Goal: Task Accomplishment & Management: Manage account settings

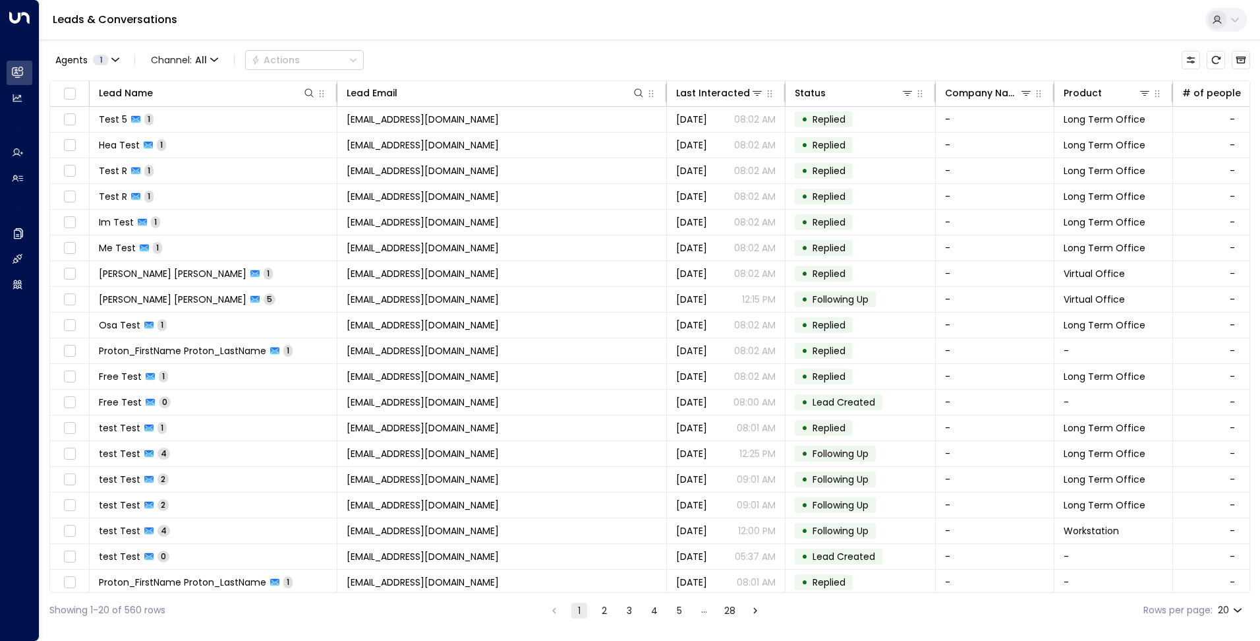
click at [1234, 18] on icon at bounding box center [1235, 19] width 11 height 11
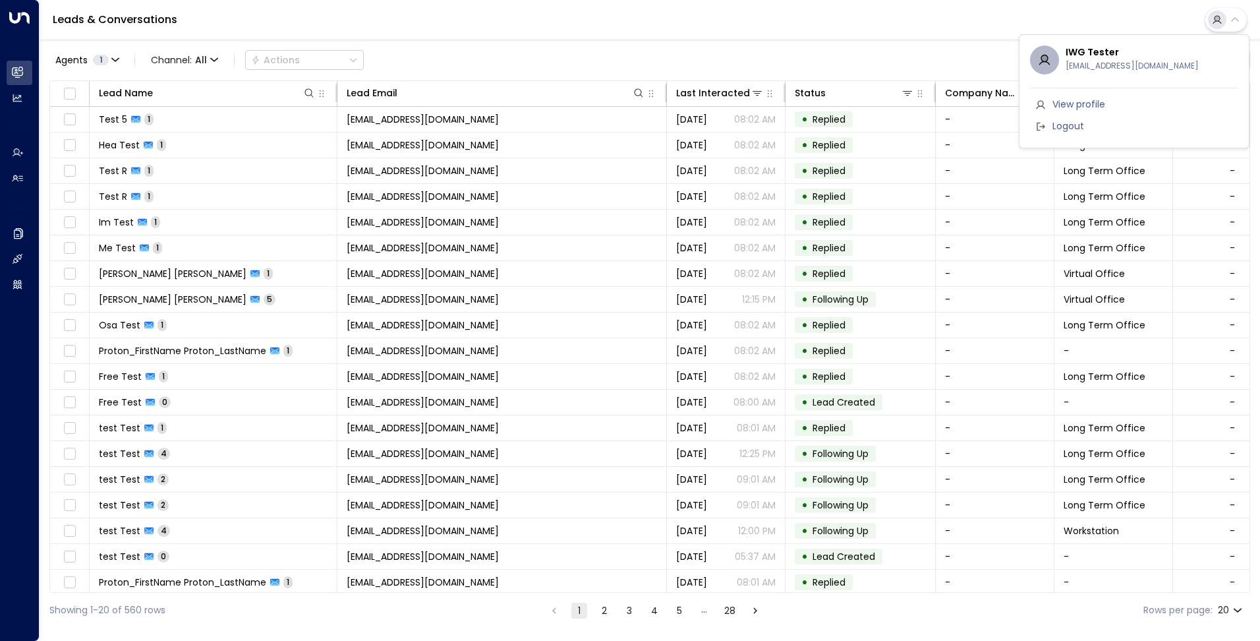
click at [1069, 132] on span "Logout" at bounding box center [1069, 126] width 32 height 14
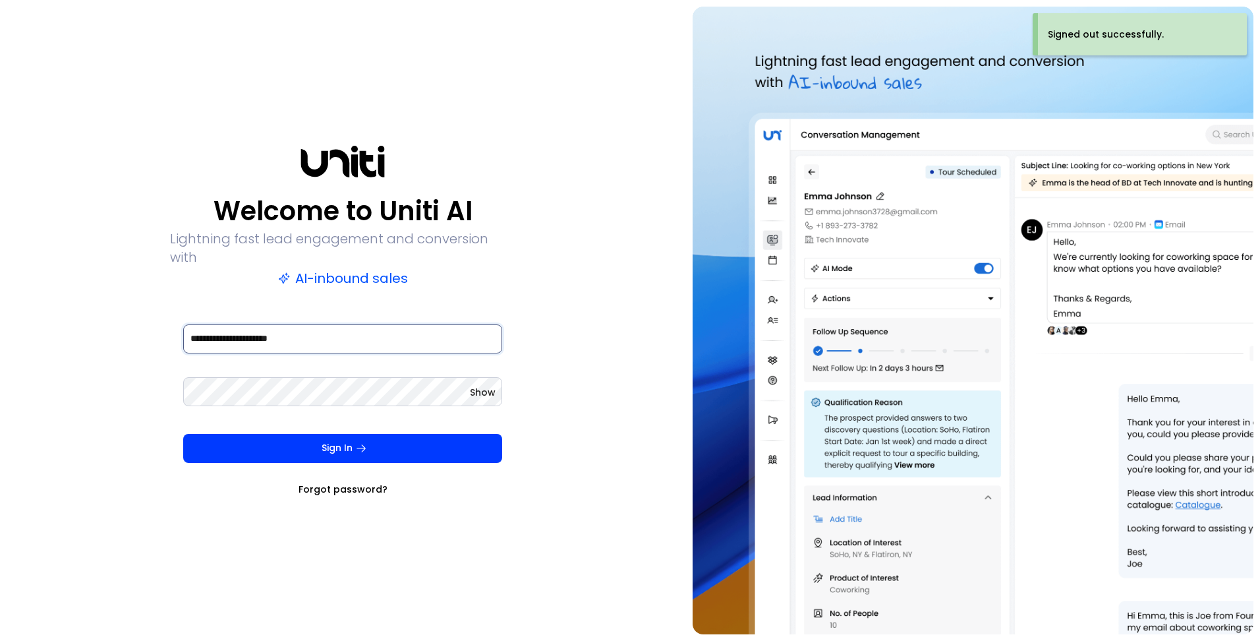
drag, startPoint x: 308, startPoint y: 332, endPoint x: -32, endPoint y: 304, distance: 341.1
click at [0, 304] on html "**********" at bounding box center [630, 320] width 1260 height 641
type input "**********"
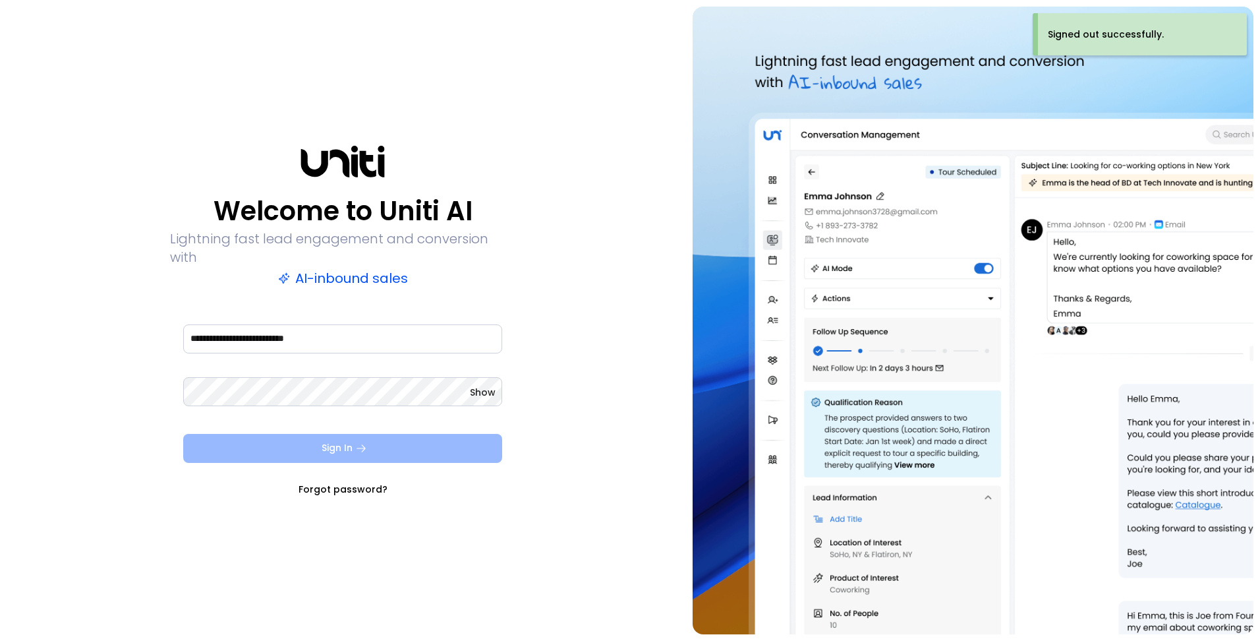
click at [322, 434] on button "Sign In" at bounding box center [342, 448] width 319 height 29
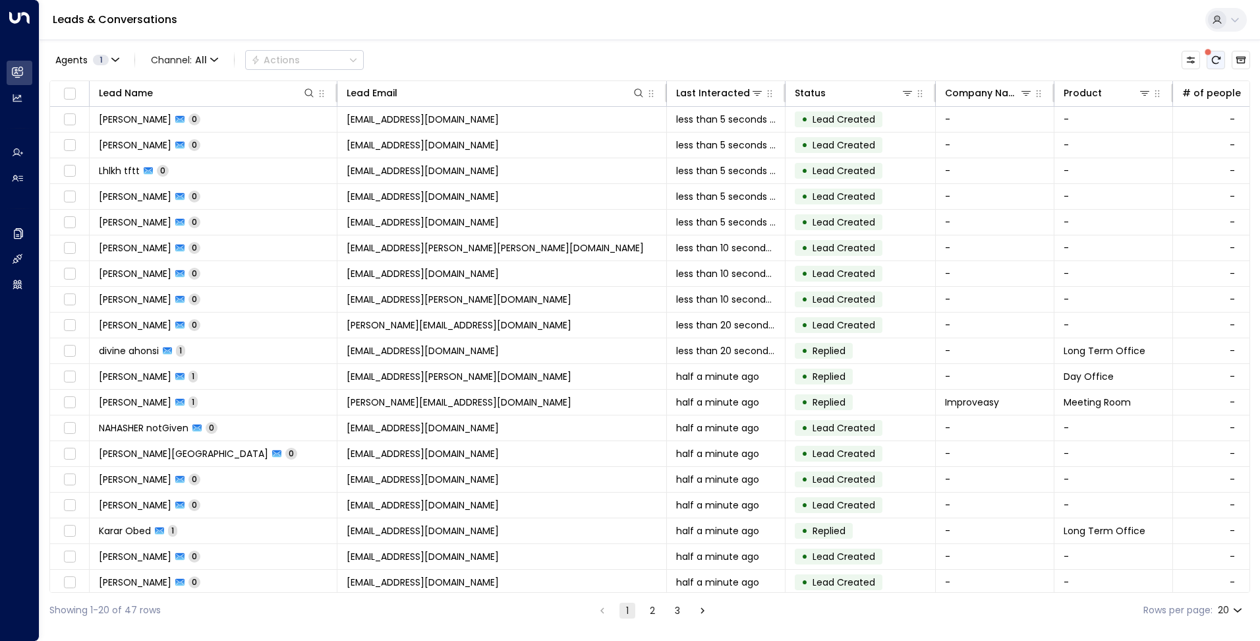
click at [1216, 57] on icon "There are new threads available. Refresh the grid to view the latest updates." at bounding box center [1216, 60] width 9 height 8
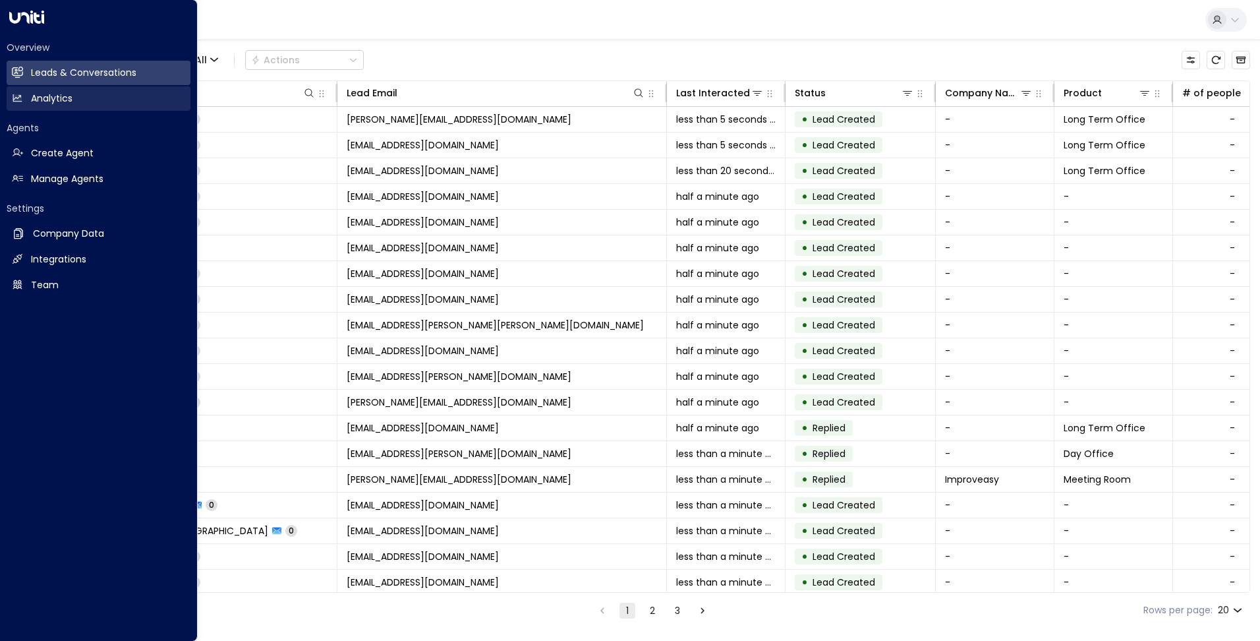
click at [30, 101] on link "Analytics Analytics" at bounding box center [99, 98] width 184 height 24
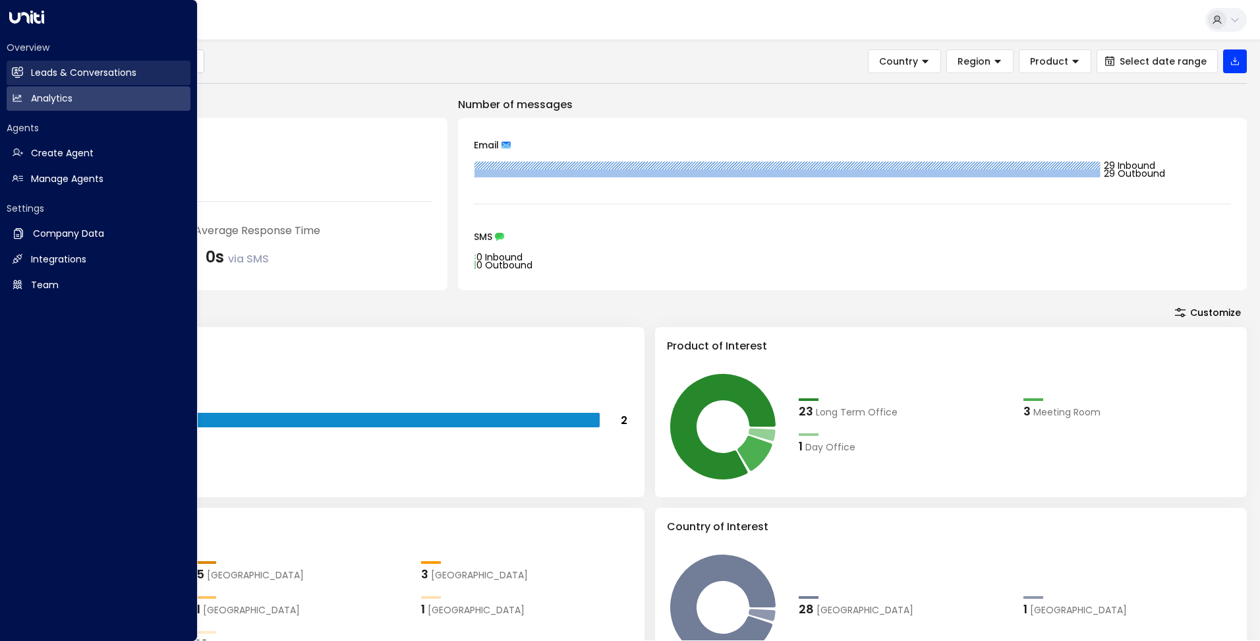
click at [24, 71] on link "Leads & Conversations Leads & Conversations" at bounding box center [99, 73] width 184 height 24
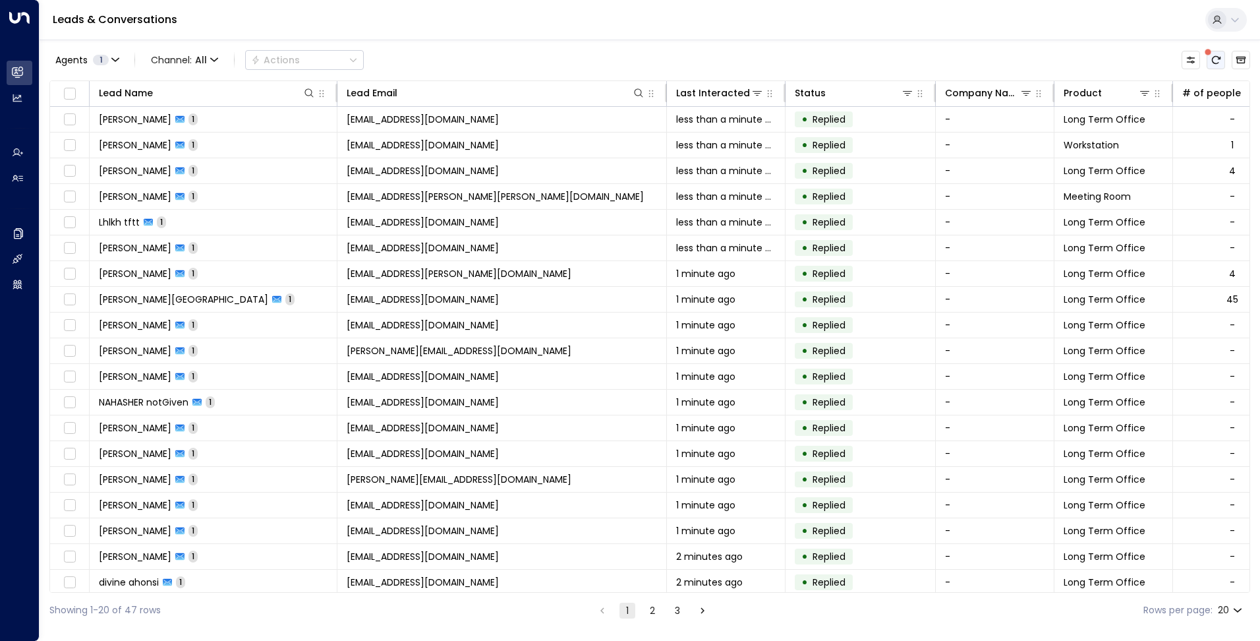
click at [1224, 57] on button "There are new threads available. Refresh the grid to view the latest updates." at bounding box center [1216, 60] width 18 height 18
click at [640, 96] on icon at bounding box center [638, 93] width 11 height 11
type input "*****"
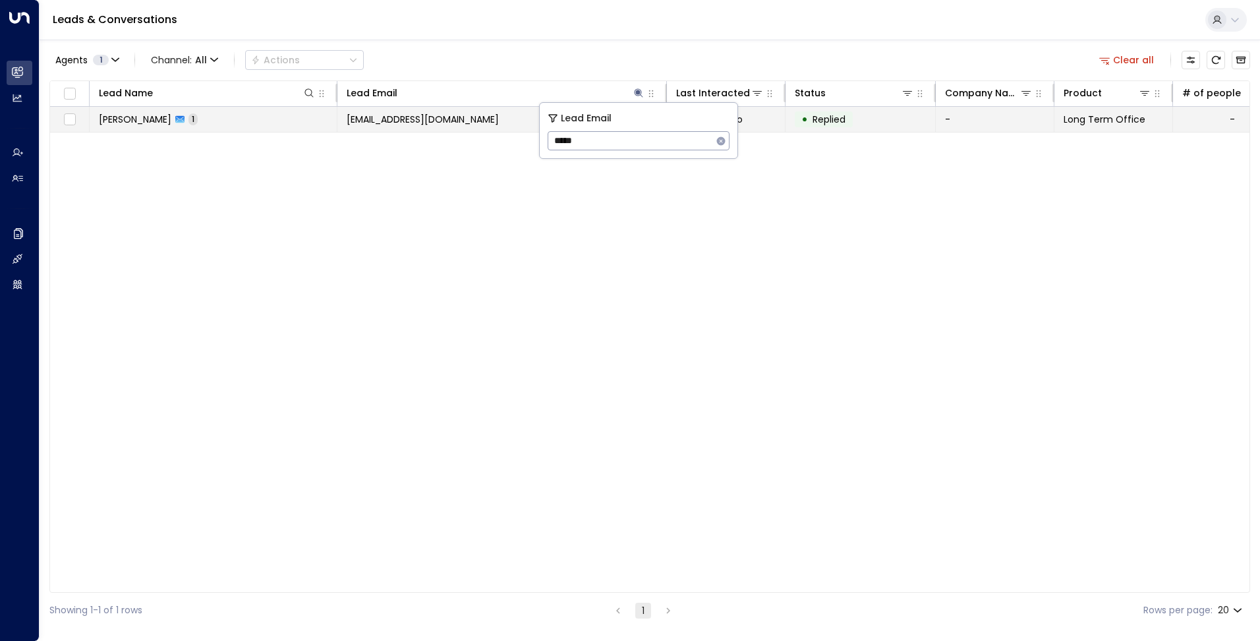
click at [401, 117] on span "[EMAIL_ADDRESS][DOMAIN_NAME]" at bounding box center [423, 119] width 152 height 13
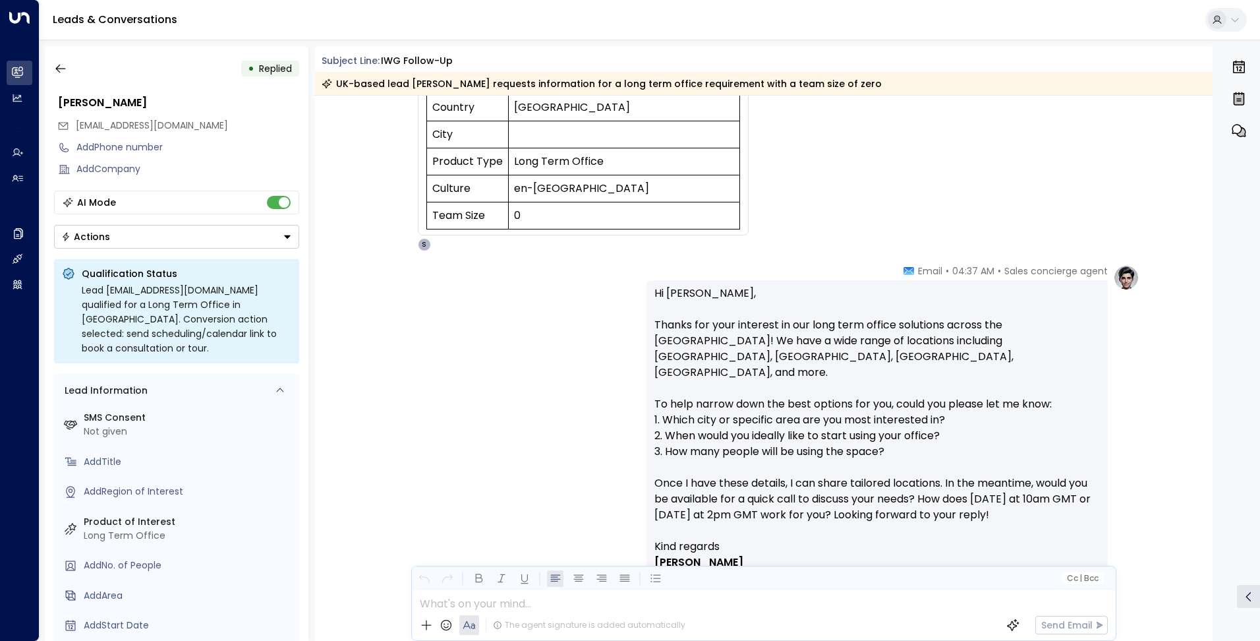
scroll to position [376, 0]
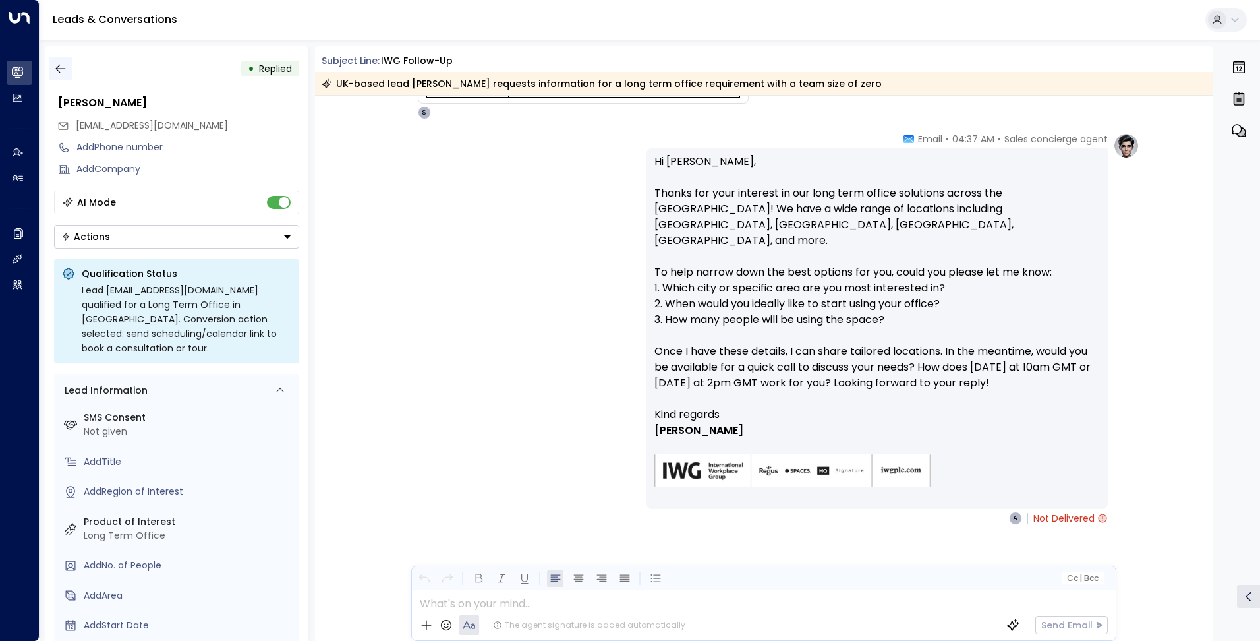
click at [65, 69] on icon "button" at bounding box center [60, 69] width 10 height 9
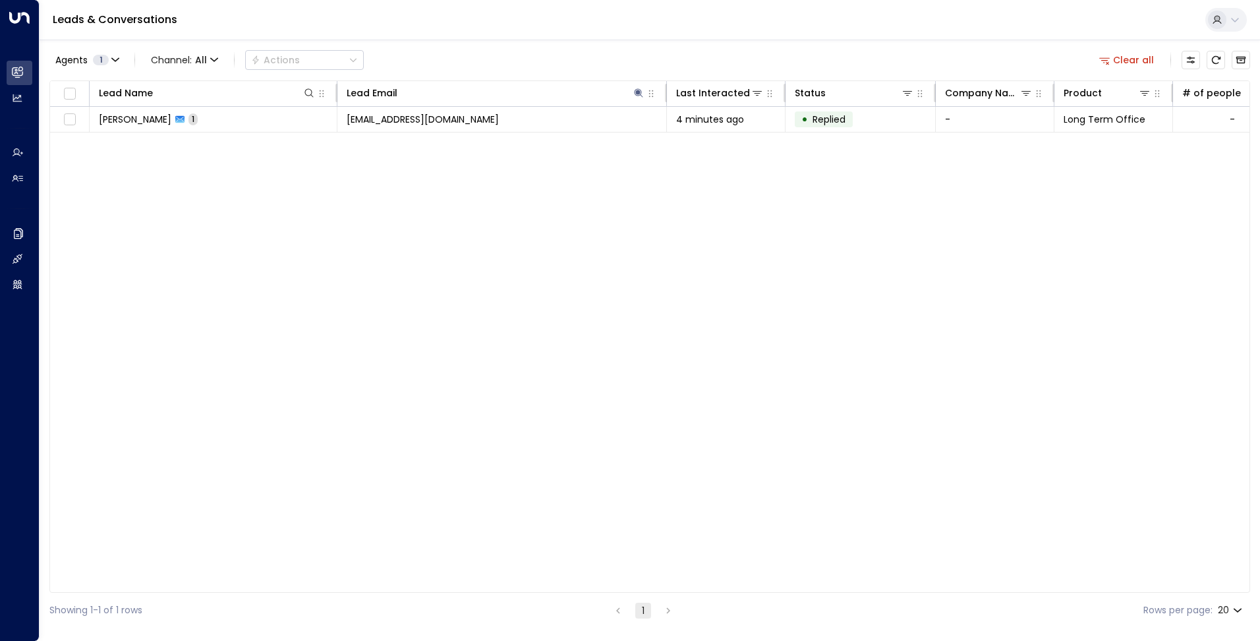
click at [1136, 59] on button "Clear all" at bounding box center [1127, 60] width 66 height 18
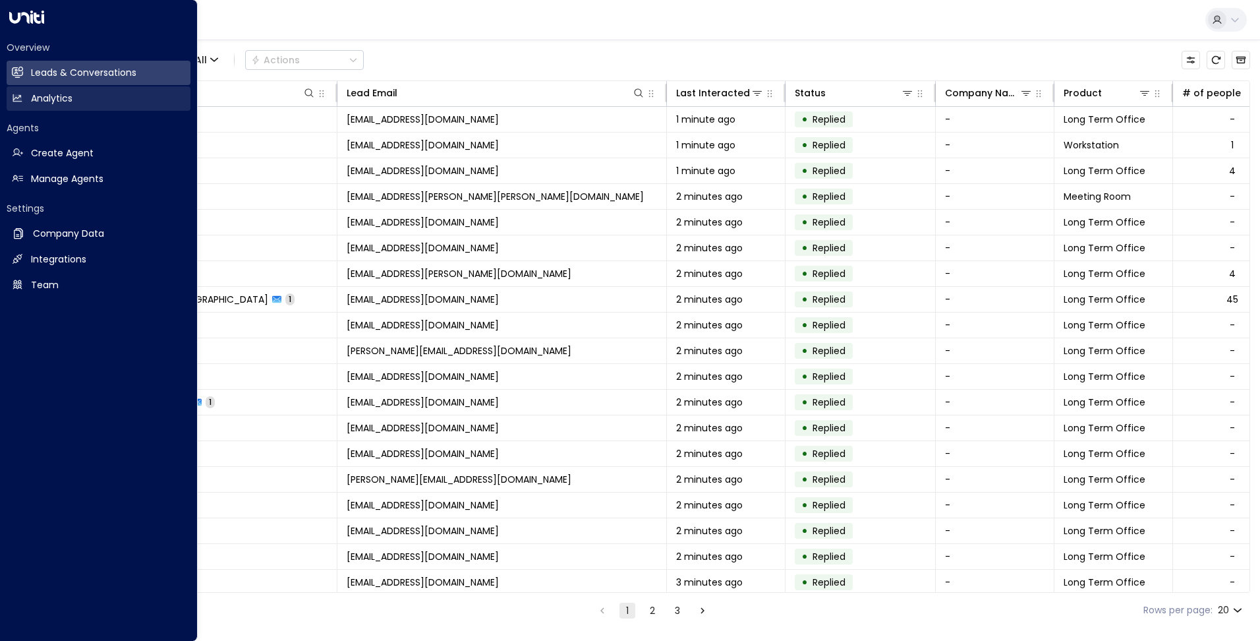
click at [39, 100] on h2 "Analytics" at bounding box center [52, 99] width 42 height 14
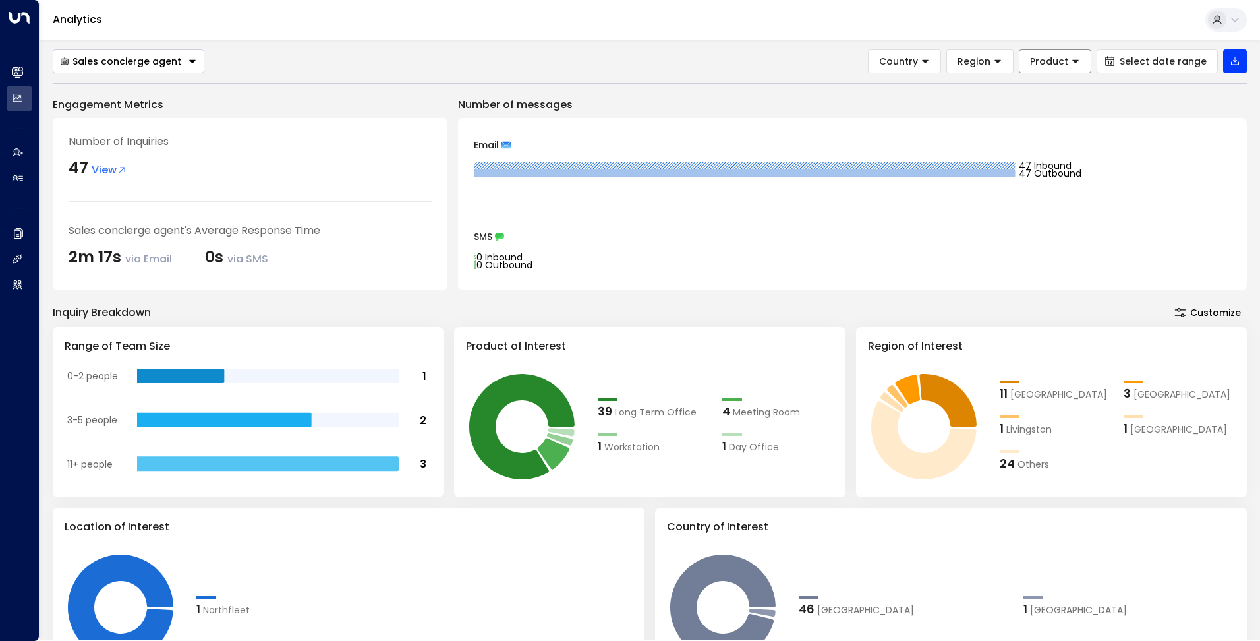
click at [1054, 59] on span "Product" at bounding box center [1049, 61] width 38 height 12
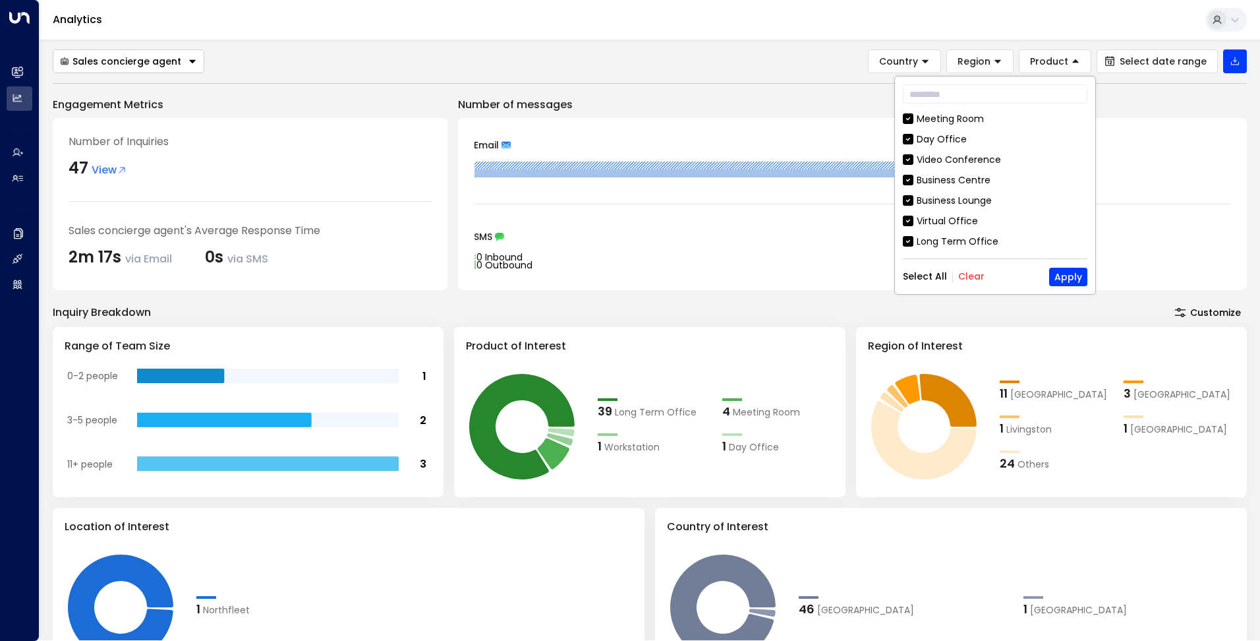
click at [1190, 312] on button "Customize" at bounding box center [1207, 312] width 78 height 18
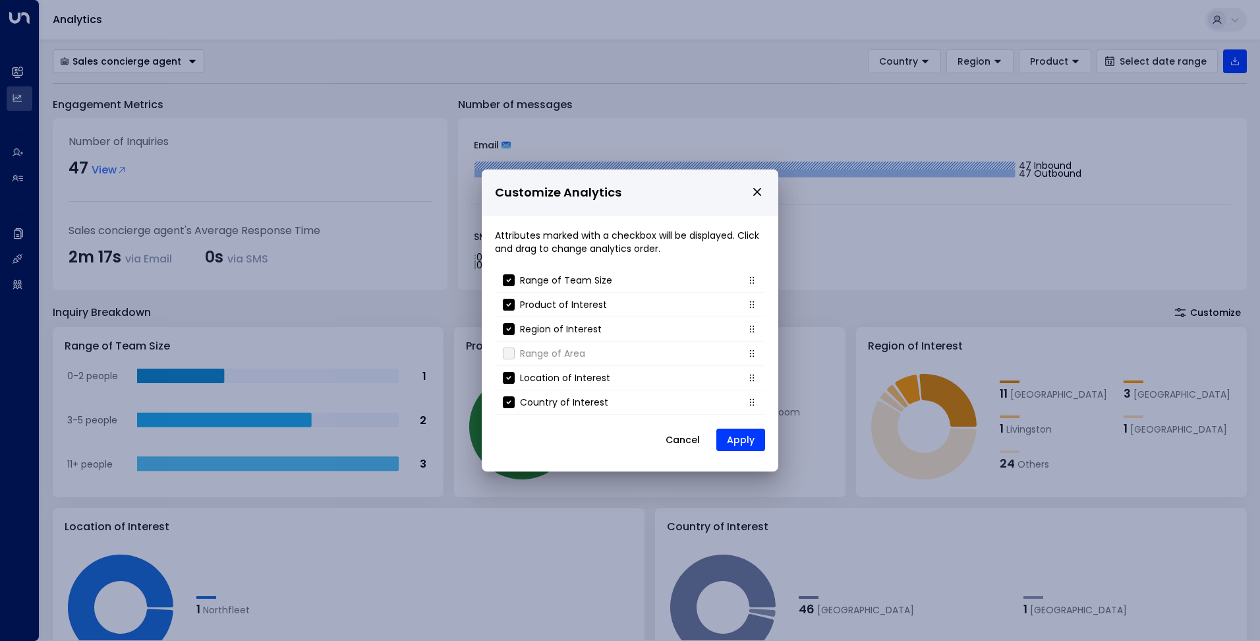
drag, startPoint x: 692, startPoint y: 442, endPoint x: 672, endPoint y: 417, distance: 31.8
click at [691, 442] on button "Cancel" at bounding box center [682, 440] width 57 height 24
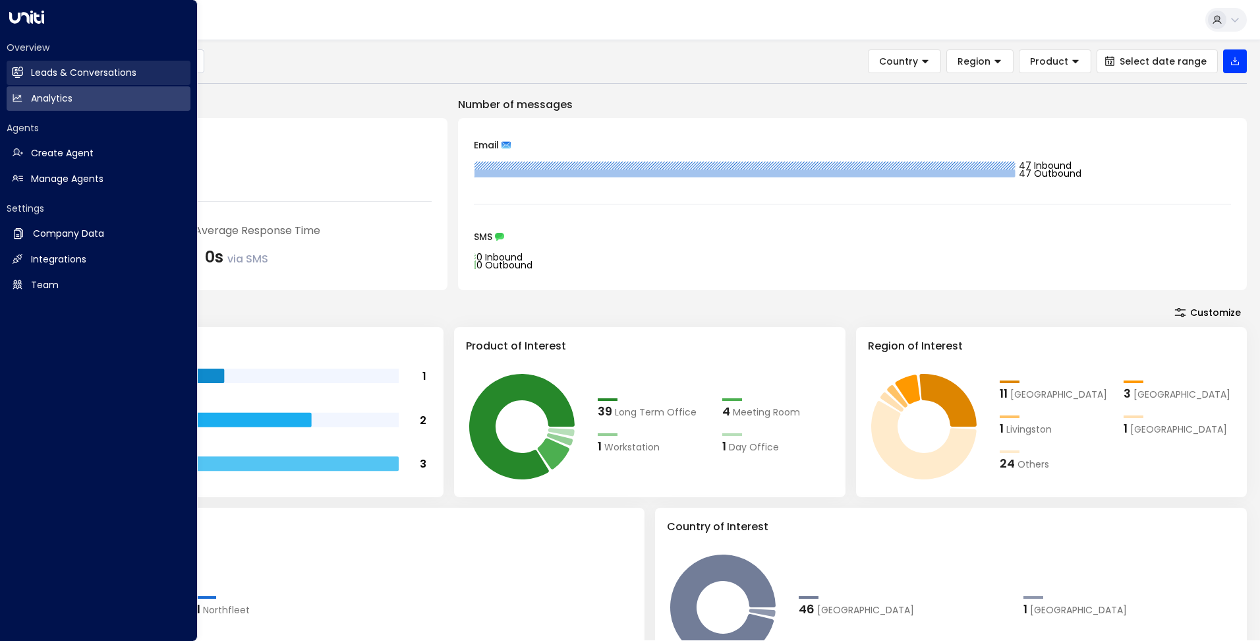
click at [38, 80] on link "Leads & Conversations Leads & Conversations" at bounding box center [99, 73] width 184 height 24
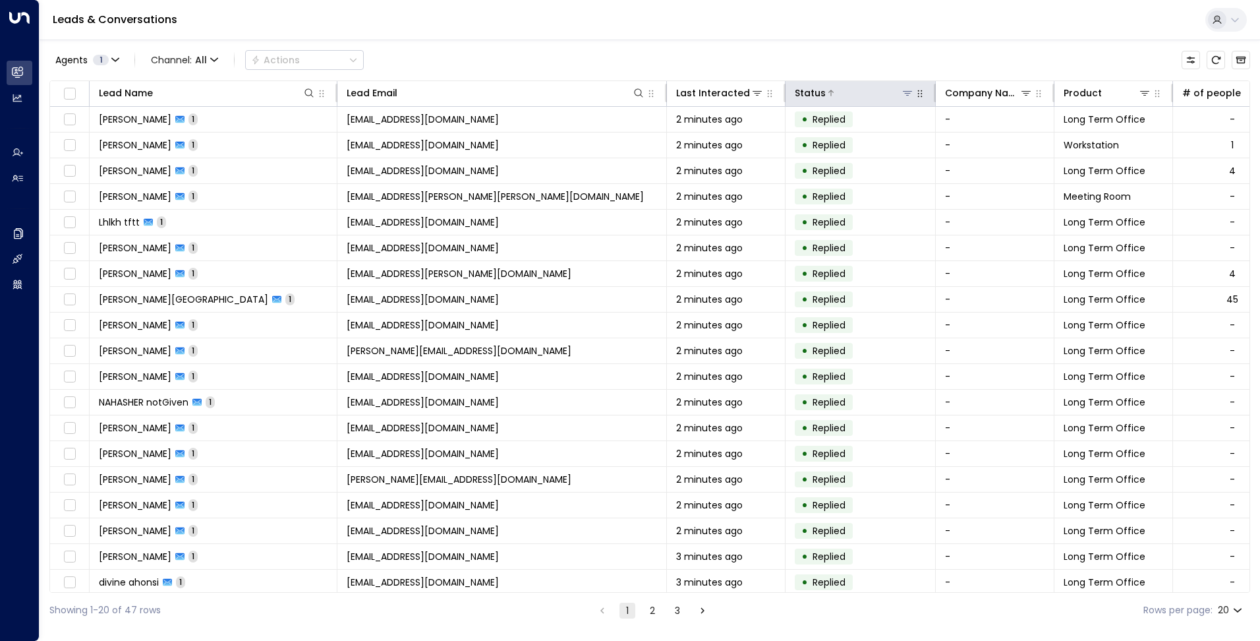
click at [901, 93] on button at bounding box center [907, 92] width 13 height 13
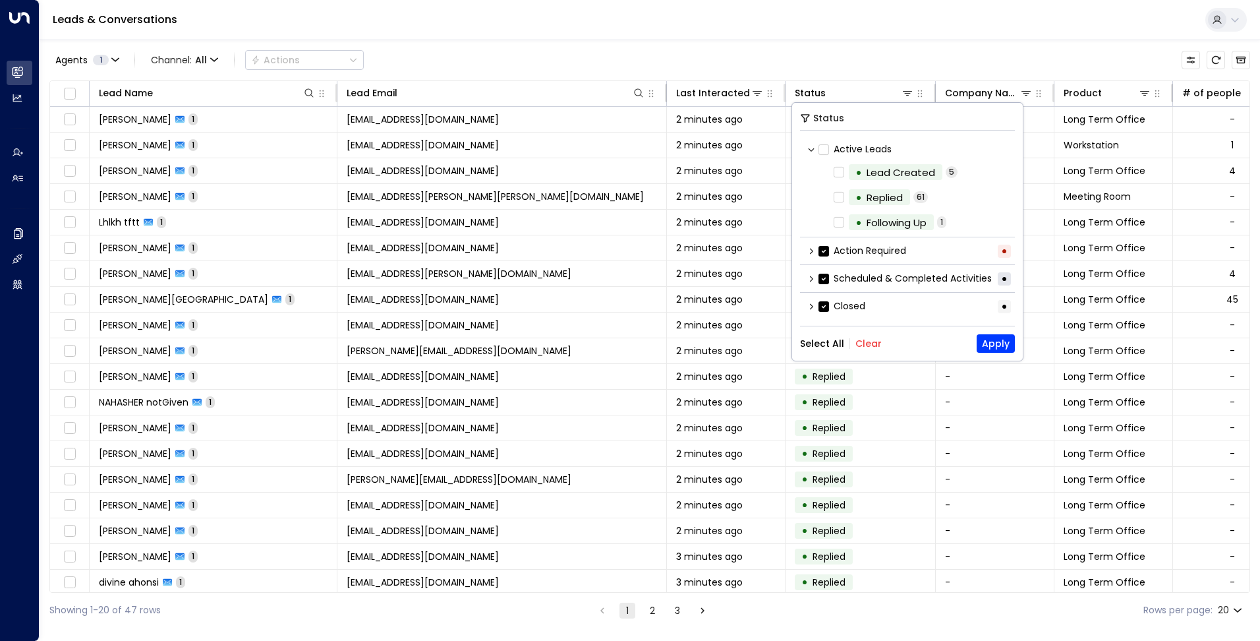
click at [863, 342] on button "Clear" at bounding box center [868, 343] width 26 height 11
click at [812, 254] on icon at bounding box center [811, 251] width 8 height 8
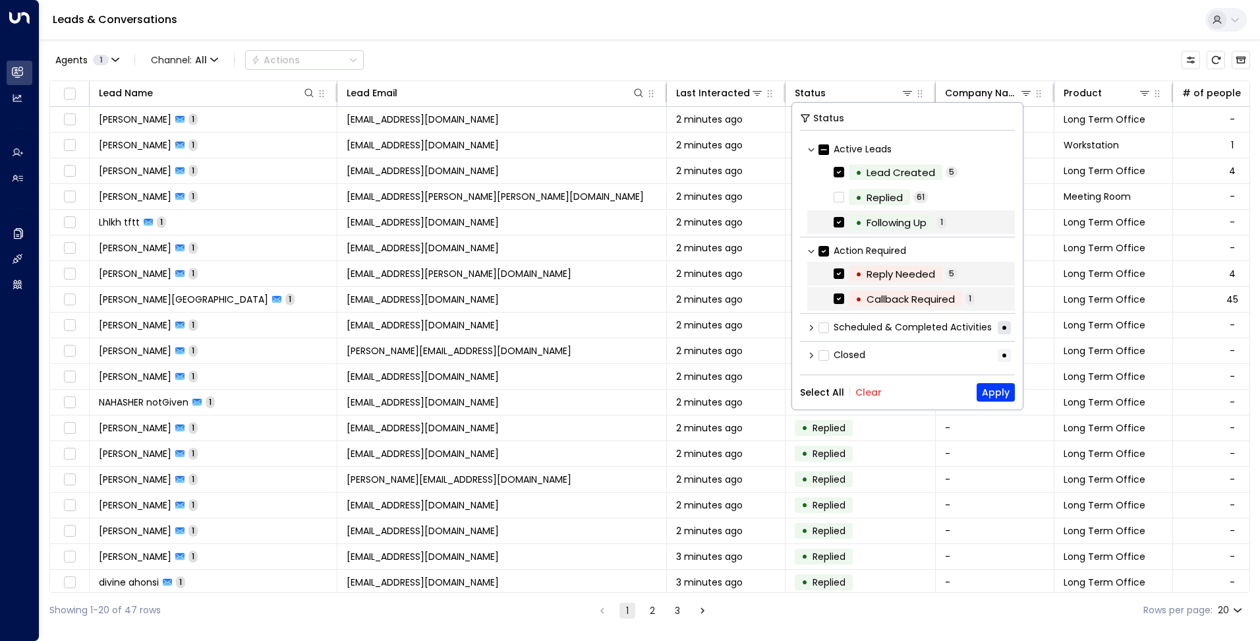
scroll to position [1, 0]
click at [809, 326] on icon at bounding box center [811, 326] width 8 height 8
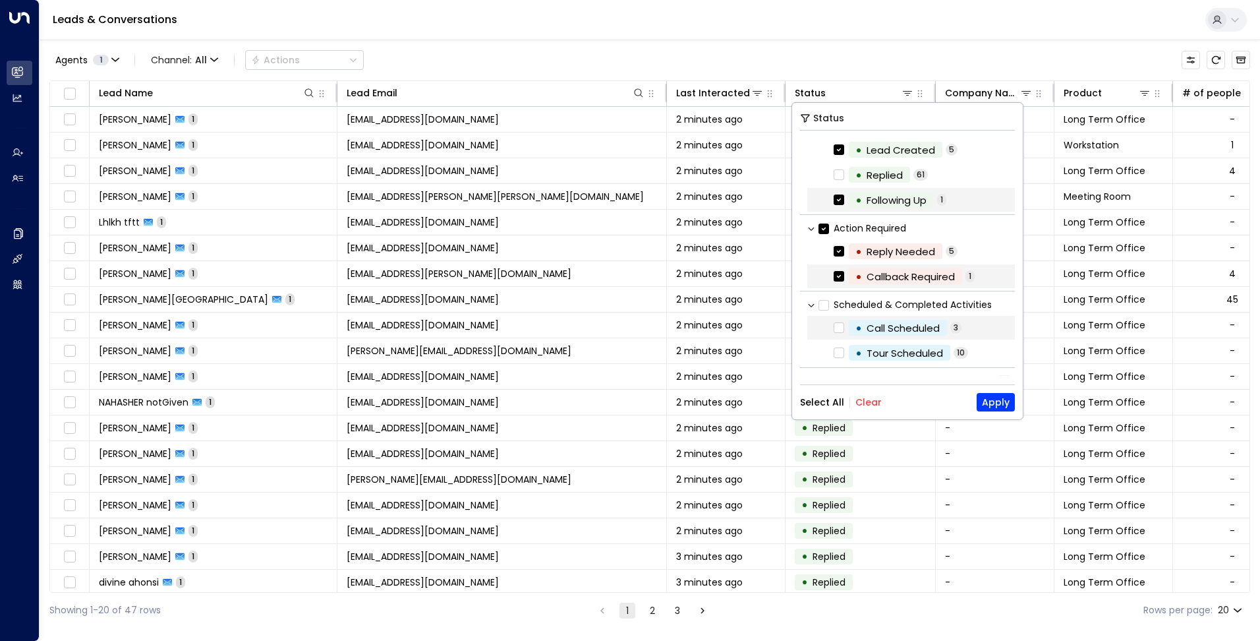
scroll to position [40, 0]
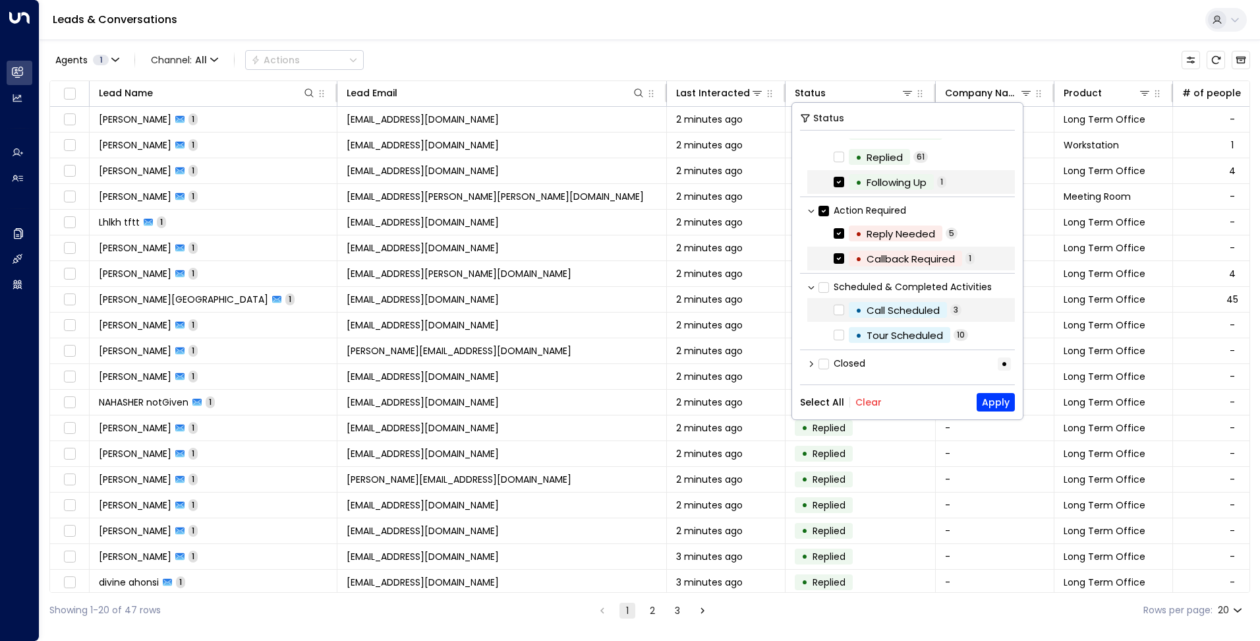
click at [861, 309] on div "•" at bounding box center [858, 310] width 7 height 23
click at [860, 330] on div "•" at bounding box center [858, 335] width 7 height 23
click at [812, 361] on icon at bounding box center [811, 364] width 8 height 8
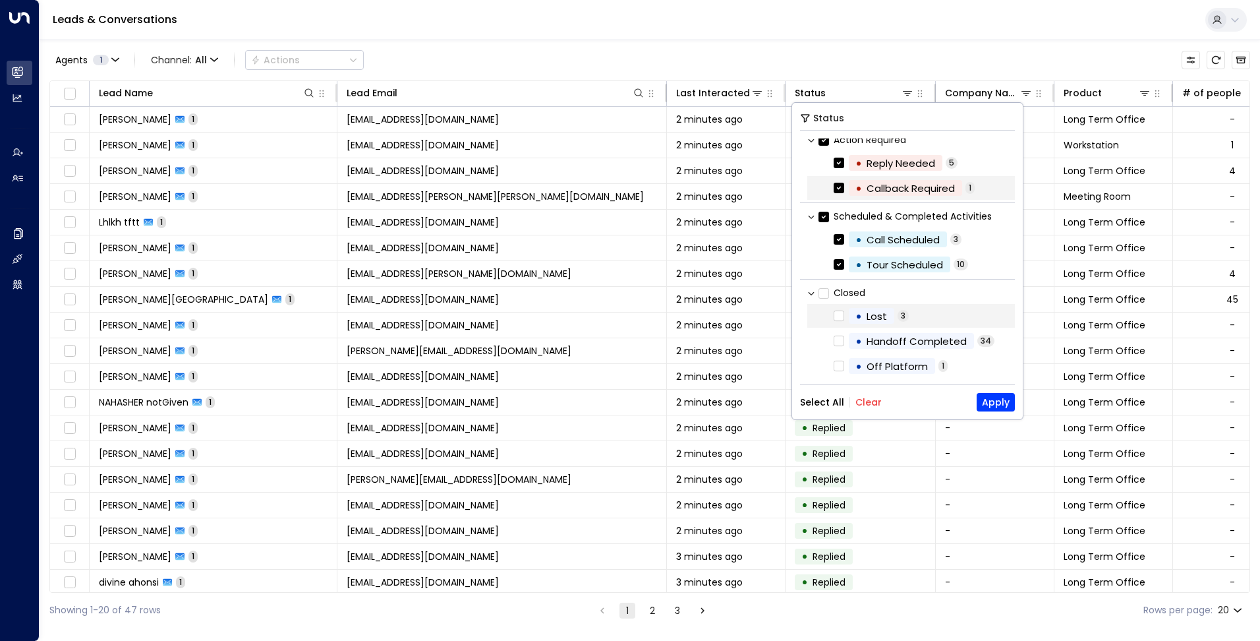
scroll to position [113, 0]
click at [853, 320] on div "• Lost" at bounding box center [871, 314] width 45 height 16
click at [867, 342] on div "Handoff Completed" at bounding box center [917, 339] width 100 height 15
click at [869, 364] on div "Off Platform" at bounding box center [897, 364] width 61 height 15
click at [987, 405] on button "Apply" at bounding box center [996, 402] width 38 height 18
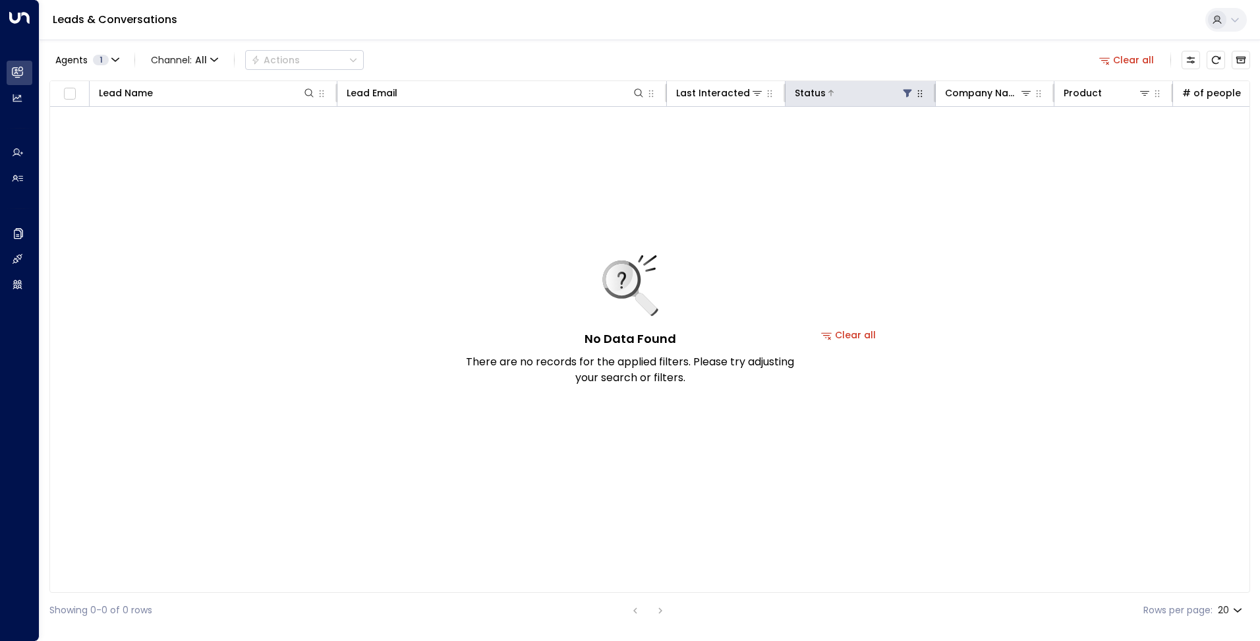
click at [906, 94] on icon at bounding box center [908, 94] width 9 height 8
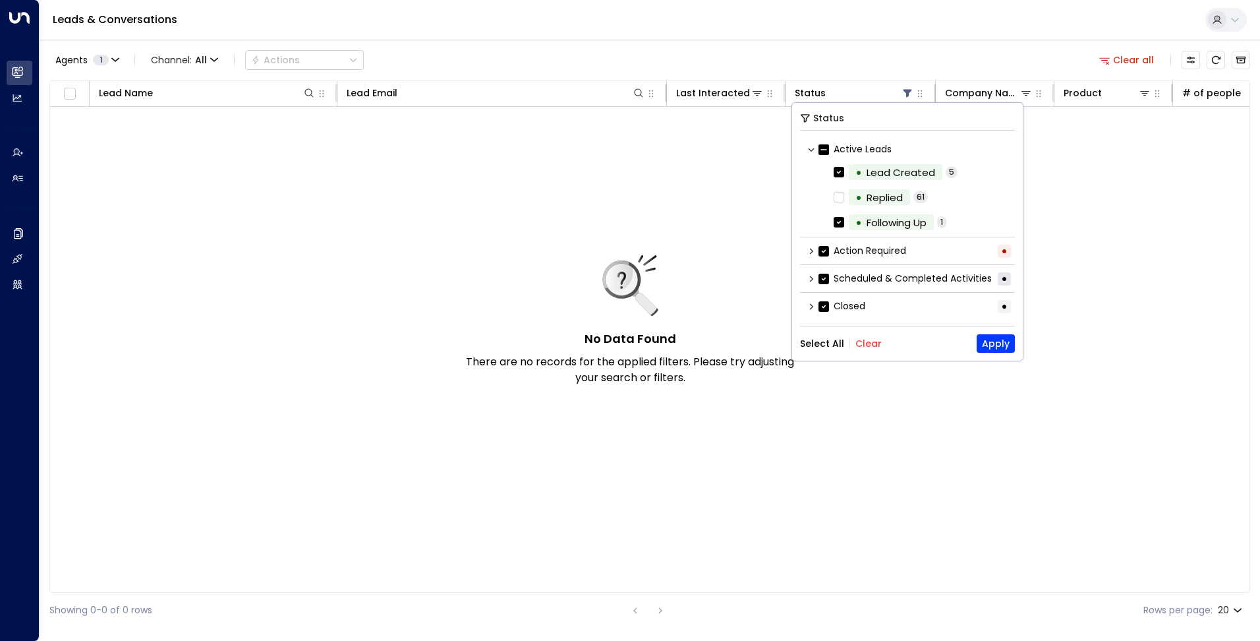
click at [860, 343] on button "Clear" at bounding box center [868, 343] width 26 height 11
click at [1006, 343] on button "Apply" at bounding box center [996, 343] width 38 height 18
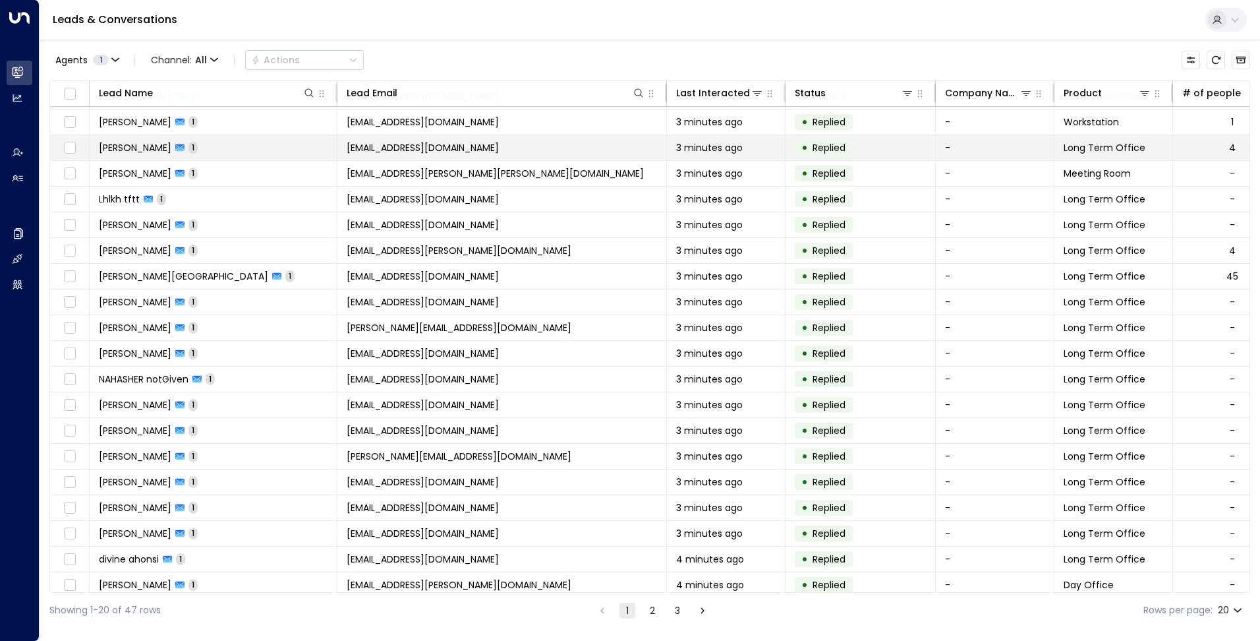
scroll to position [33, 0]
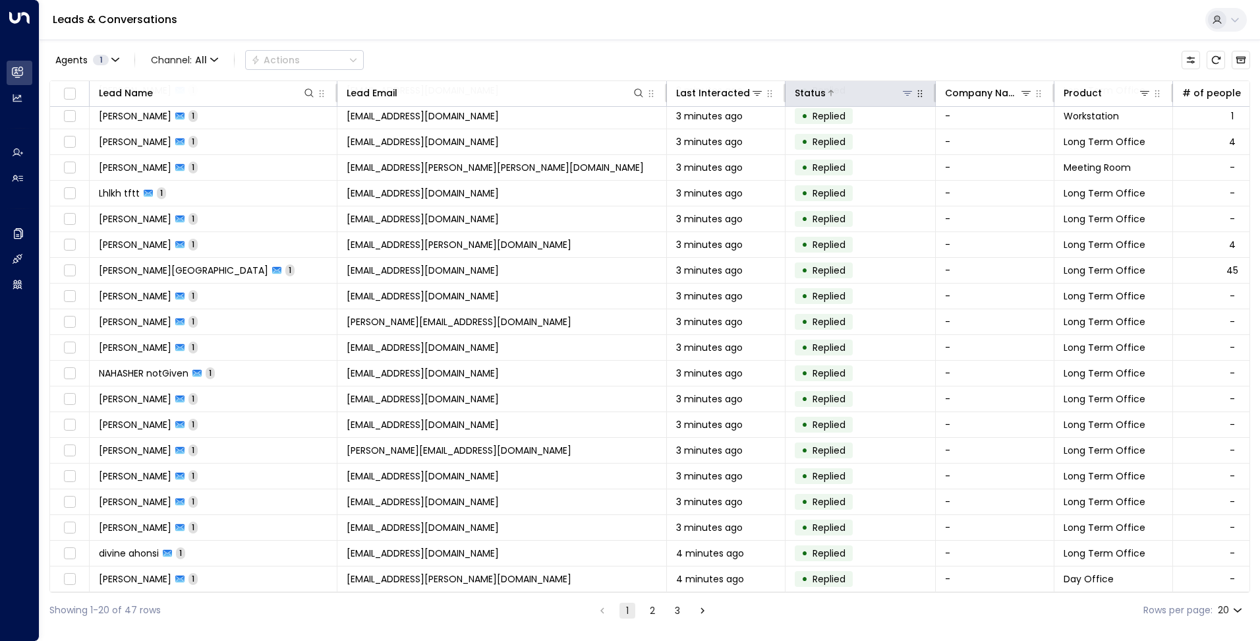
click at [830, 94] on icon at bounding box center [830, 93] width 5 height 6
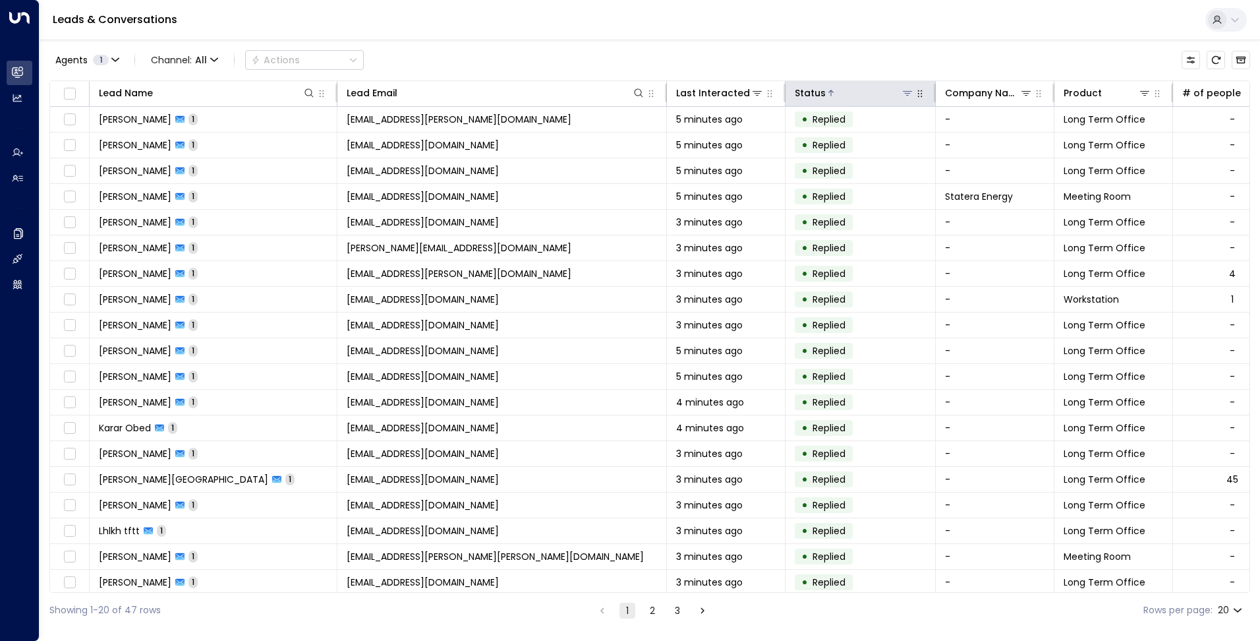
click at [823, 92] on div "Status" at bounding box center [810, 93] width 31 height 16
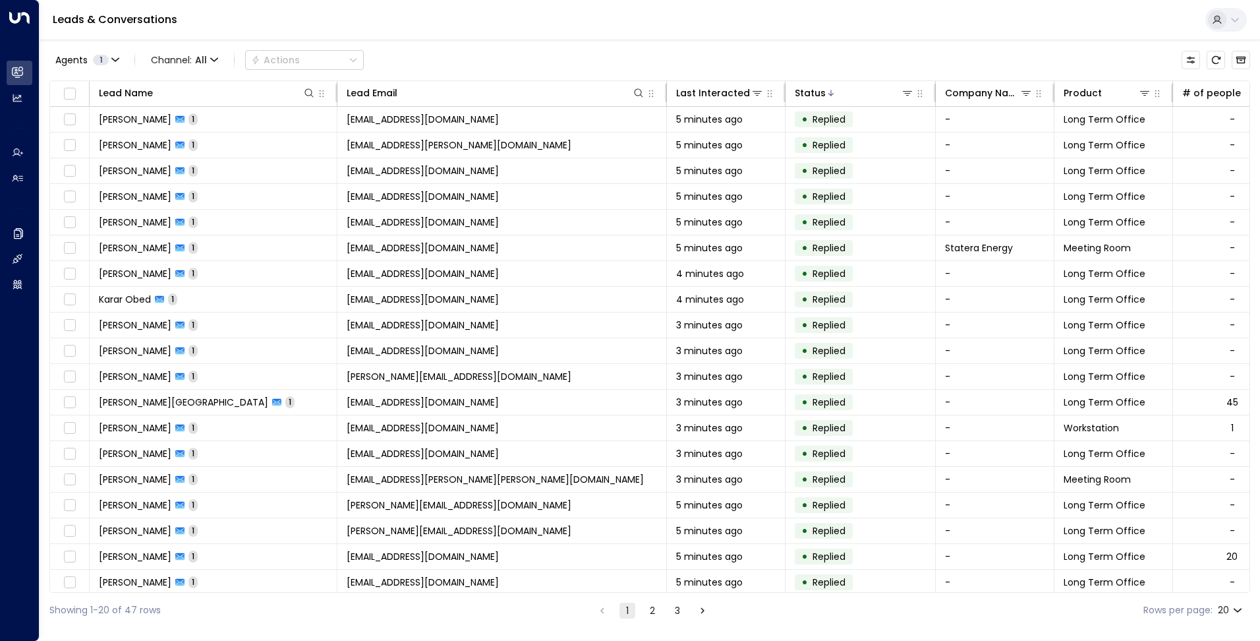
drag, startPoint x: 1221, startPoint y: 53, endPoint x: 677, endPoint y: 79, distance: 544.3
click at [1221, 53] on button "Refresh" at bounding box center [1216, 60] width 18 height 18
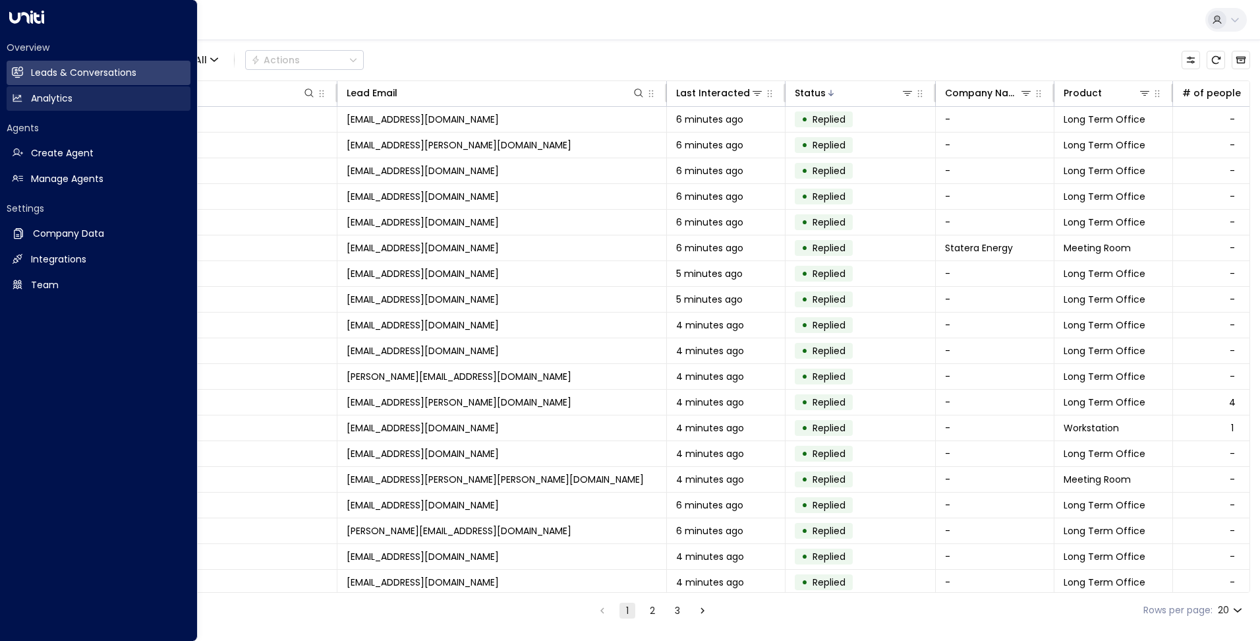
click at [21, 96] on icon at bounding box center [17, 97] width 9 height 7
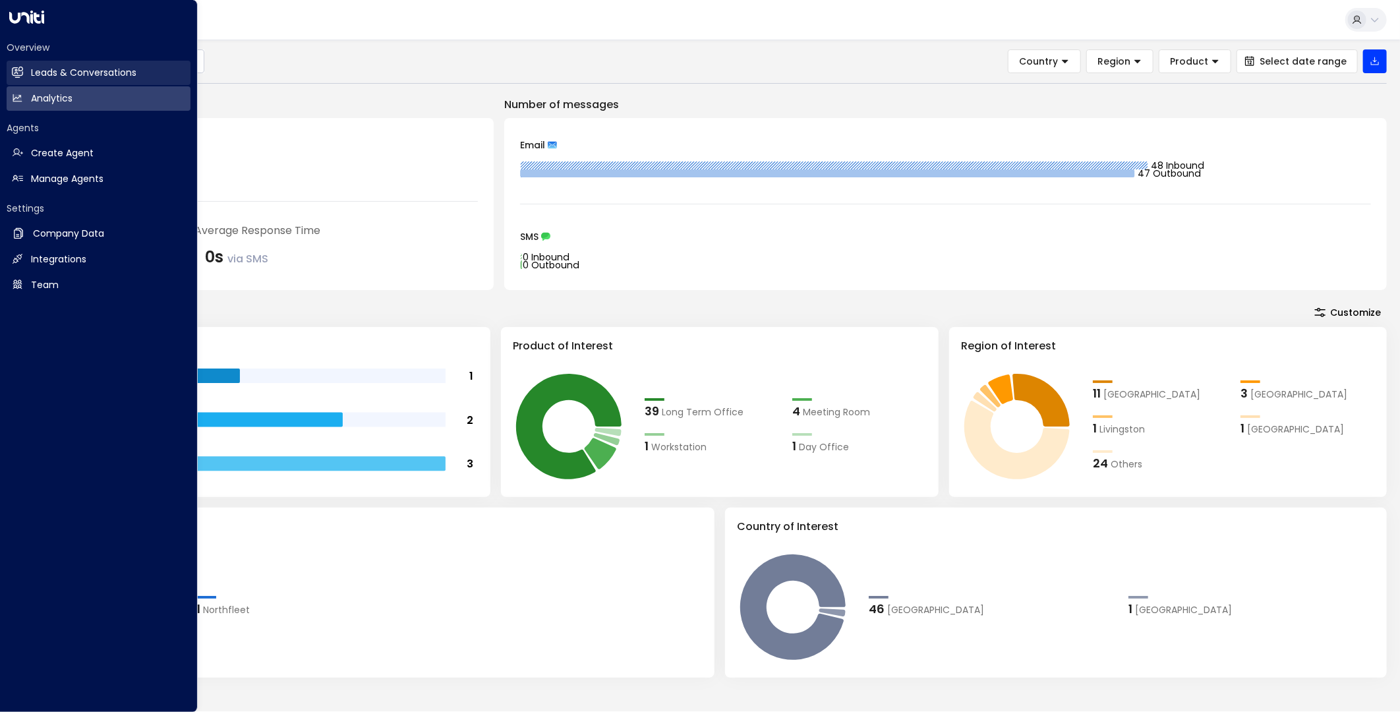
click at [34, 76] on h2 "Leads & Conversations" at bounding box center [83, 73] width 105 height 14
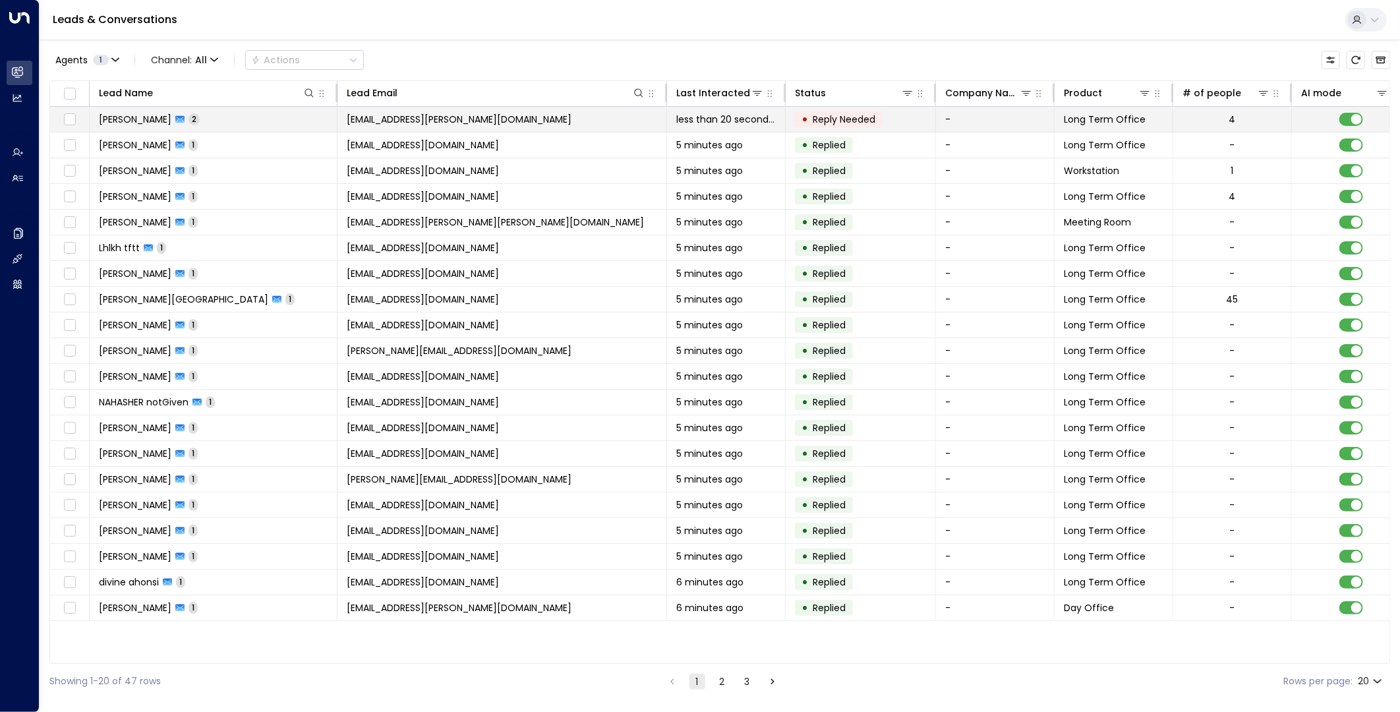
click at [554, 123] on td "[EMAIL_ADDRESS][PERSON_NAME][DOMAIN_NAME]" at bounding box center [502, 119] width 330 height 25
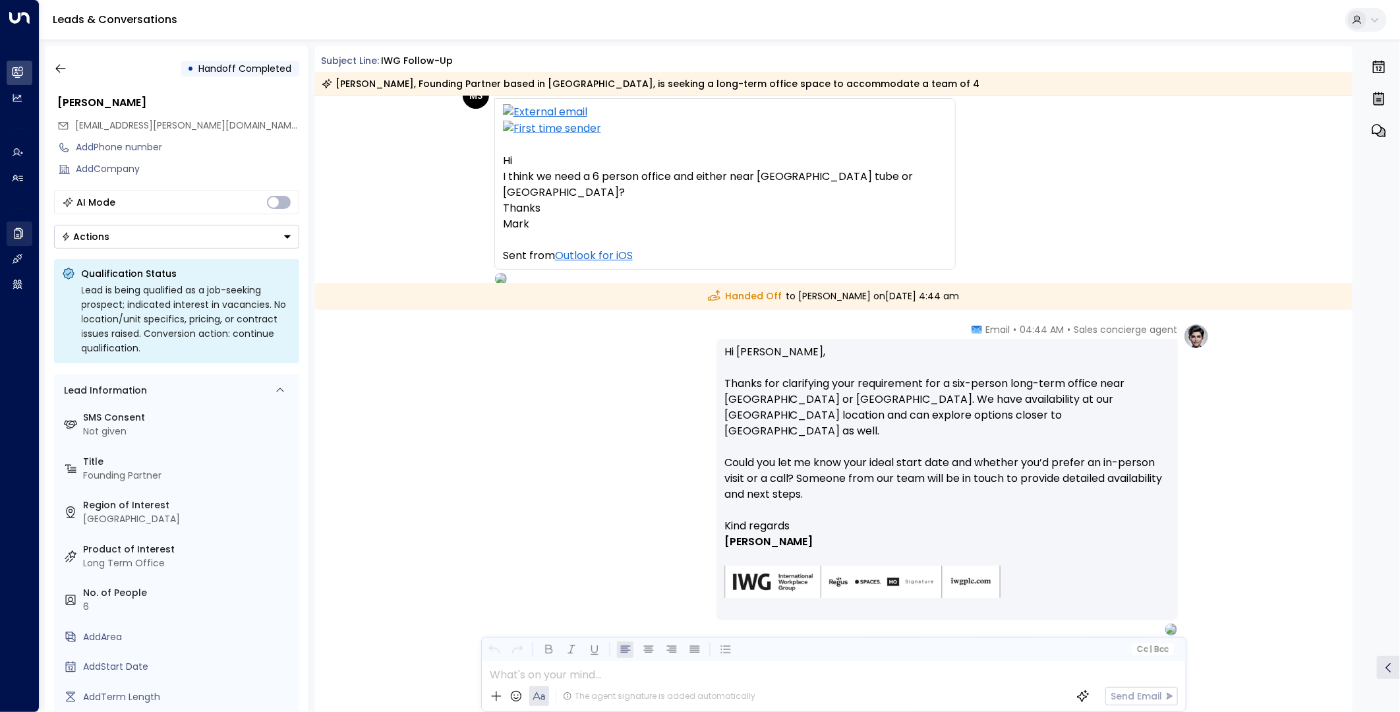
scroll to position [857, 0]
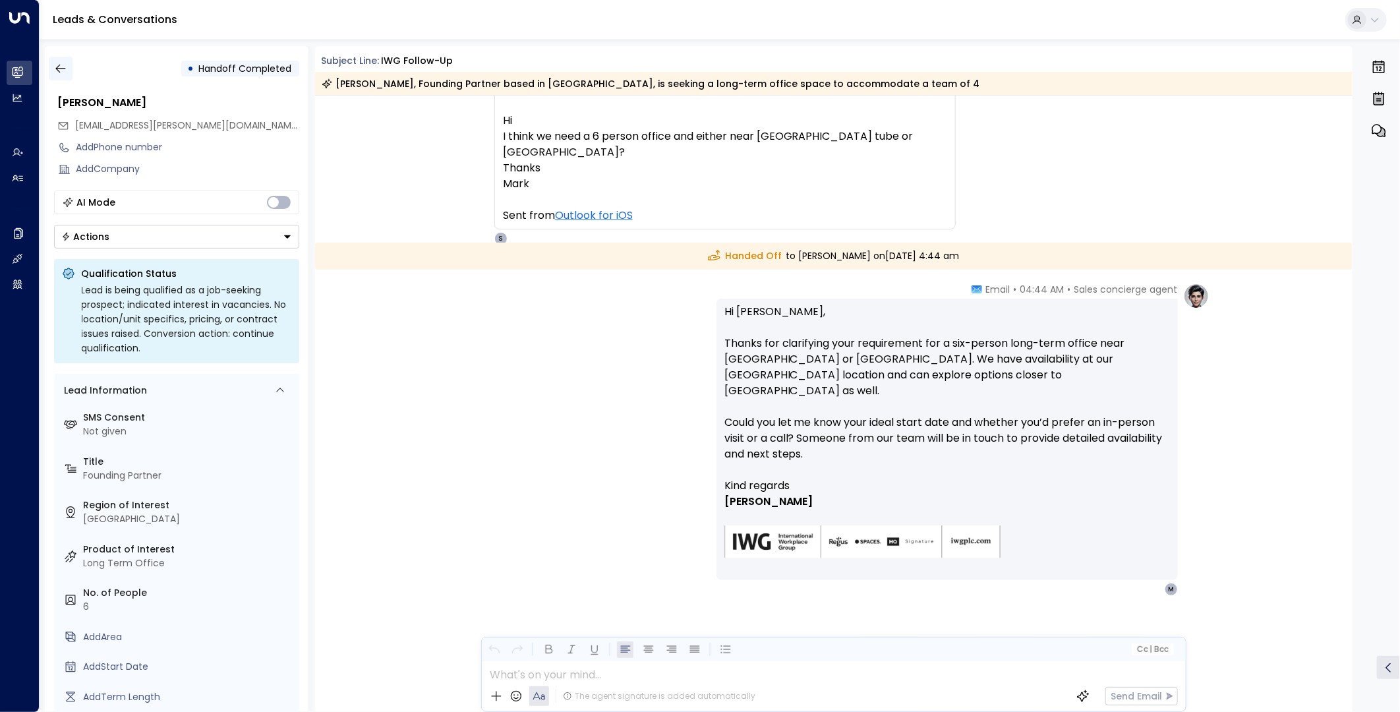
click at [54, 70] on icon "button" at bounding box center [60, 68] width 13 height 13
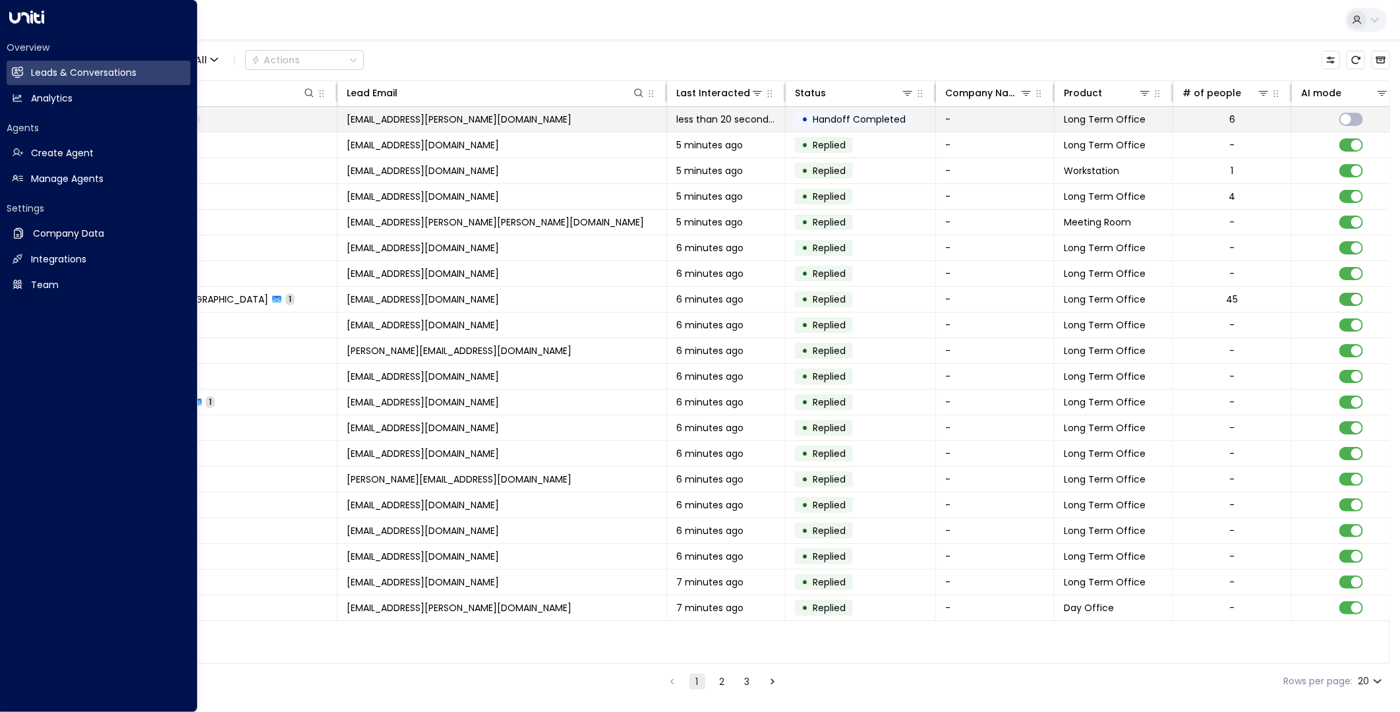
click at [473, 111] on td "[EMAIL_ADDRESS][PERSON_NAME][DOMAIN_NAME]" at bounding box center [502, 119] width 330 height 25
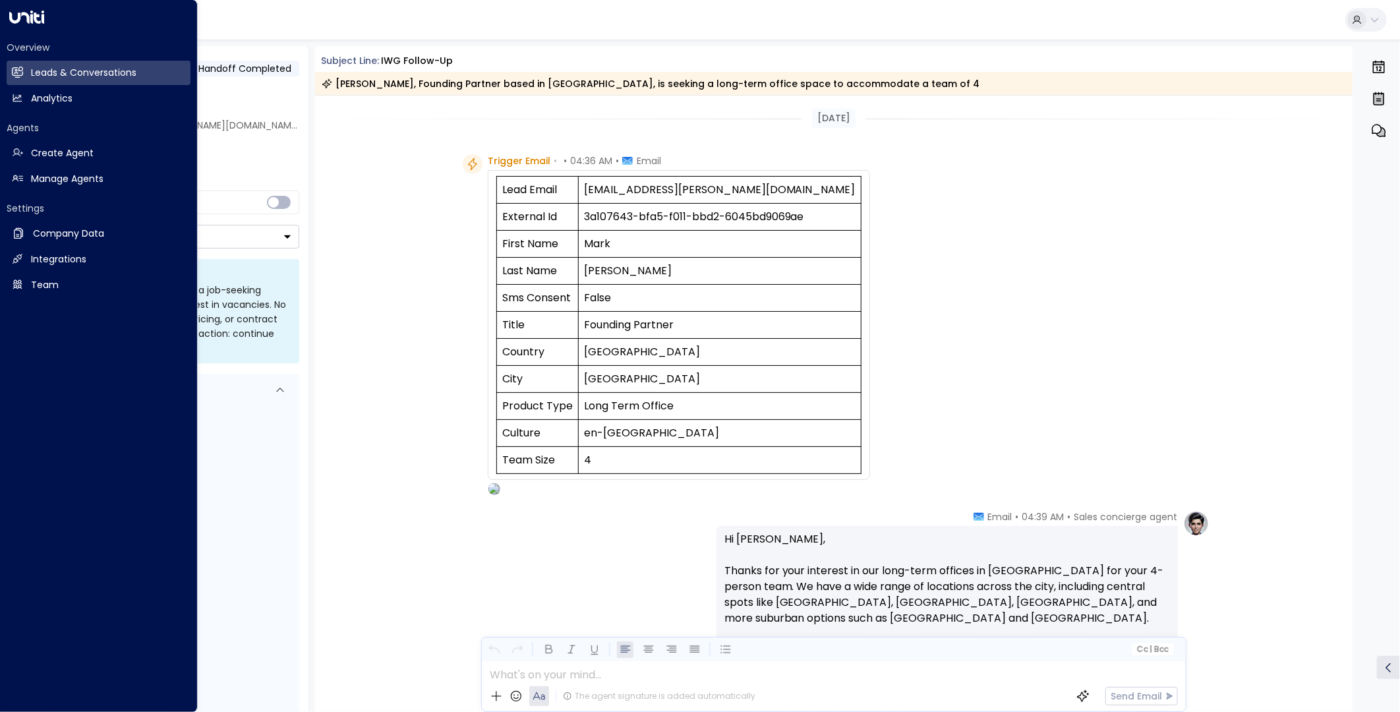
scroll to position [759, 0]
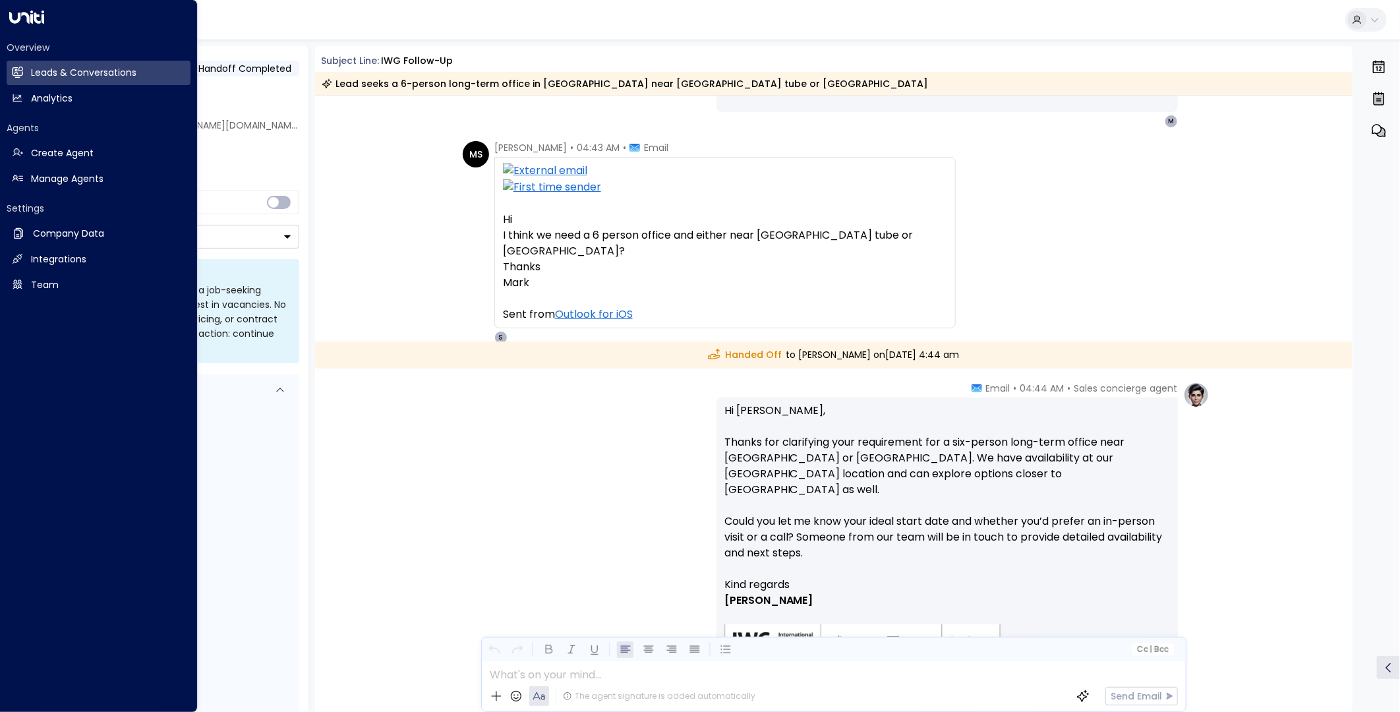
click at [294, 10] on div "Leads & Conversations" at bounding box center [720, 20] width 1360 height 40
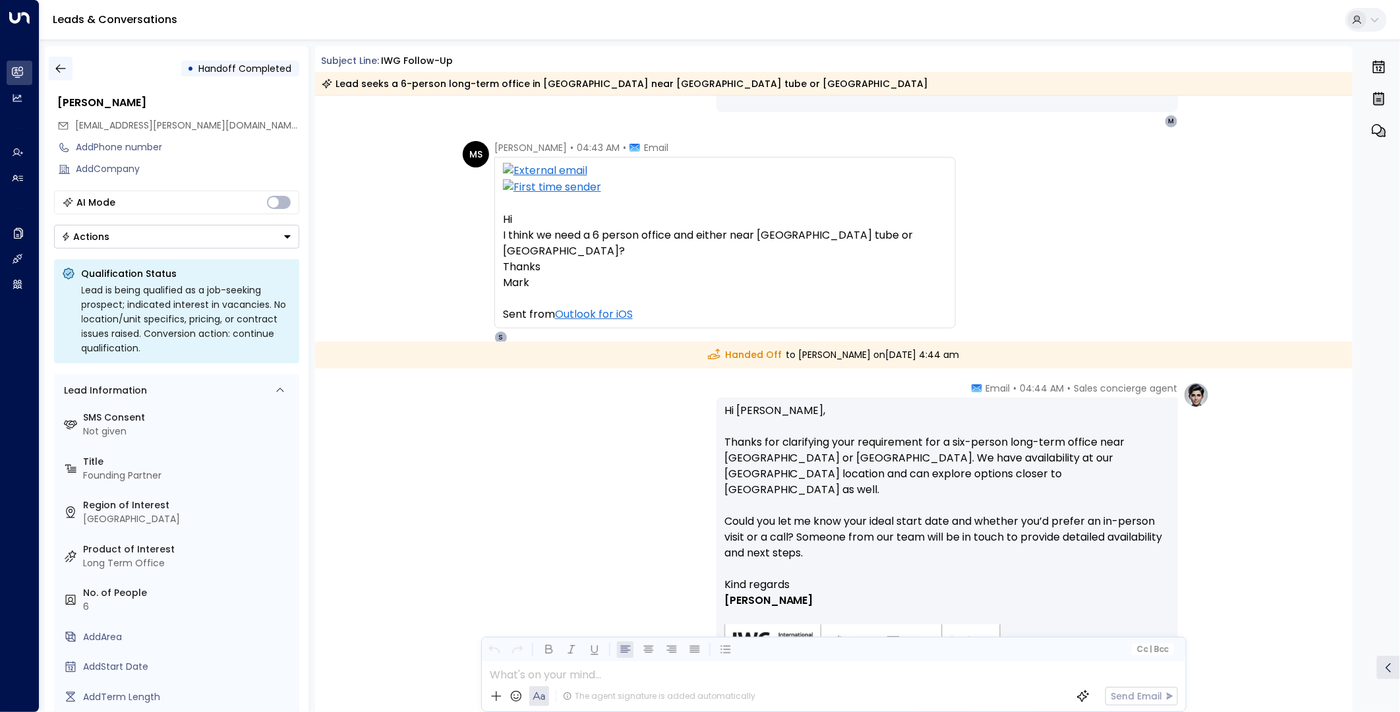
click at [57, 67] on icon "button" at bounding box center [60, 69] width 10 height 9
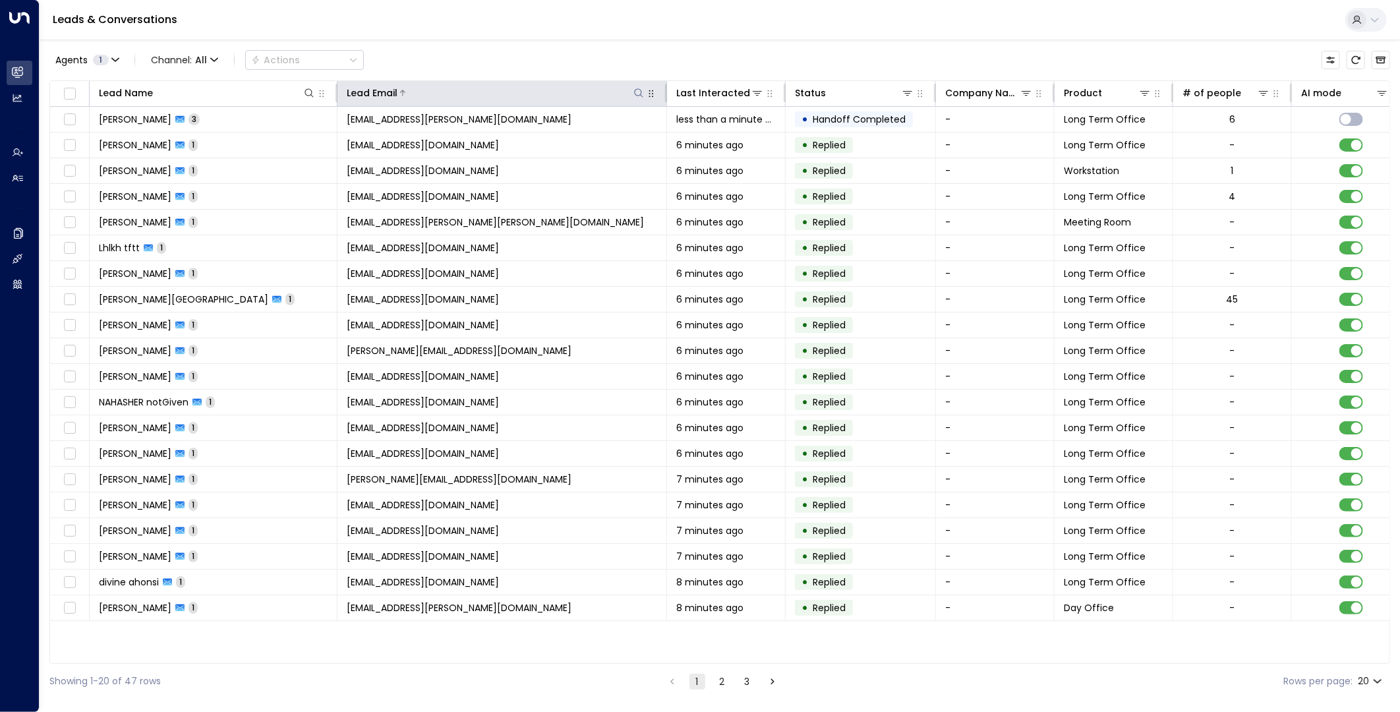
click at [637, 90] on icon at bounding box center [638, 93] width 11 height 11
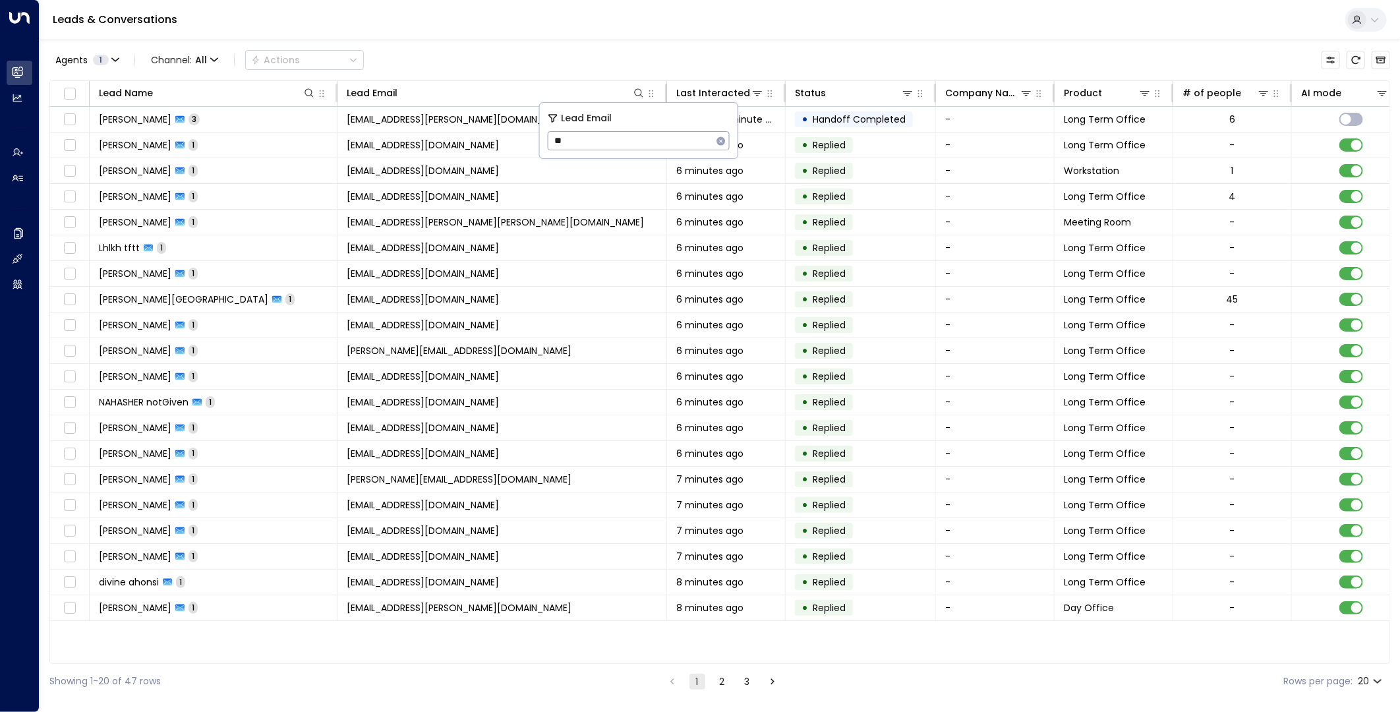
type input "*"
type input "******"
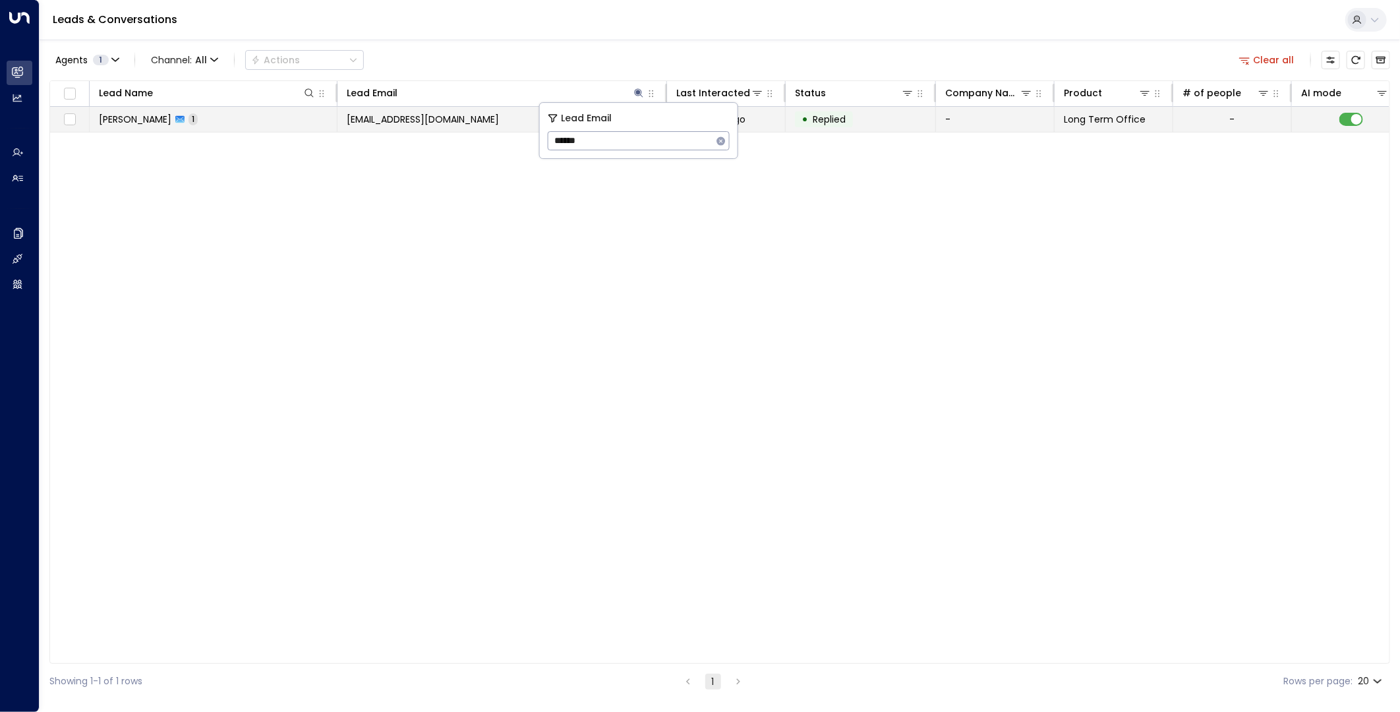
click at [476, 119] on td "[EMAIL_ADDRESS][DOMAIN_NAME]" at bounding box center [502, 119] width 330 height 25
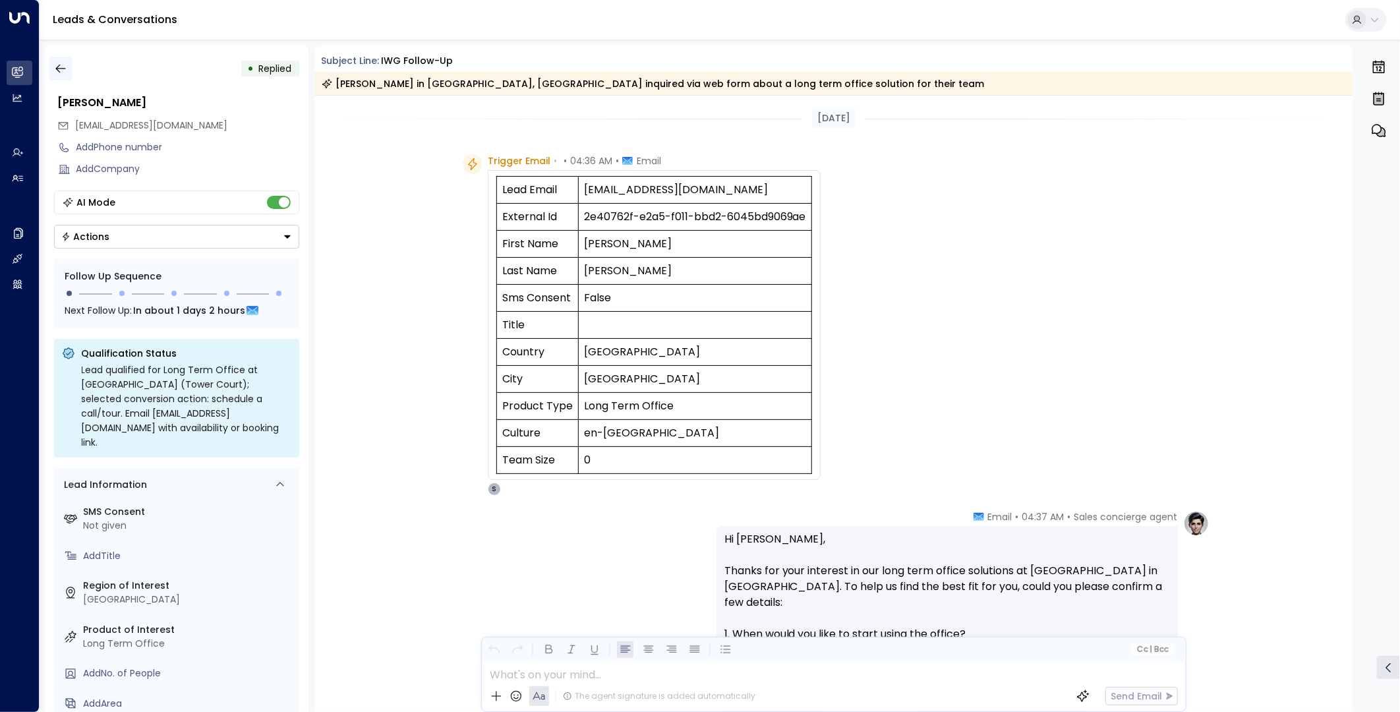
click at [70, 63] on button "button" at bounding box center [61, 69] width 24 height 24
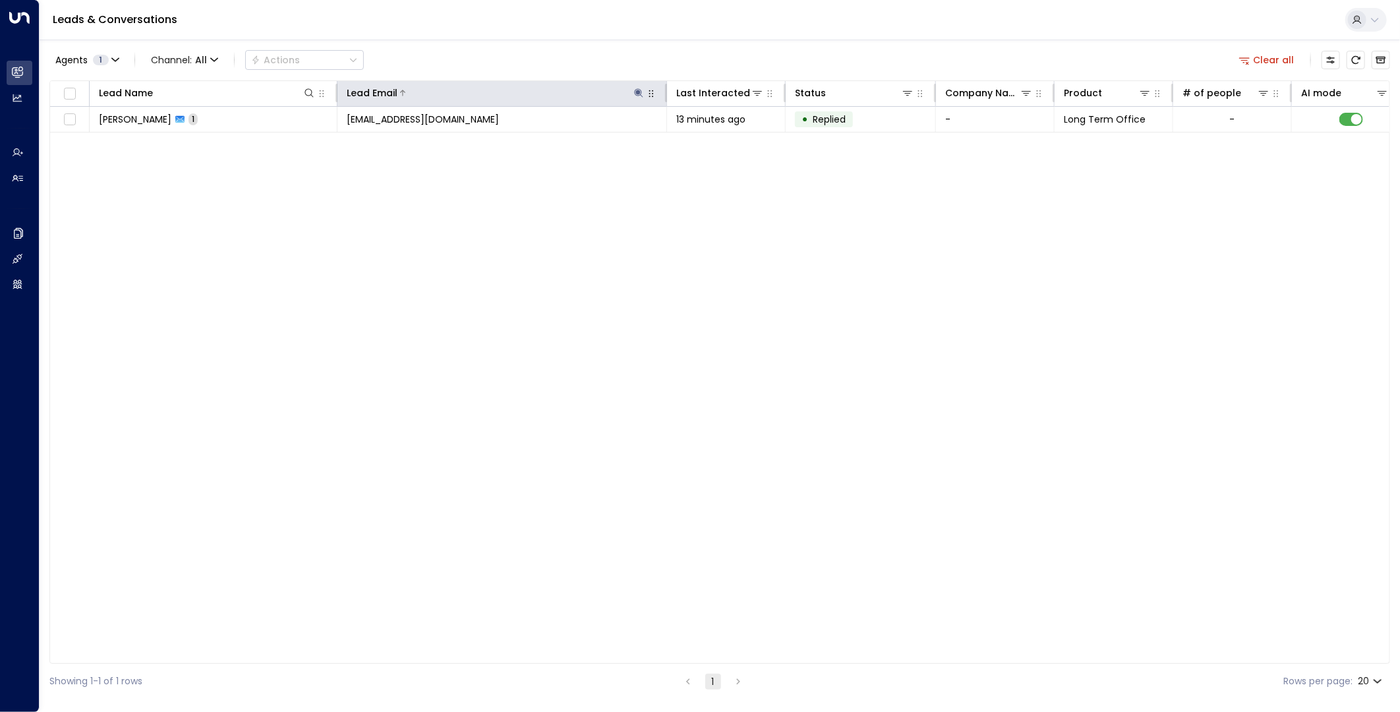
click at [635, 90] on icon at bounding box center [638, 93] width 11 height 11
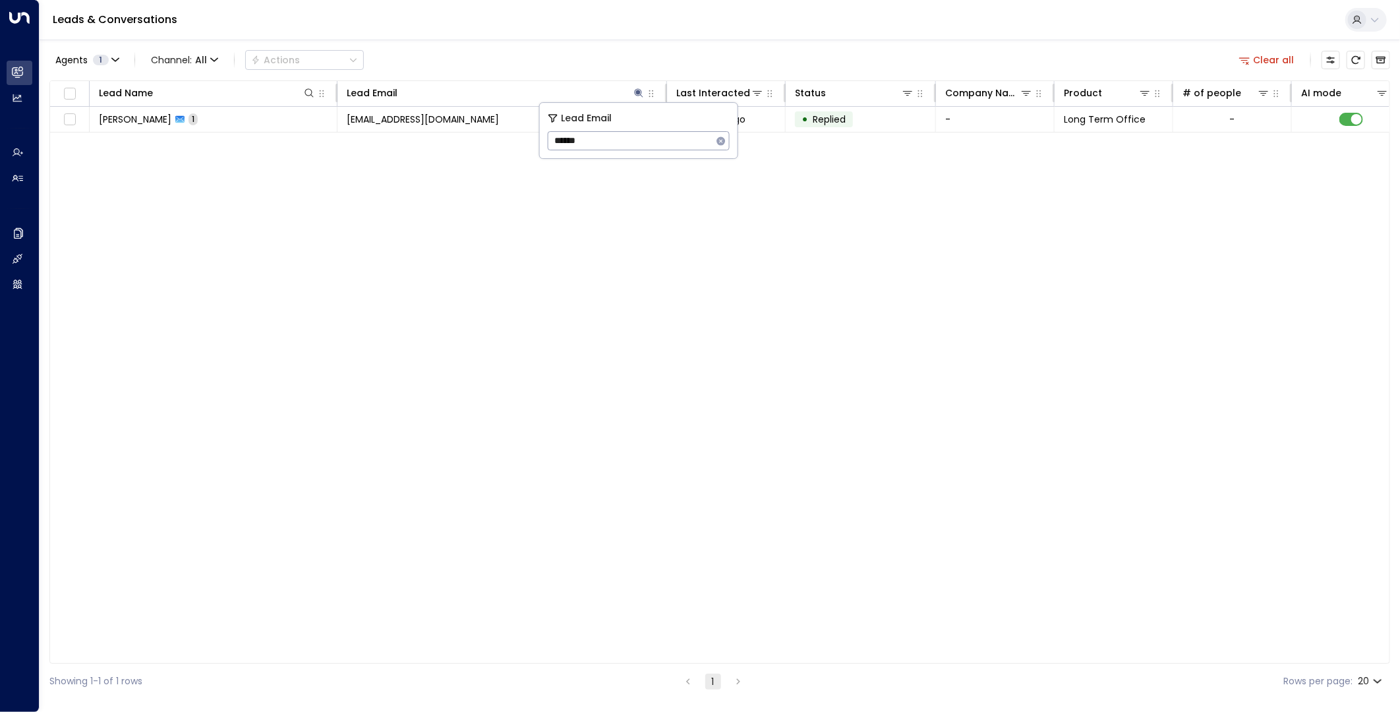
drag, startPoint x: 540, startPoint y: 145, endPoint x: 494, endPoint y: 144, distance: 46.2
click at [494, 144] on body "Overview Leads & Conversations Leads & Conversations Analytics Analytics Agents…" at bounding box center [700, 349] width 1400 height 699
type input "*****"
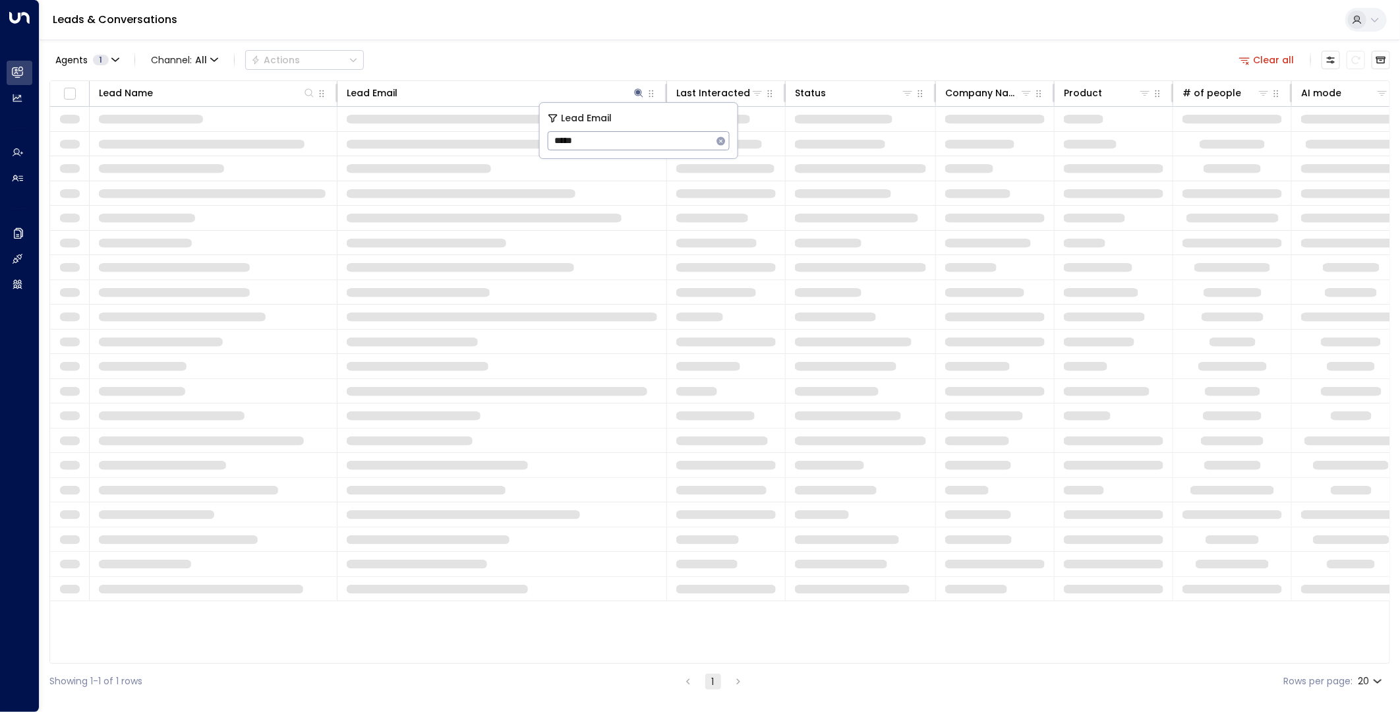
click at [615, 142] on input "*****" at bounding box center [630, 141] width 165 height 24
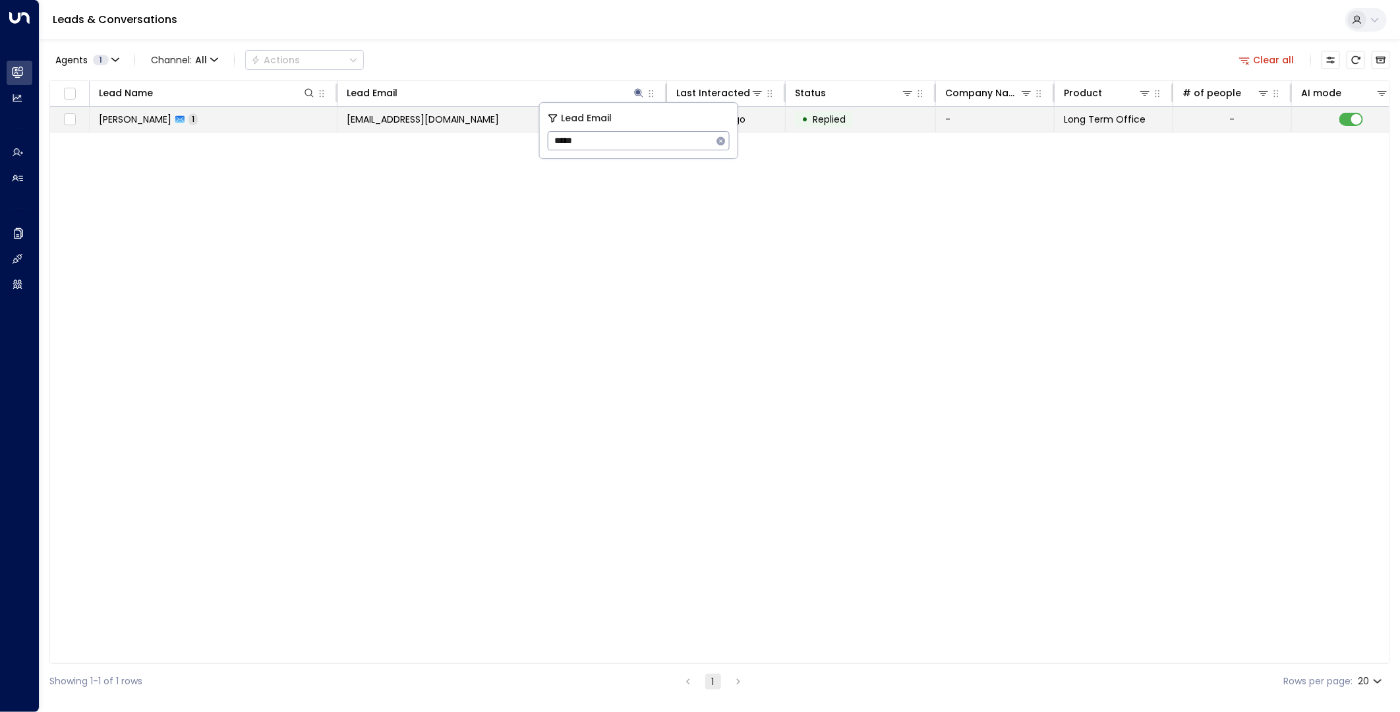
click at [447, 127] on td "[EMAIL_ADDRESS][DOMAIN_NAME]" at bounding box center [502, 119] width 330 height 25
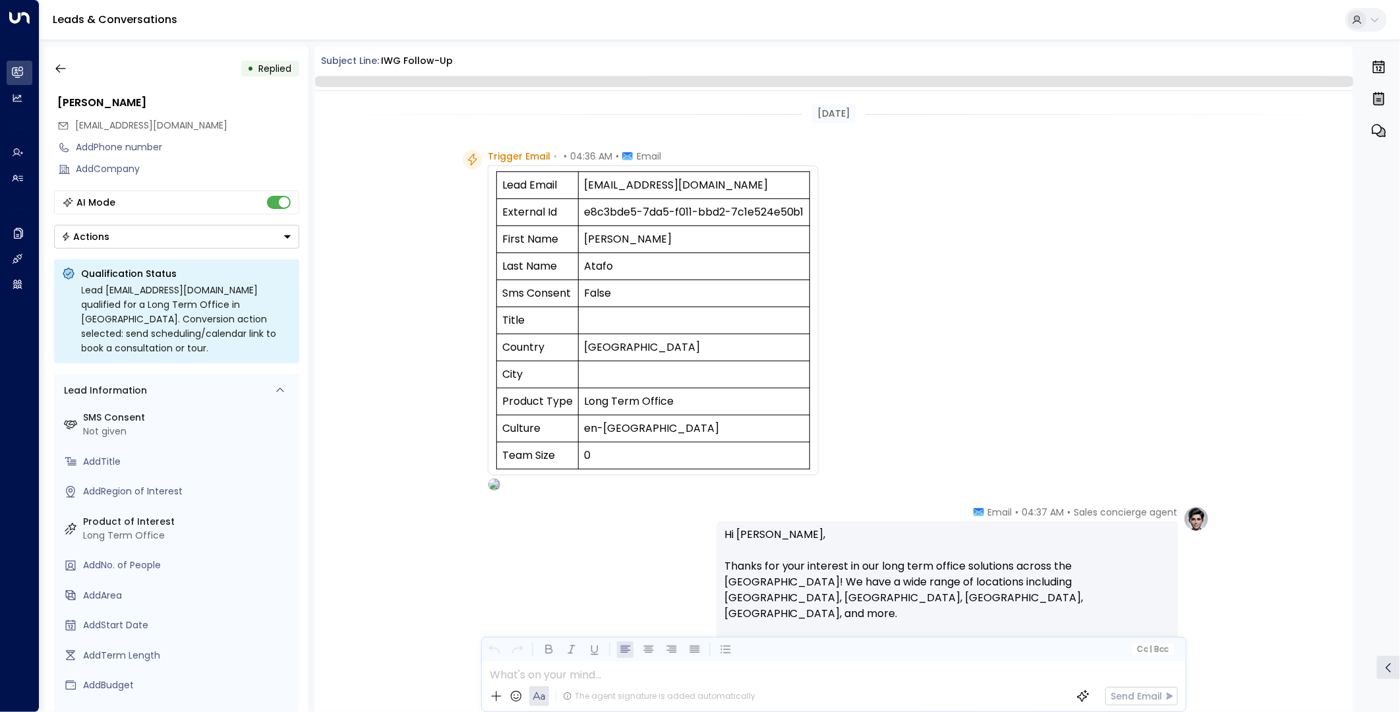
scroll to position [301, 0]
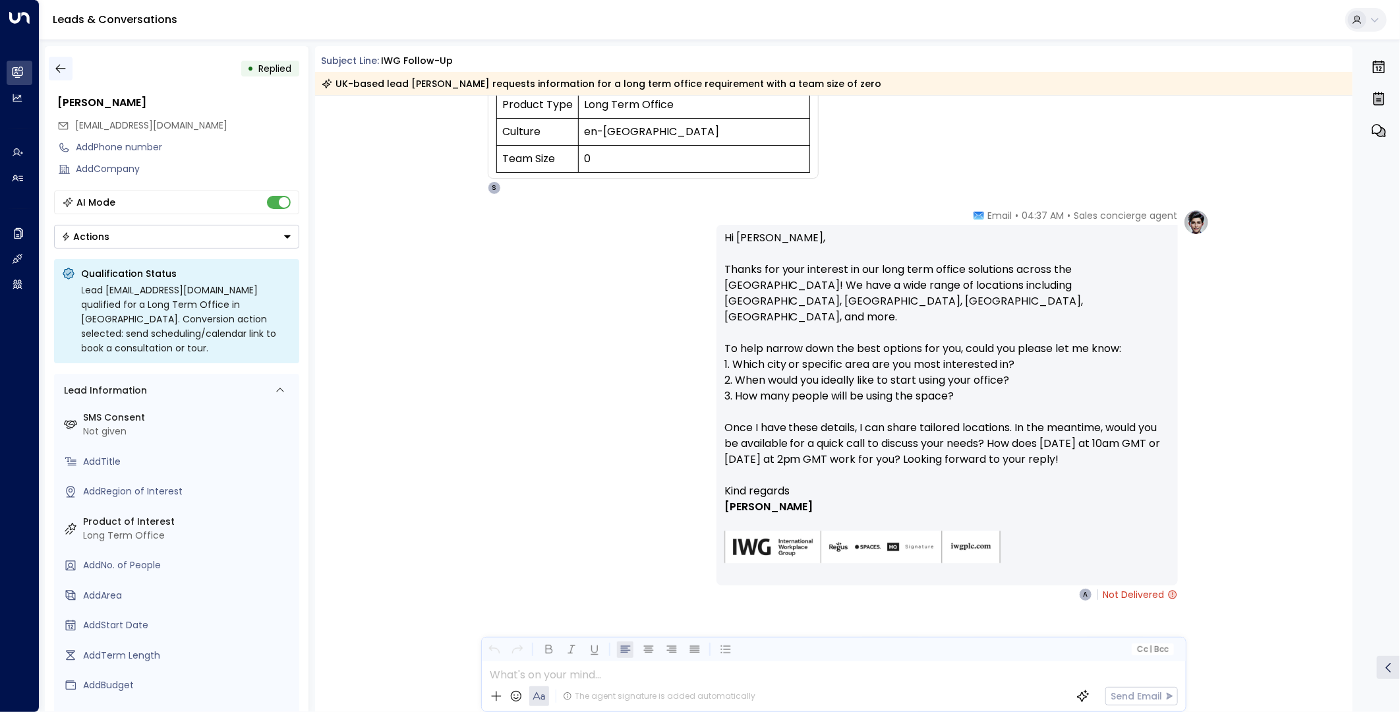
drag, startPoint x: 53, startPoint y: 67, endPoint x: 238, endPoint y: 2, distance: 195.5
click at [54, 67] on icon "button" at bounding box center [60, 68] width 13 height 13
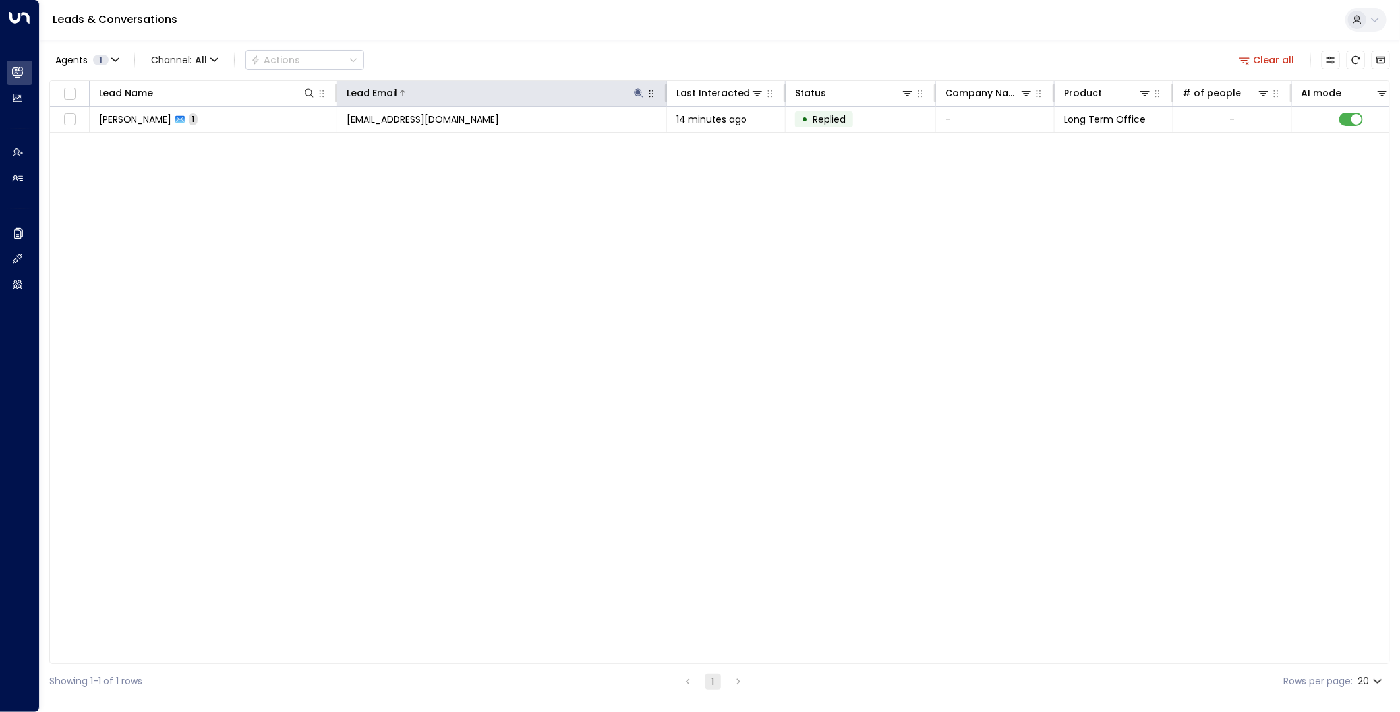
click at [642, 95] on icon at bounding box center [638, 93] width 11 height 11
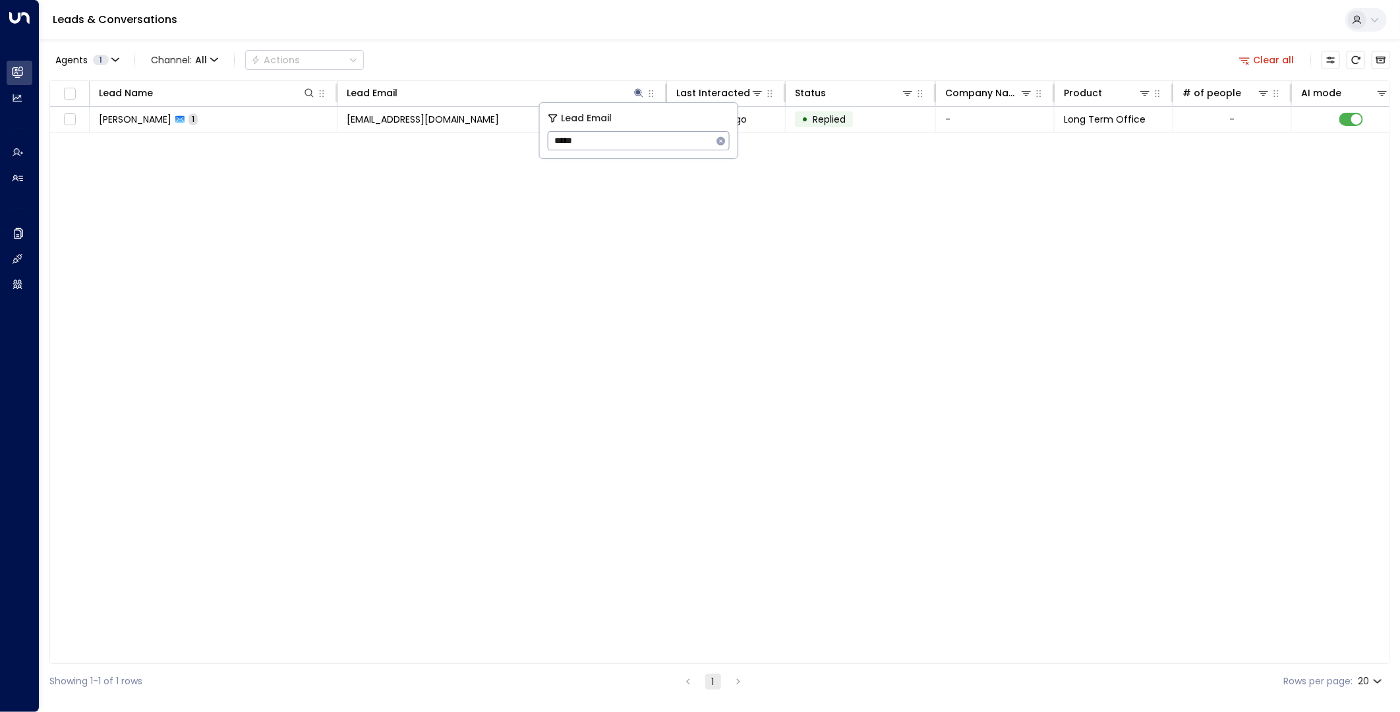
drag, startPoint x: 521, startPoint y: 138, endPoint x: 447, endPoint y: 134, distance: 73.9
click at [447, 135] on body "Overview Leads & Conversations Leads & Conversations Analytics Analytics Agents…" at bounding box center [700, 349] width 1400 height 699
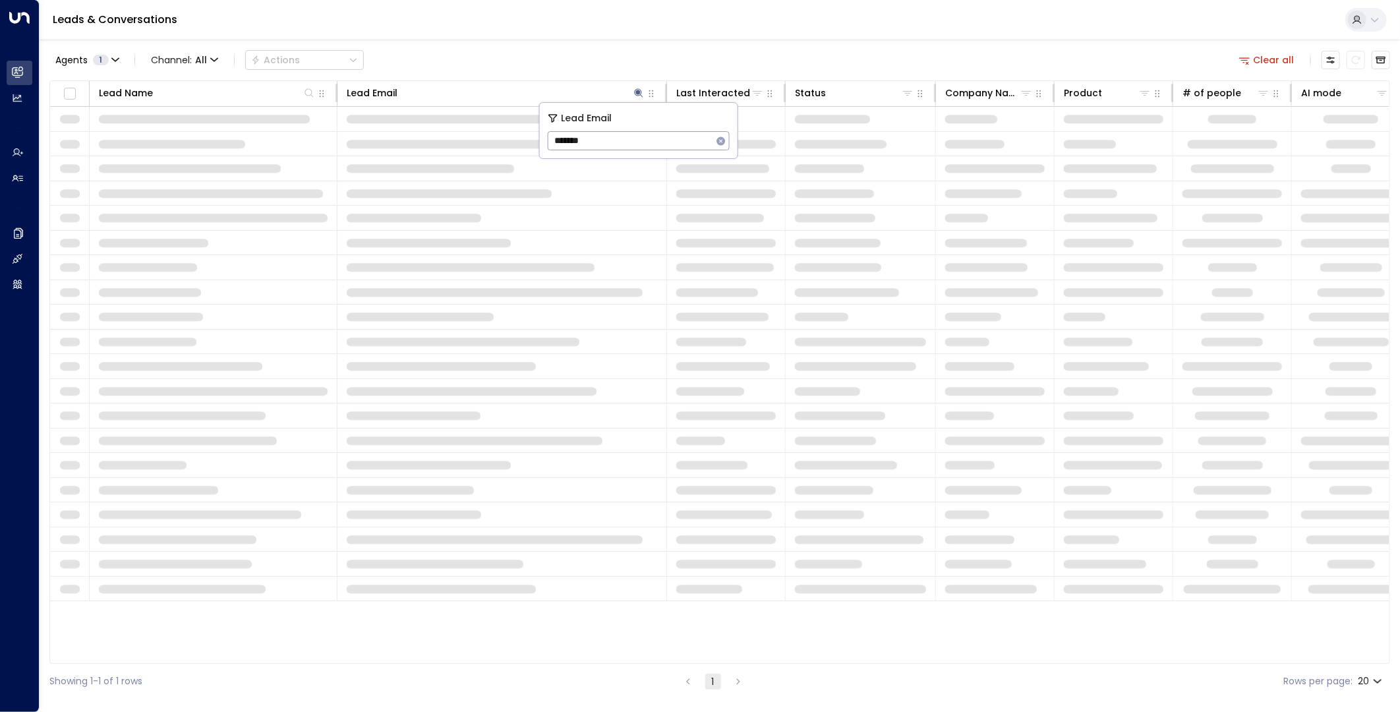
type input "*******"
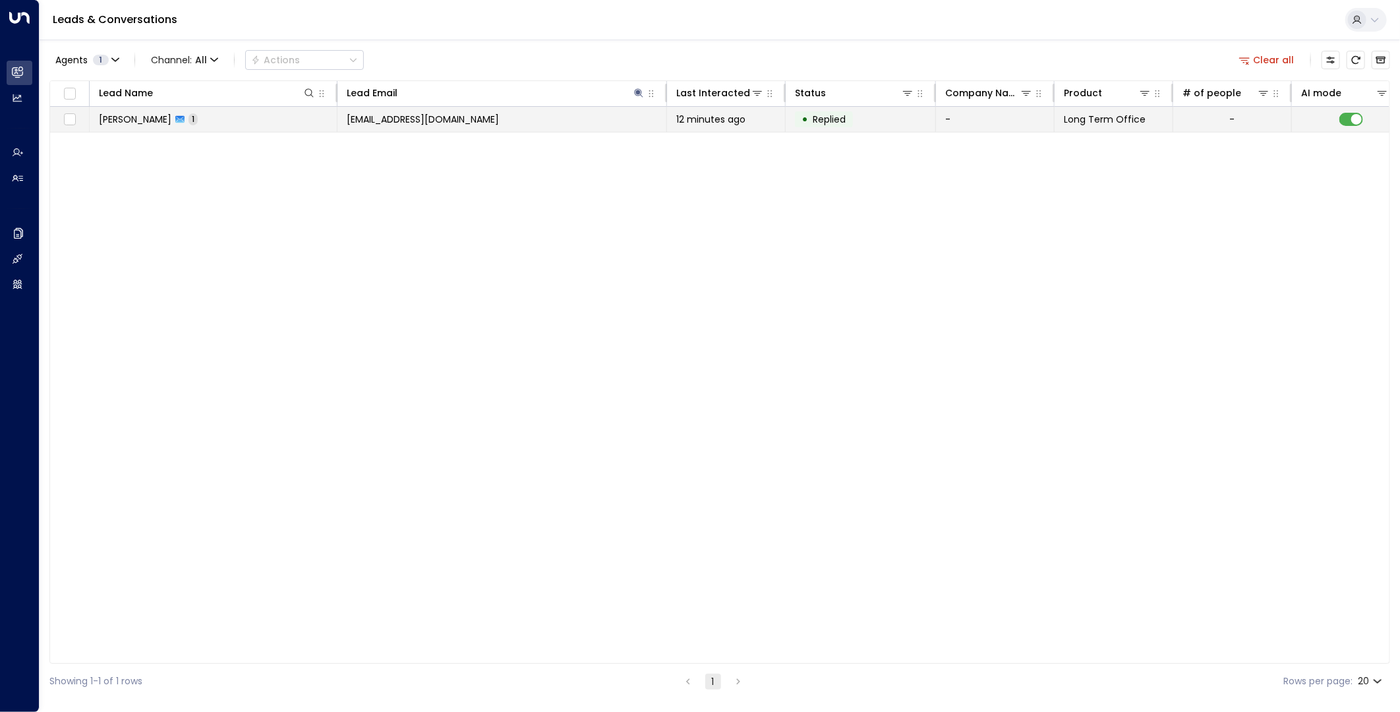
click at [453, 123] on span "[EMAIL_ADDRESS][DOMAIN_NAME]" at bounding box center [423, 119] width 152 height 13
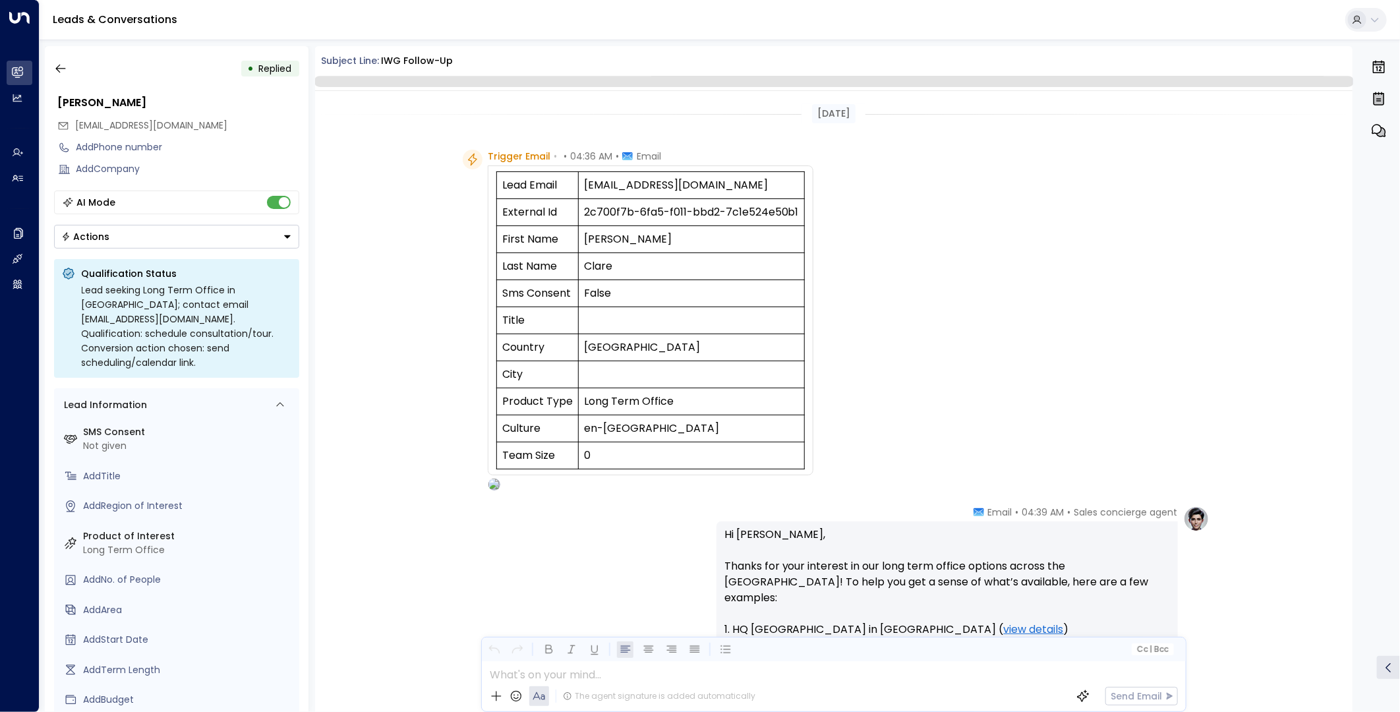
scroll to position [349, 0]
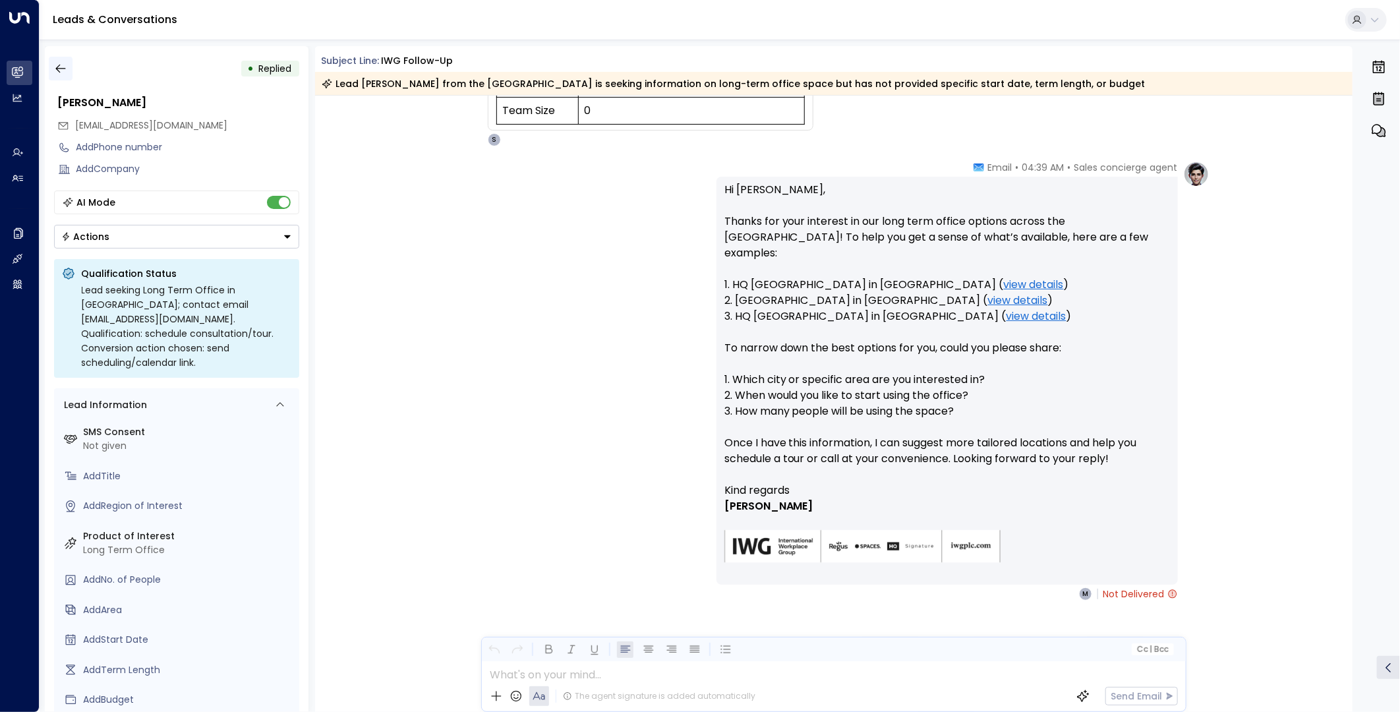
click at [57, 70] on icon "button" at bounding box center [60, 69] width 10 height 9
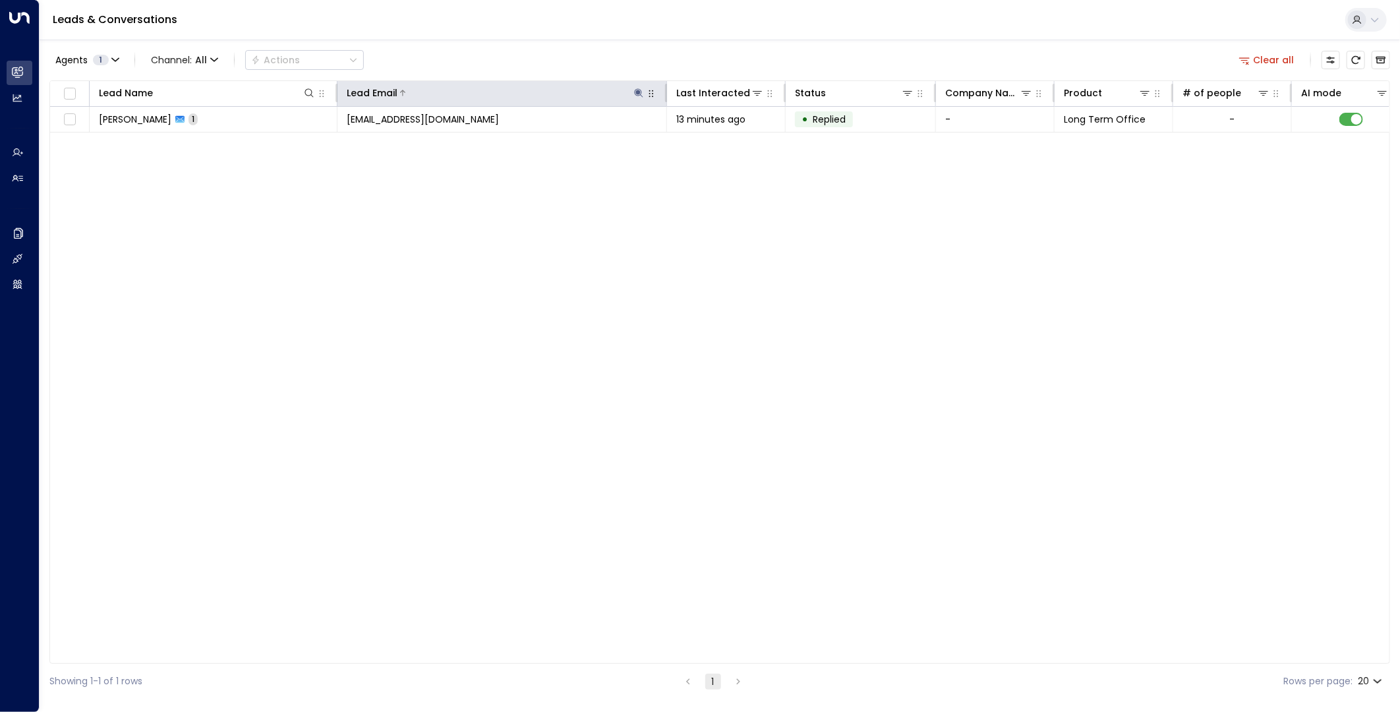
click at [641, 92] on icon at bounding box center [639, 92] width 9 height 9
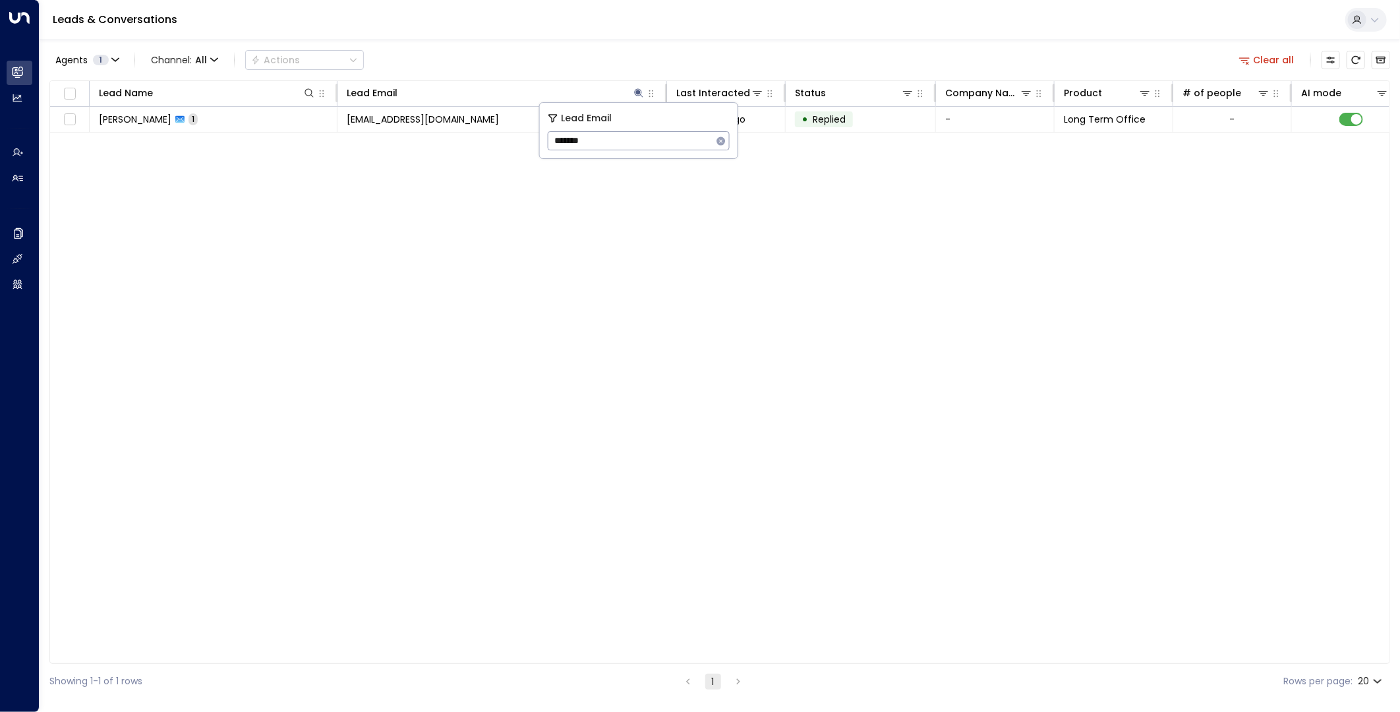
click at [716, 139] on icon "button" at bounding box center [721, 141] width 11 height 11
click at [590, 64] on div "Agents 1 Channel: All Actions Clear all" at bounding box center [719, 60] width 1341 height 28
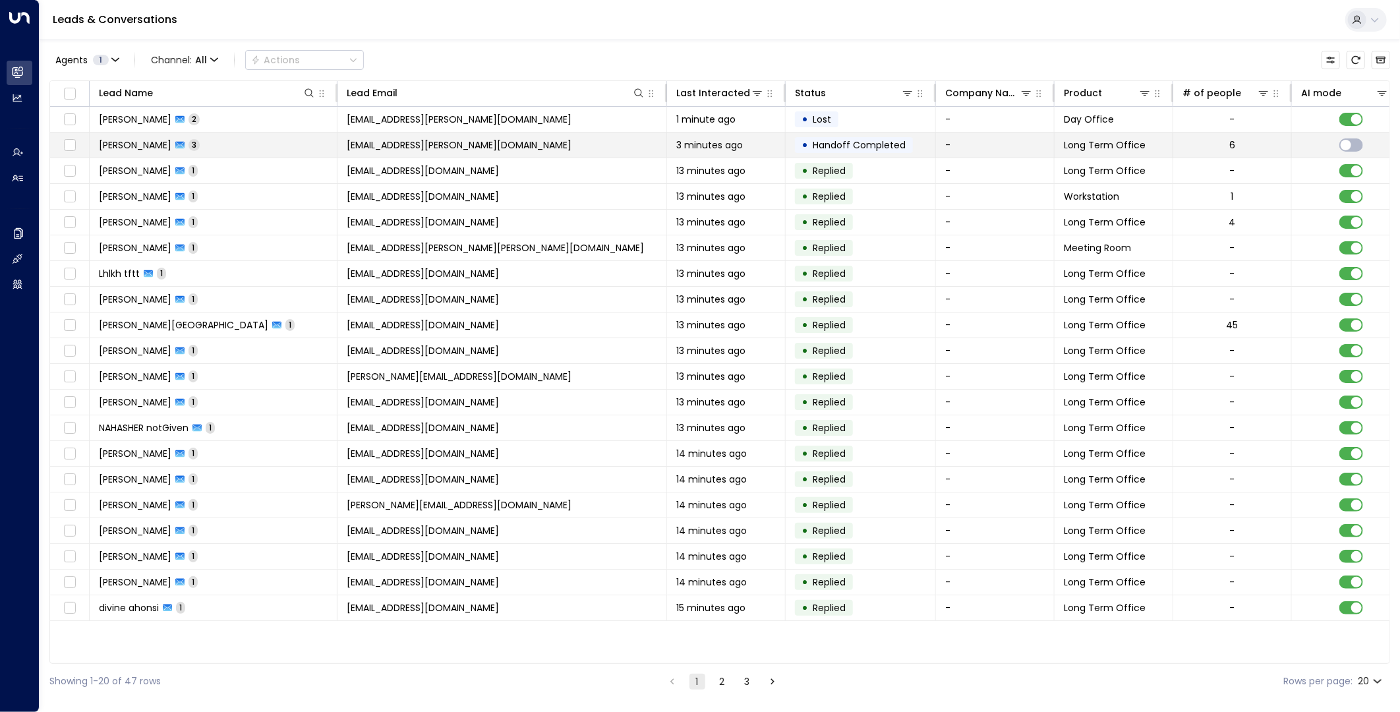
click at [571, 142] on td "[EMAIL_ADDRESS][PERSON_NAME][DOMAIN_NAME]" at bounding box center [502, 144] width 330 height 25
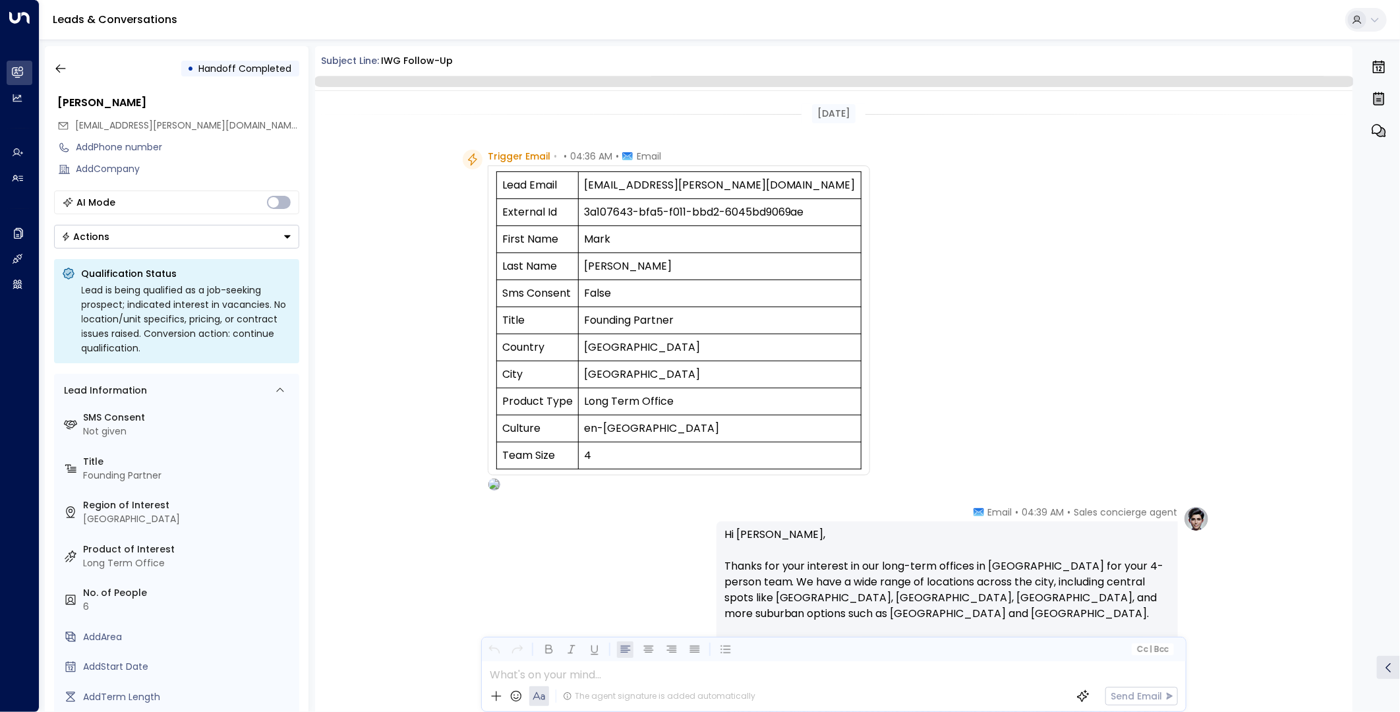
scroll to position [753, 0]
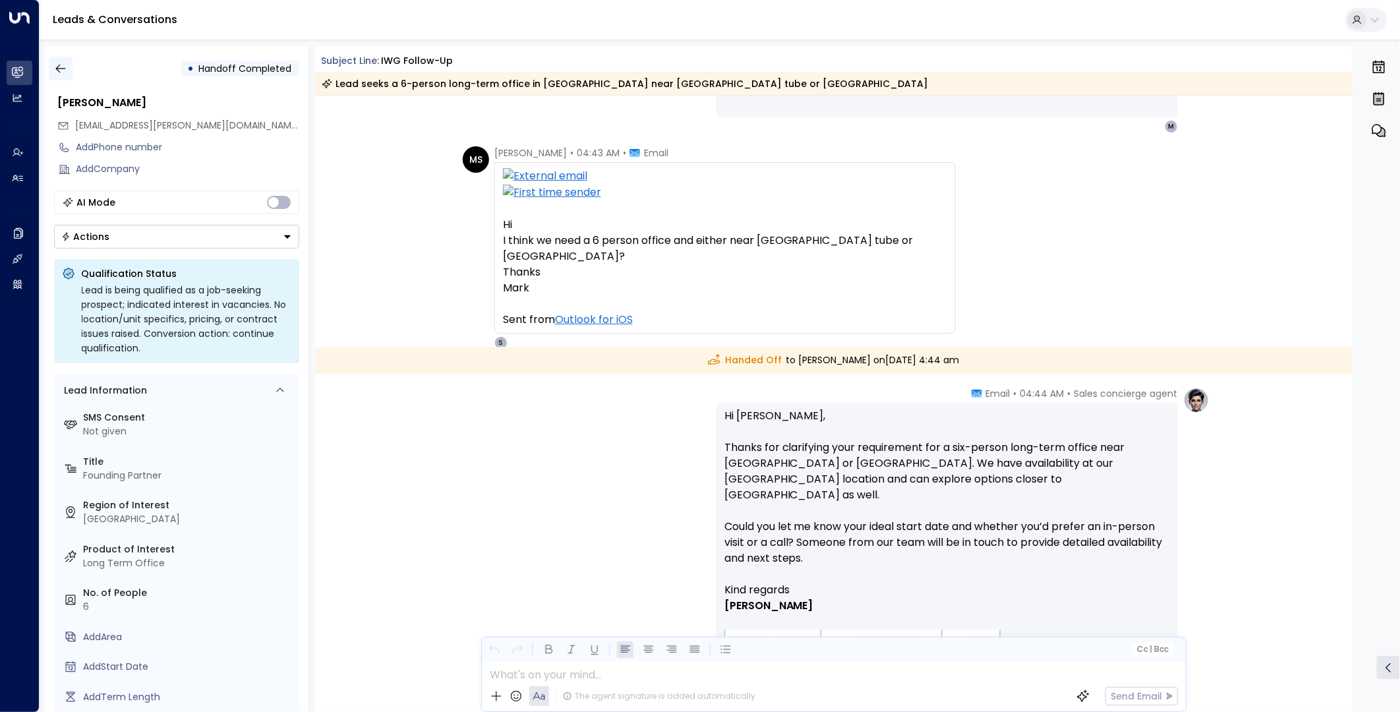
click at [57, 68] on icon "button" at bounding box center [60, 68] width 13 height 13
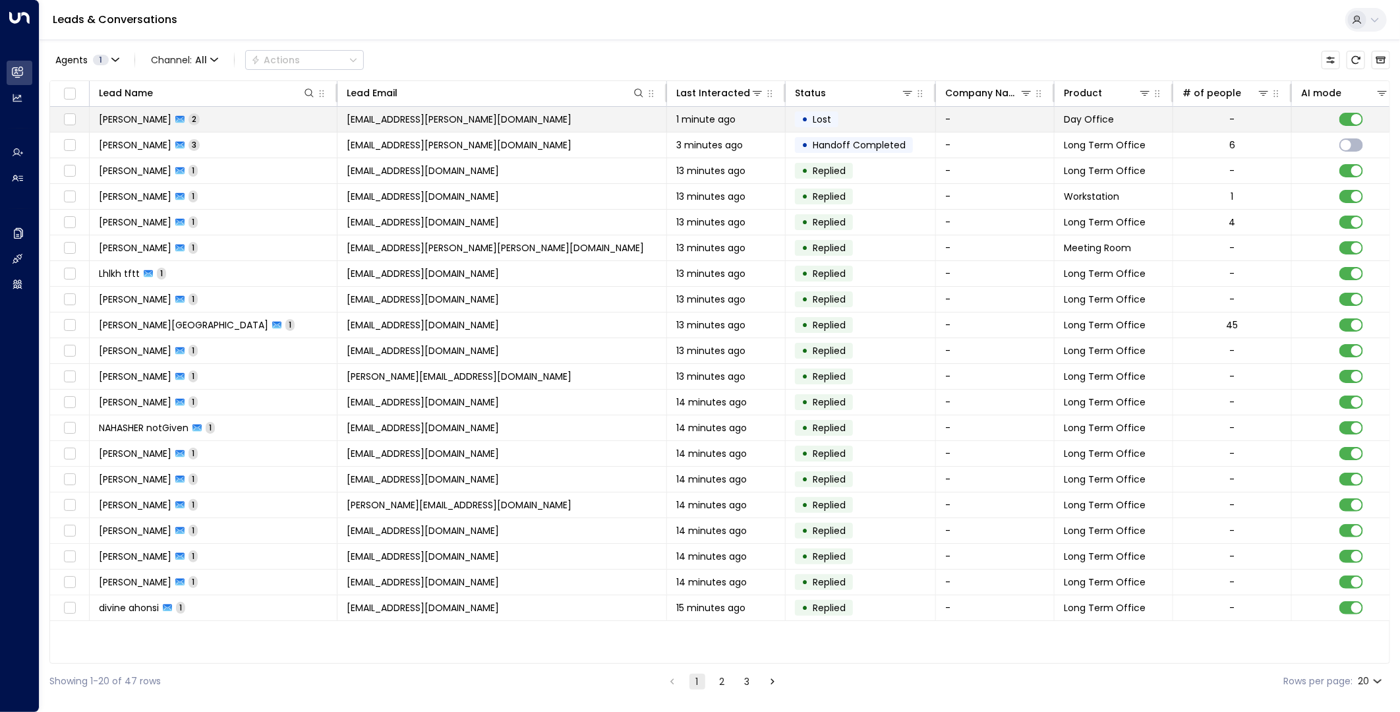
click at [233, 121] on td "[PERSON_NAME] 2" at bounding box center [214, 119] width 248 height 25
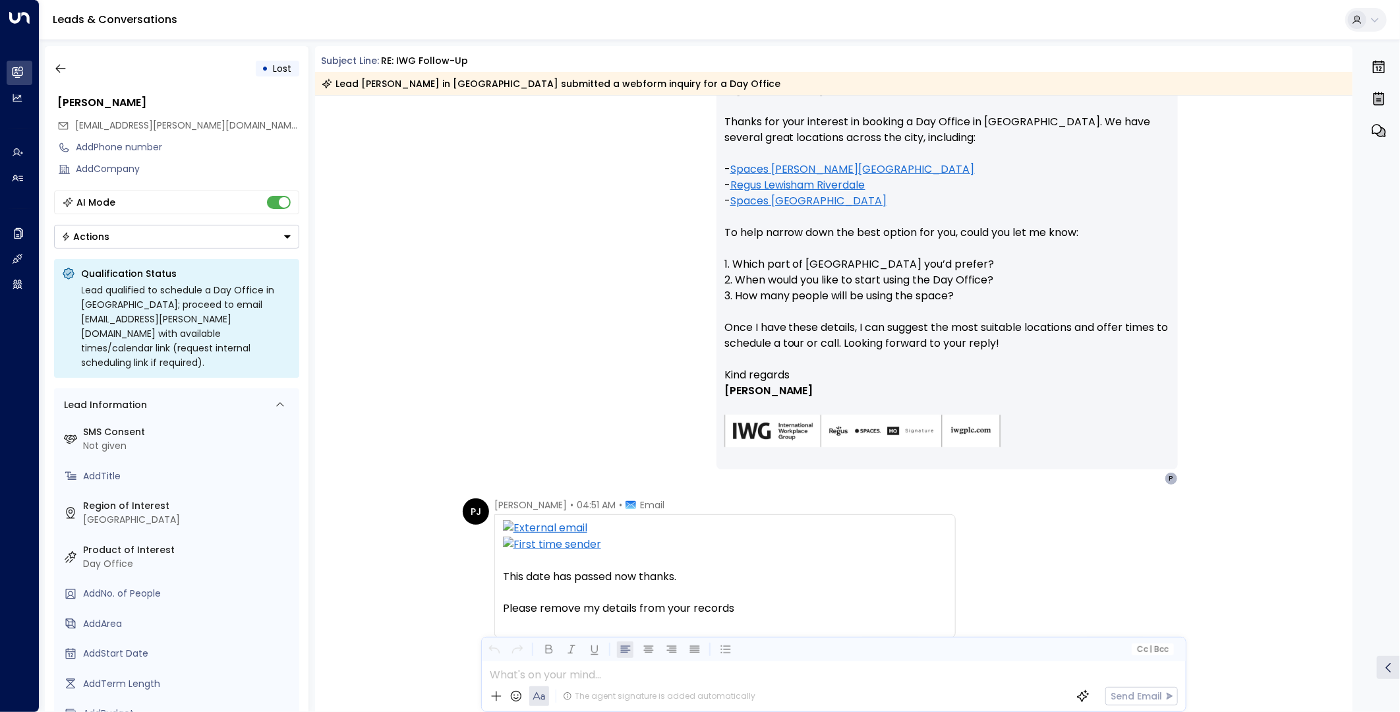
scroll to position [371, 0]
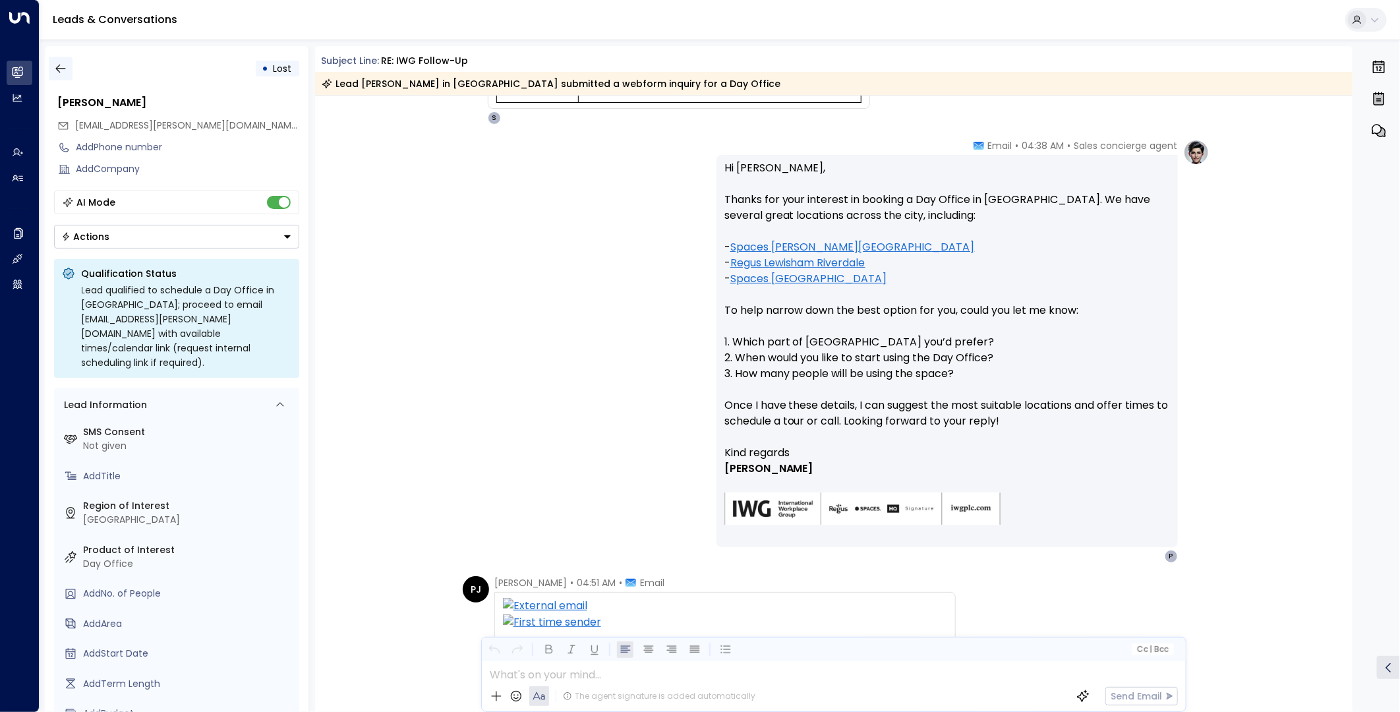
click at [56, 71] on icon "button" at bounding box center [60, 68] width 13 height 13
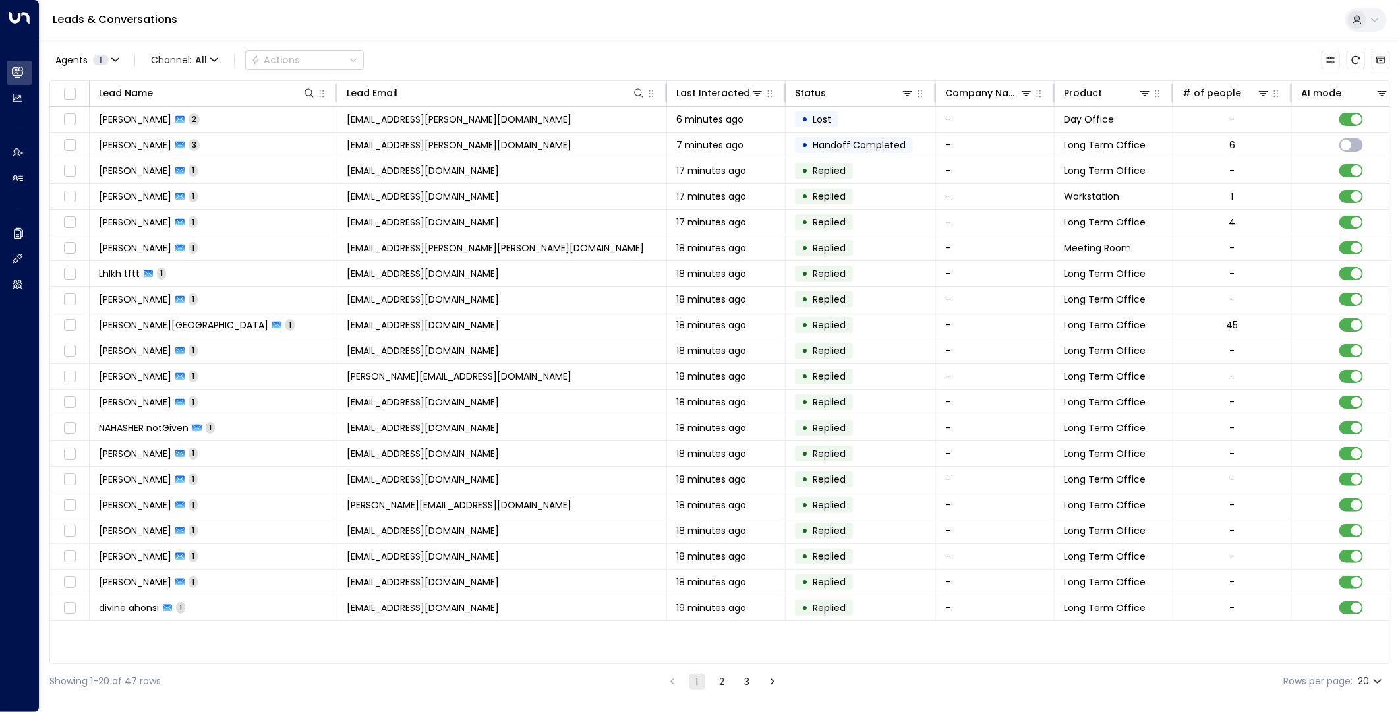
click at [1259, 62] on icon "Refresh" at bounding box center [1355, 60] width 11 height 11
click at [635, 92] on icon at bounding box center [638, 93] width 11 height 11
type input "******"
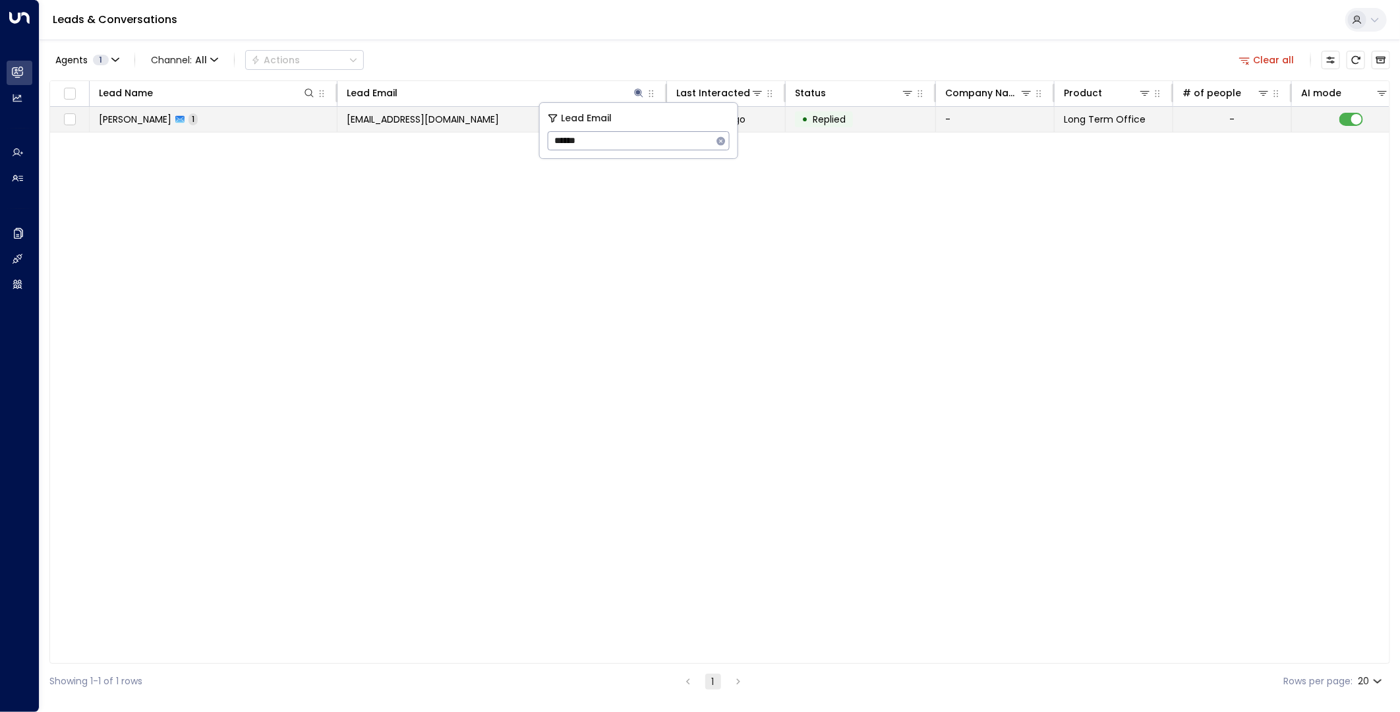
click at [433, 126] on span "[EMAIL_ADDRESS][DOMAIN_NAME]" at bounding box center [423, 119] width 152 height 13
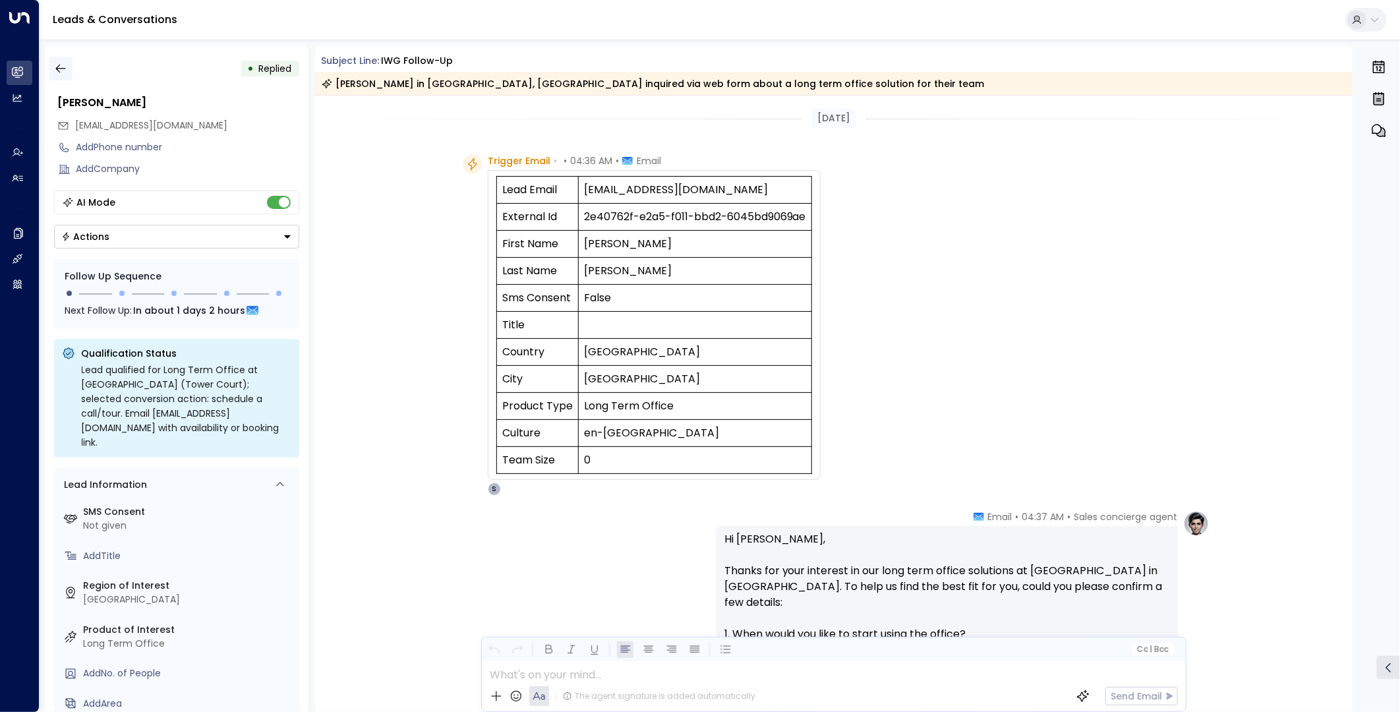
click at [61, 67] on icon "button" at bounding box center [60, 68] width 13 height 13
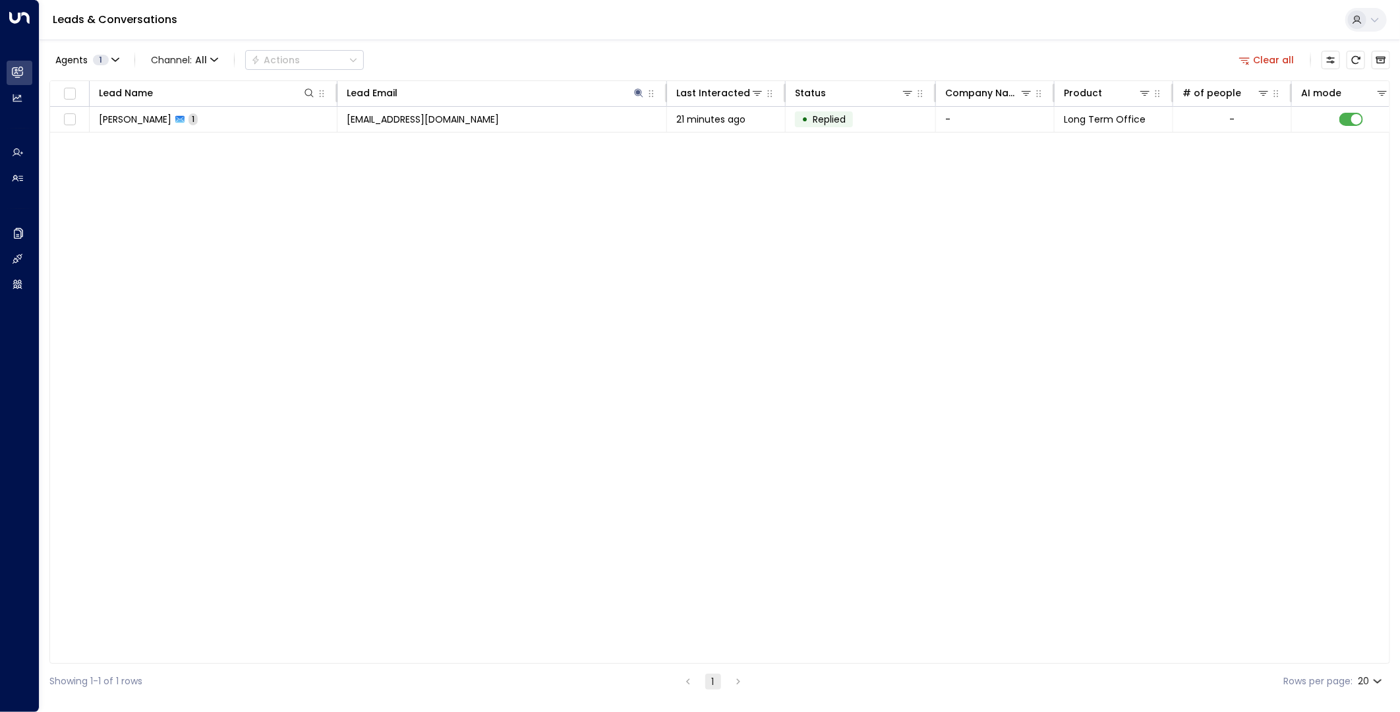
click at [1259, 61] on button "Clear all" at bounding box center [1267, 60] width 66 height 18
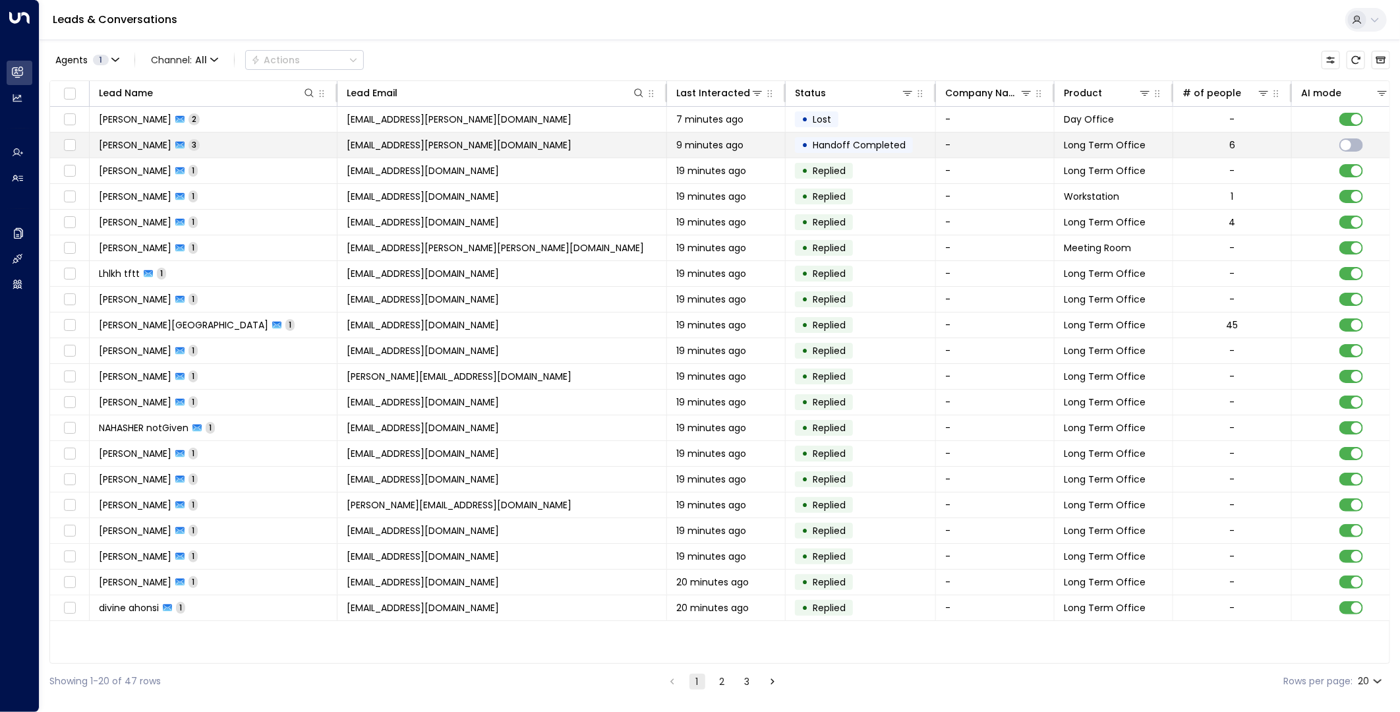
click at [328, 148] on td "[PERSON_NAME] 3" at bounding box center [214, 144] width 248 height 25
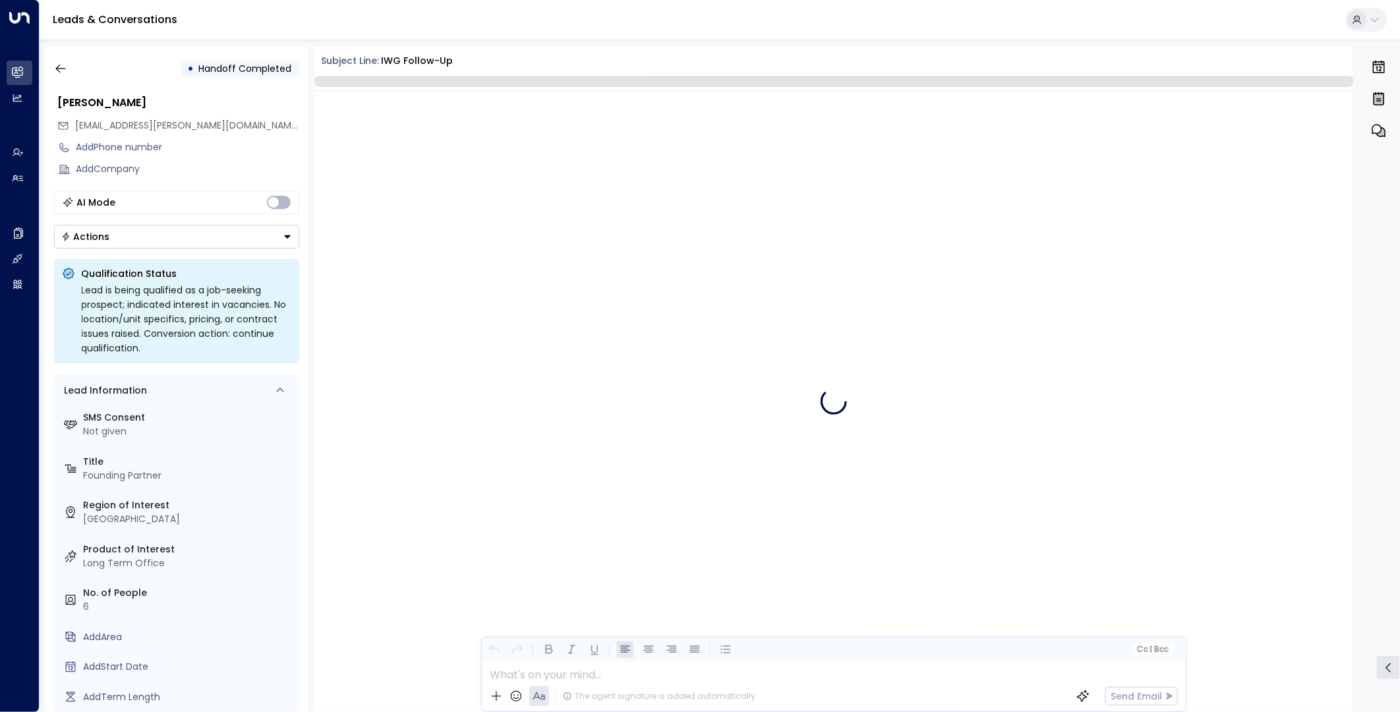
scroll to position [853, 0]
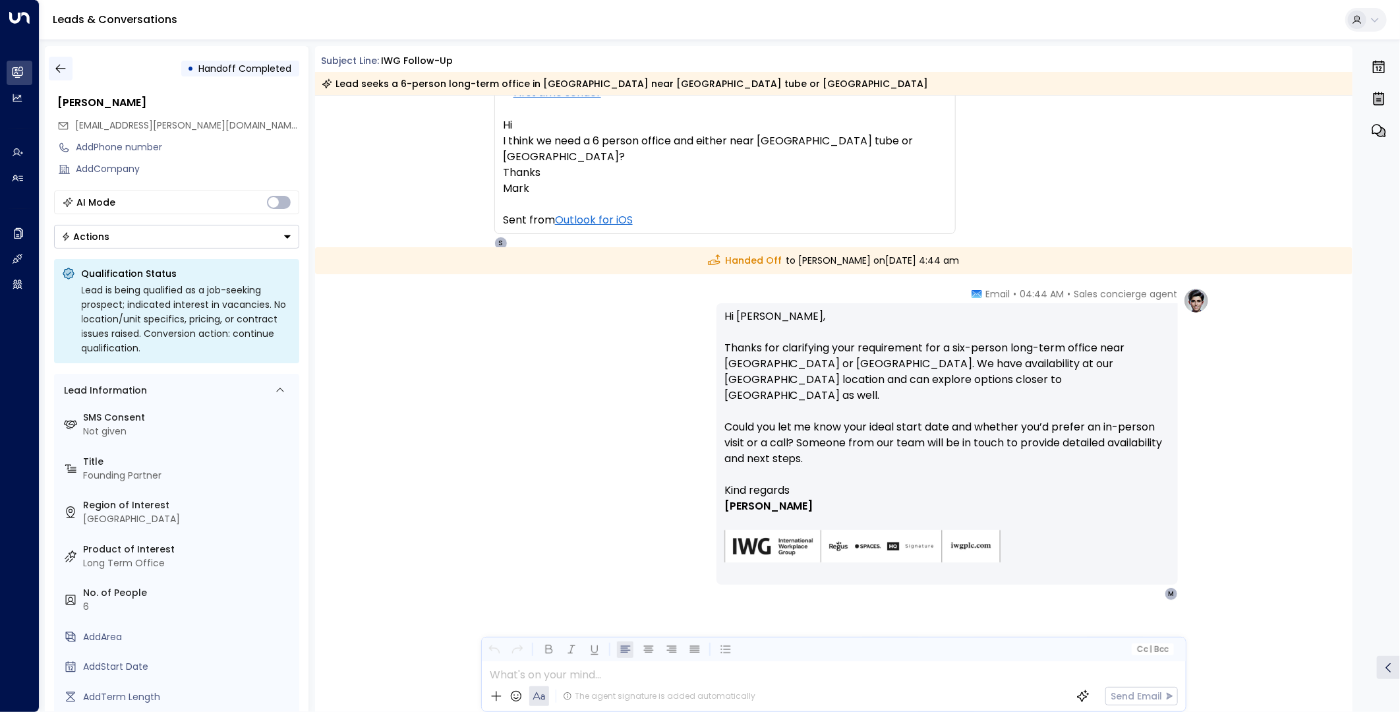
click at [66, 71] on icon "button" at bounding box center [60, 68] width 13 height 13
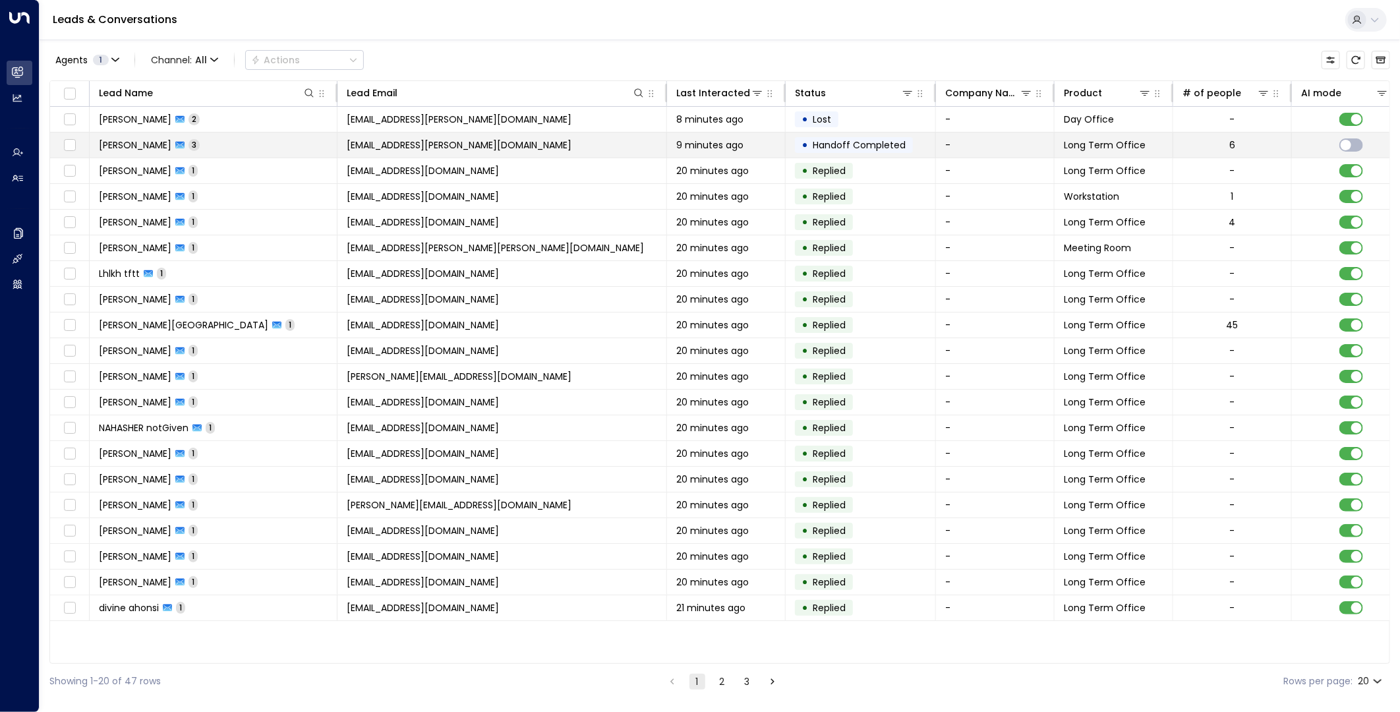
click at [541, 148] on td "[EMAIL_ADDRESS][PERSON_NAME][DOMAIN_NAME]" at bounding box center [502, 144] width 330 height 25
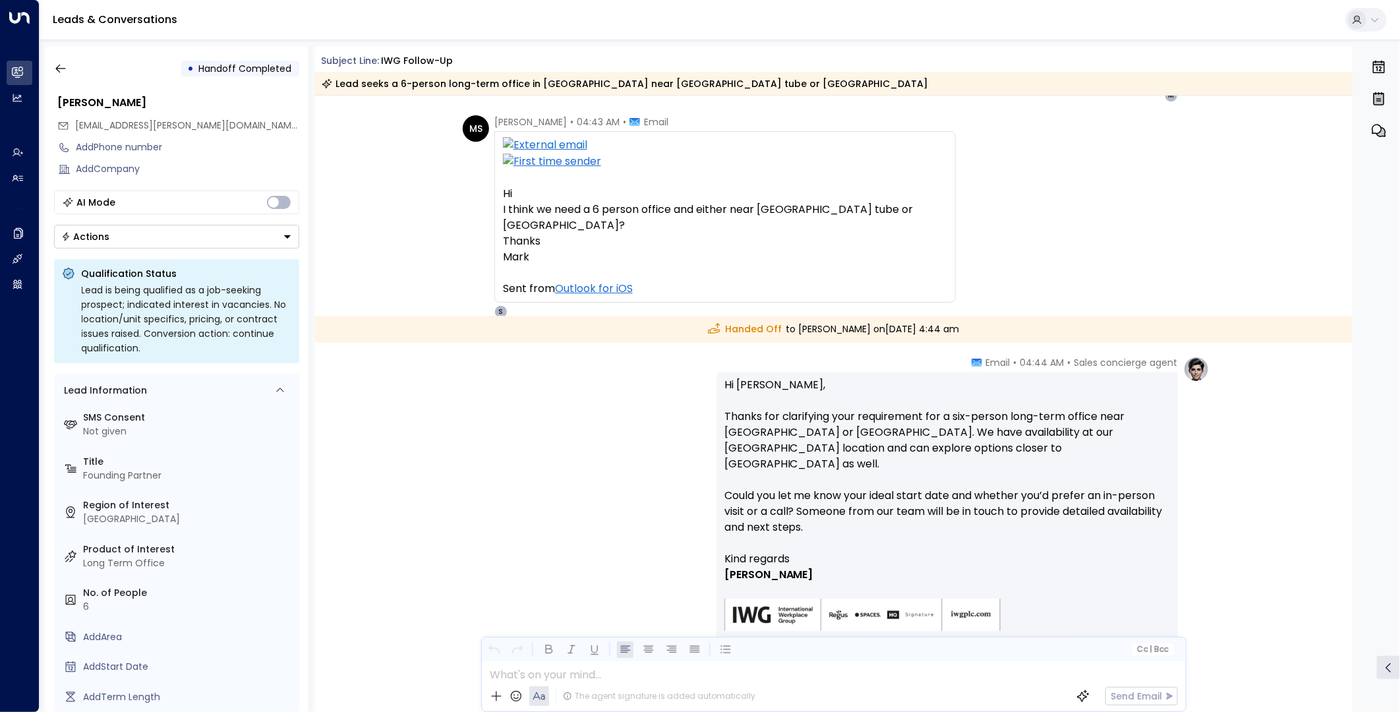
scroll to position [857, 0]
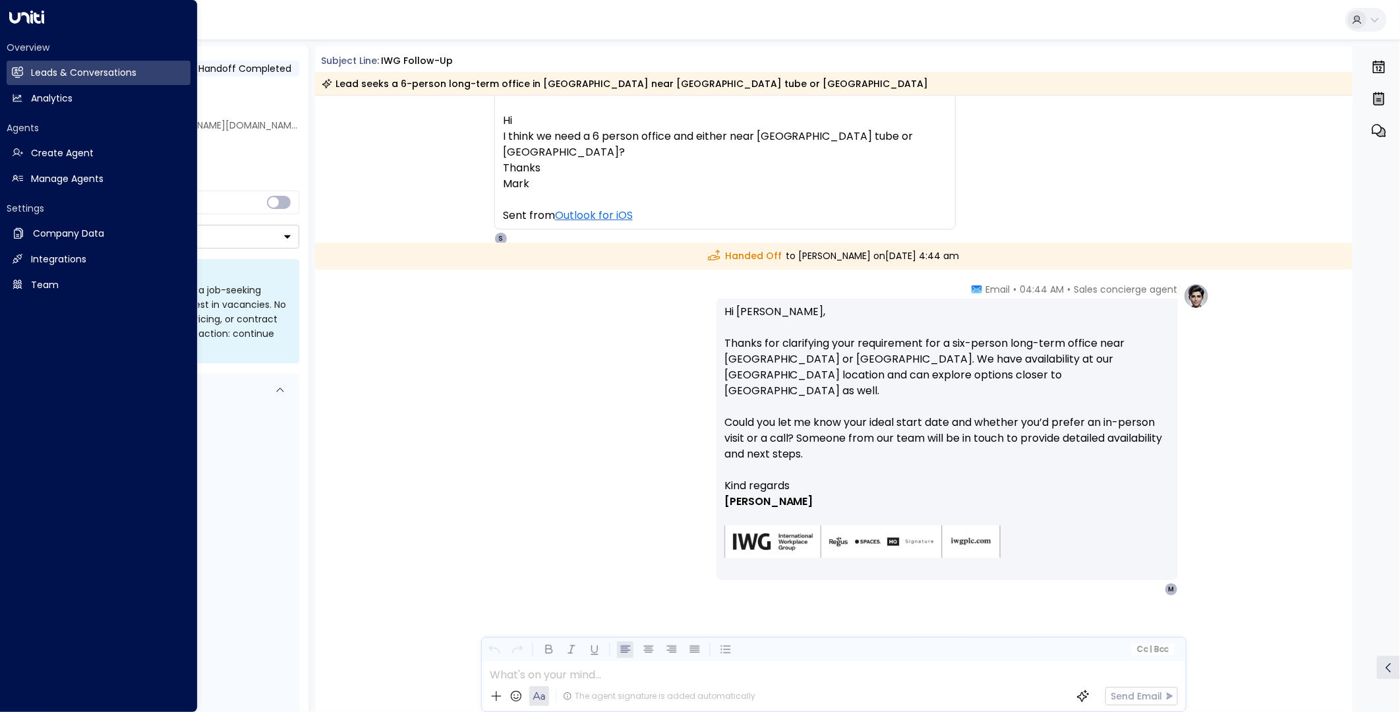
click at [651, 322] on div "Sales concierge agent • 04:44 AM • Email Hi [PERSON_NAME], Thanks for clarifyin…" at bounding box center [833, 439] width 751 height 313
drag, startPoint x: 762, startPoint y: 255, endPoint x: 832, endPoint y: 256, distance: 70.5
click at [832, 256] on div "Handed Off to [PERSON_NAME] [DATE][DATE] 4:44 am" at bounding box center [834, 256] width 1038 height 27
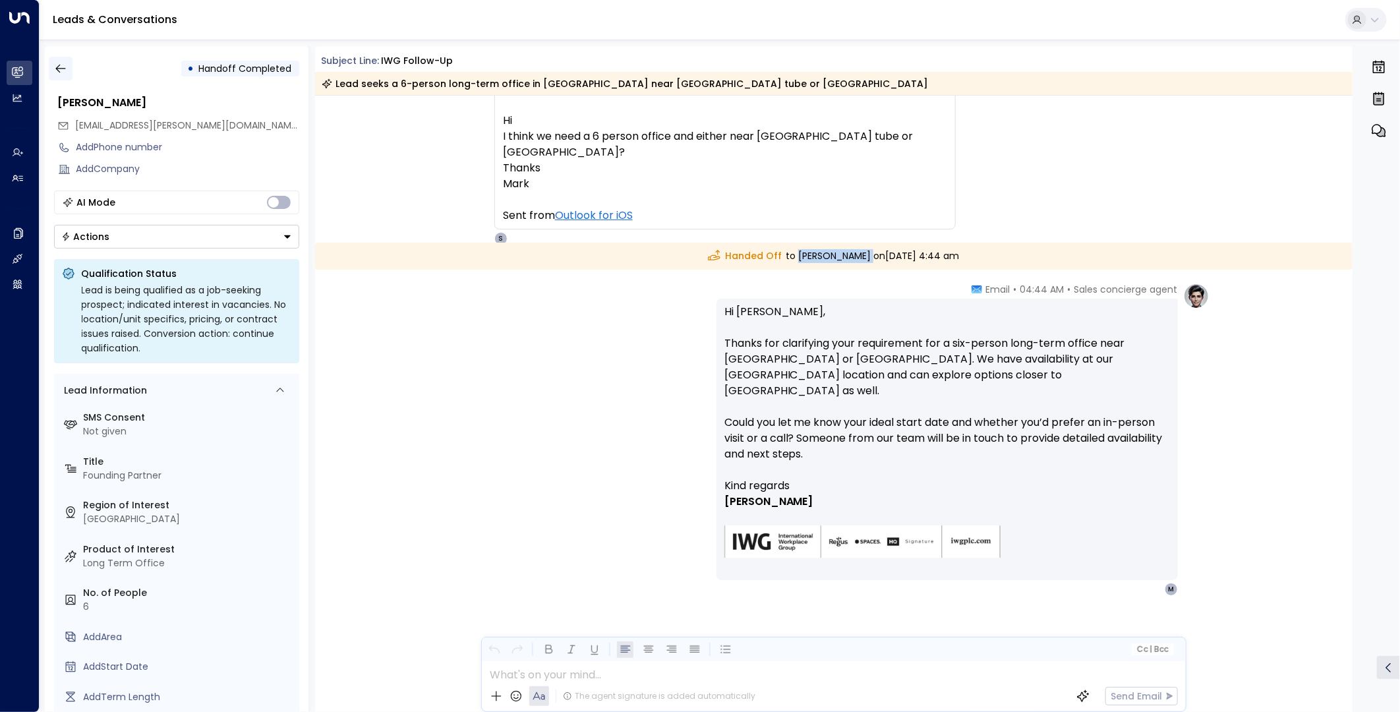
click at [57, 66] on icon "button" at bounding box center [60, 68] width 13 height 13
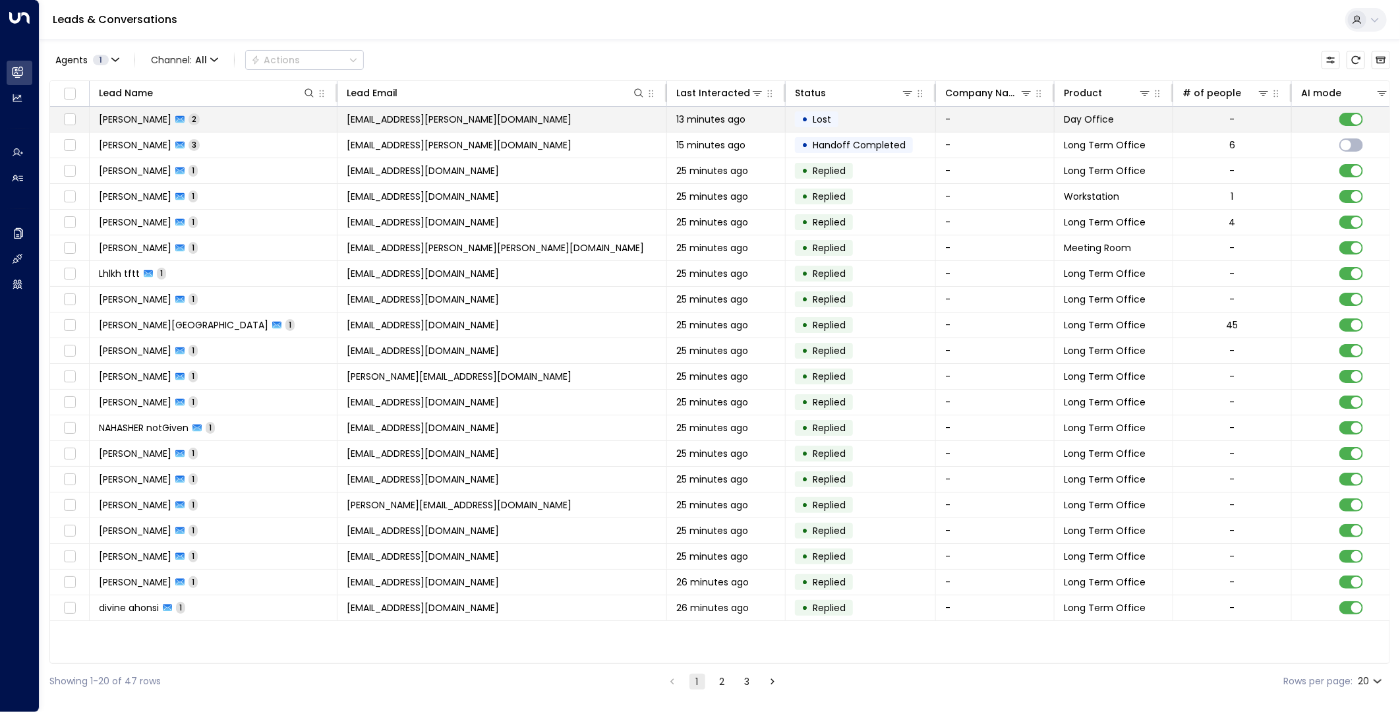
click at [313, 107] on td "[PERSON_NAME] 2" at bounding box center [214, 119] width 248 height 25
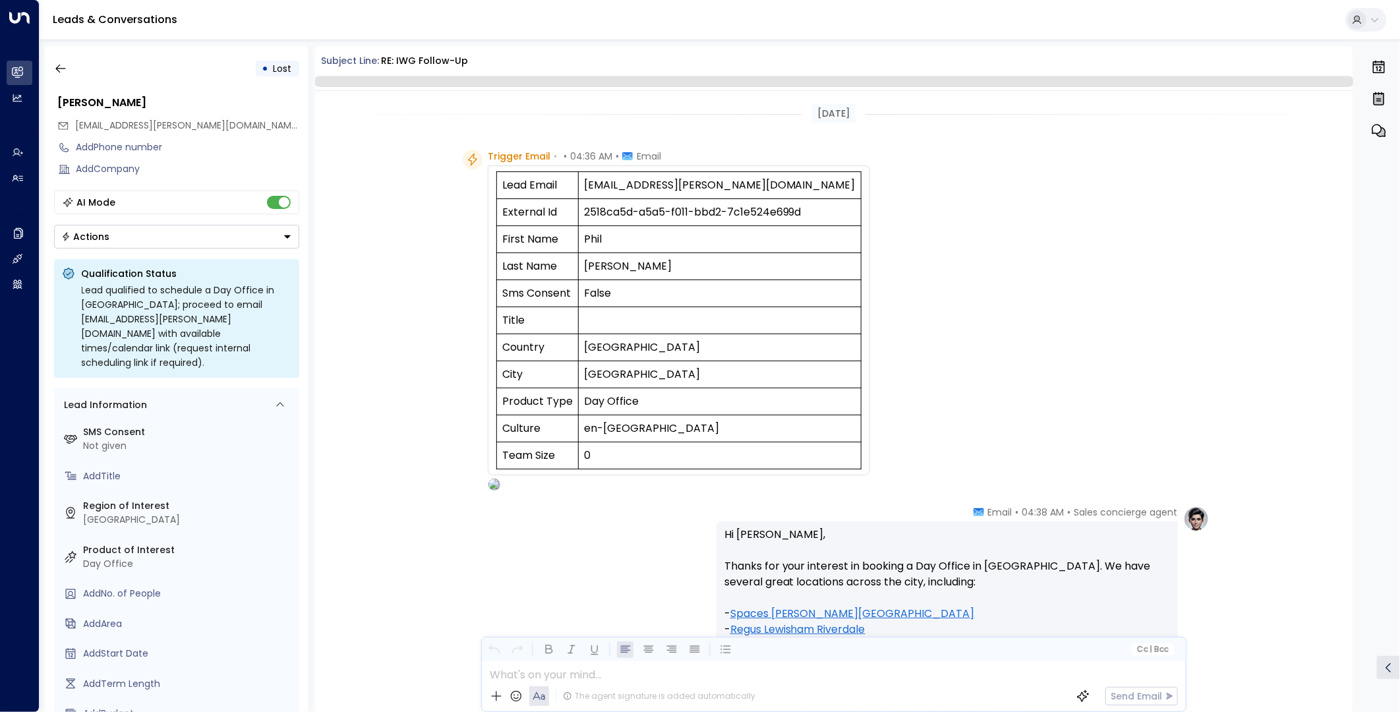
scroll to position [517, 0]
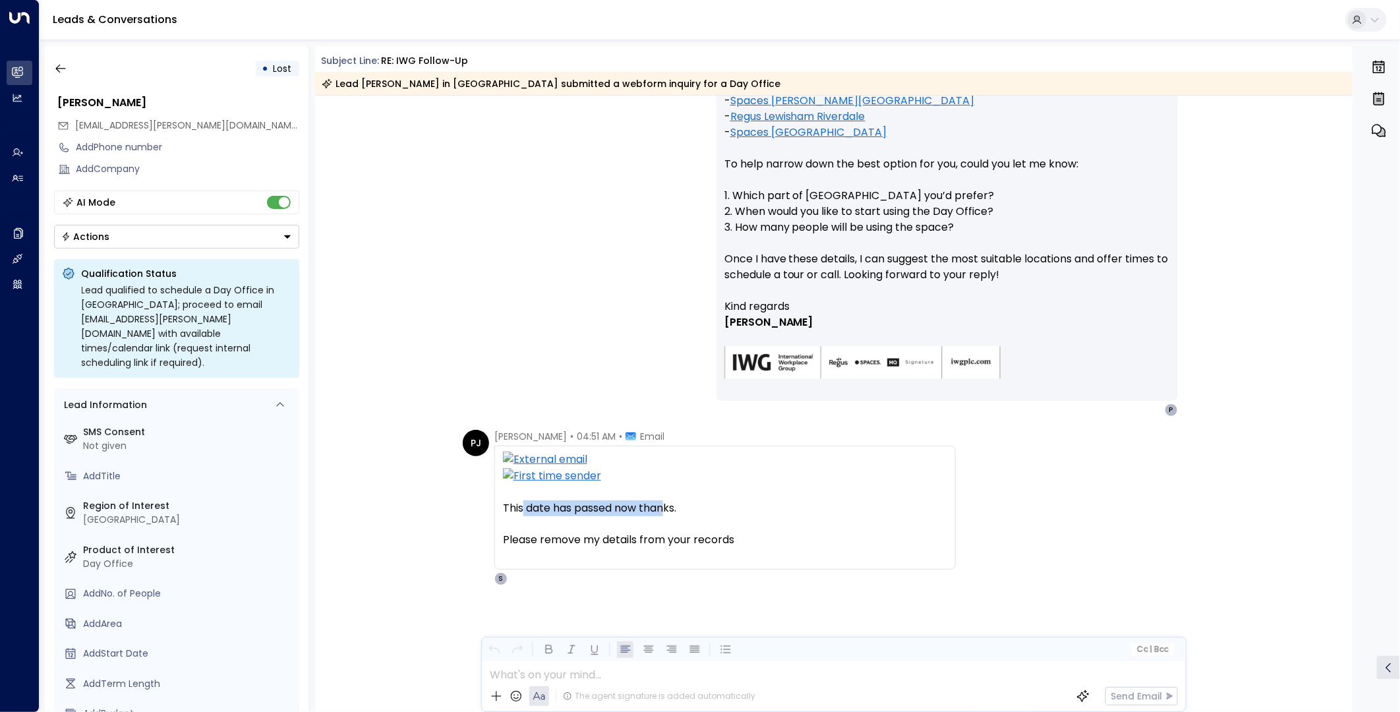
drag, startPoint x: 523, startPoint y: 514, endPoint x: 663, endPoint y: 504, distance: 140.7
click at [663, 504] on span "This date has passed now thanks." at bounding box center [589, 508] width 173 height 16
drag, startPoint x: 663, startPoint y: 504, endPoint x: 602, endPoint y: 525, distance: 64.8
click at [602, 525] on p at bounding box center [725, 524] width 444 height 16
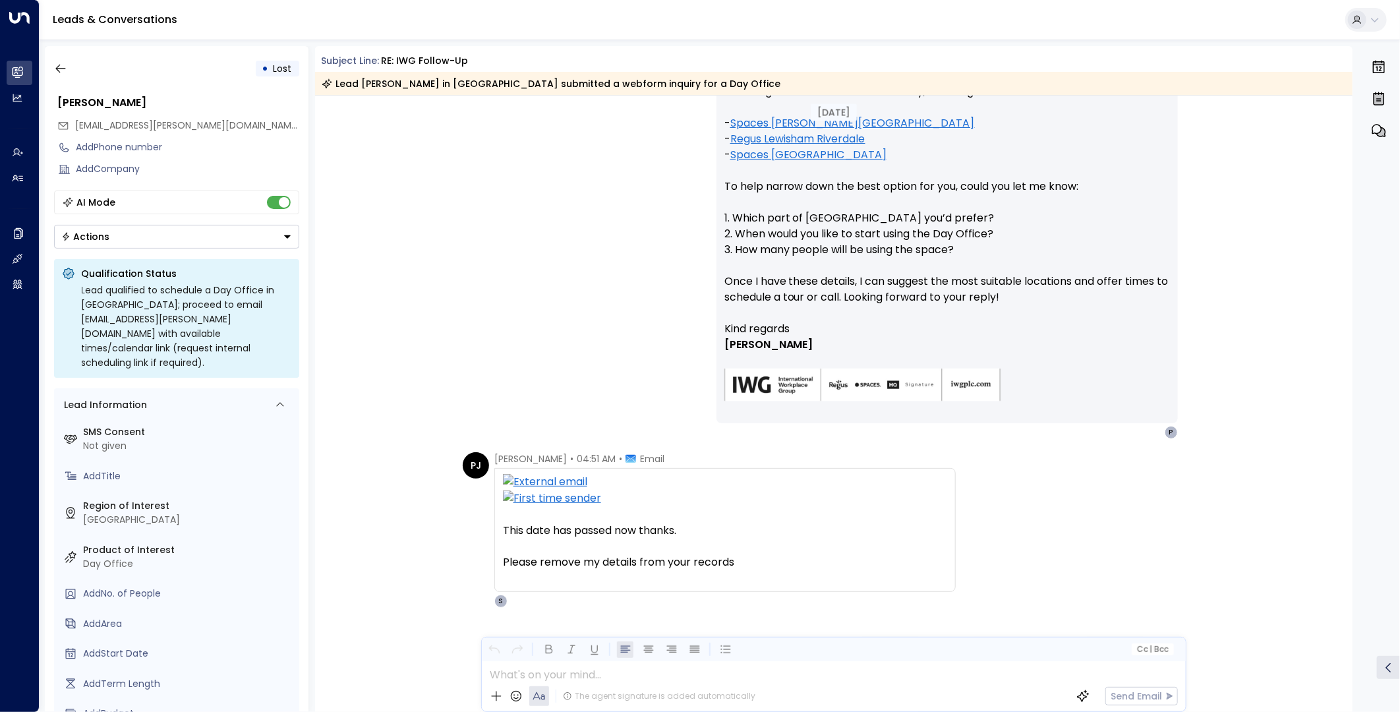
scroll to position [523, 0]
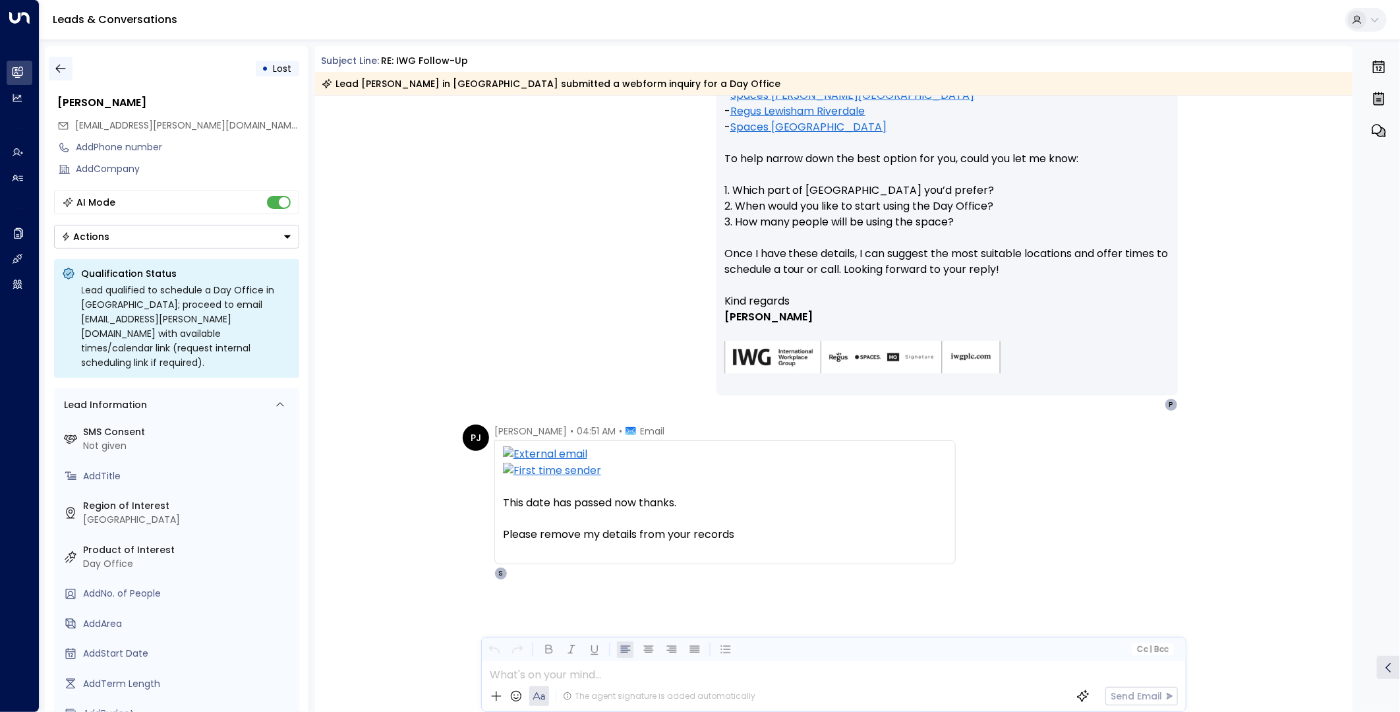
click at [59, 65] on icon "button" at bounding box center [60, 69] width 10 height 9
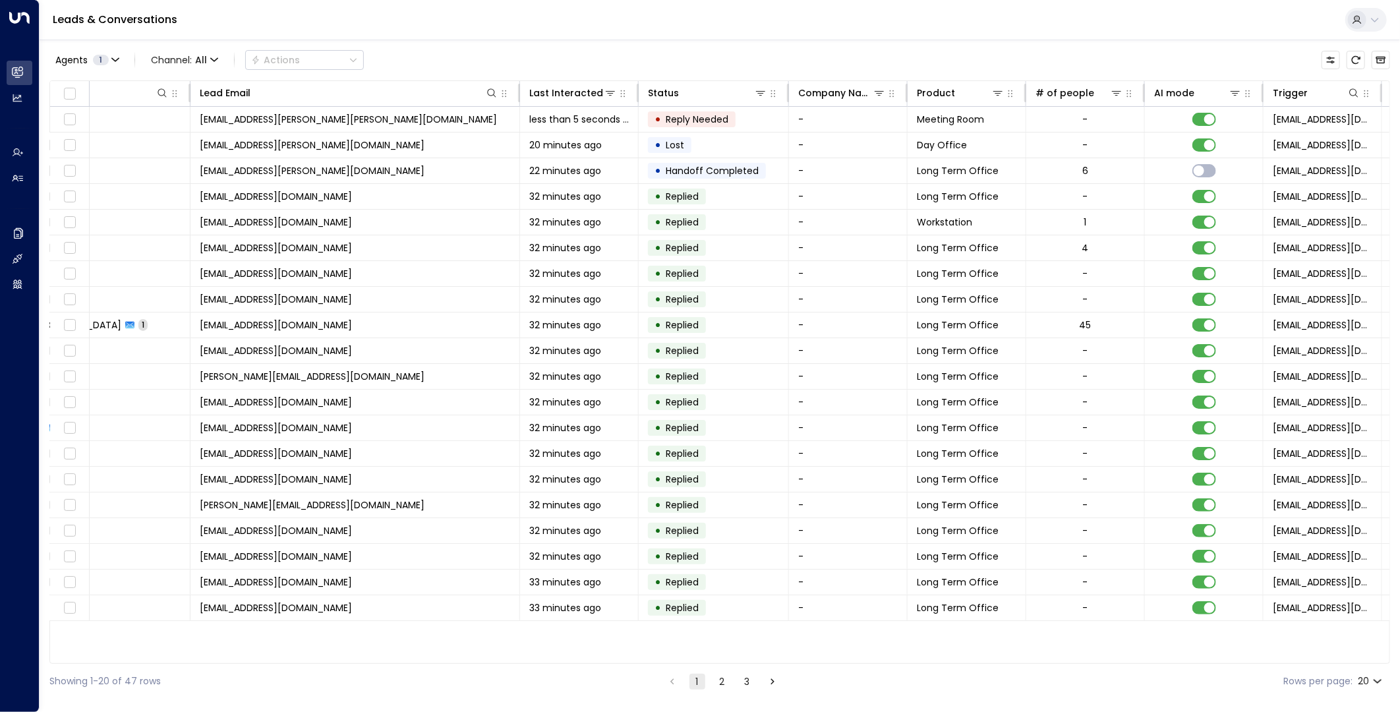
scroll to position [0, 169]
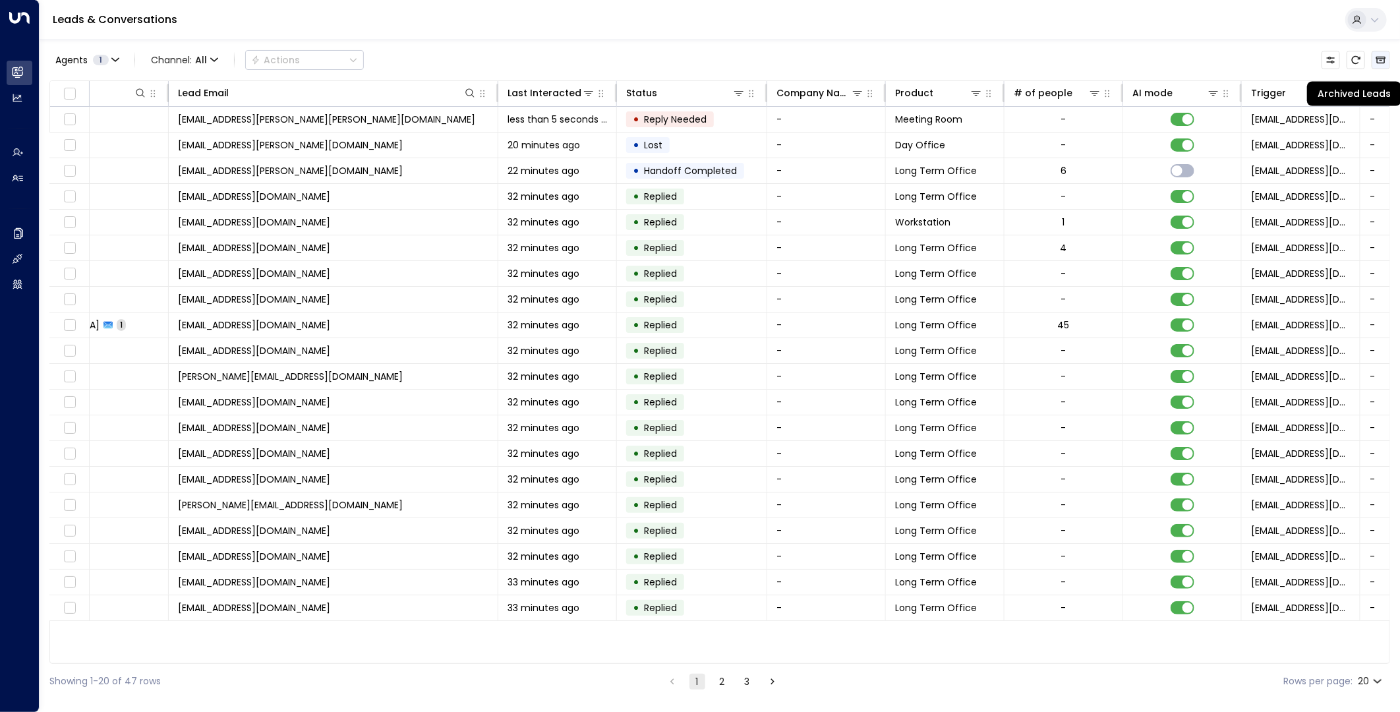
click at [1259, 58] on icon "Archived Leads" at bounding box center [1381, 60] width 10 height 7
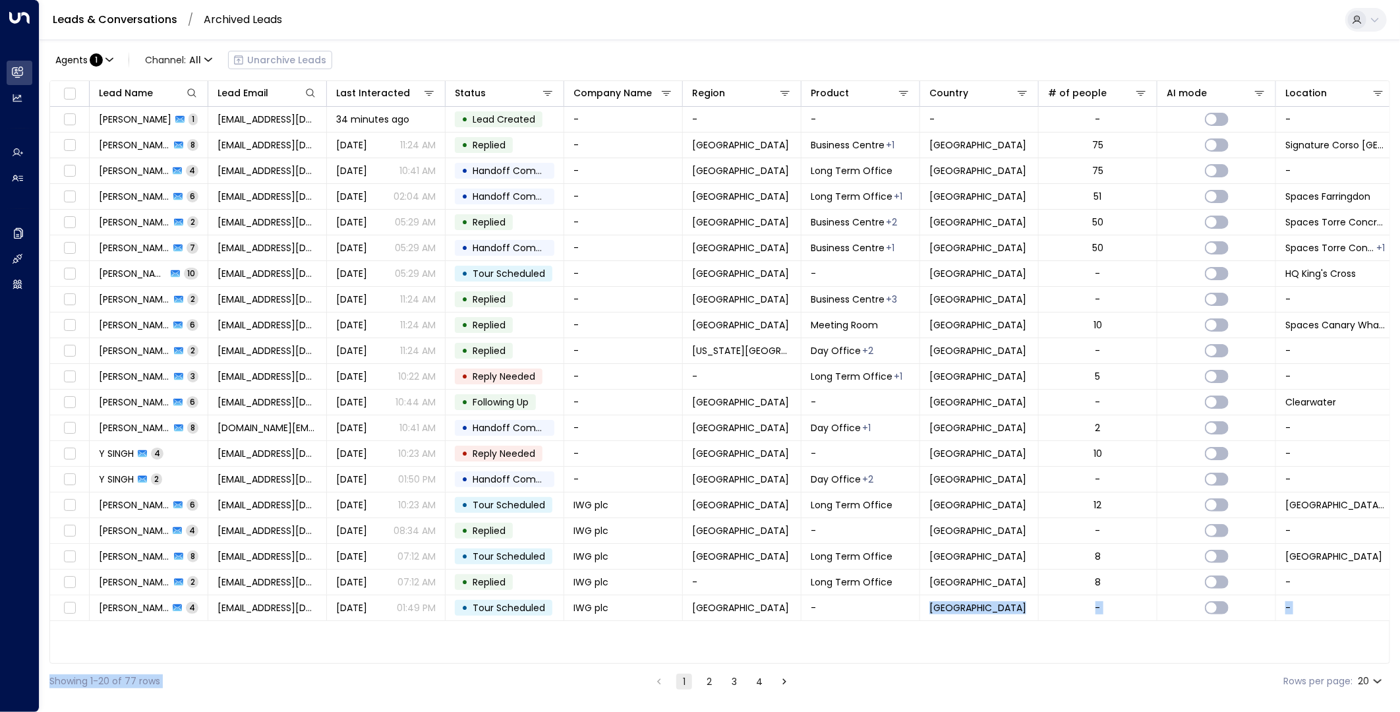
drag, startPoint x: 912, startPoint y: 657, endPoint x: 1044, endPoint y: 664, distance: 132.0
click at [1044, 640] on div "Agents : 1 Channel: All Unarchive Leads Lead Name Lead Email Last Interacted St…" at bounding box center [719, 369] width 1341 height 659
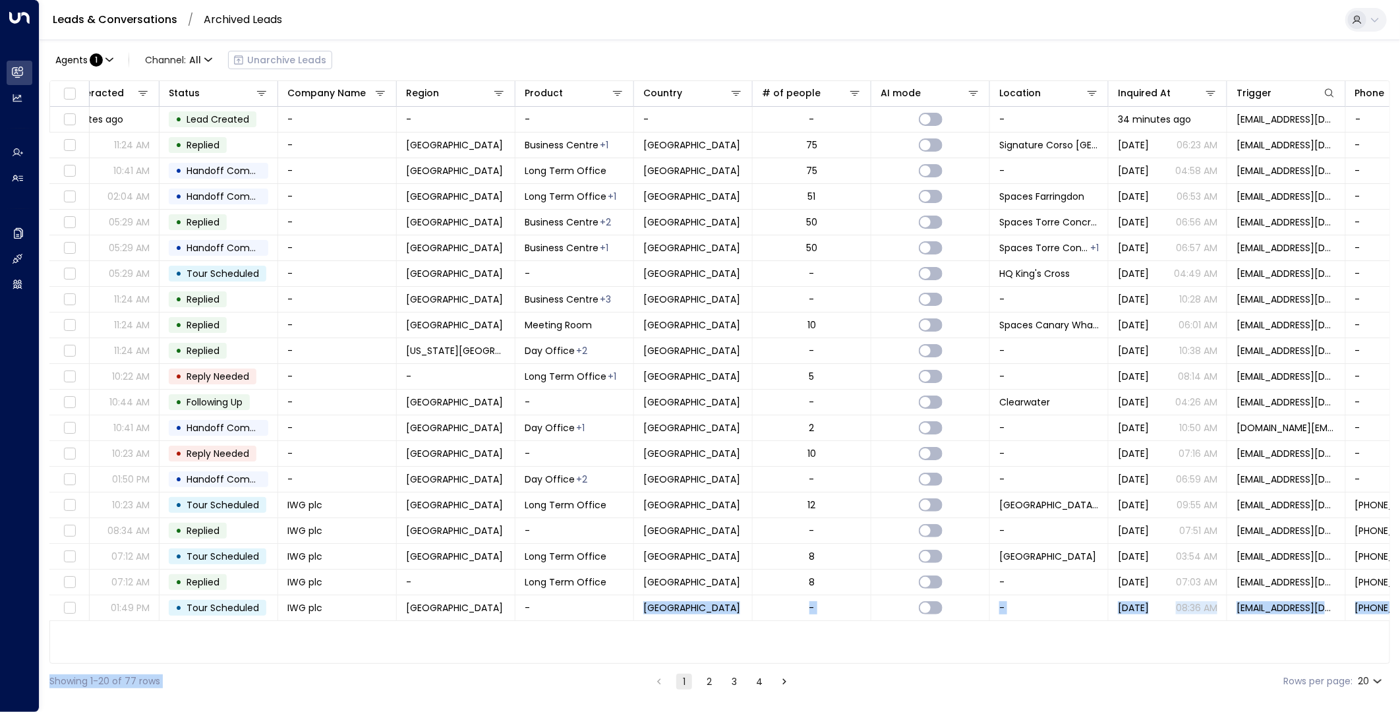
scroll to position [0, 336]
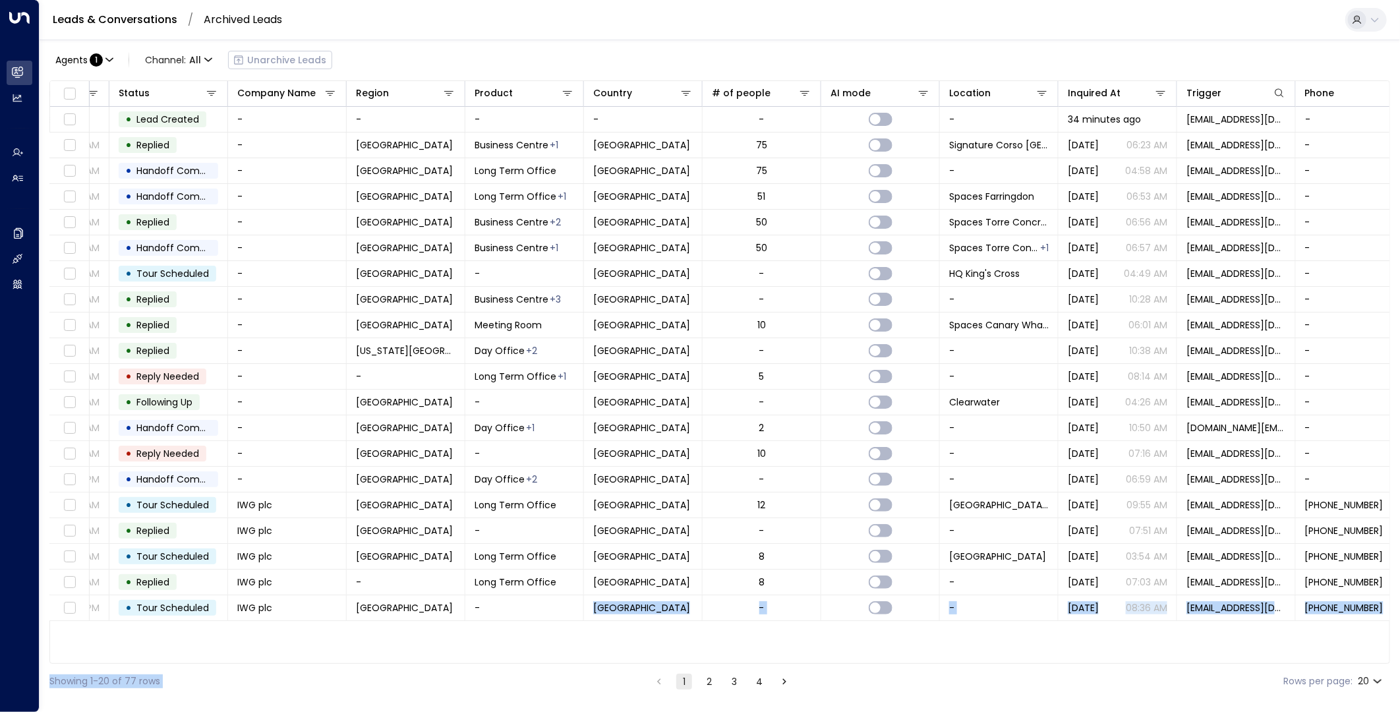
click at [753, 640] on button "4" at bounding box center [759, 682] width 16 height 16
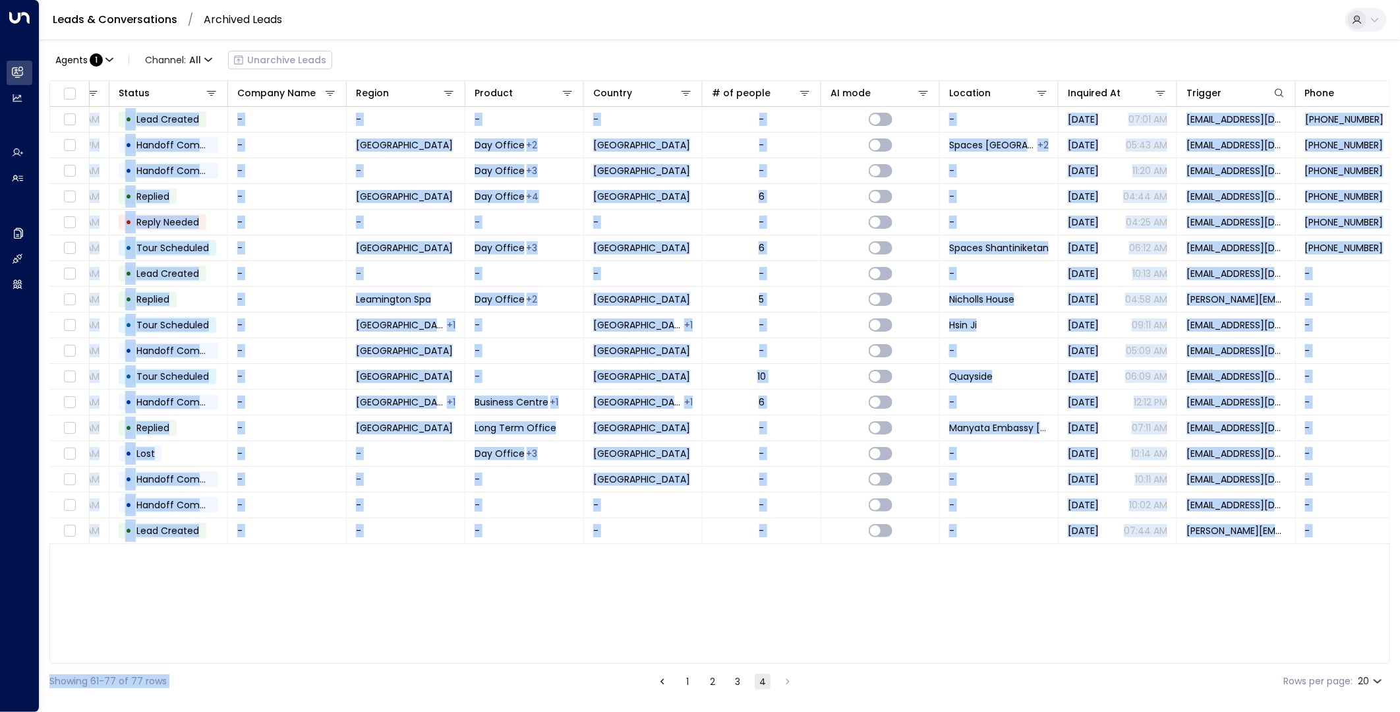
click at [609, 588] on div "Lead Name Lead Email Last Interacted Status Company Name Region Product Country…" at bounding box center [719, 371] width 1341 height 583
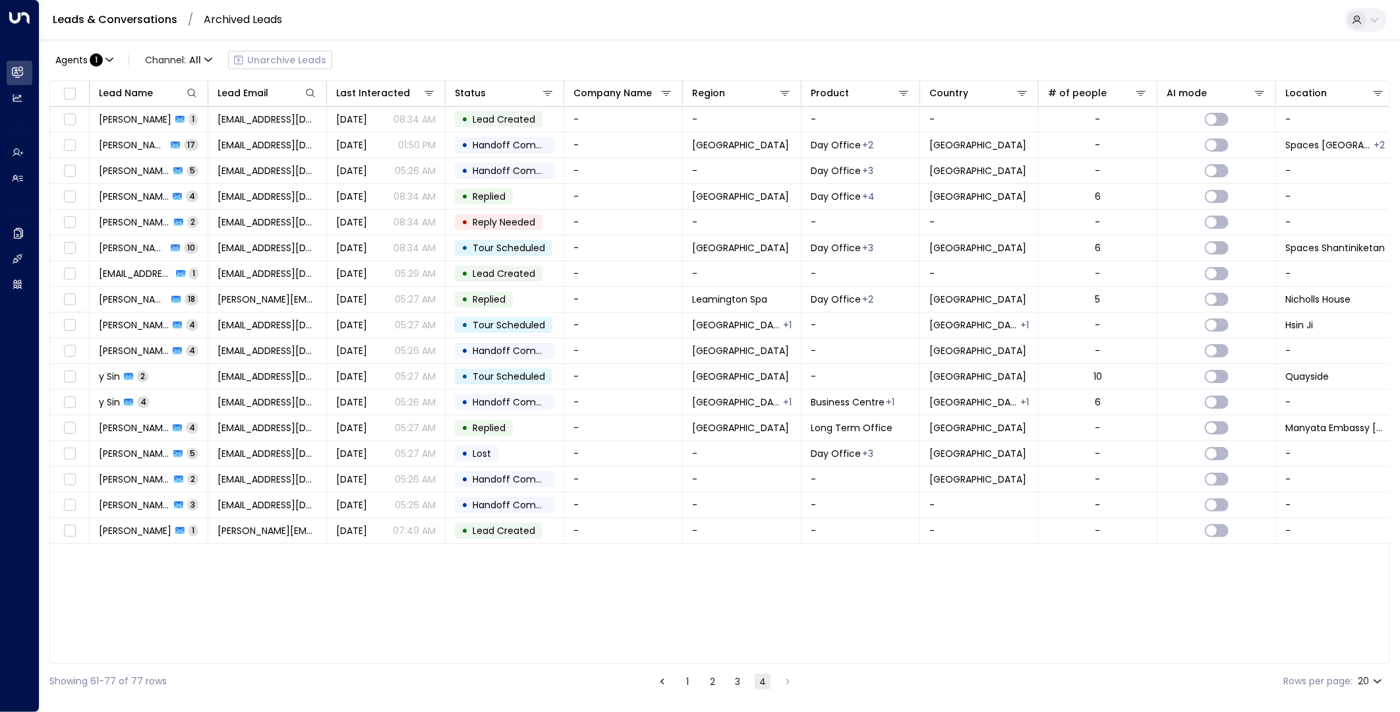
click at [733, 640] on button "3" at bounding box center [738, 682] width 16 height 16
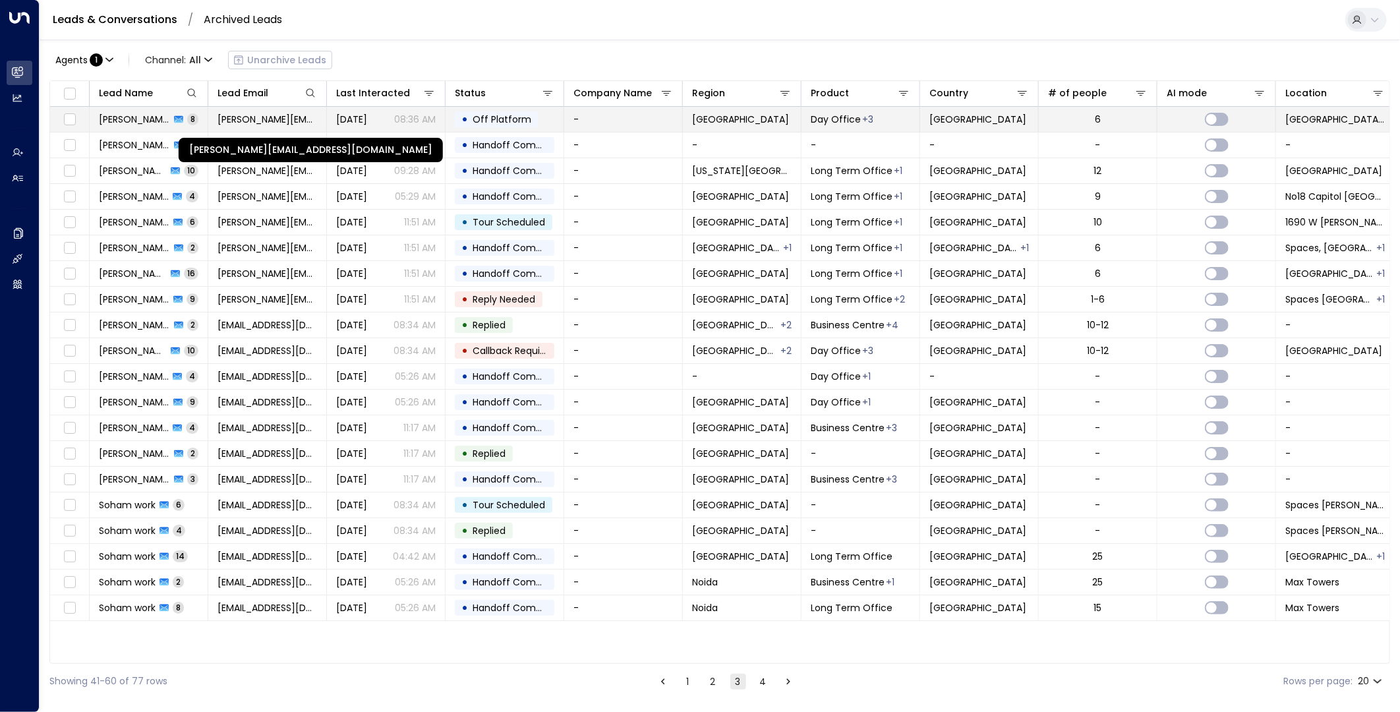
click at [272, 119] on span "[PERSON_NAME][EMAIL_ADDRESS][DOMAIN_NAME]" at bounding box center [267, 119] width 100 height 13
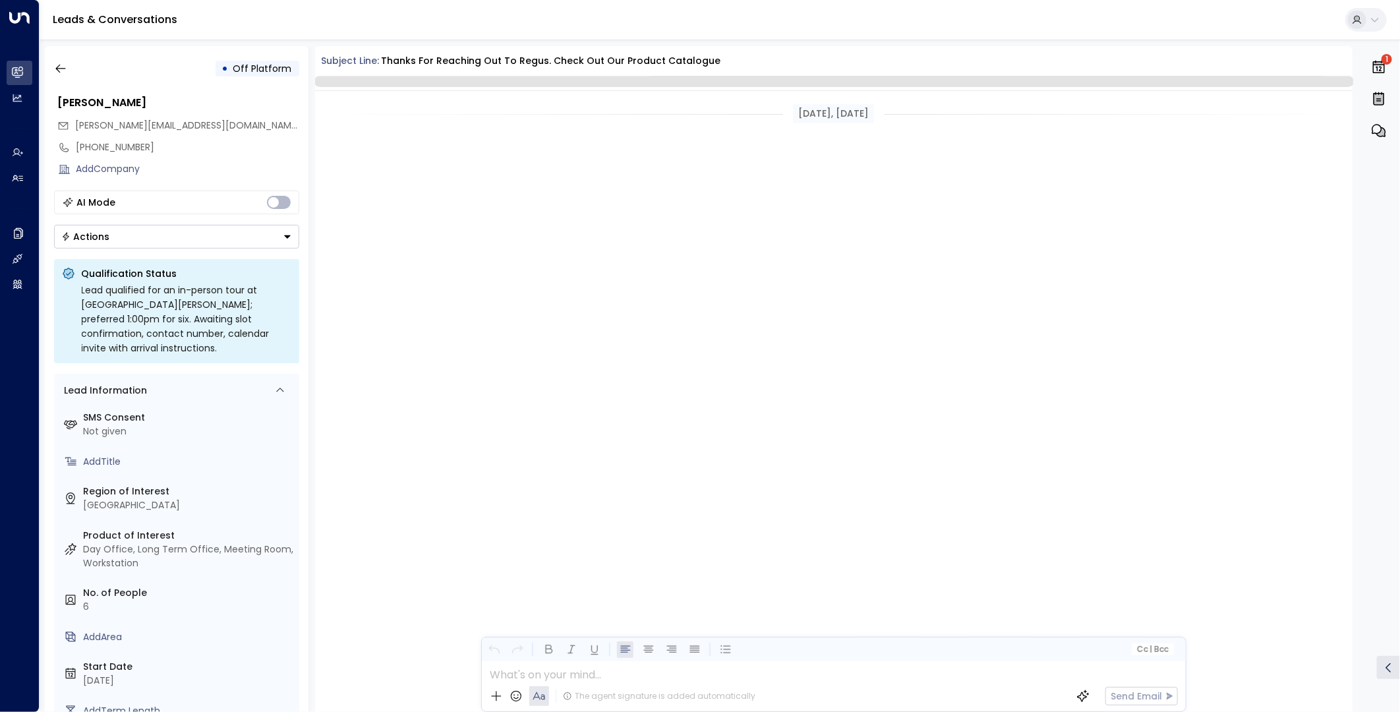
scroll to position [1465, 0]
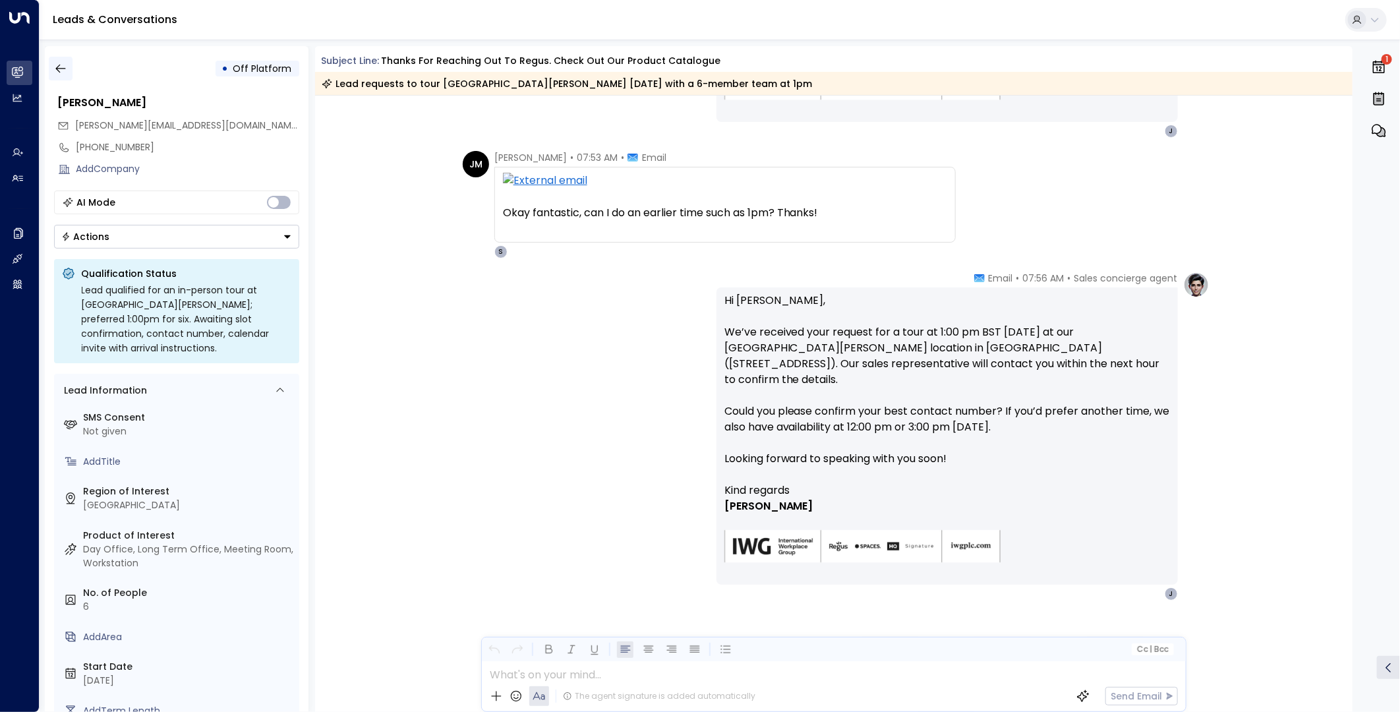
click at [60, 69] on icon "button" at bounding box center [60, 68] width 13 height 13
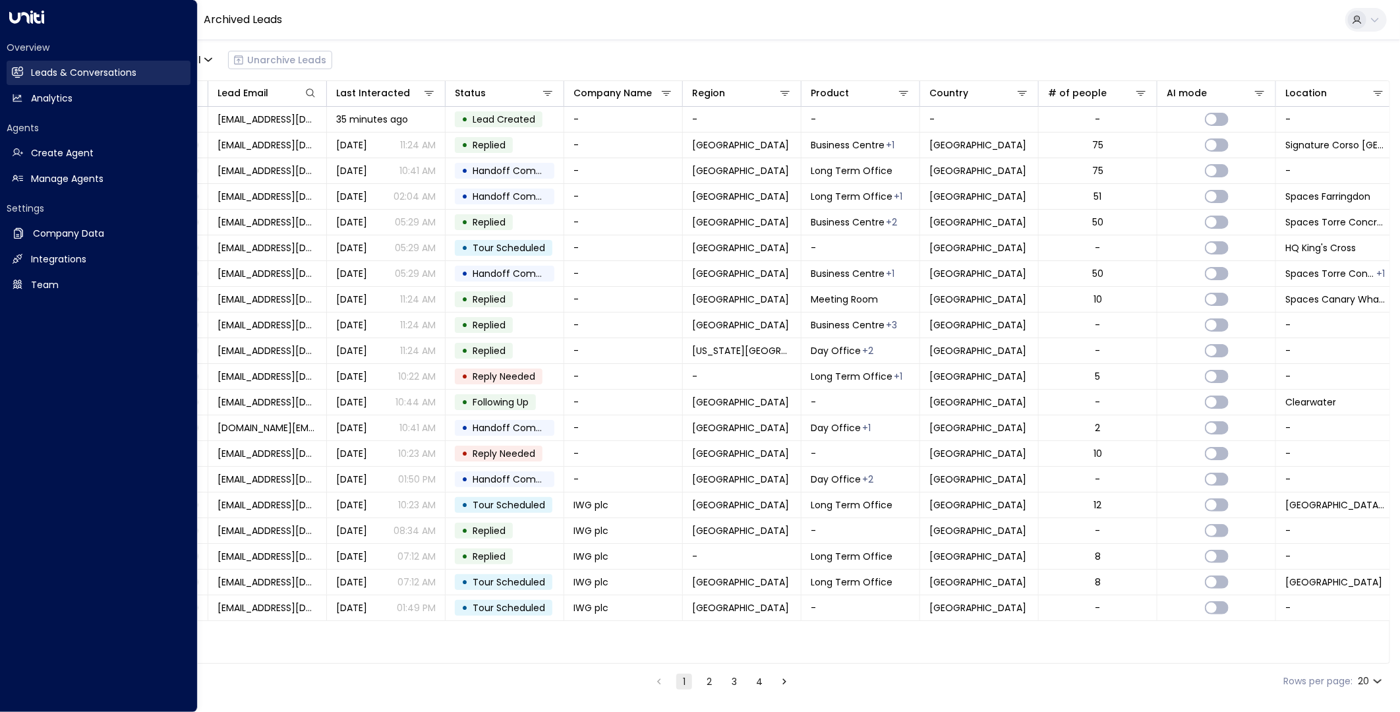
drag, startPoint x: 50, startPoint y: 70, endPoint x: 126, endPoint y: 69, distance: 75.8
click at [50, 69] on h2 "Leads & Conversations" at bounding box center [83, 73] width 105 height 14
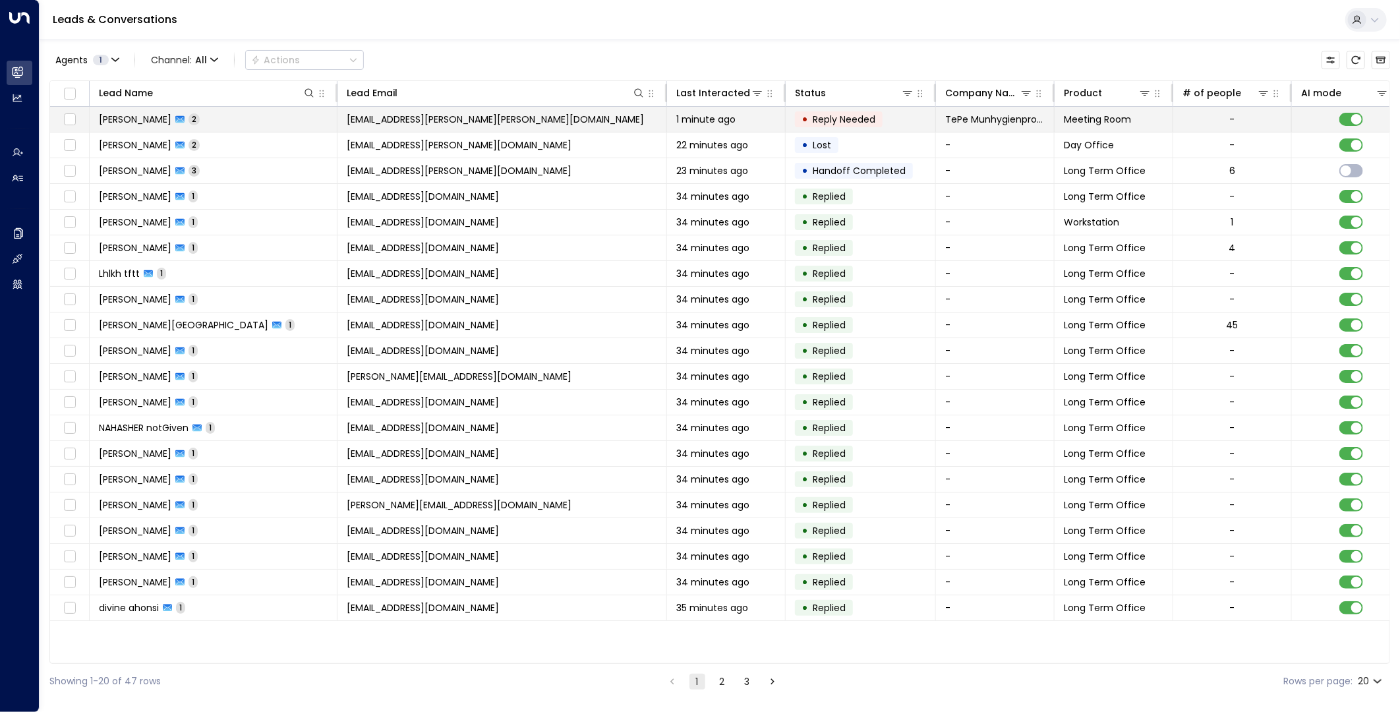
click at [412, 121] on span "[EMAIL_ADDRESS][PERSON_NAME][PERSON_NAME][DOMAIN_NAME]" at bounding box center [495, 119] width 297 height 13
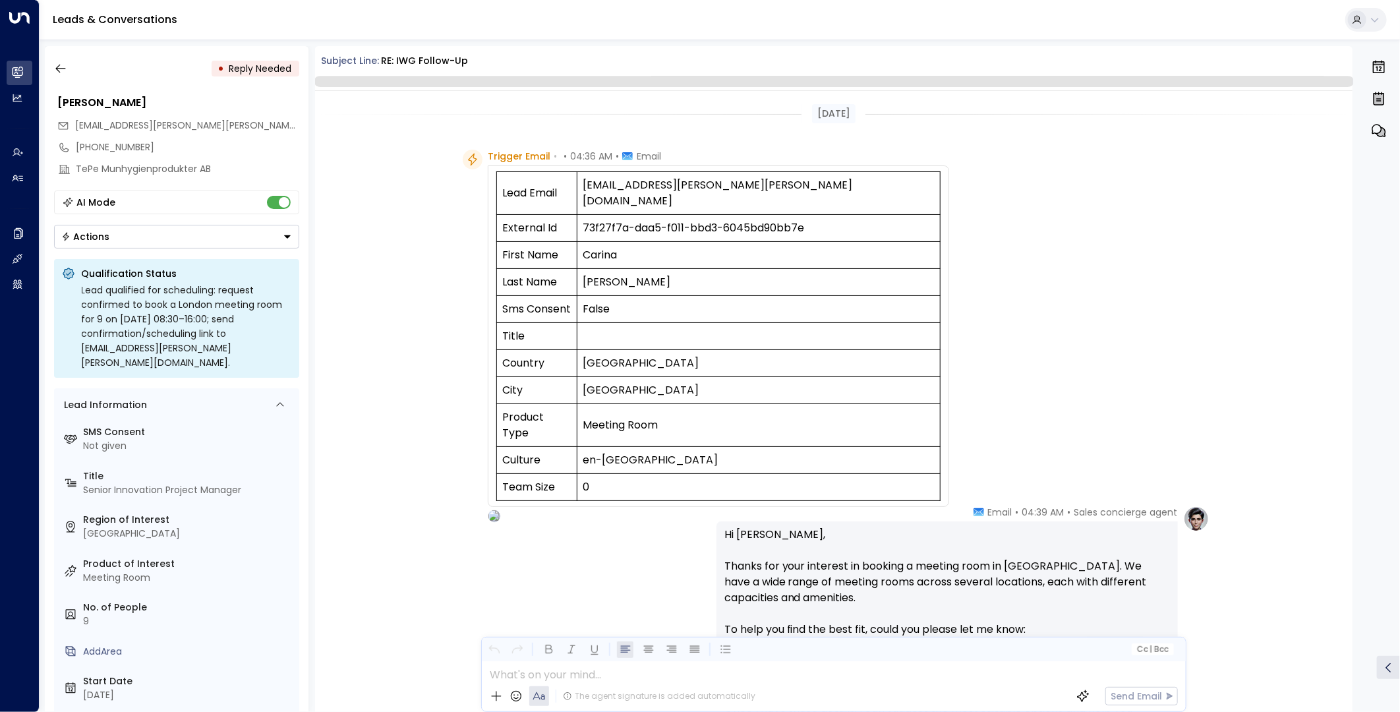
scroll to position [693, 0]
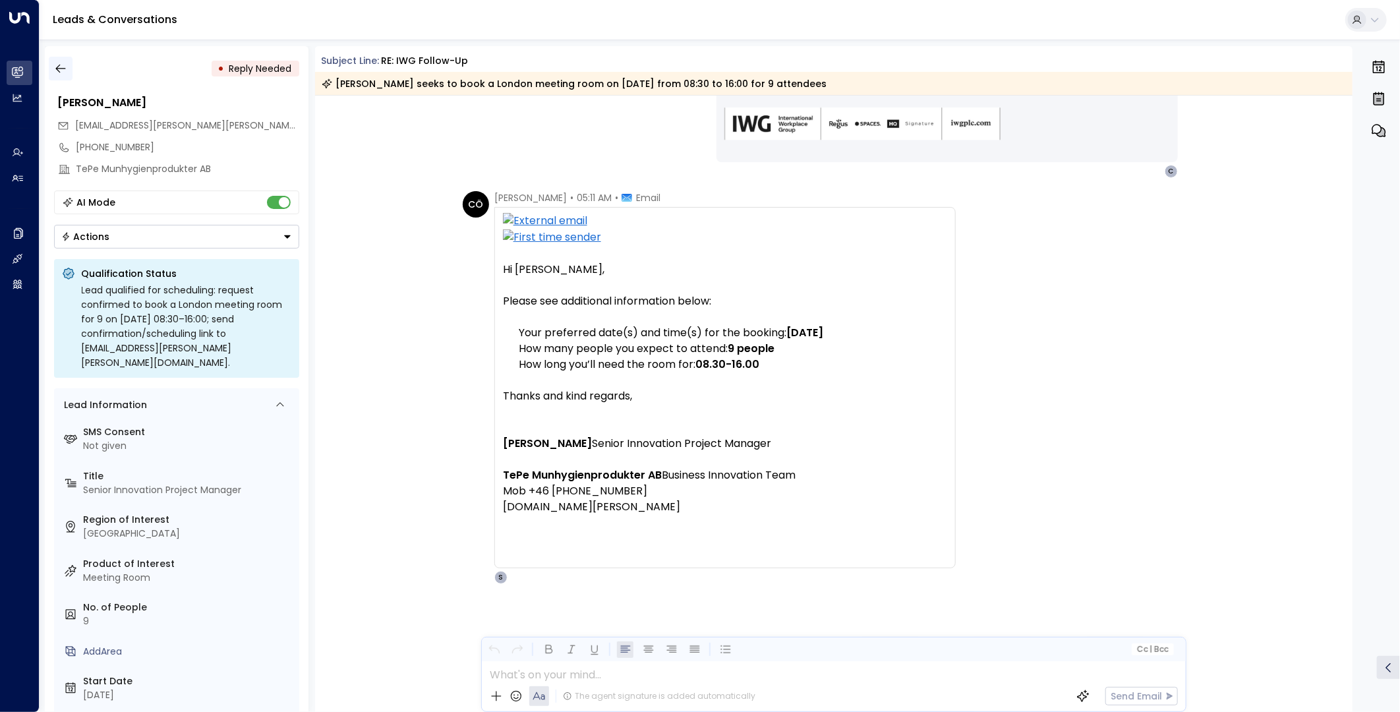
click at [54, 66] on icon "button" at bounding box center [60, 68] width 13 height 13
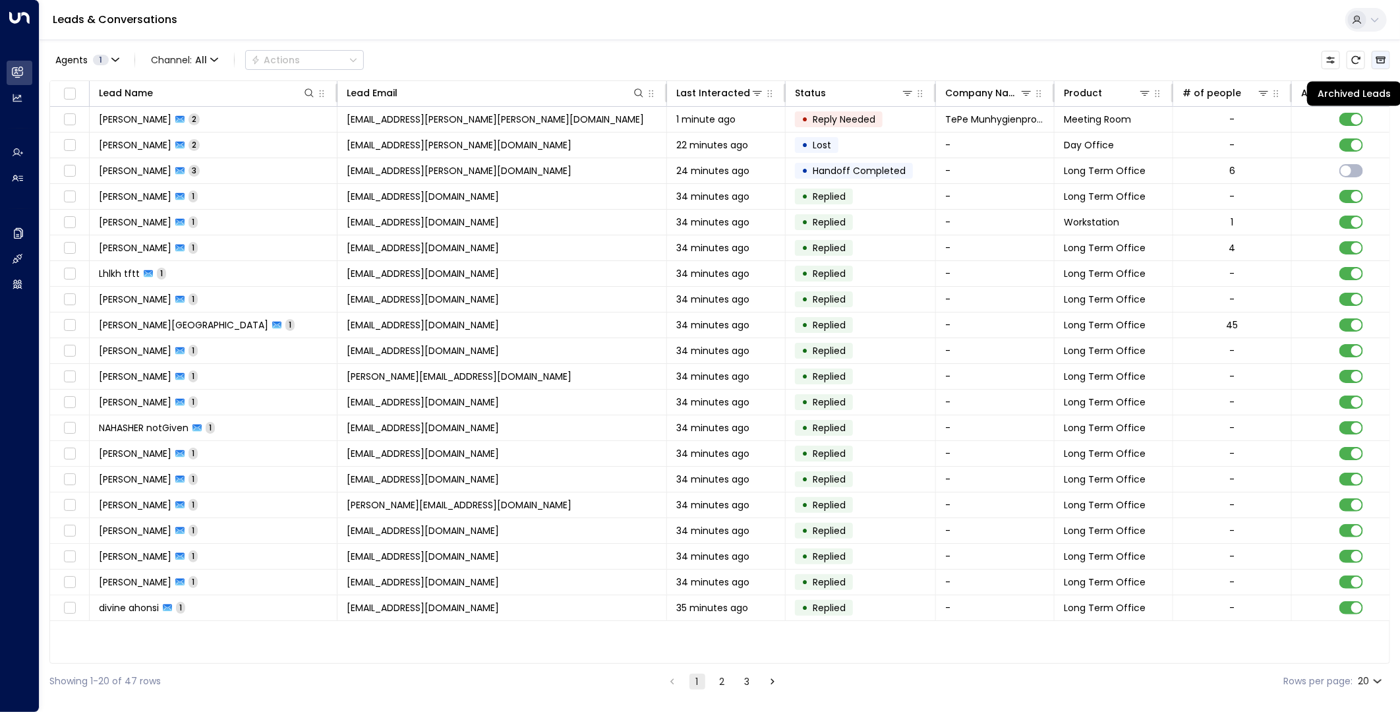
click at [1259, 62] on button "Archived Leads" at bounding box center [1380, 60] width 18 height 18
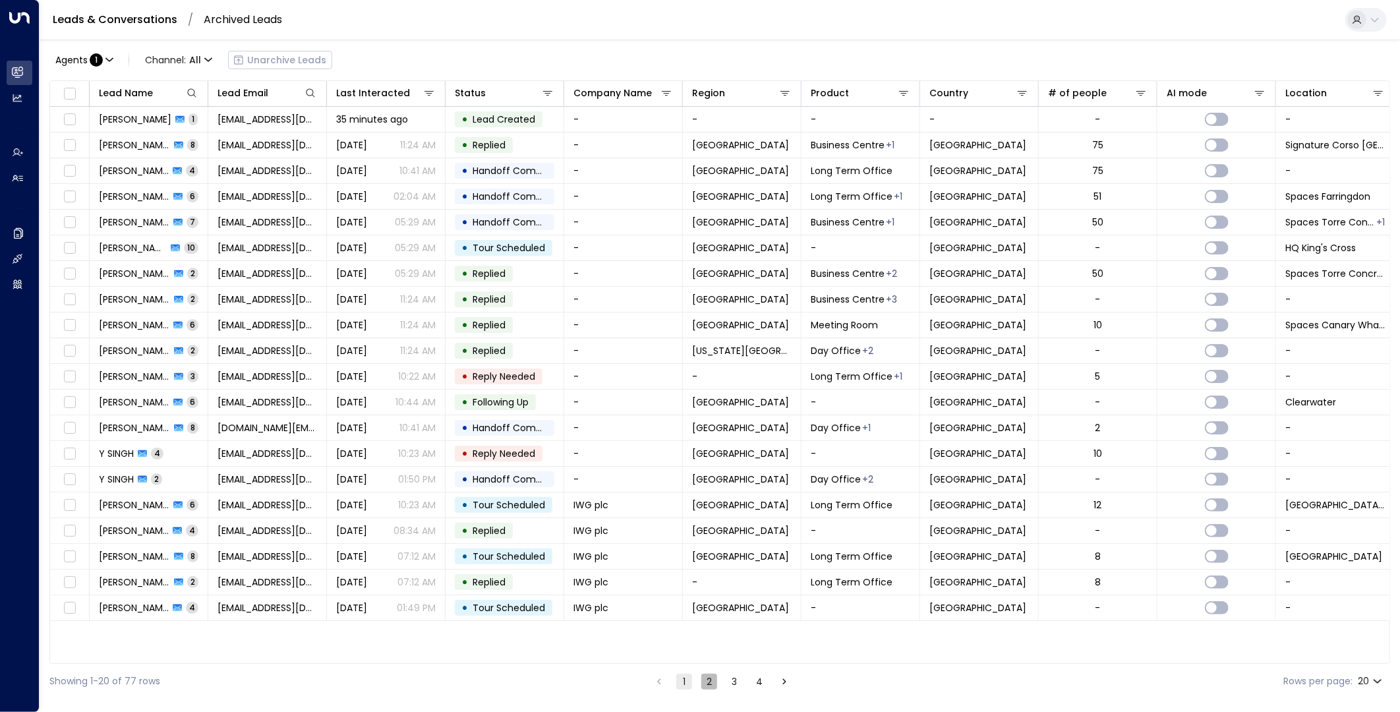
click at [706, 640] on button "2" at bounding box center [709, 682] width 16 height 16
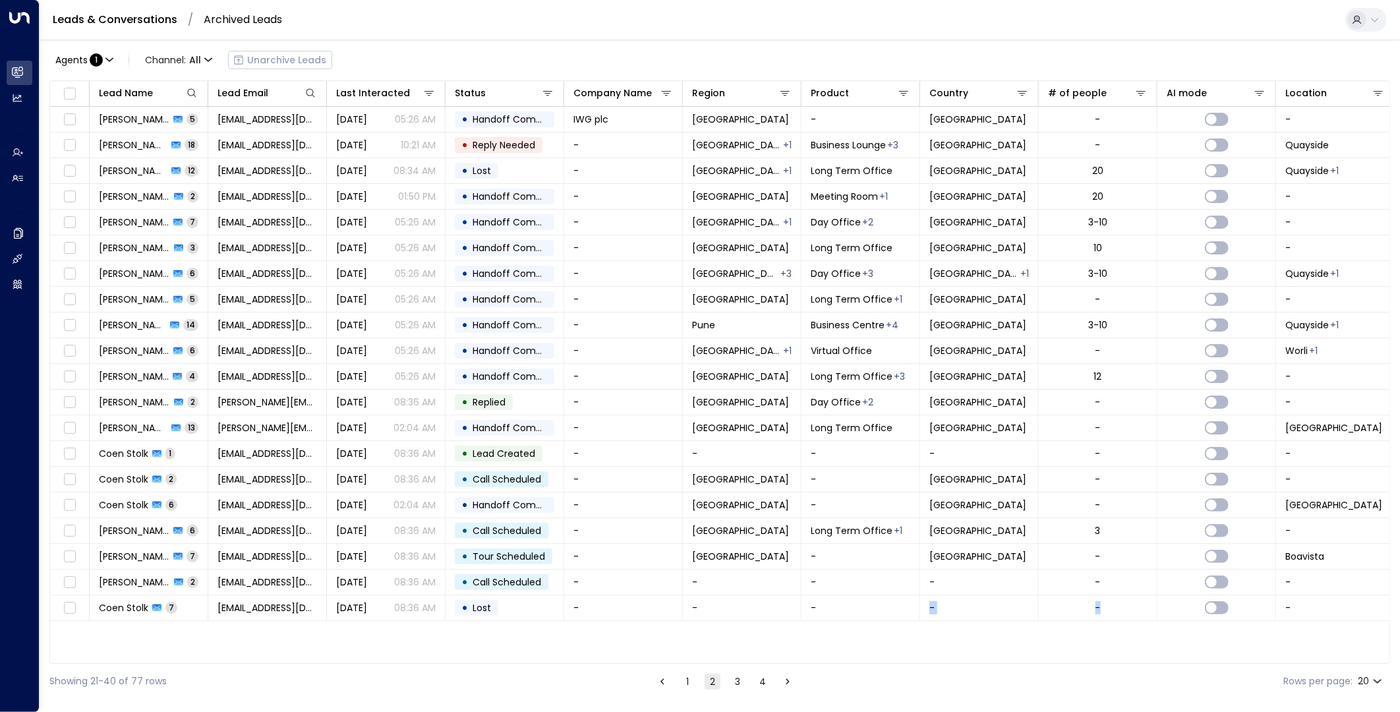
drag, startPoint x: 898, startPoint y: 659, endPoint x: 1142, endPoint y: 653, distance: 243.9
click at [1142, 640] on div "Lead Name Lead Email Last Interacted Status Company Name Region Product Country…" at bounding box center [719, 371] width 1341 height 583
drag, startPoint x: 1142, startPoint y: 653, endPoint x: 1184, endPoint y: 654, distance: 42.2
click at [1184, 640] on div "Agents : 1 Channel: All Unarchive Leads Lead Name Lead Email Last Interacted St…" at bounding box center [719, 369] width 1341 height 659
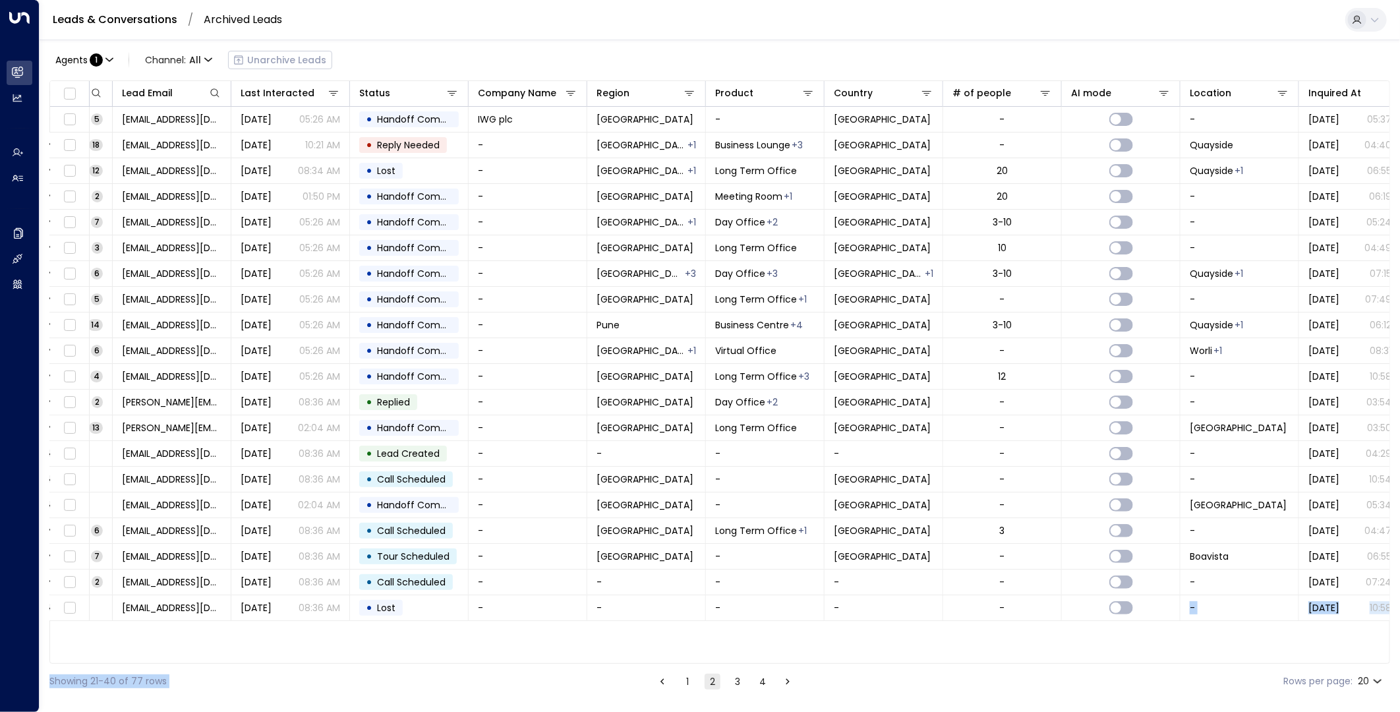
click at [1131, 640] on div "Lead Name Lead Email Last Interacted Status Company Name Region Product Country…" at bounding box center [719, 371] width 1341 height 583
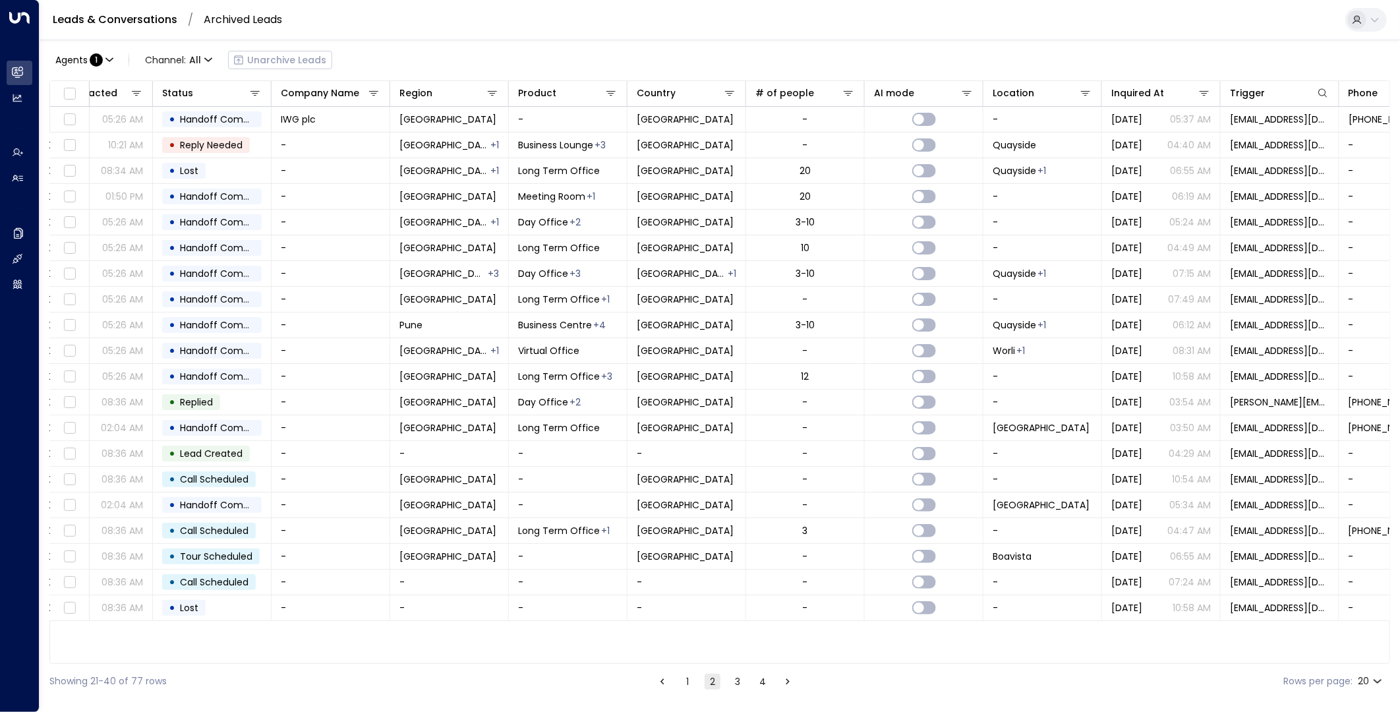
scroll to position [0, 302]
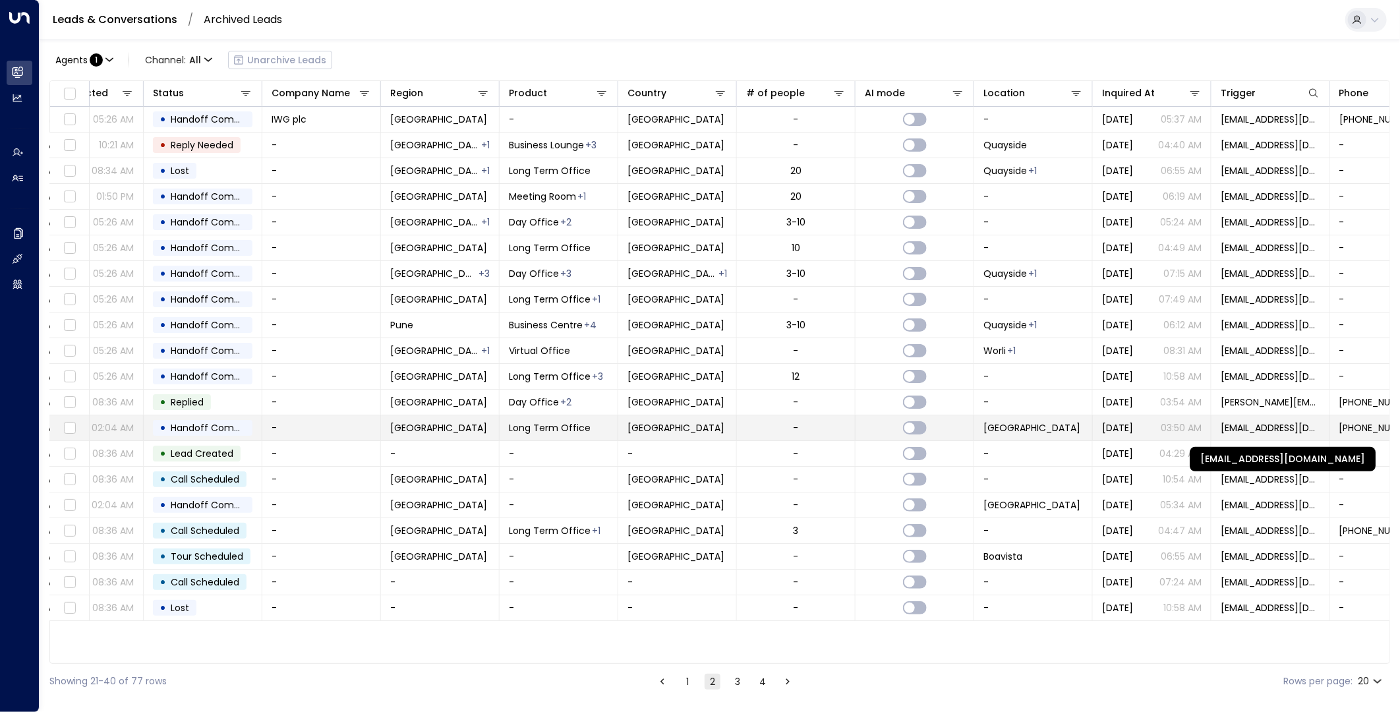
click at [1259, 427] on span "[EMAIL_ADDRESS][DOMAIN_NAME]" at bounding box center [1271, 427] width 100 height 13
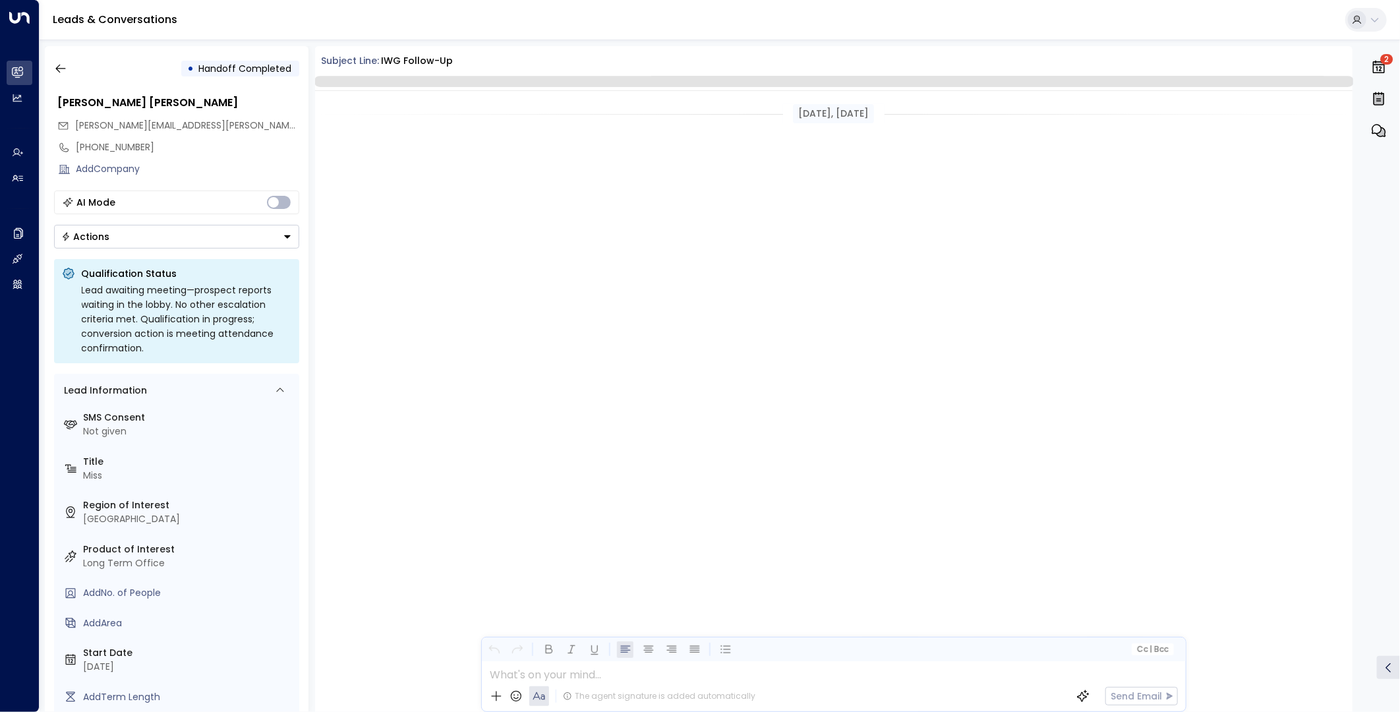
scroll to position [4045, 0]
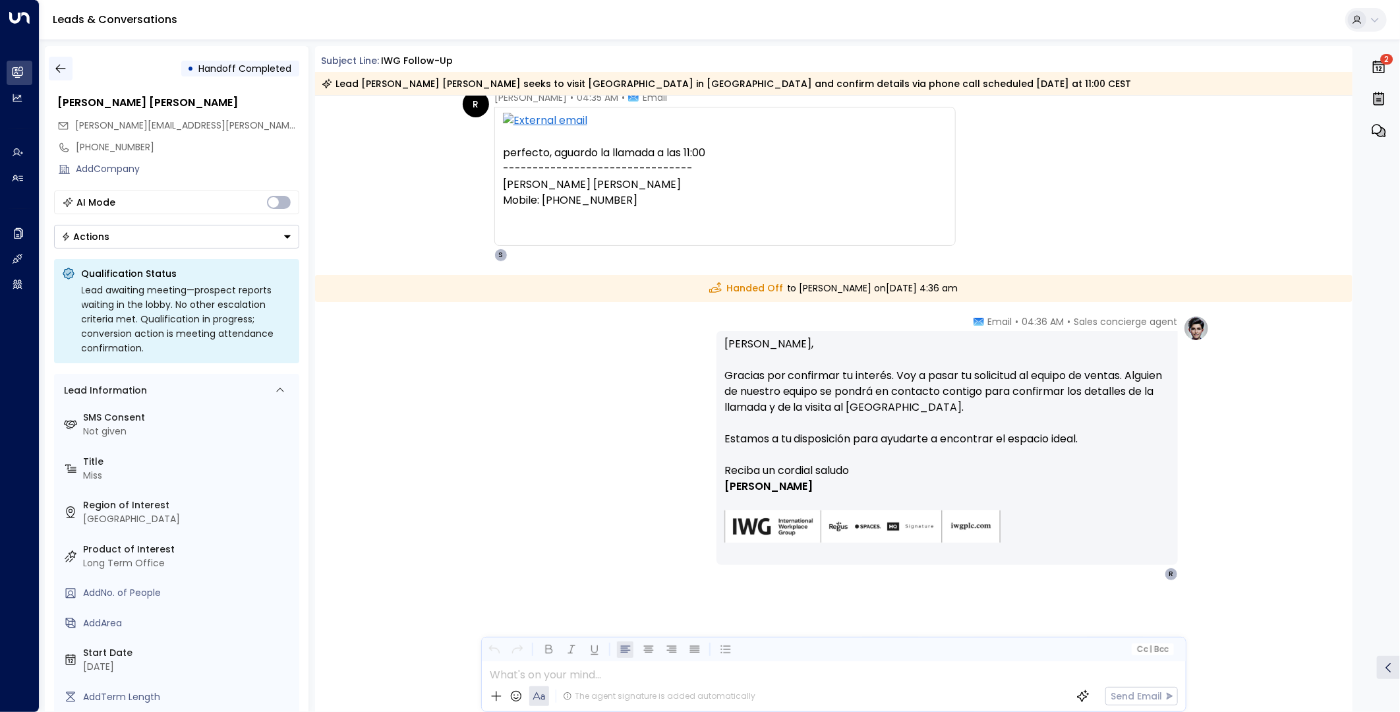
click at [63, 70] on icon "button" at bounding box center [60, 68] width 13 height 13
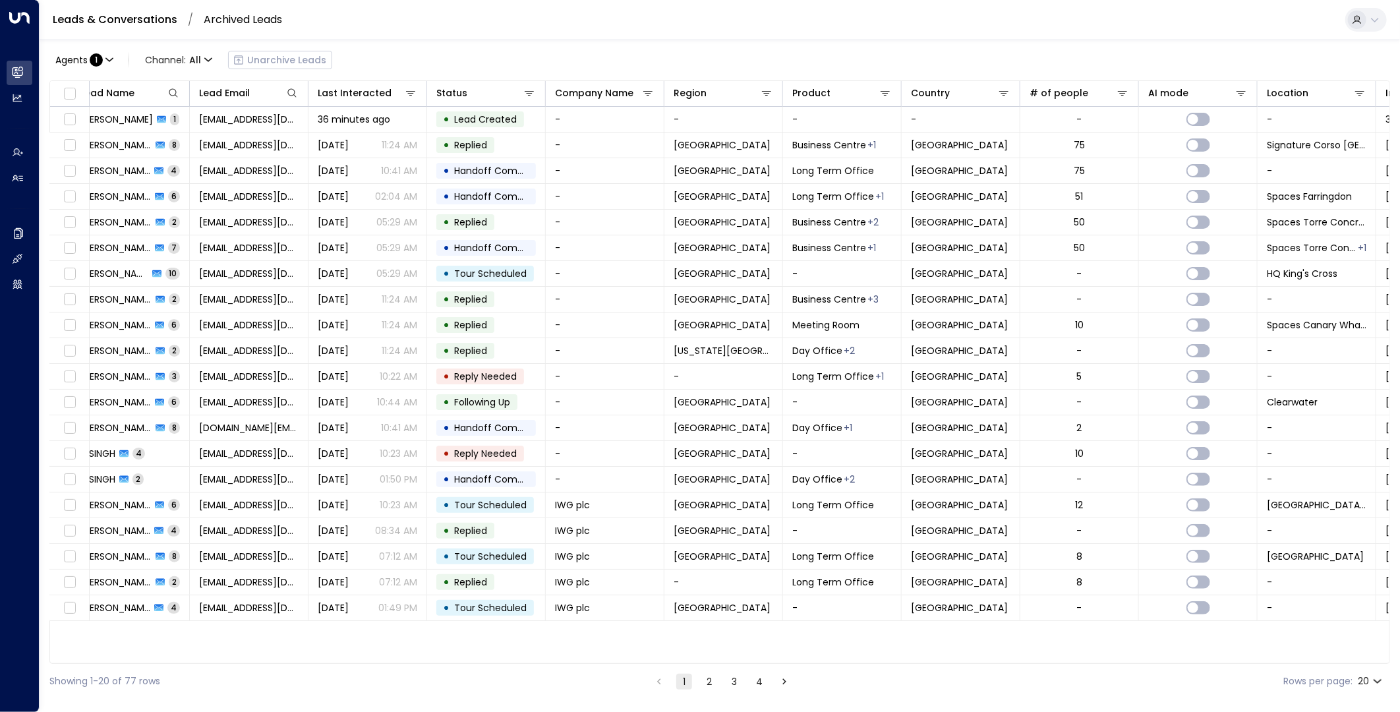
scroll to position [0, 17]
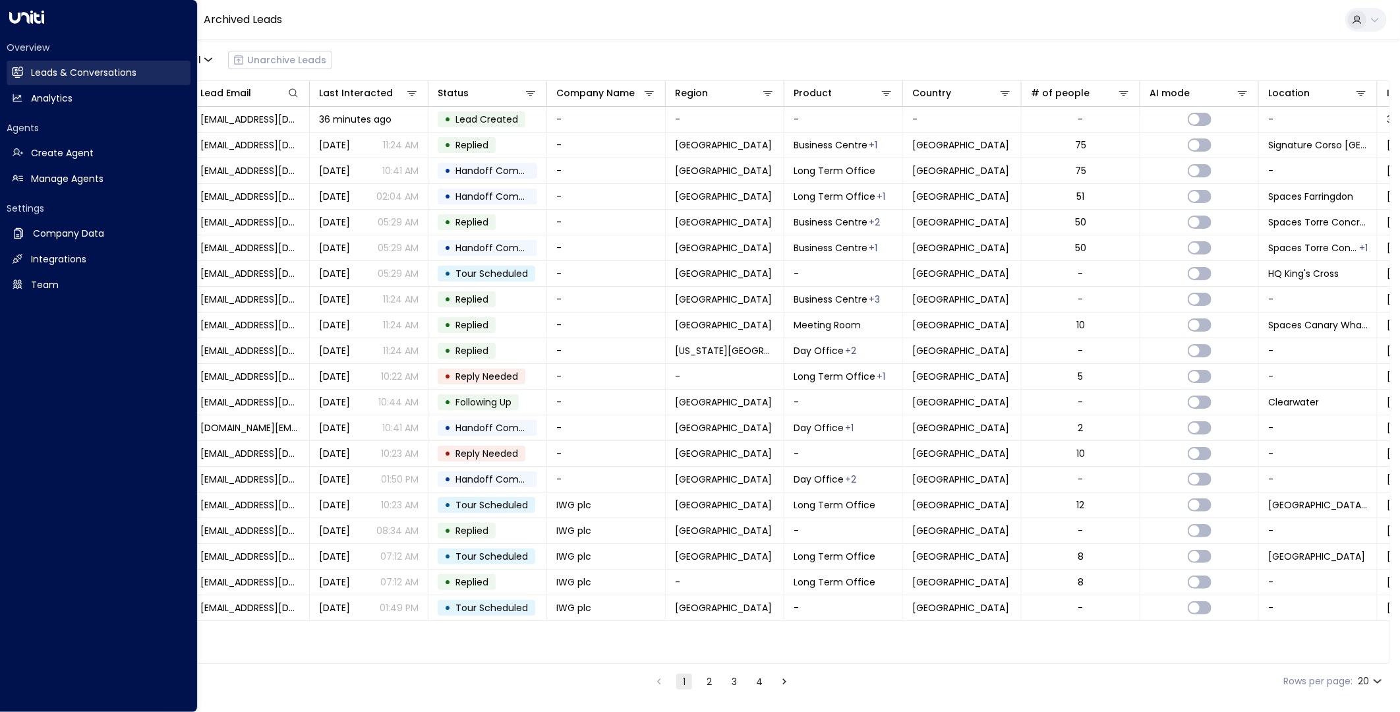
click at [28, 69] on link "Leads & Conversations Leads & Conversations" at bounding box center [99, 73] width 184 height 24
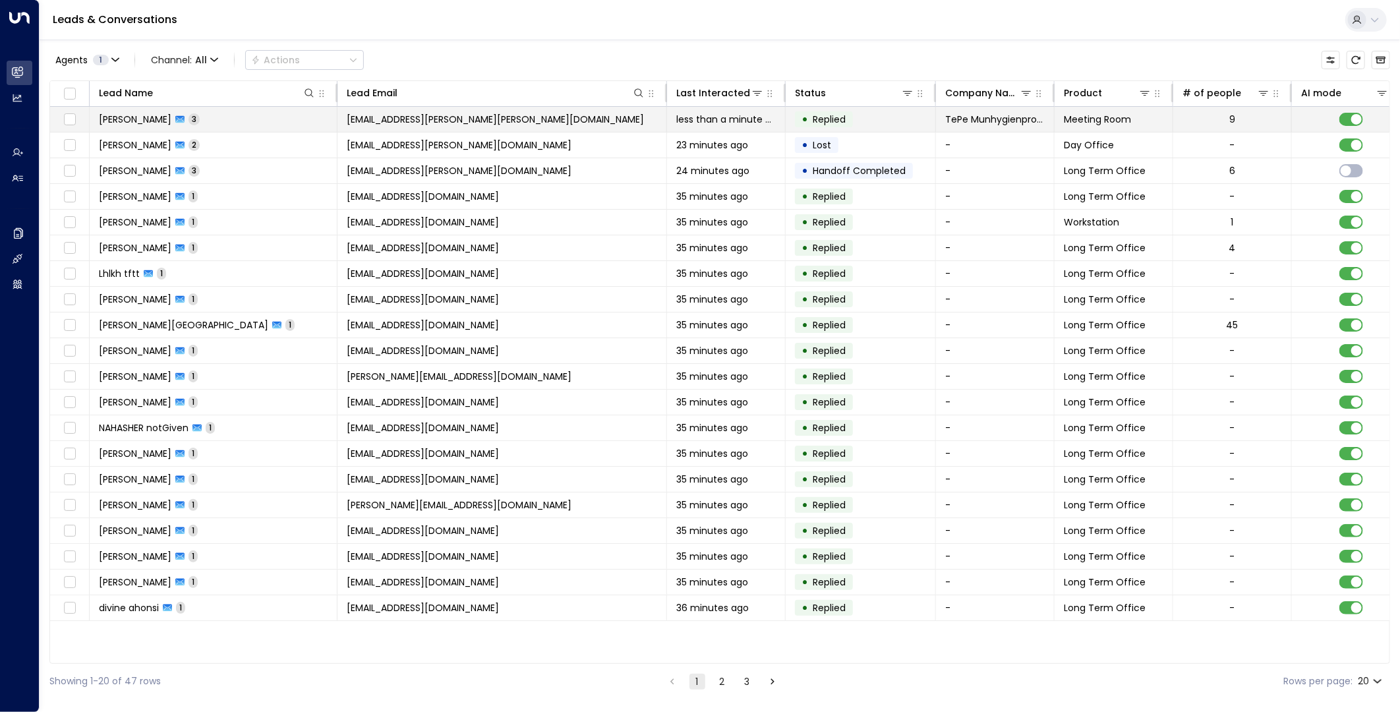
click at [403, 112] on td "[EMAIL_ADDRESS][PERSON_NAME][PERSON_NAME][DOMAIN_NAME]" at bounding box center [502, 119] width 330 height 25
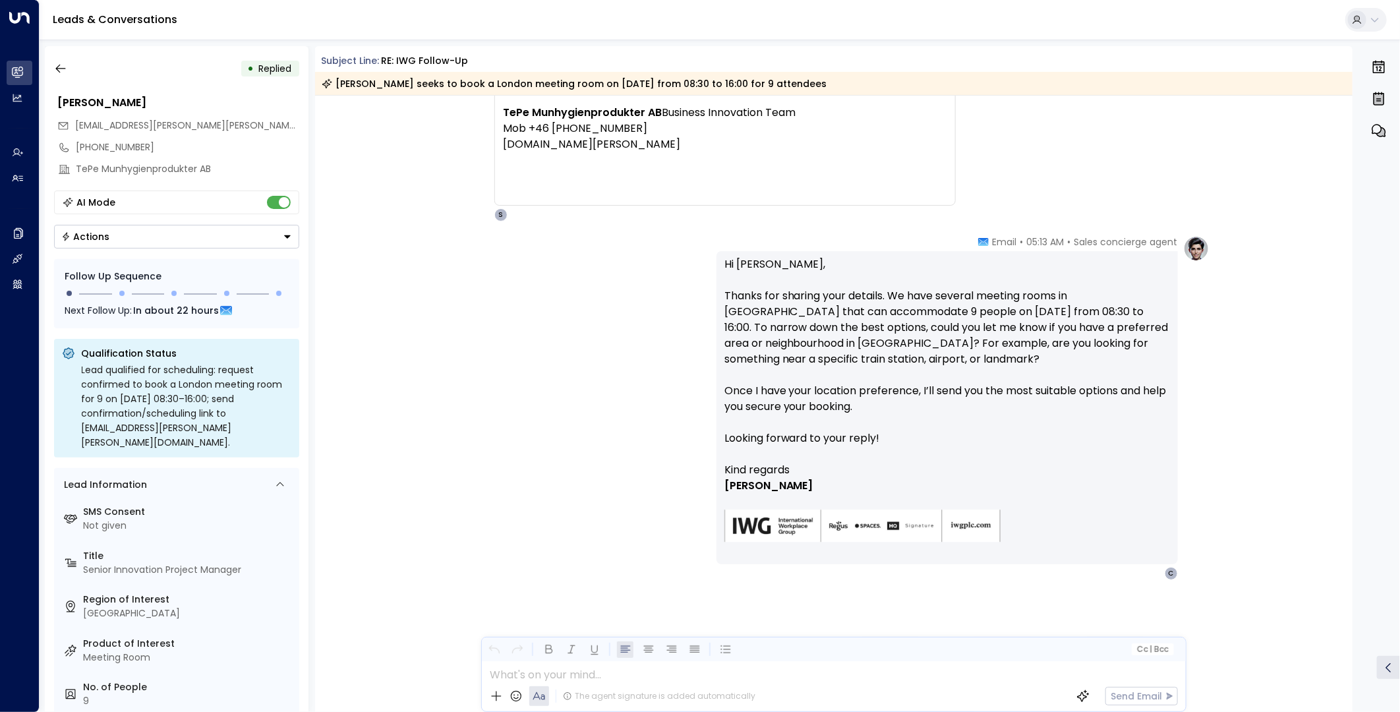
scroll to position [982, 0]
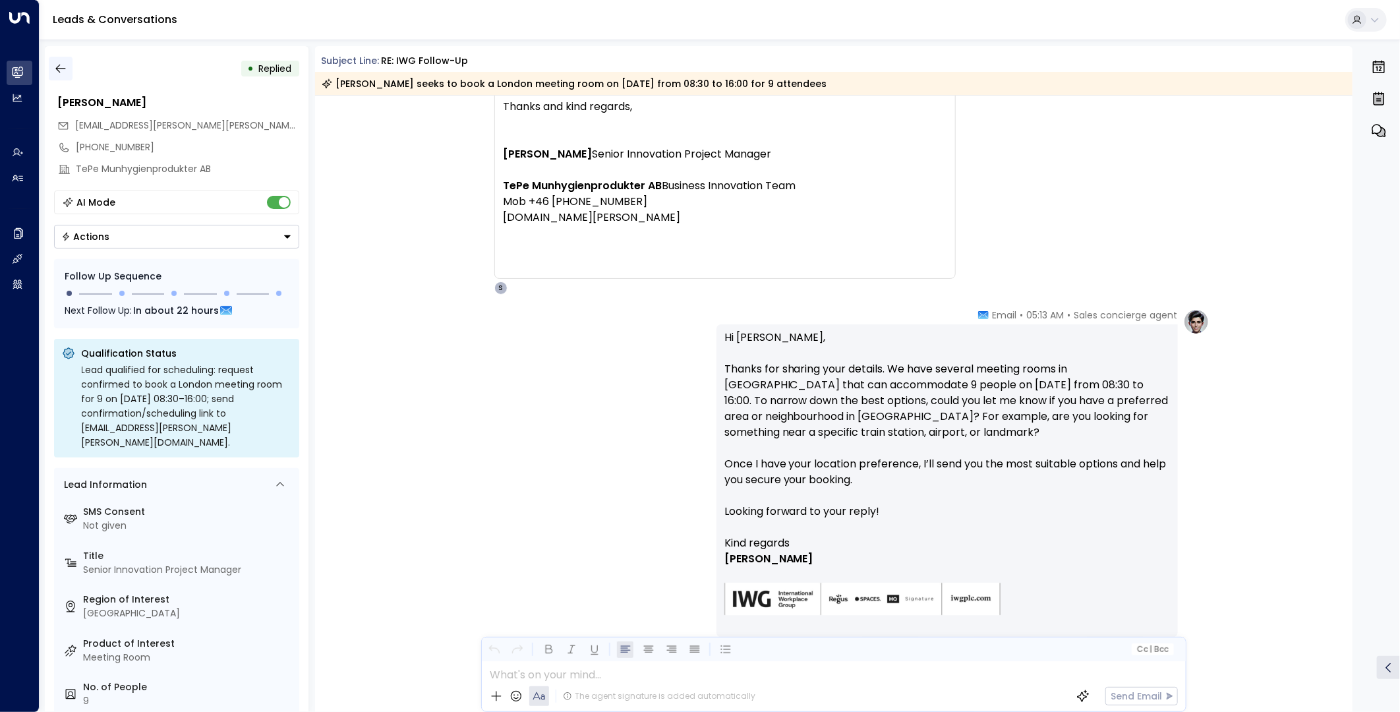
click at [68, 66] on button "button" at bounding box center [61, 69] width 24 height 24
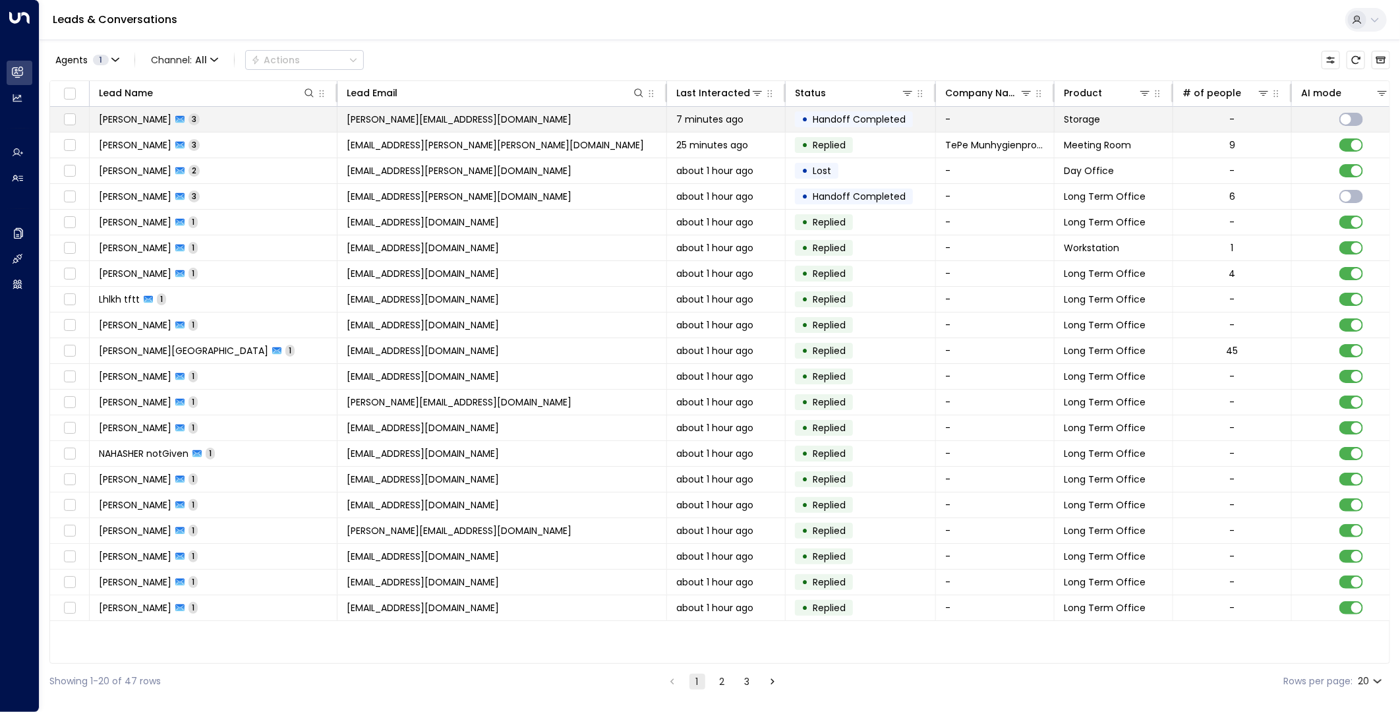
click at [629, 119] on td "[PERSON_NAME][EMAIL_ADDRESS][DOMAIN_NAME]" at bounding box center [502, 119] width 330 height 25
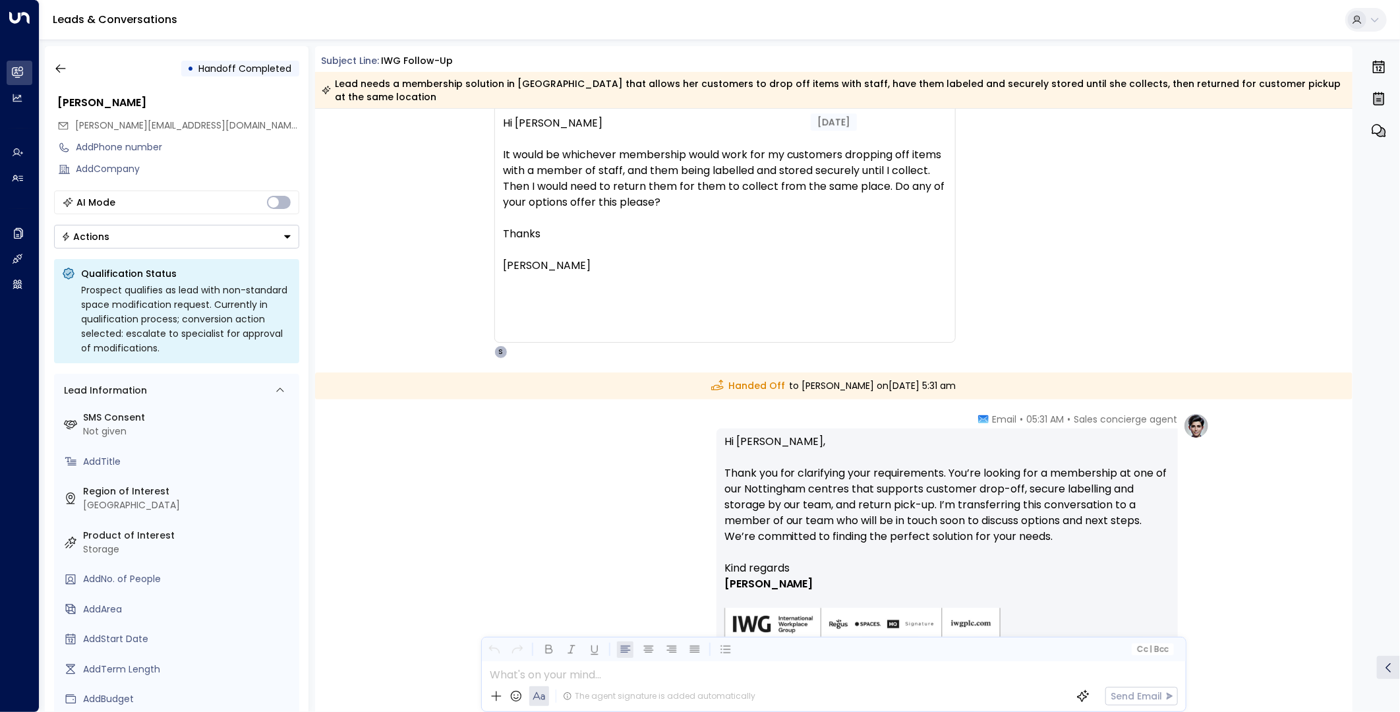
scroll to position [1025, 0]
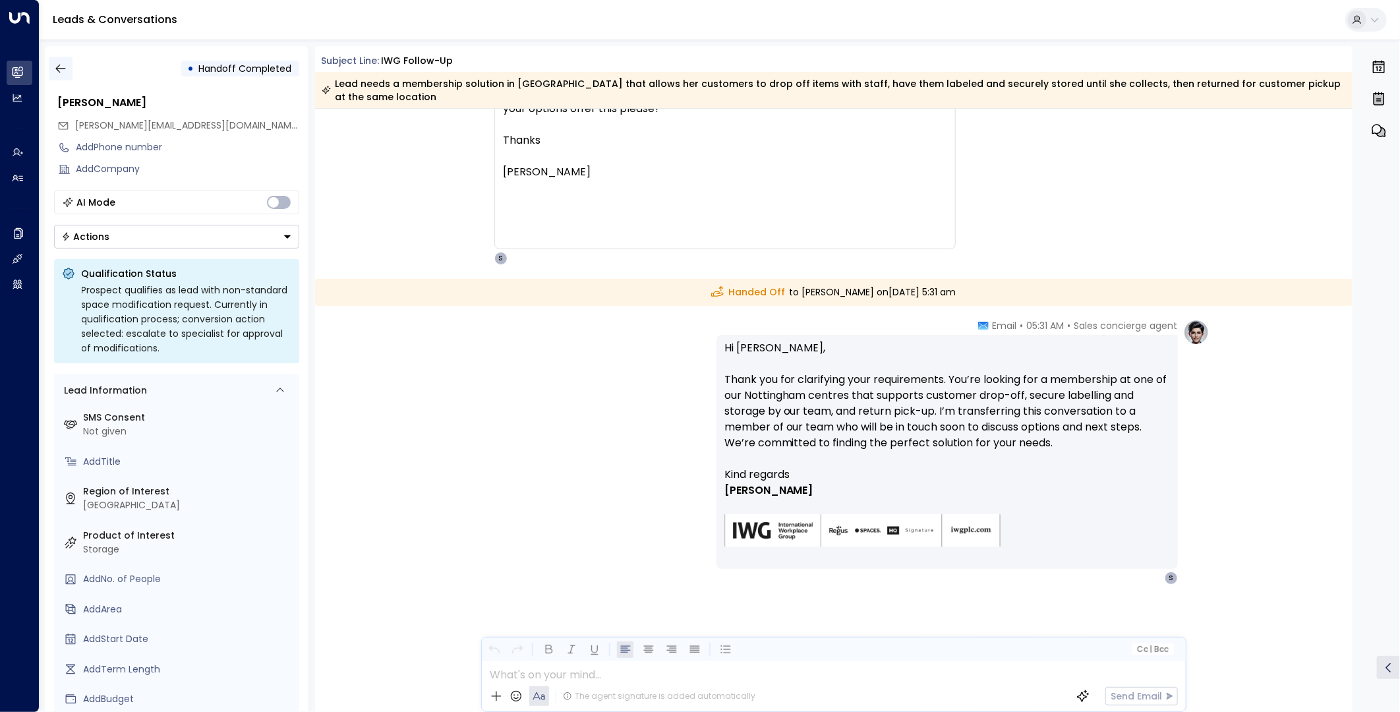
click at [66, 71] on icon "button" at bounding box center [60, 68] width 13 height 13
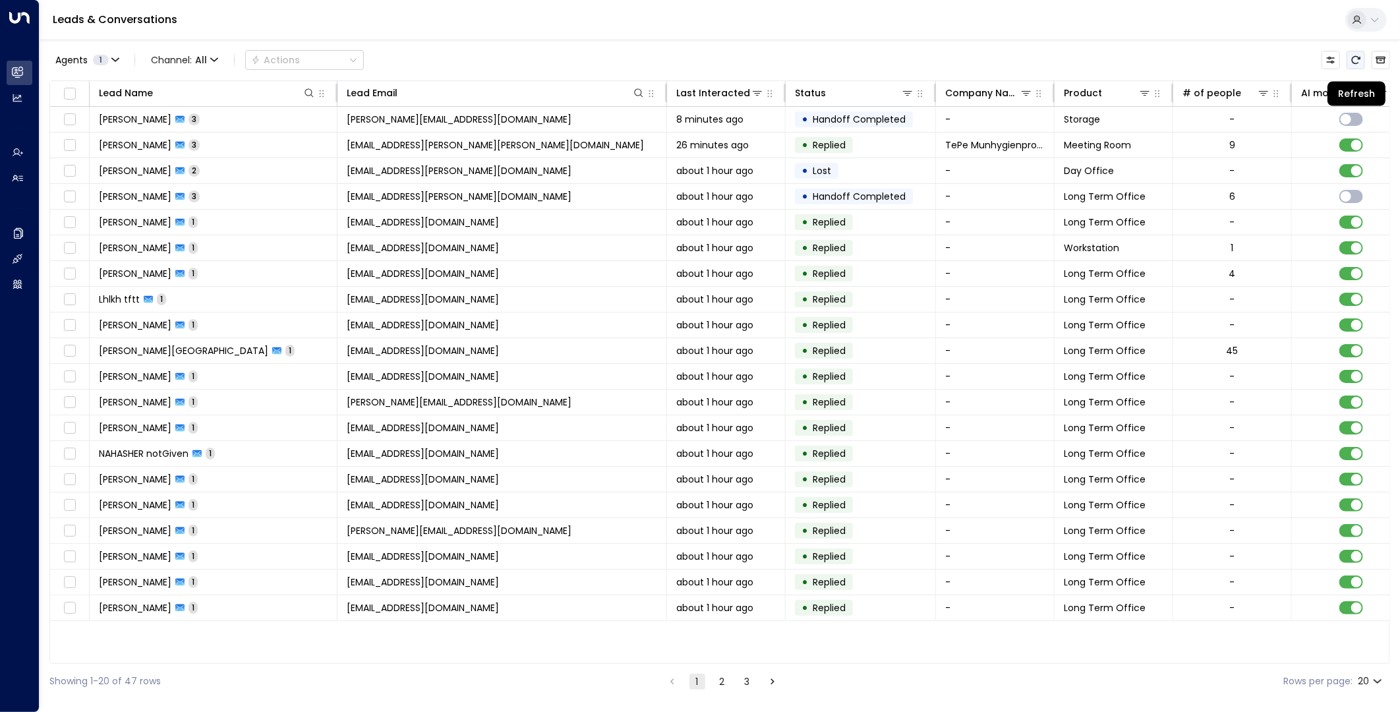
click at [1259, 65] on button "Refresh" at bounding box center [1355, 60] width 18 height 18
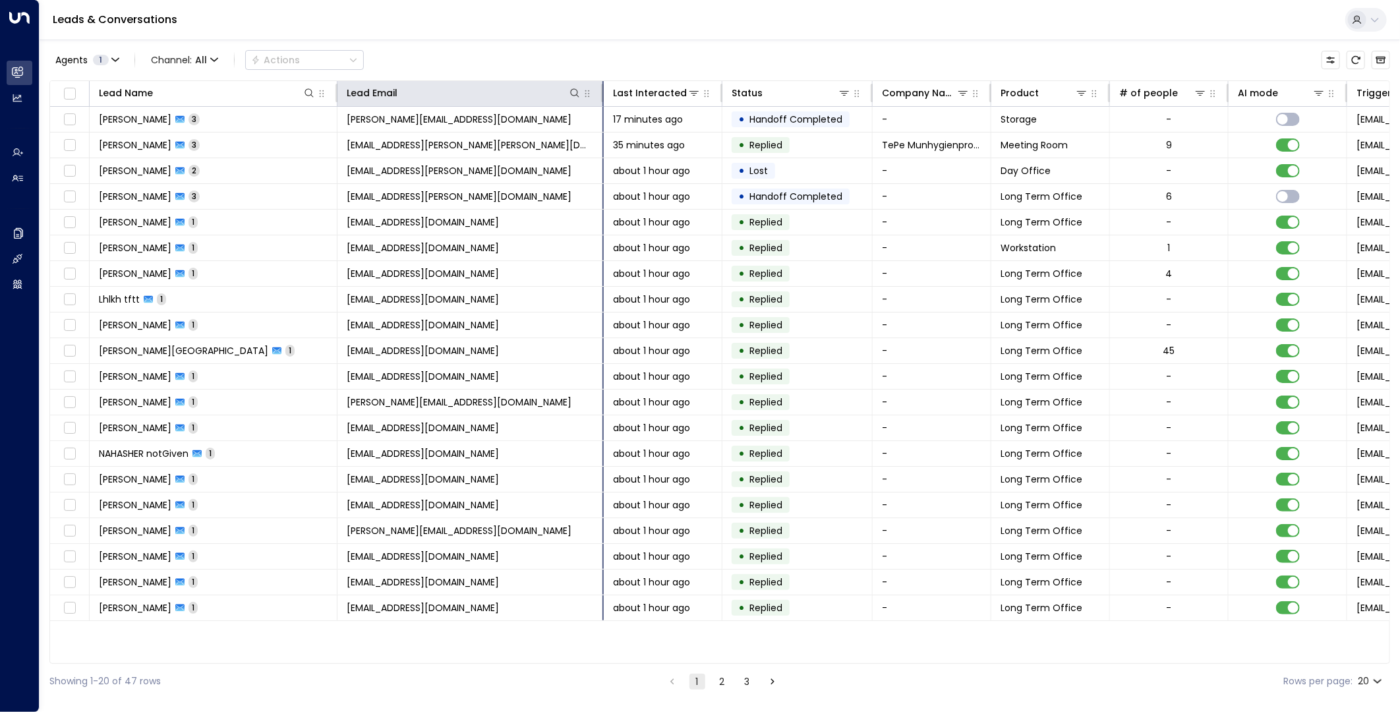
drag, startPoint x: 664, startPoint y: 93, endPoint x: 579, endPoint y: 93, distance: 85.0
click at [596, 93] on div at bounding box center [600, 93] width 8 height 18
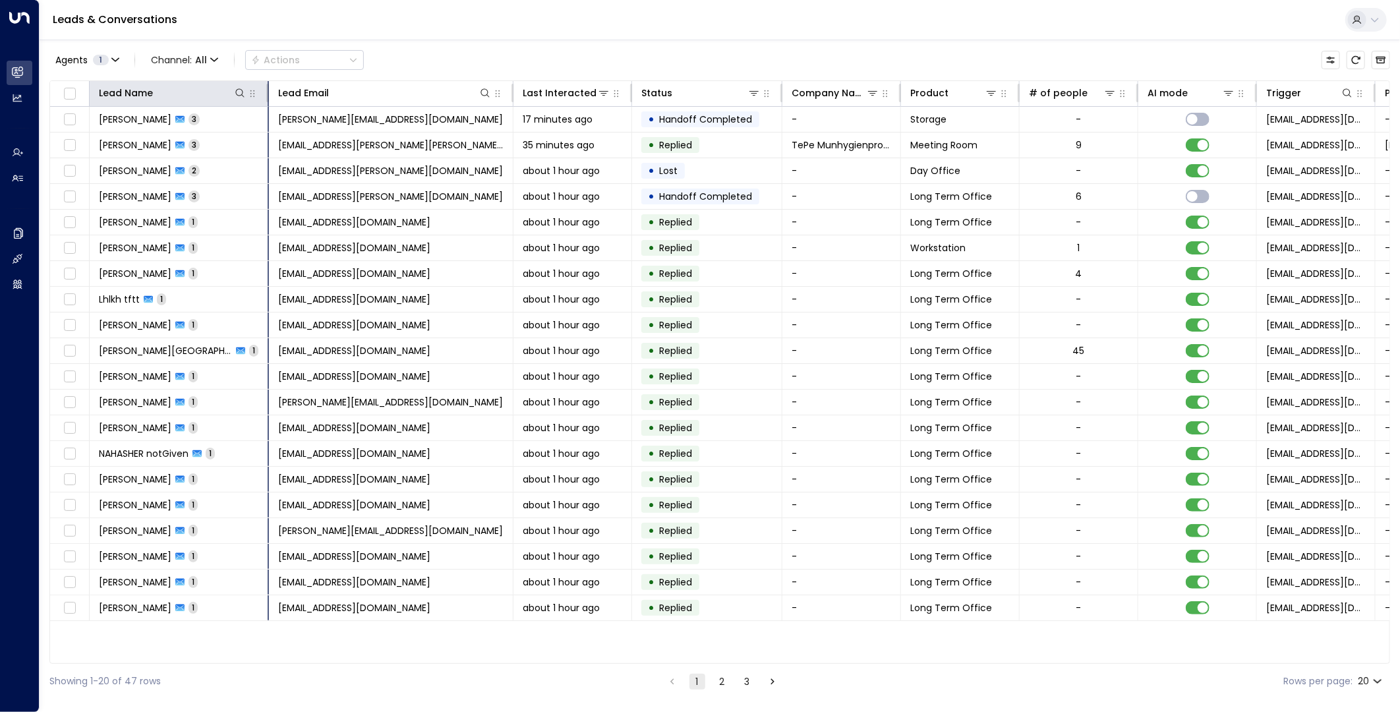
drag, startPoint x: 335, startPoint y: 89, endPoint x: 266, endPoint y: 90, distance: 68.5
click at [266, 90] on div at bounding box center [265, 93] width 8 height 18
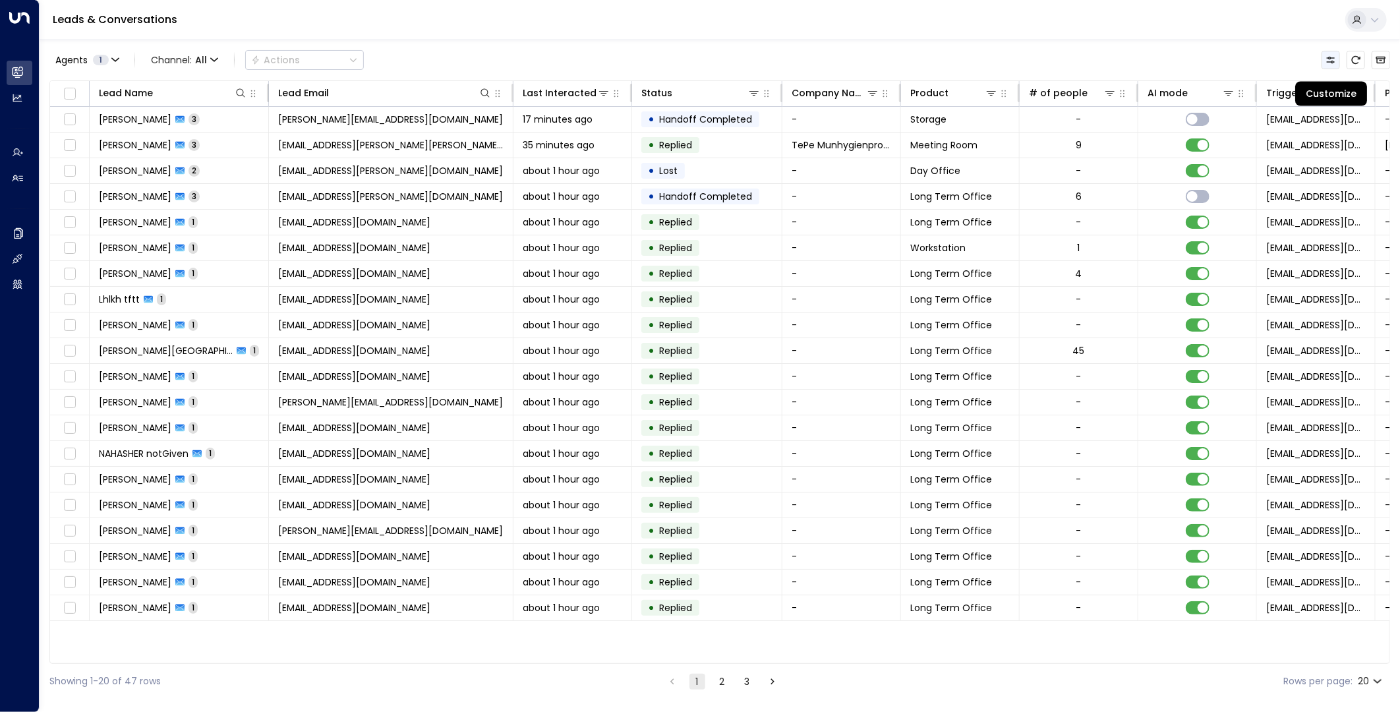
click at [1259, 61] on icon "Customize" at bounding box center [1330, 60] width 11 height 11
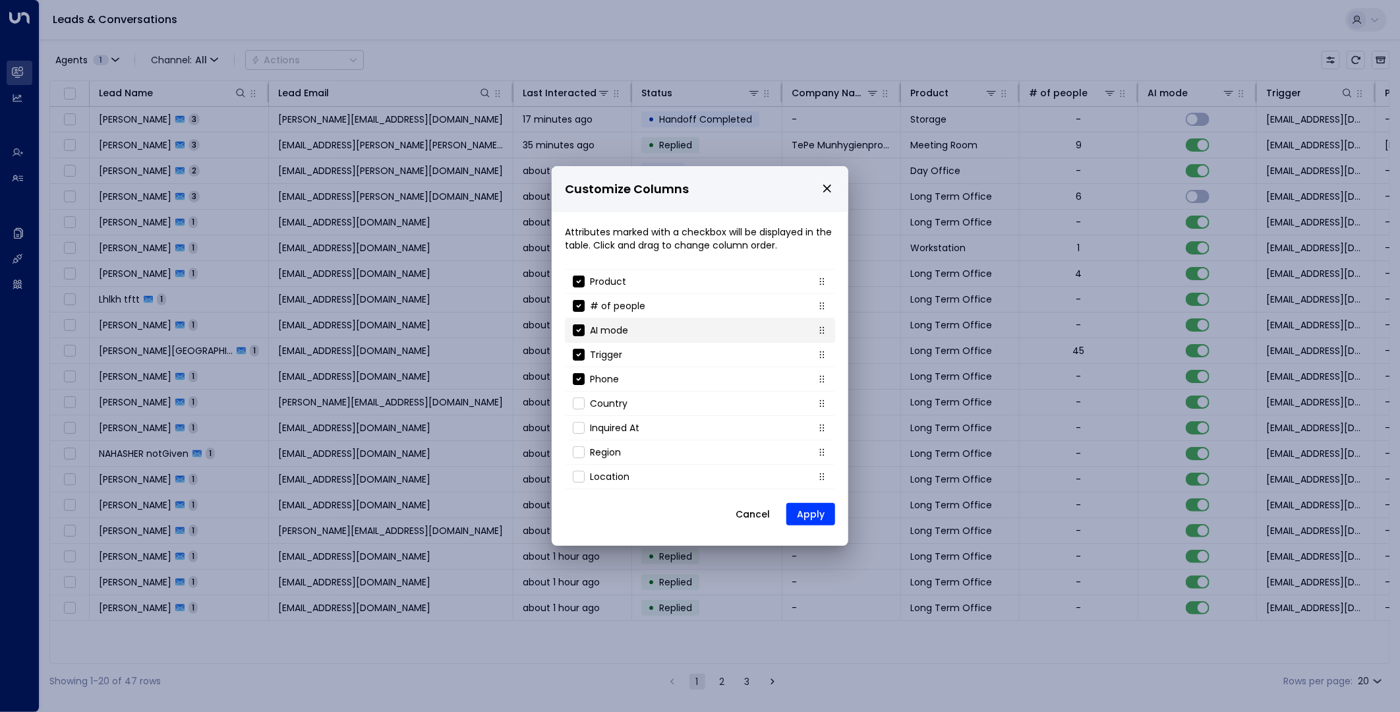
scroll to position [142, 0]
click at [577, 422] on div "Region" at bounding box center [597, 427] width 48 height 13
click at [578, 436] on li "Region" at bounding box center [700, 428] width 270 height 24
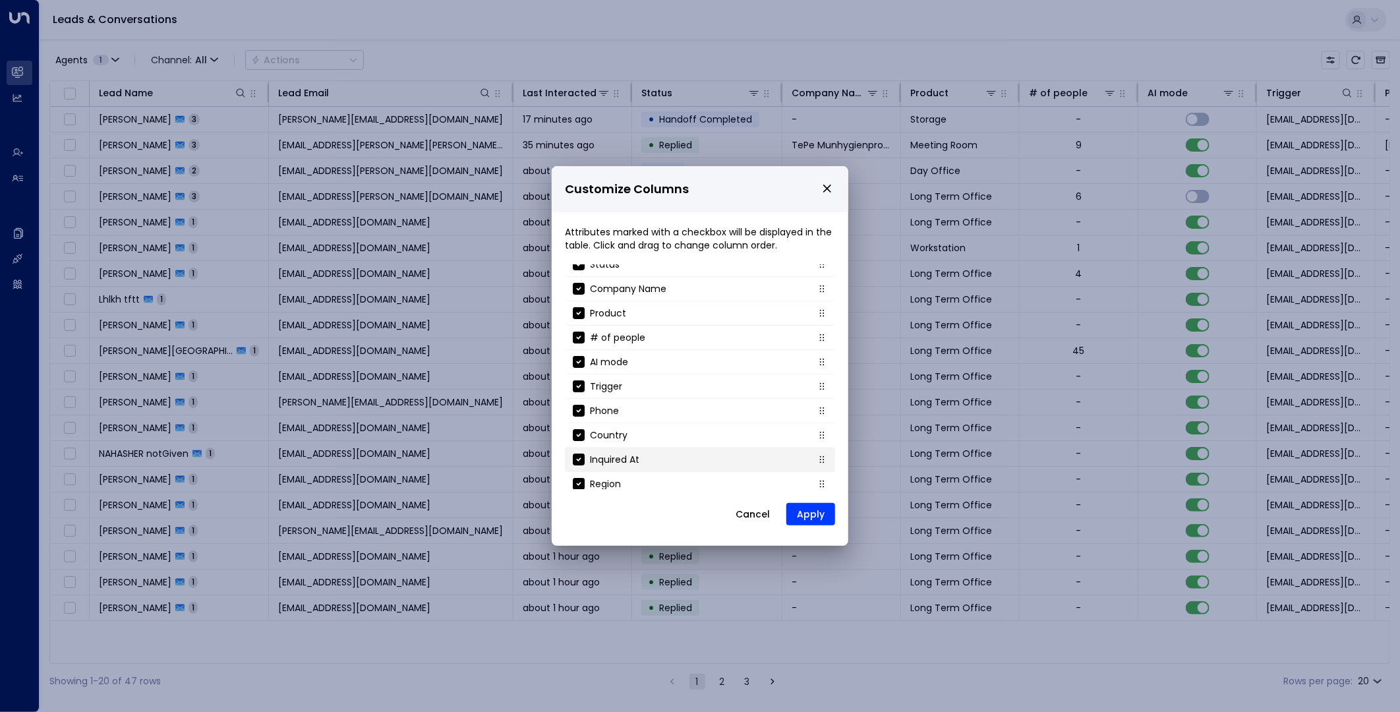
scroll to position [0, 0]
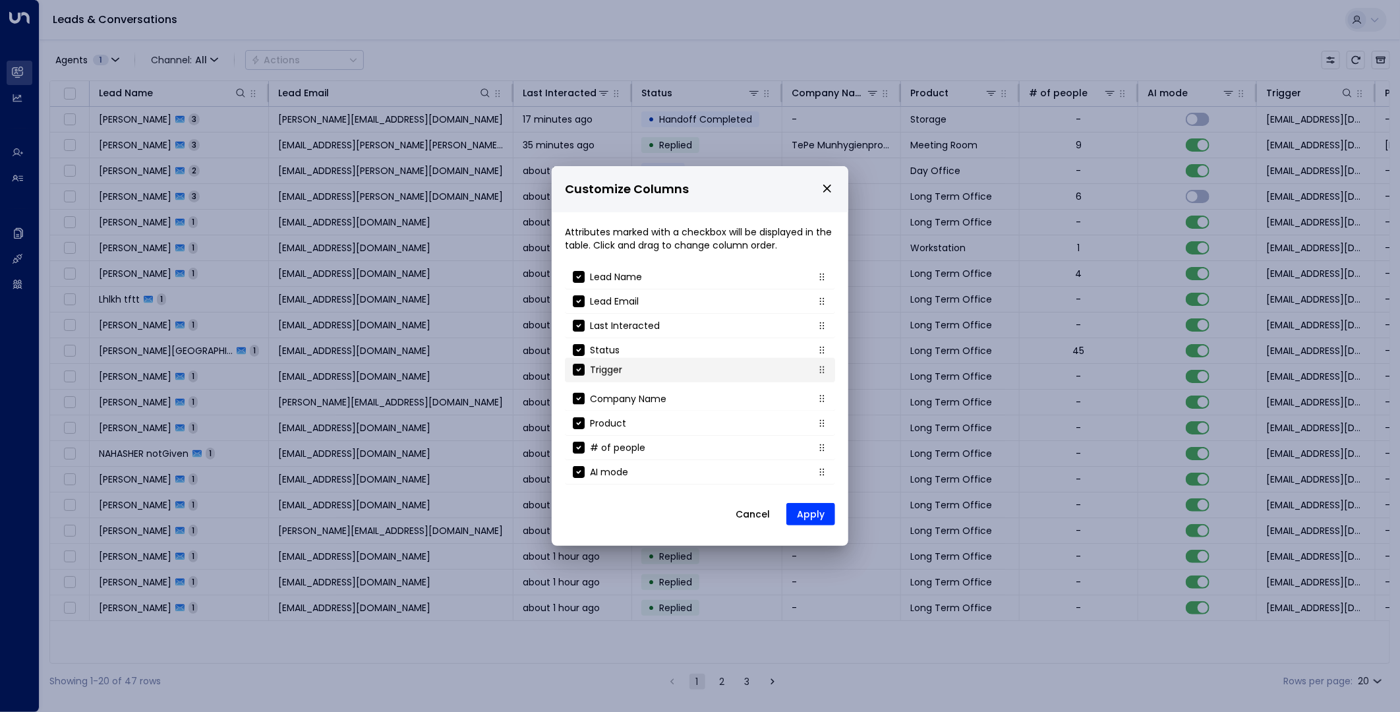
click at [812, 372] on li "Trigger" at bounding box center [700, 370] width 270 height 24
click at [811, 331] on li "AI mode" at bounding box center [700, 329] width 270 height 24
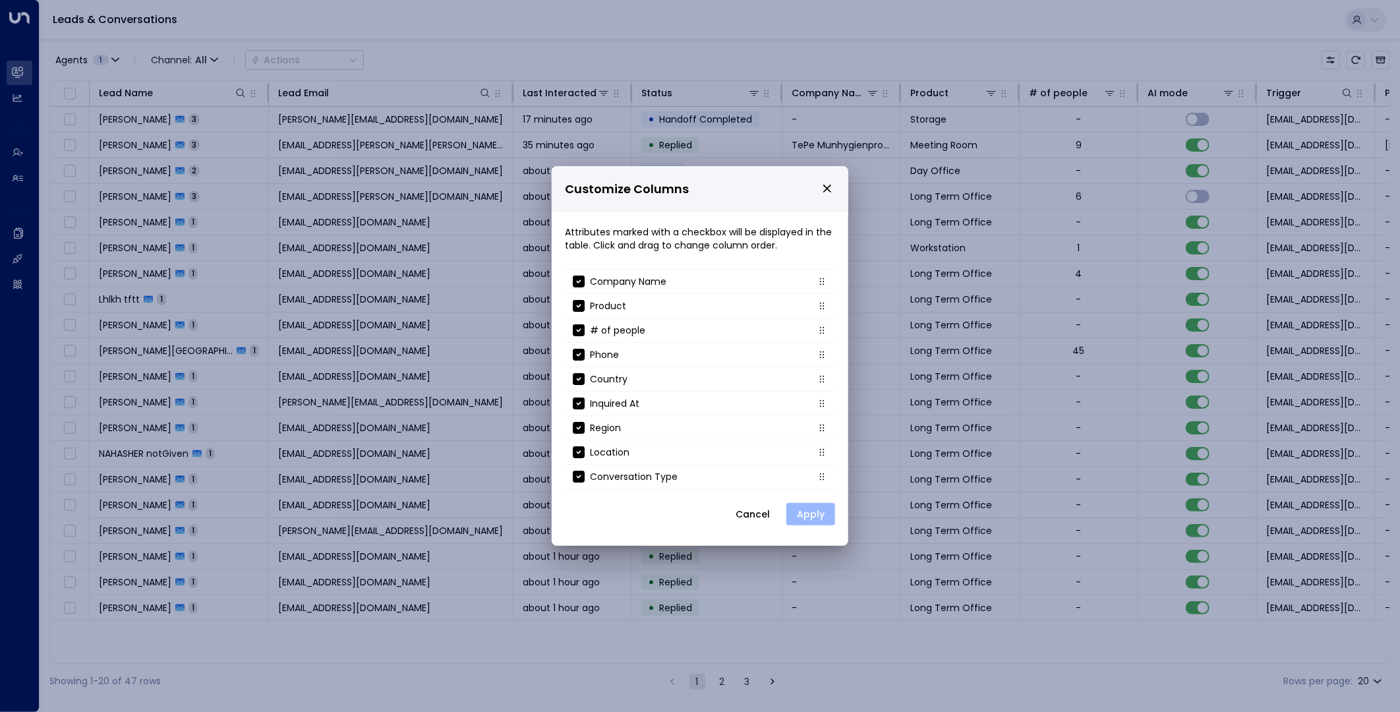
click at [824, 513] on button "Apply" at bounding box center [810, 514] width 49 height 22
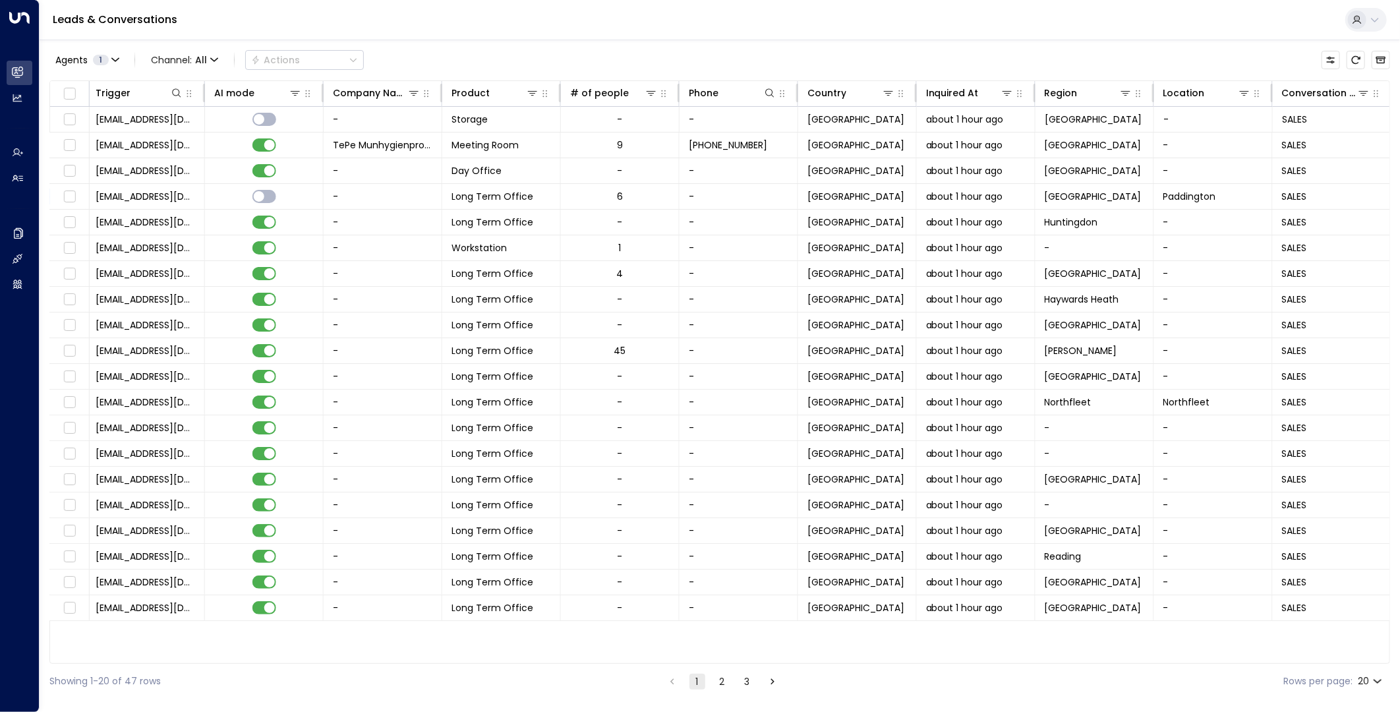
scroll to position [0, 699]
click at [1259, 59] on icon "Customize" at bounding box center [1330, 60] width 11 height 11
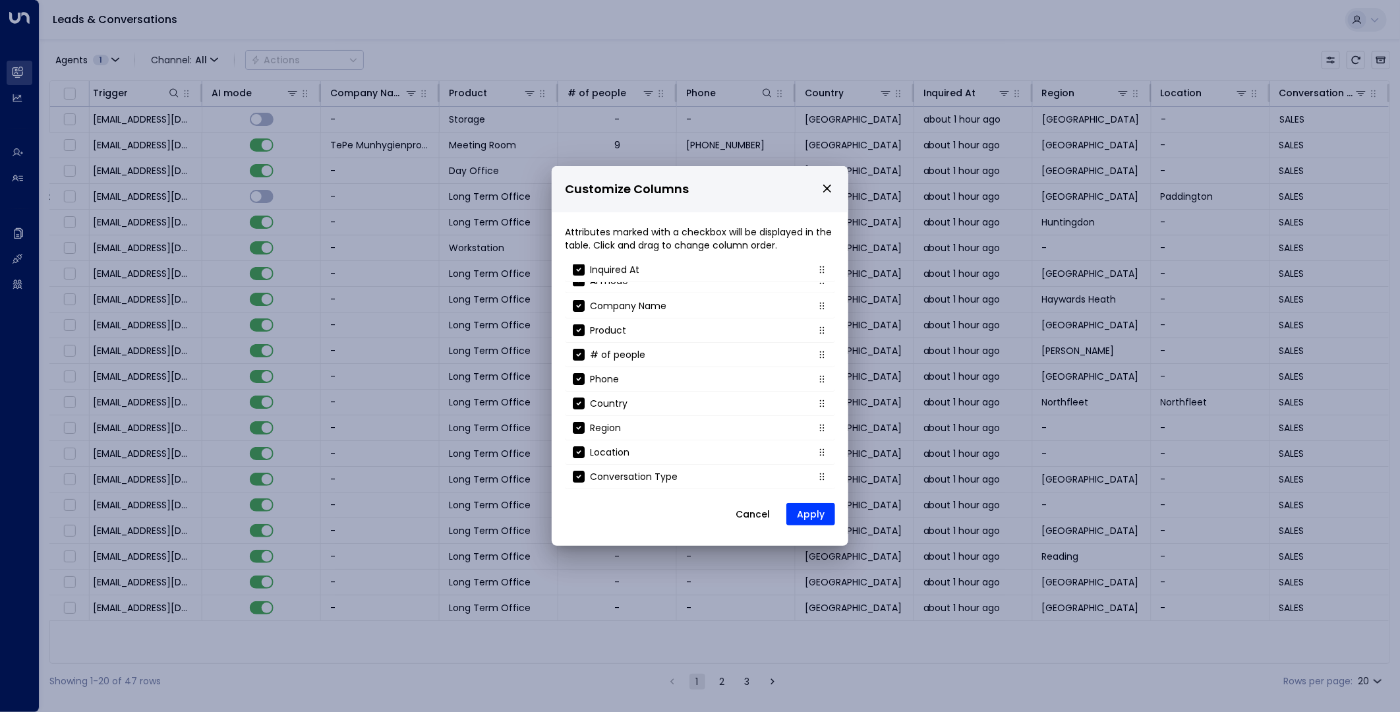
scroll to position [117, 0]
click at [817, 509] on button "Apply" at bounding box center [810, 514] width 49 height 22
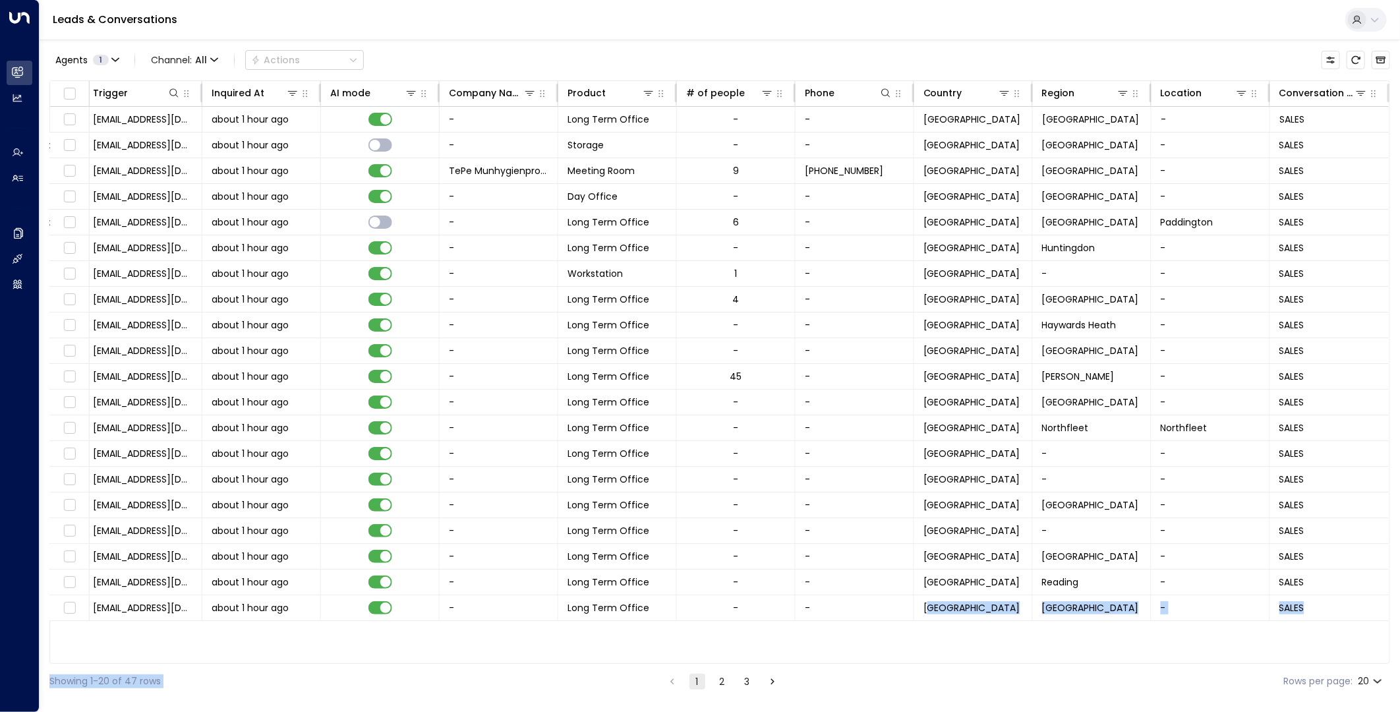
drag, startPoint x: 857, startPoint y: 664, endPoint x: 930, endPoint y: 662, distance: 73.2
click at [930, 640] on div "Agents 1 Channel: All Actions Lead Name Lead Email Last Interacted Status Trigg…" at bounding box center [719, 369] width 1341 height 659
click at [1259, 57] on icon "Customize" at bounding box center [1330, 60] width 11 height 11
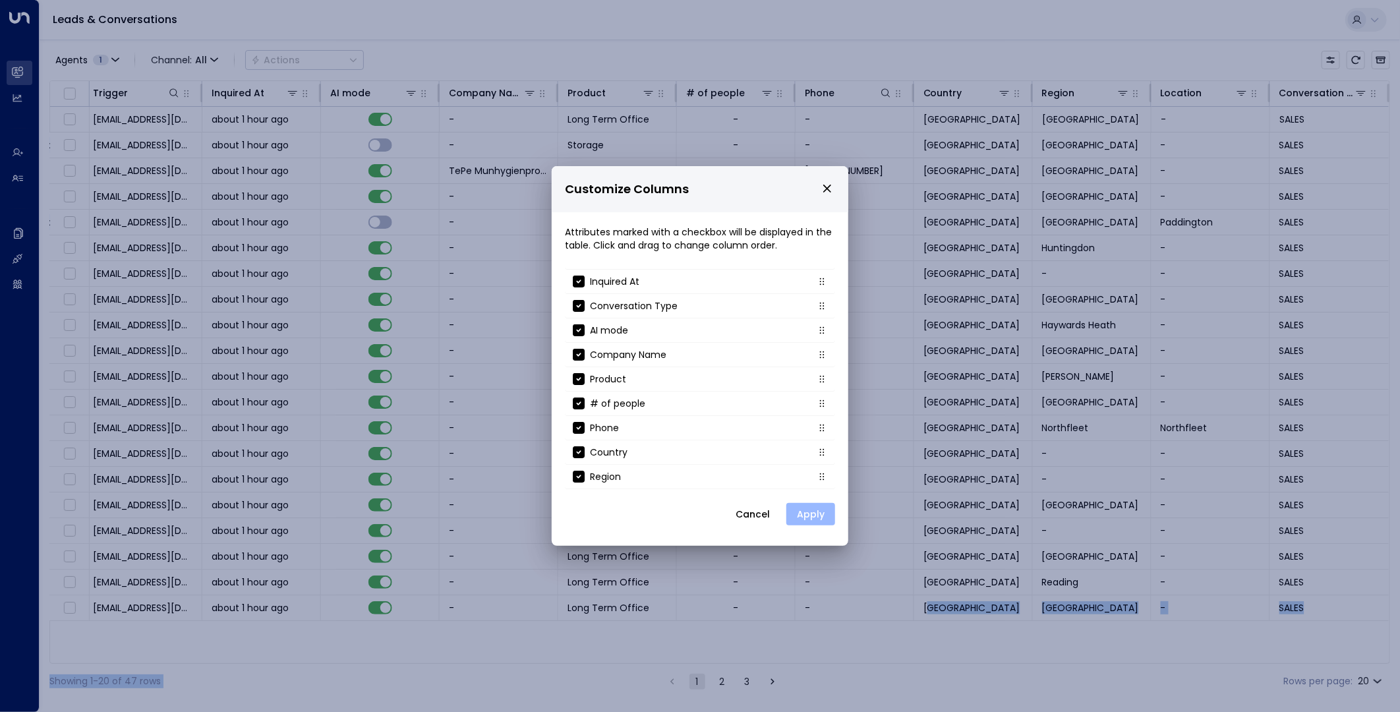
click at [817, 510] on button "Apply" at bounding box center [810, 514] width 49 height 22
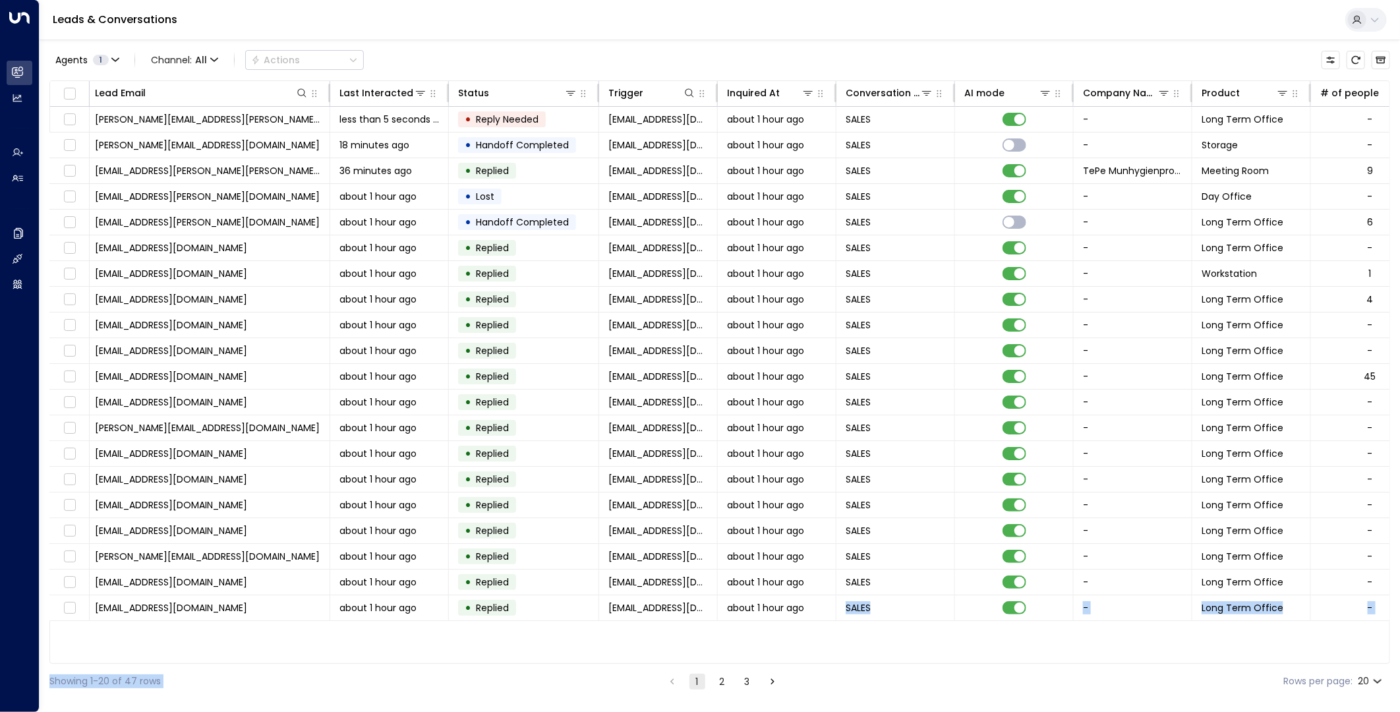
scroll to position [0, 0]
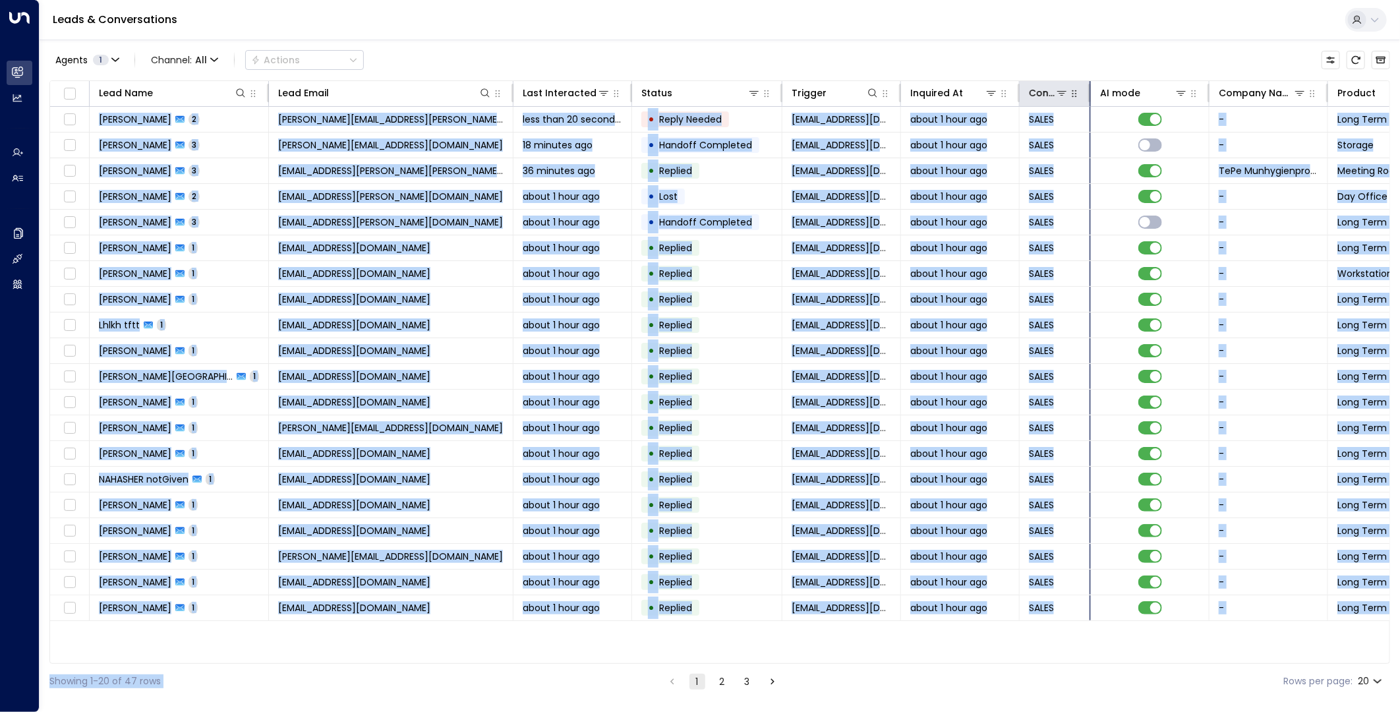
drag, startPoint x: 1137, startPoint y: 90, endPoint x: 1089, endPoint y: 94, distance: 47.7
click at [1089, 94] on hr at bounding box center [1089, 93] width 3 height 18
click at [1045, 53] on div "Agents 1 Channel: All Actions" at bounding box center [719, 60] width 1341 height 28
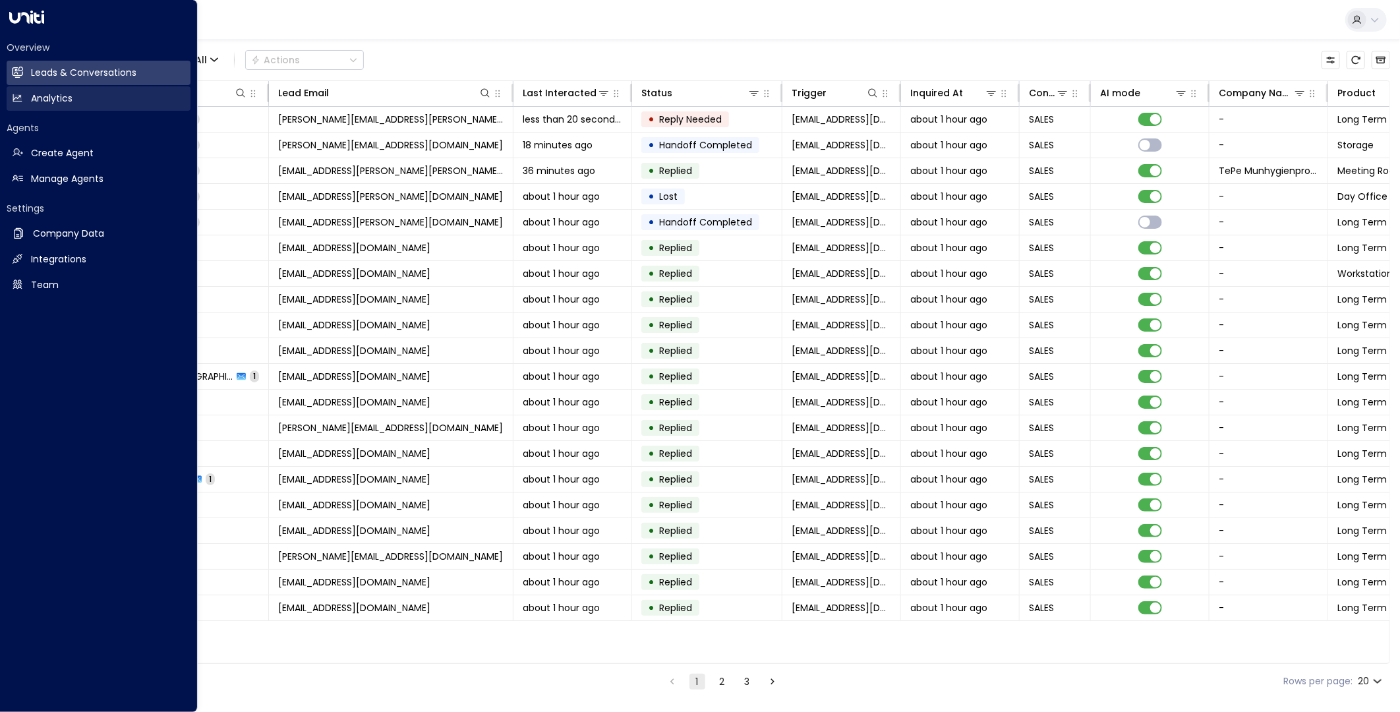
click at [33, 97] on h2 "Analytics" at bounding box center [52, 99] width 42 height 14
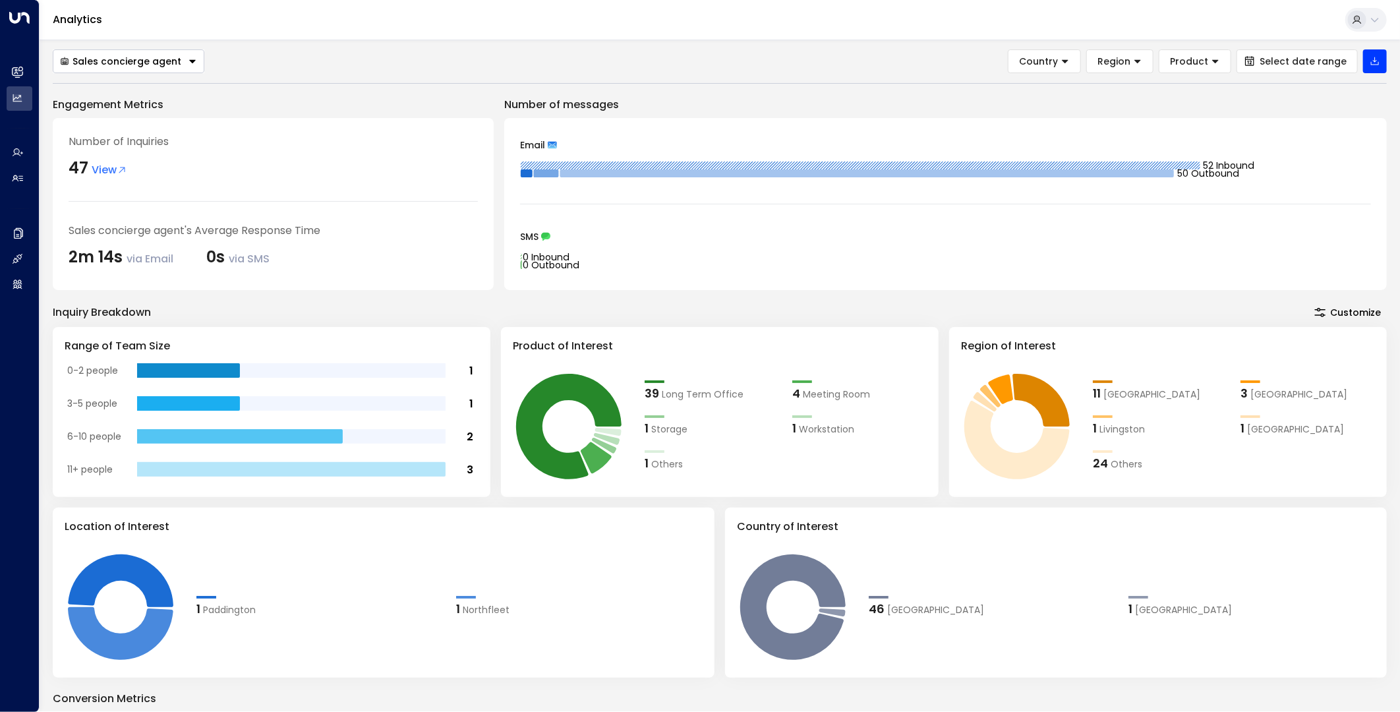
click at [1136, 603] on span "[GEOGRAPHIC_DATA]" at bounding box center [1183, 610] width 97 height 14
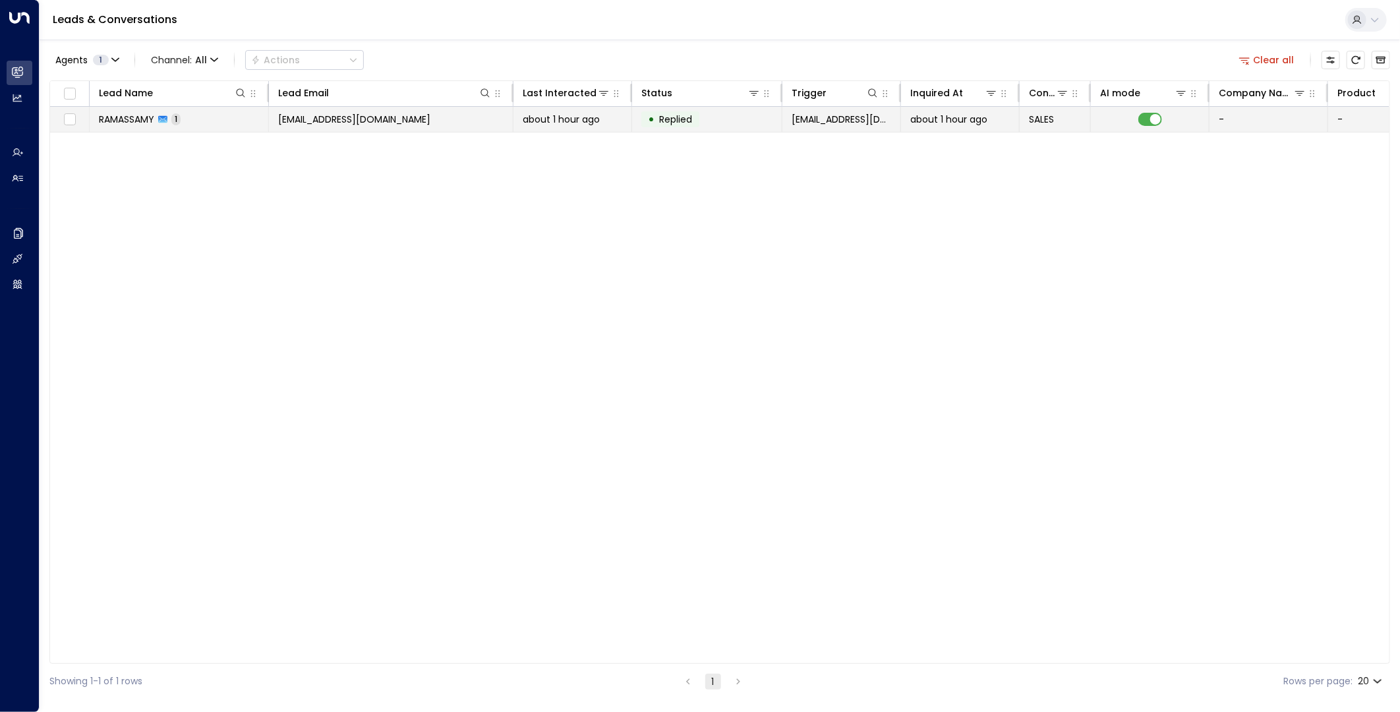
click at [616, 119] on div "about 1 hour ago" at bounding box center [573, 119] width 100 height 13
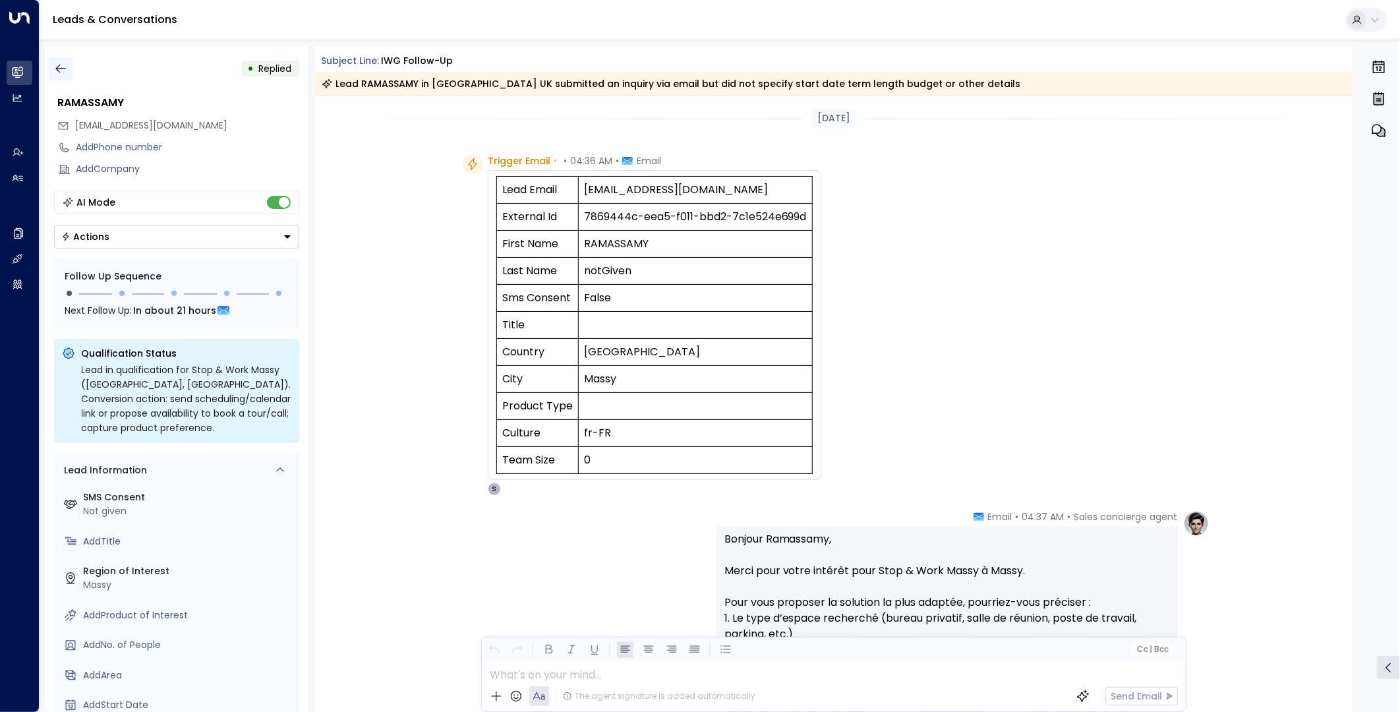
click at [59, 69] on icon "button" at bounding box center [60, 68] width 13 height 13
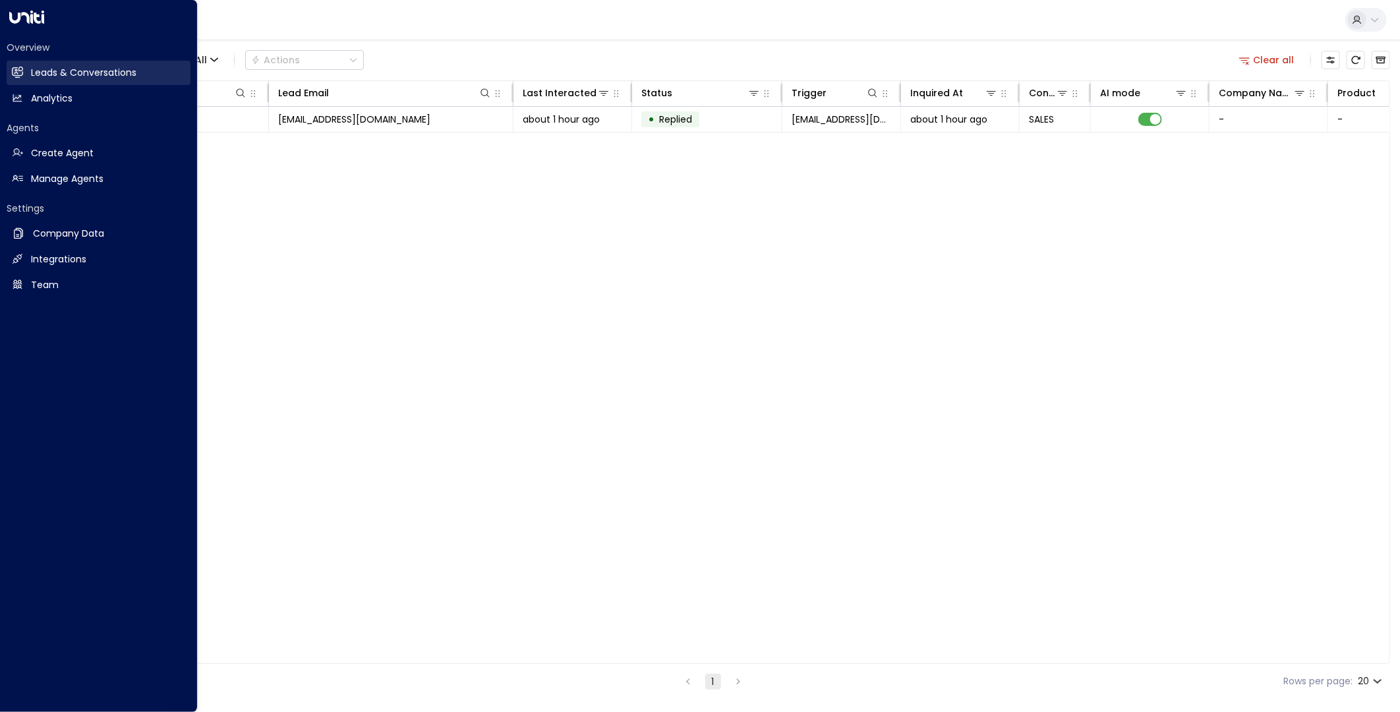
click at [33, 74] on h2 "Leads & Conversations" at bounding box center [83, 73] width 105 height 14
click at [57, 72] on h2 "Leads & Conversations" at bounding box center [83, 73] width 105 height 14
click at [65, 103] on h2 "Analytics" at bounding box center [52, 99] width 42 height 14
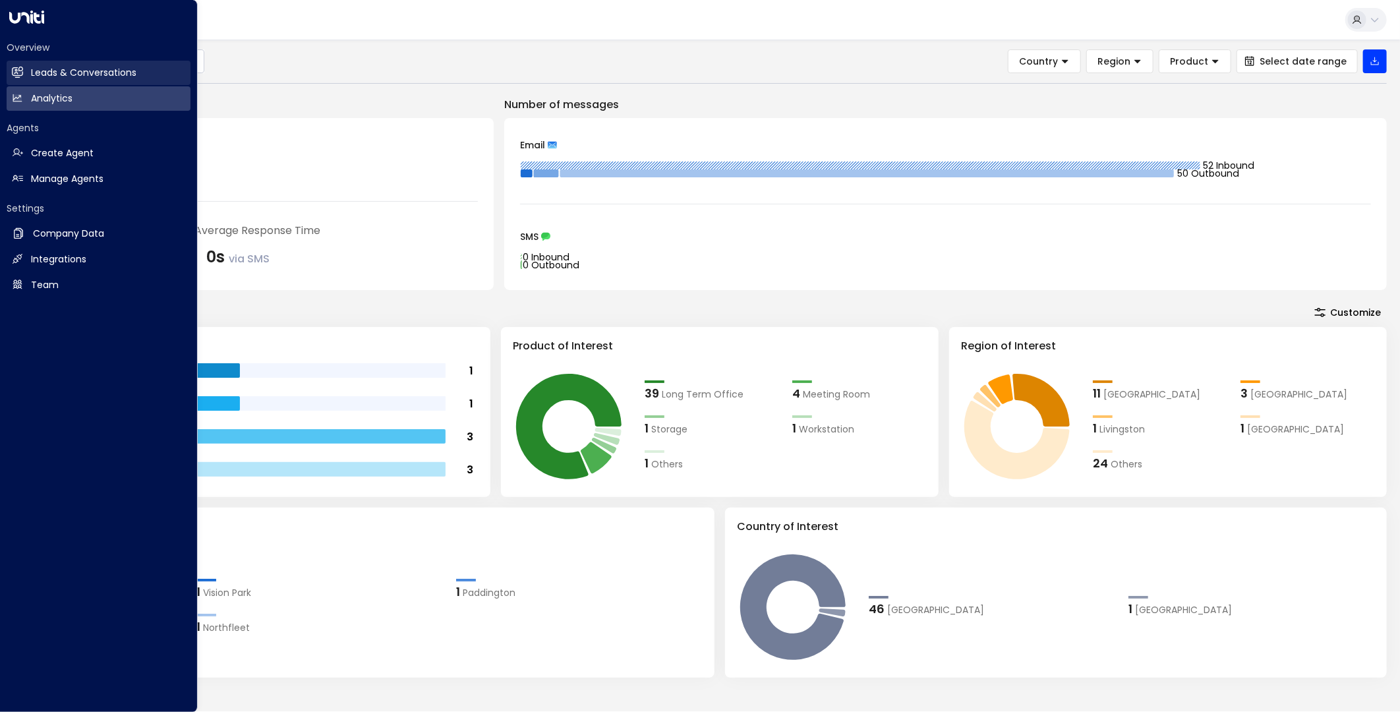
click at [23, 73] on link "Leads & Conversations Leads & Conversations" at bounding box center [99, 73] width 184 height 24
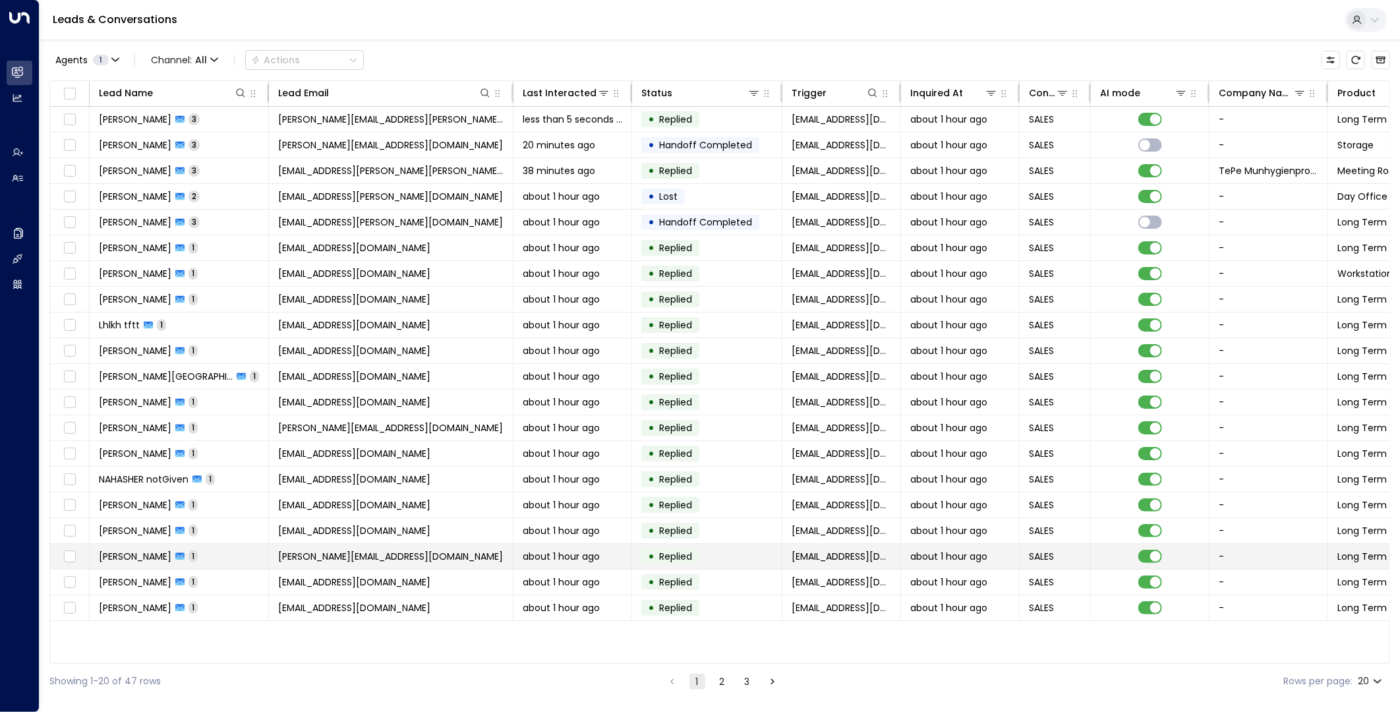
click at [409, 549] on td "[PERSON_NAME][EMAIL_ADDRESS][DOMAIN_NAME]" at bounding box center [391, 556] width 245 height 25
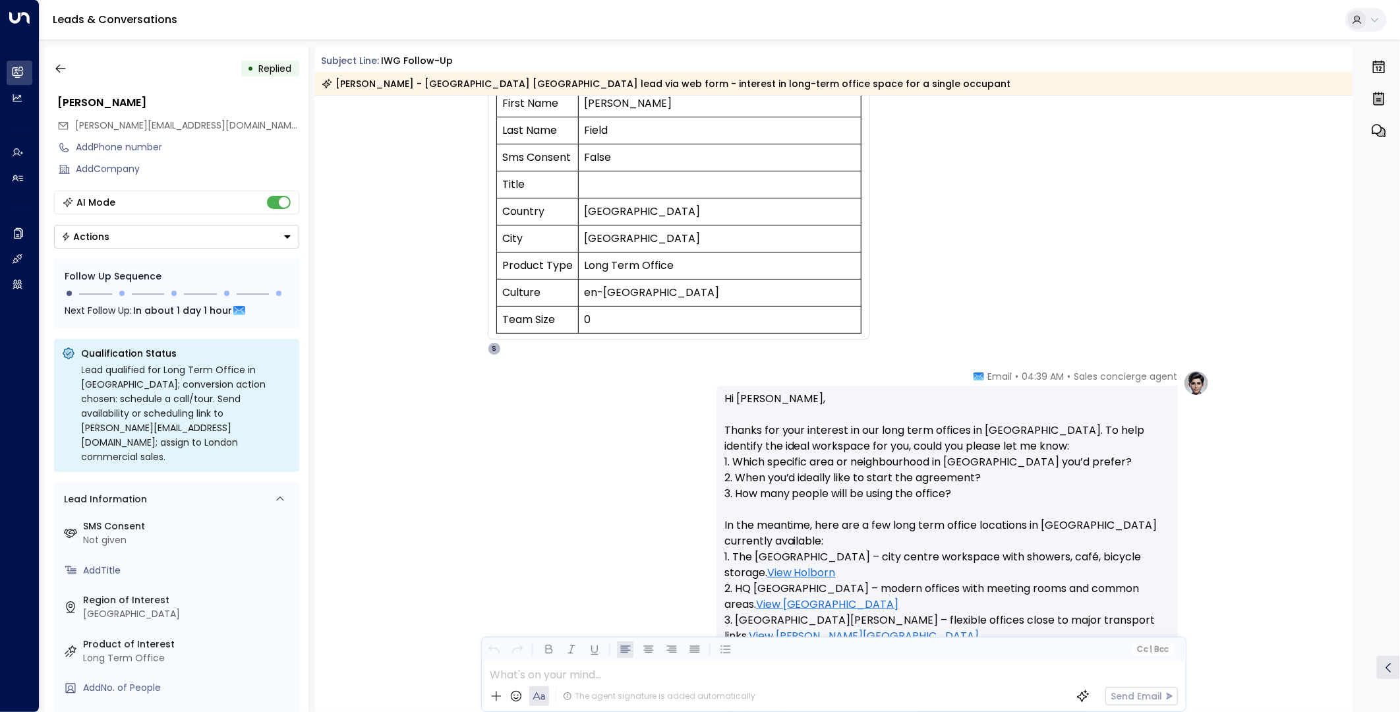
scroll to position [14, 0]
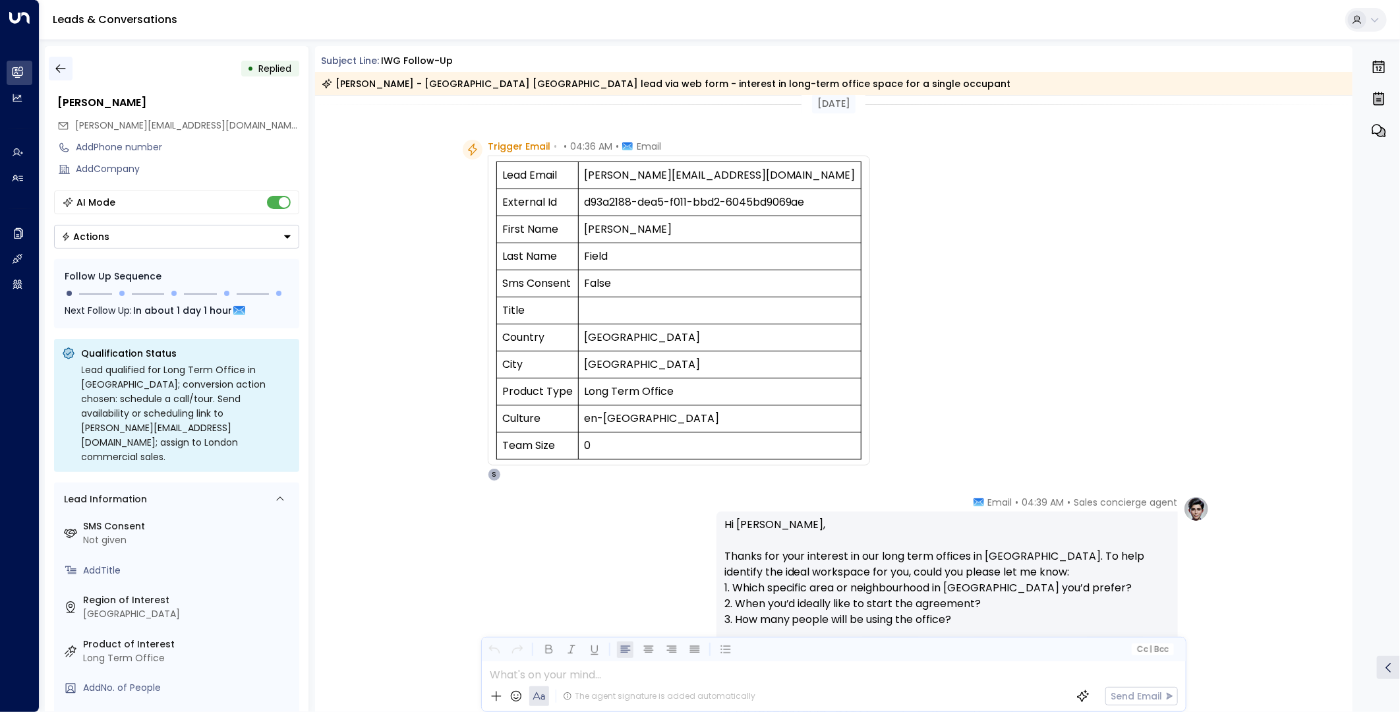
click at [57, 66] on icon "button" at bounding box center [60, 69] width 10 height 9
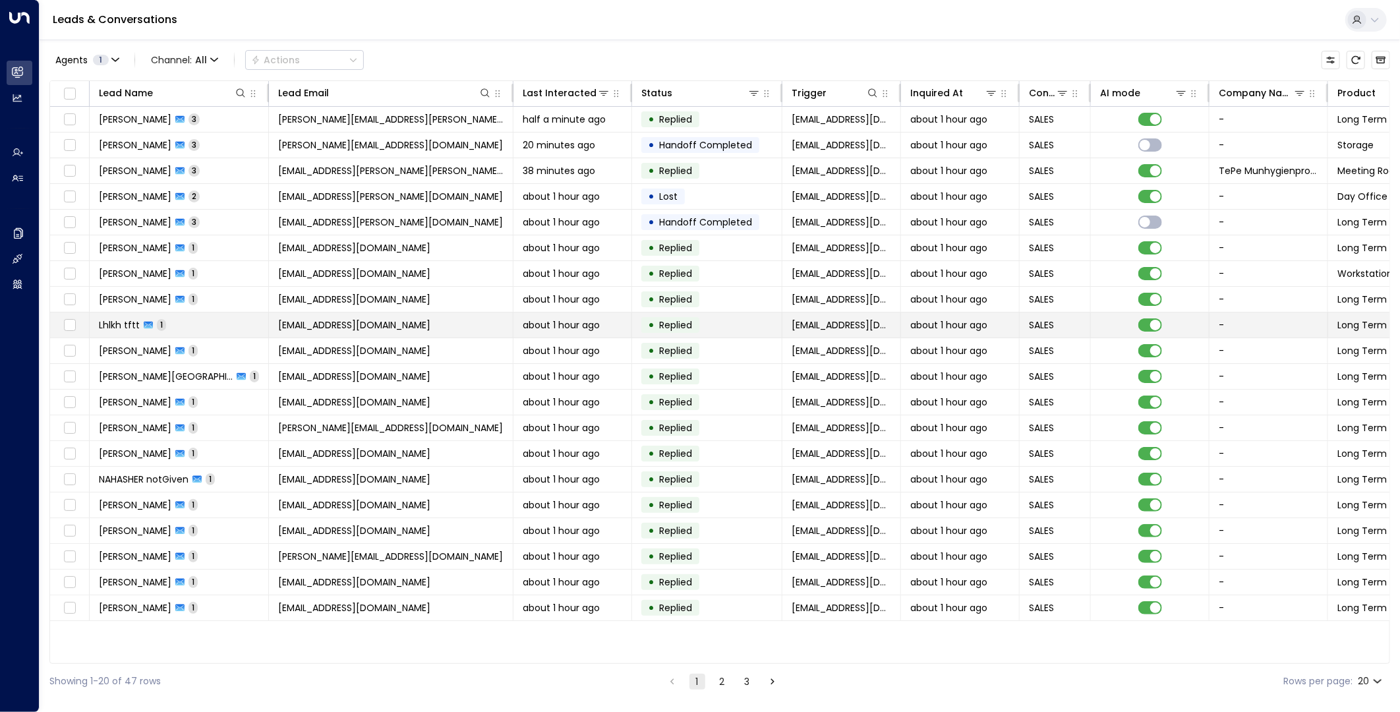
click at [407, 326] on td "[EMAIL_ADDRESS][DOMAIN_NAME]" at bounding box center [391, 324] width 245 height 25
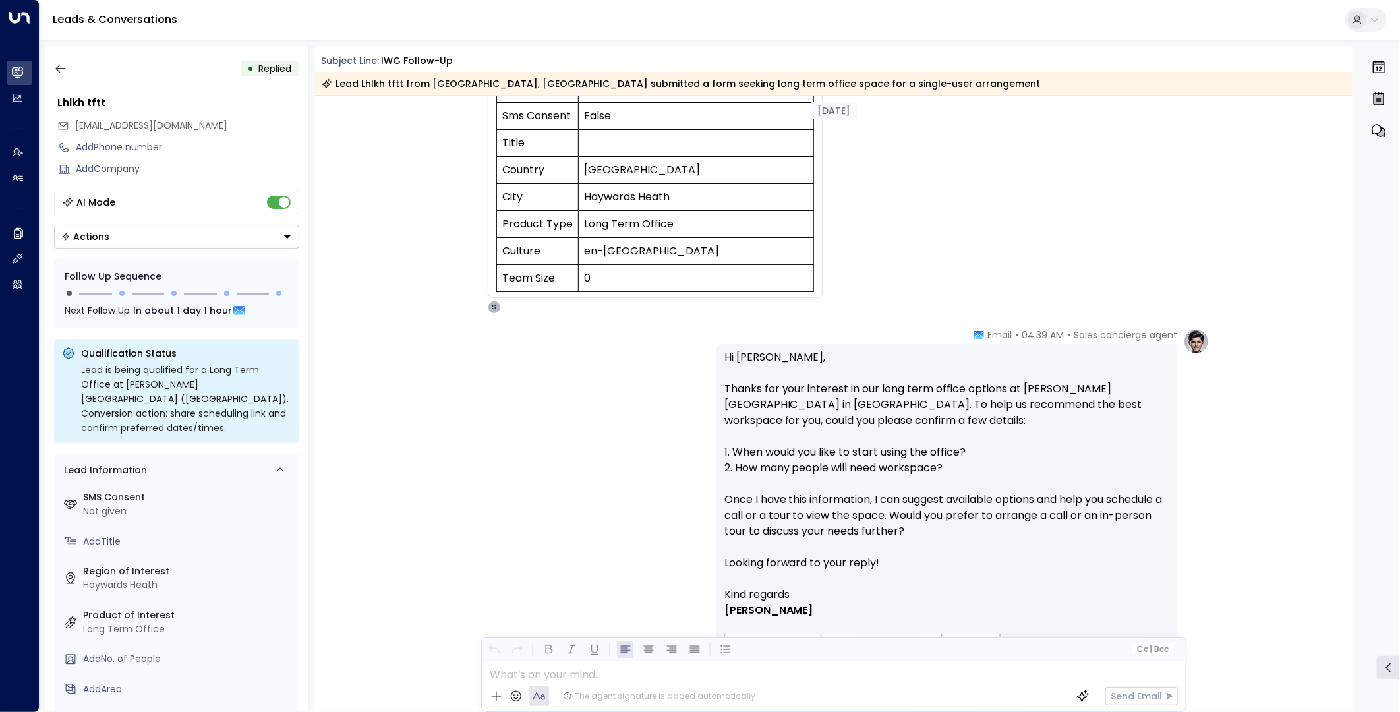
scroll to position [228, 0]
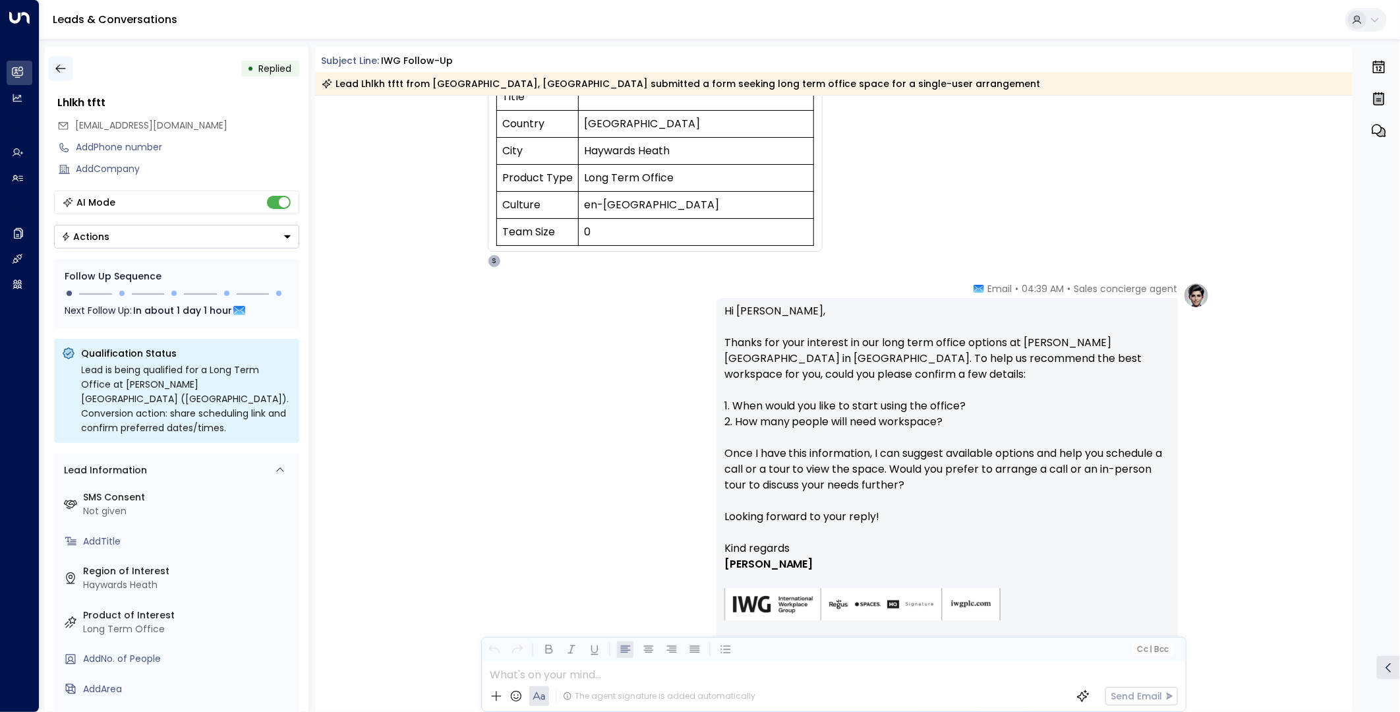
click at [60, 63] on icon "button" at bounding box center [60, 68] width 13 height 13
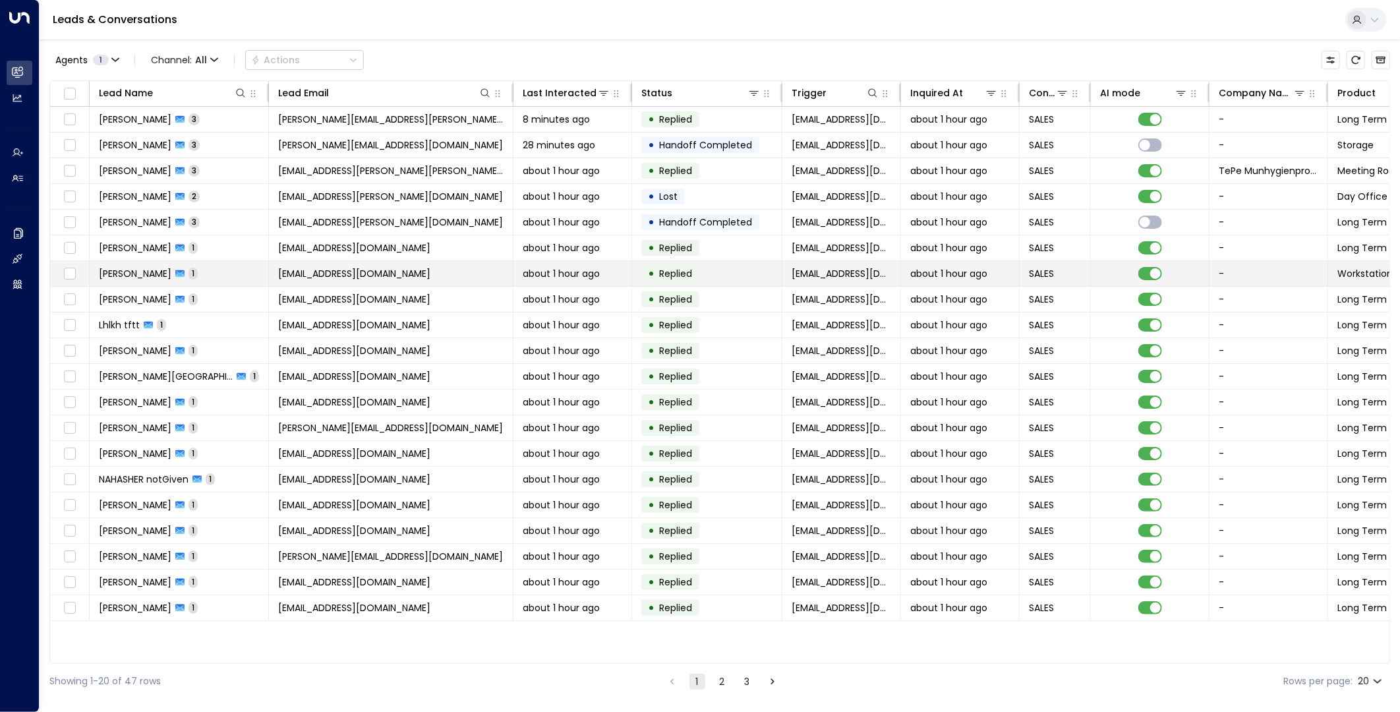
click at [451, 281] on td "[EMAIL_ADDRESS][DOMAIN_NAME]" at bounding box center [391, 273] width 245 height 25
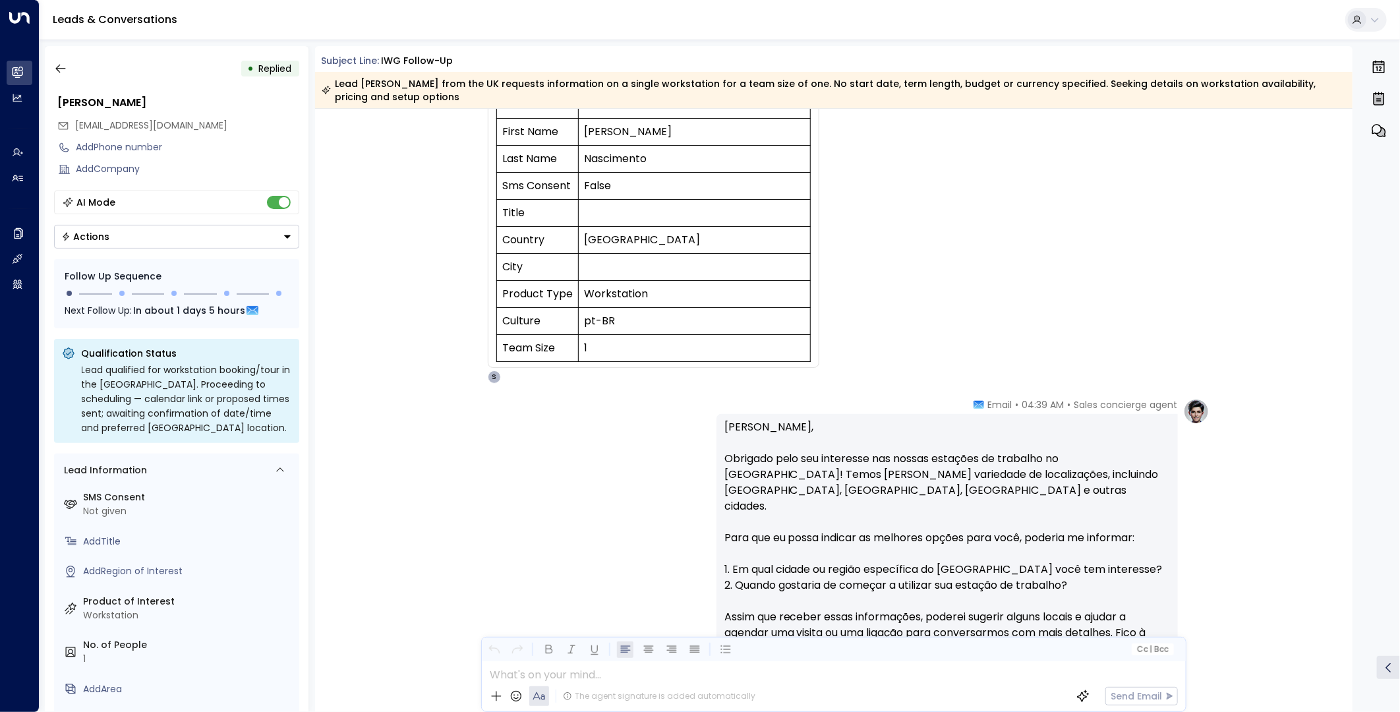
scroll to position [228, 0]
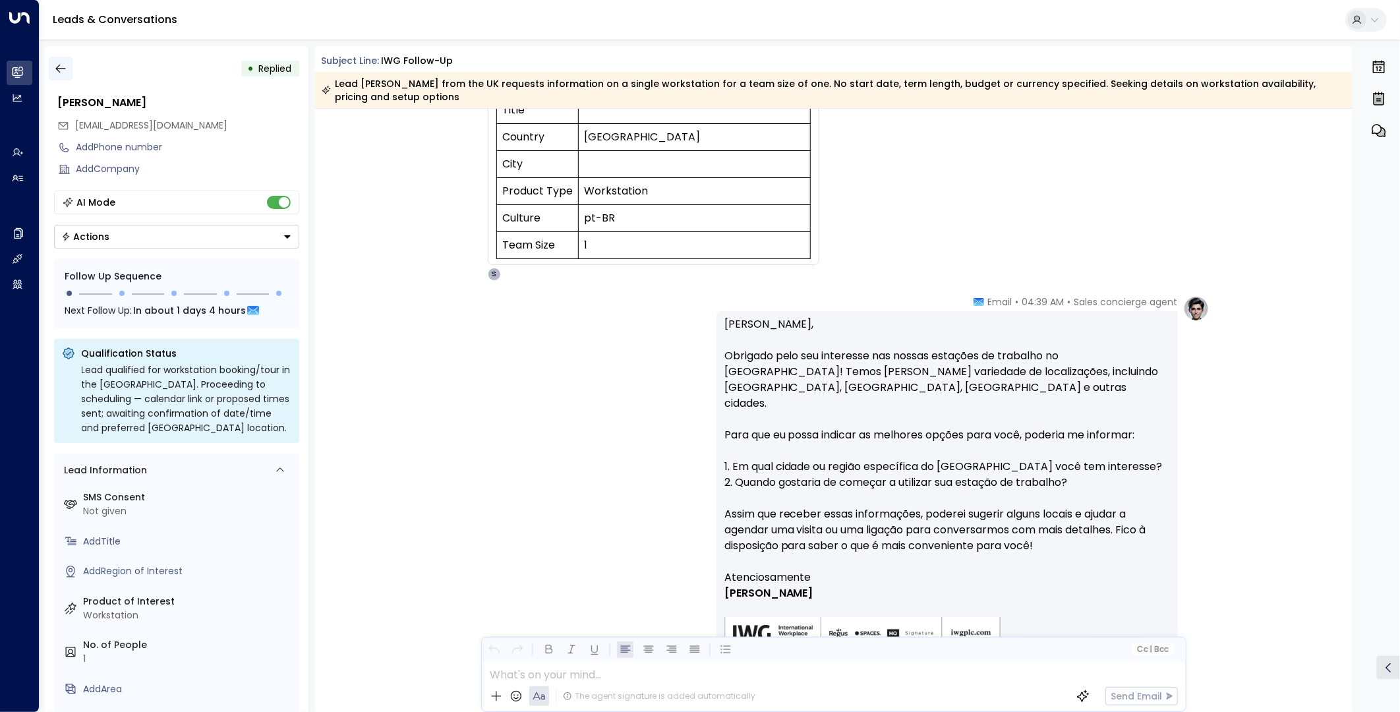
click at [60, 62] on icon "button" at bounding box center [60, 68] width 13 height 13
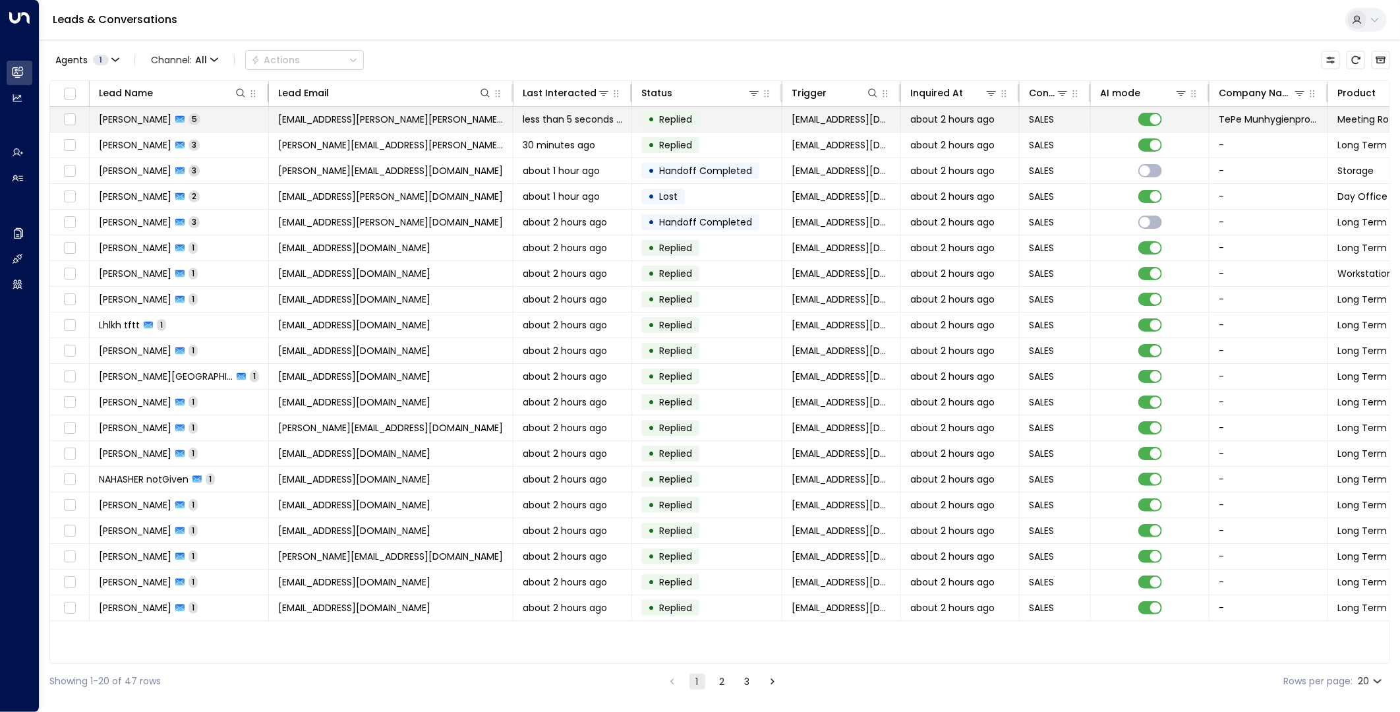
click at [392, 121] on span "[EMAIL_ADDRESS][PERSON_NAME][PERSON_NAME][DOMAIN_NAME]" at bounding box center [390, 119] width 225 height 13
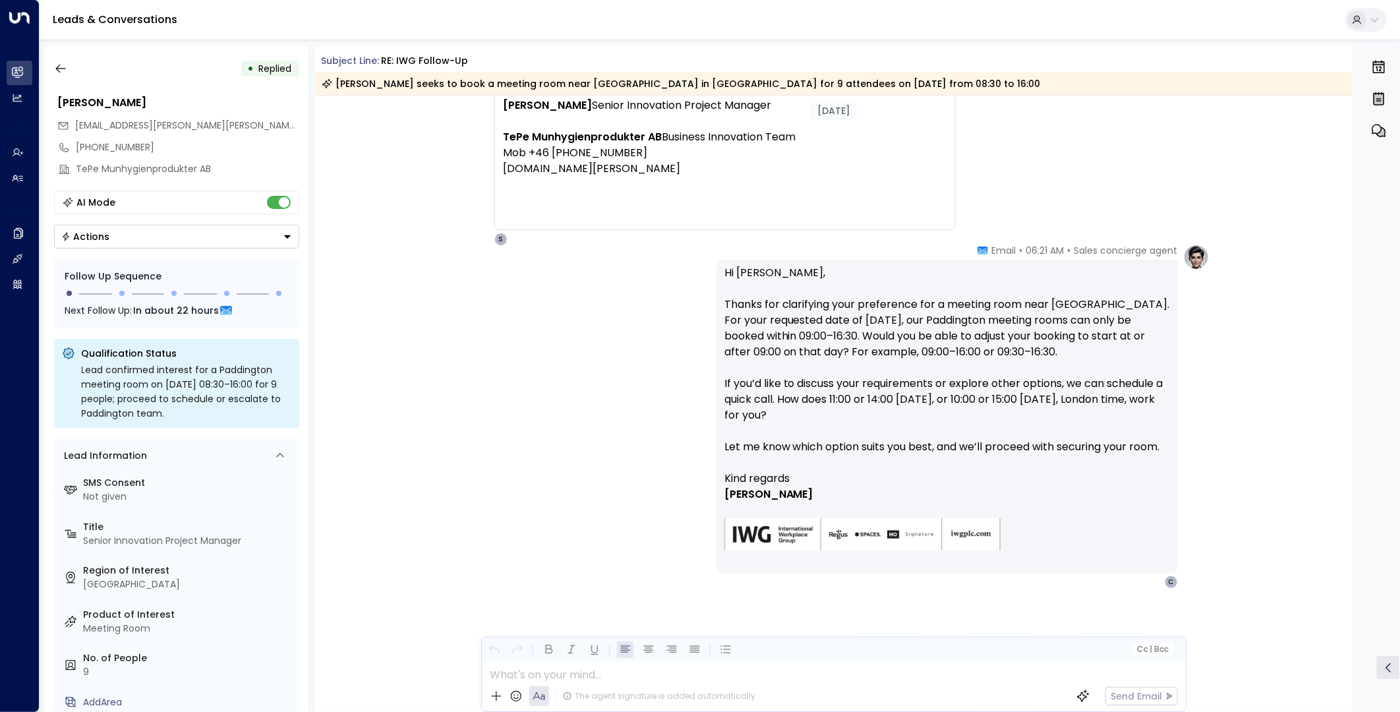
scroll to position [1719, 0]
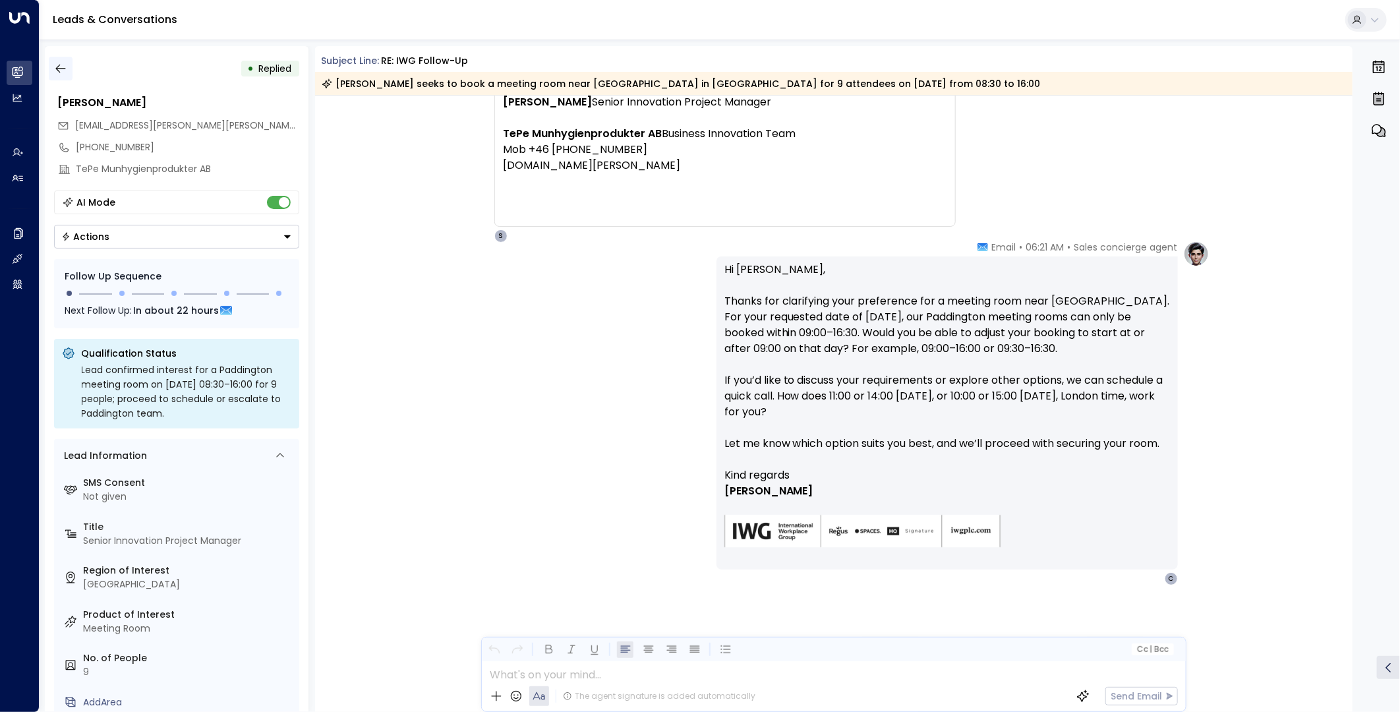
click at [64, 74] on icon "button" at bounding box center [60, 68] width 13 height 13
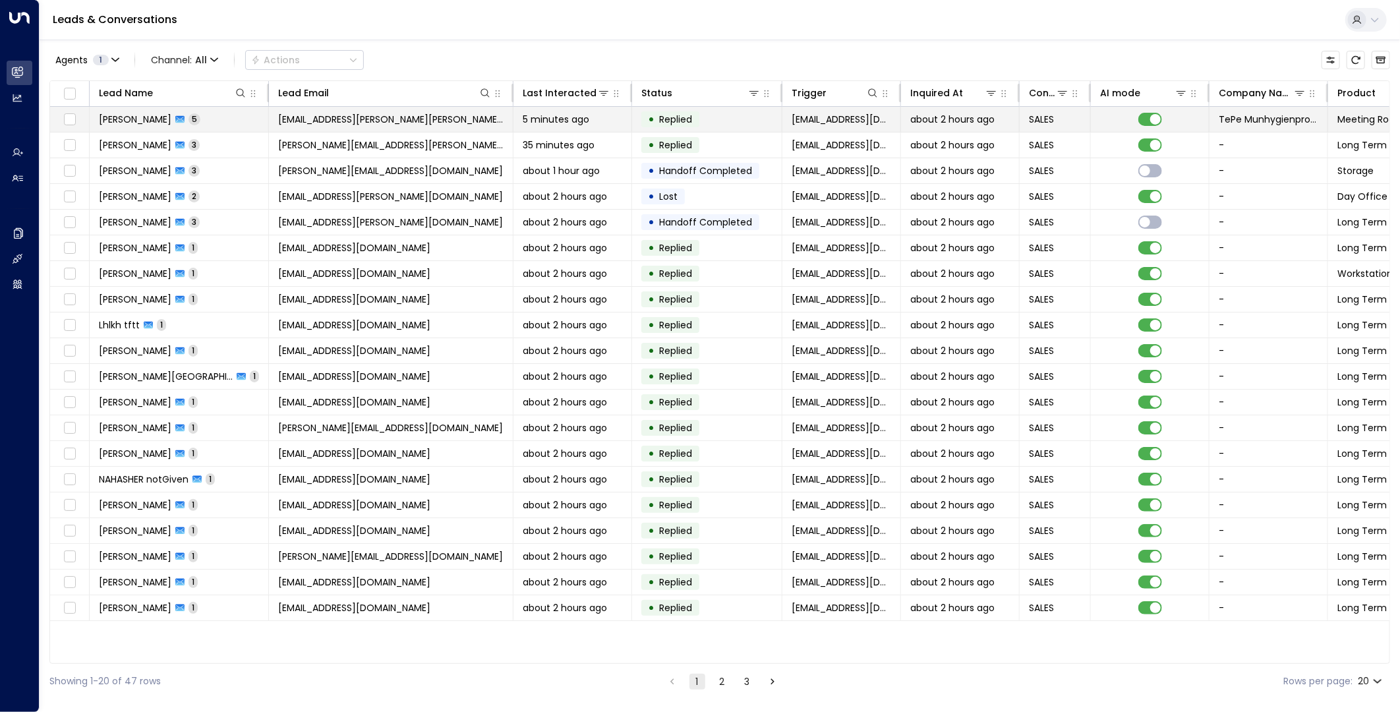
click at [385, 115] on span "[EMAIL_ADDRESS][PERSON_NAME][PERSON_NAME][DOMAIN_NAME]" at bounding box center [390, 119] width 225 height 13
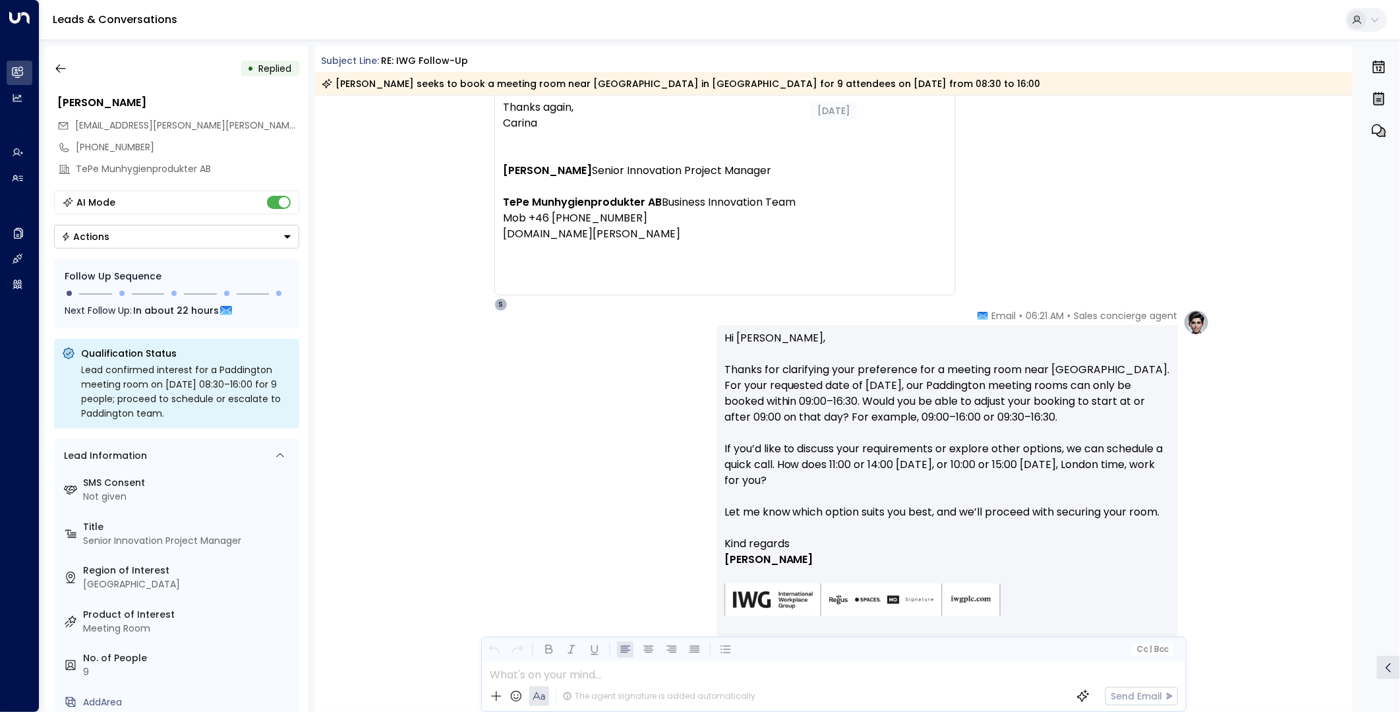
scroll to position [1691, 0]
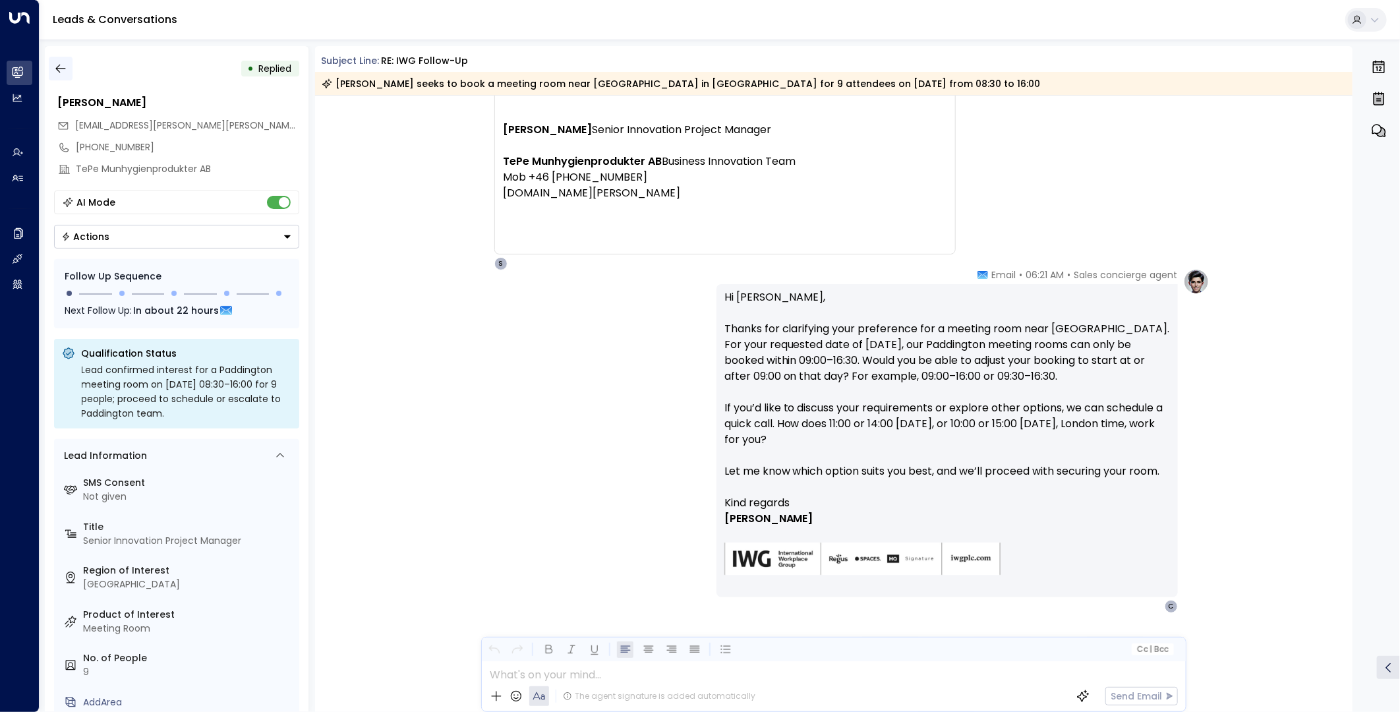
click at [55, 67] on icon "button" at bounding box center [60, 68] width 13 height 13
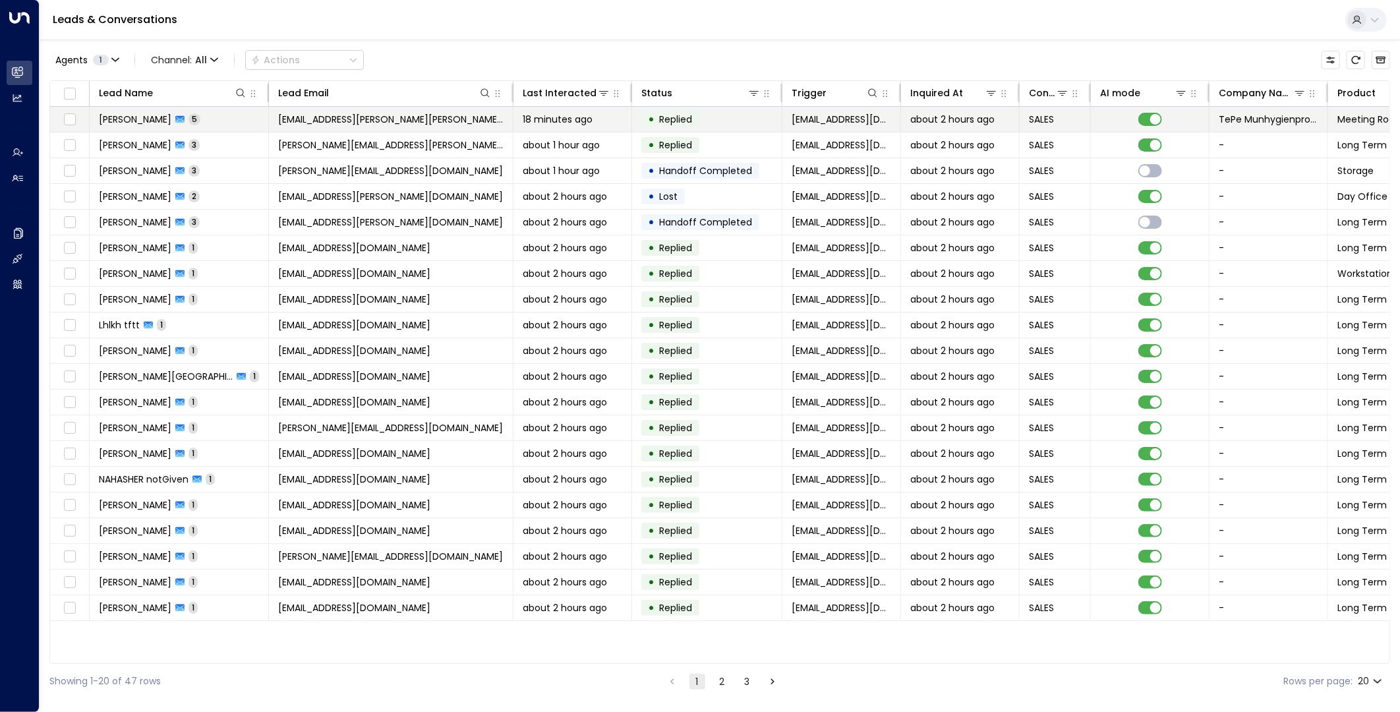
click at [728, 119] on td "• Replied" at bounding box center [707, 119] width 150 height 25
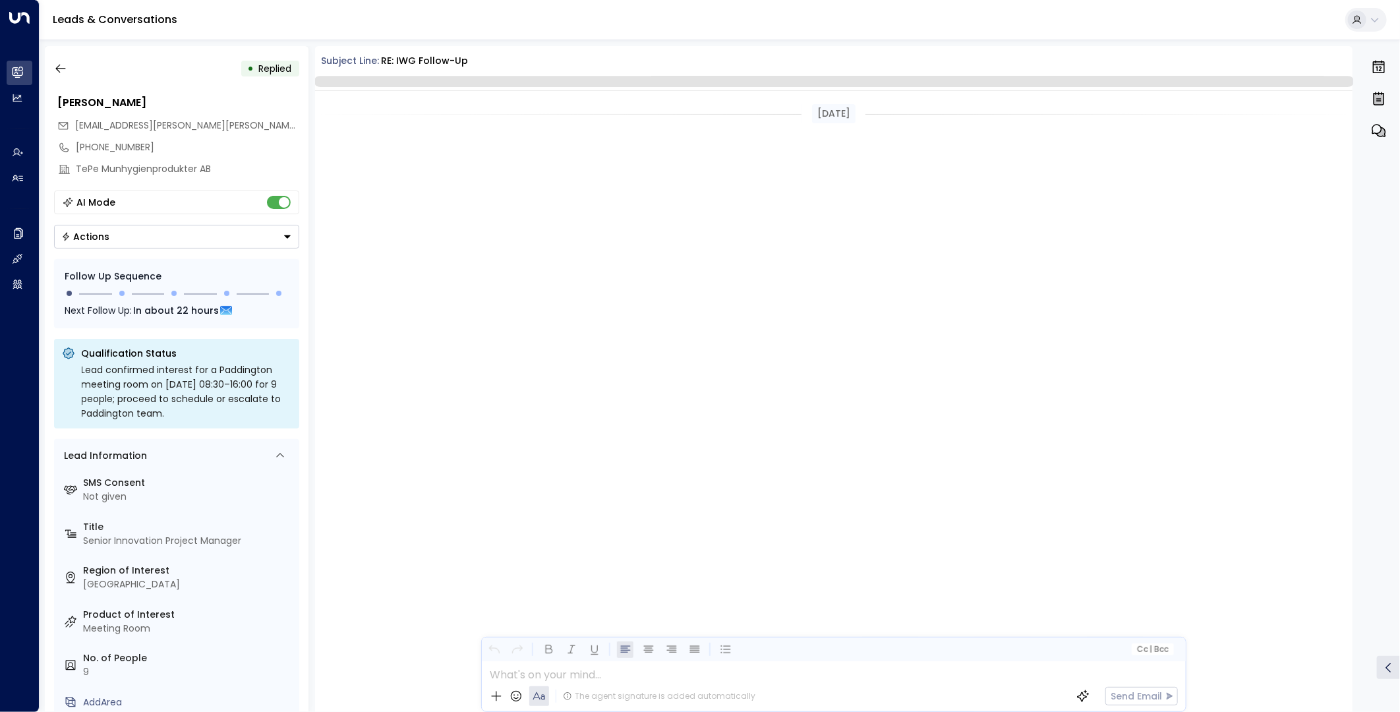
scroll to position [1719, 0]
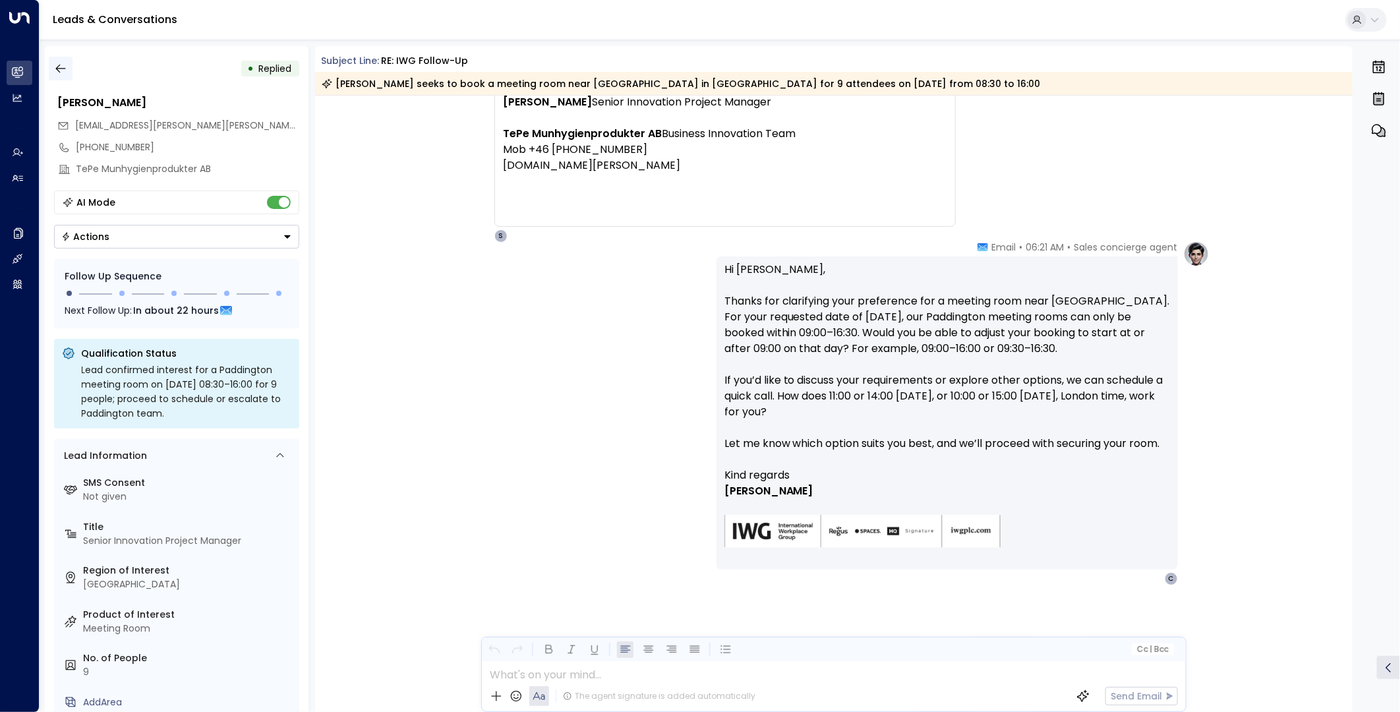
click at [54, 61] on button "button" at bounding box center [61, 69] width 24 height 24
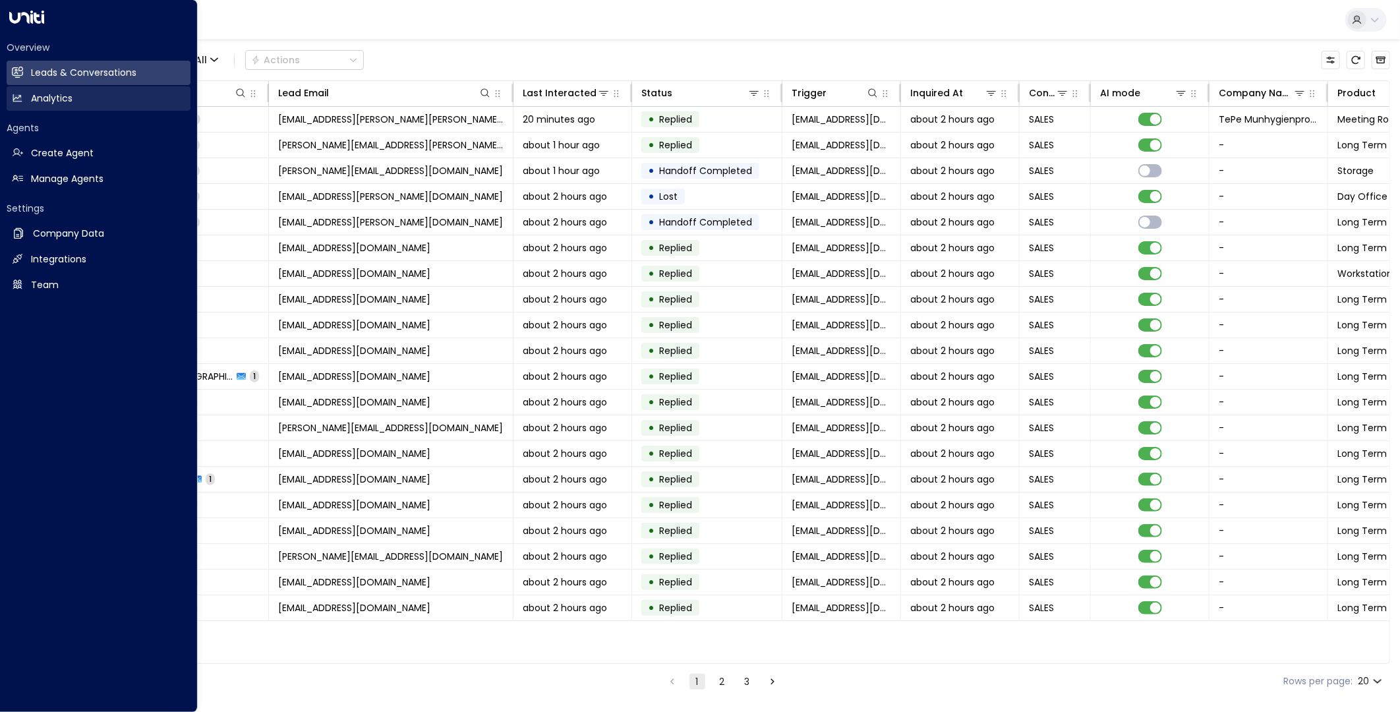
click at [31, 101] on h2 "Analytics" at bounding box center [52, 99] width 42 height 14
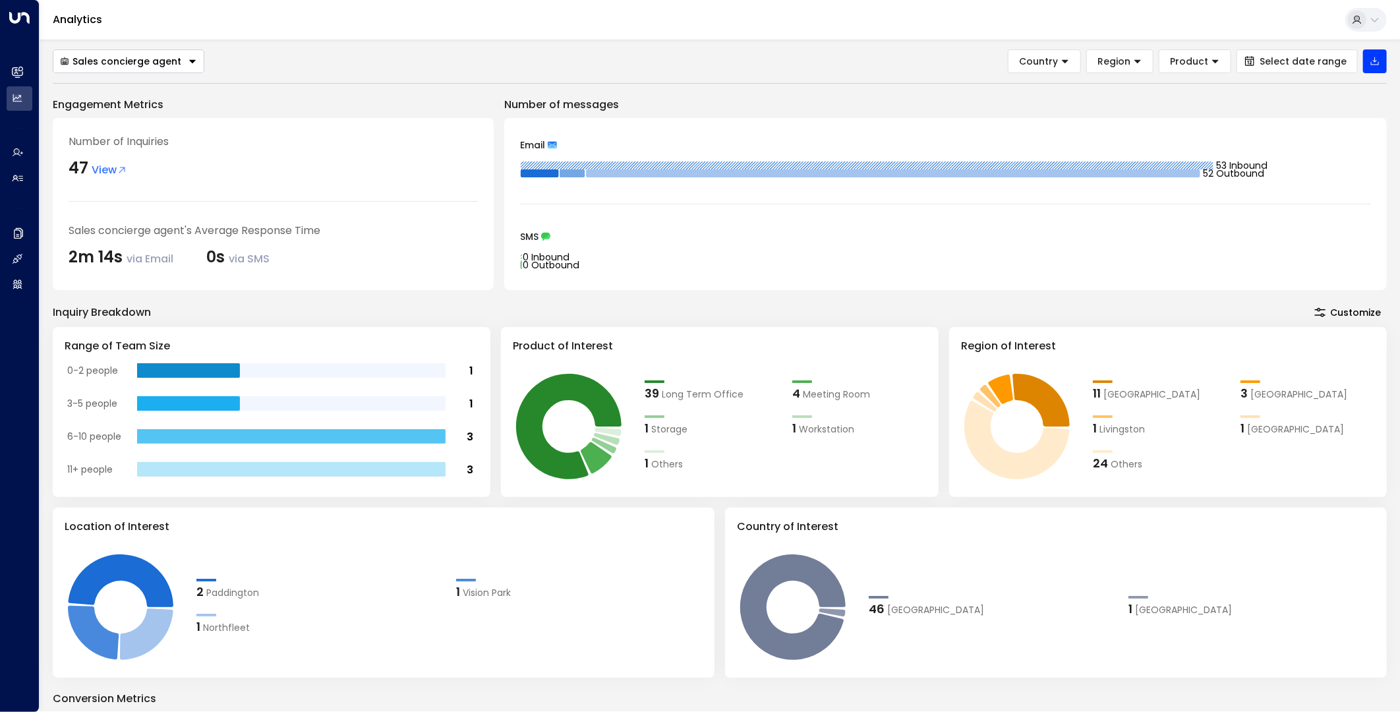
click at [187, 67] on button "Sales concierge agent" at bounding box center [129, 61] width 152 height 24
drag, startPoint x: 264, startPoint y: 62, endPoint x: 297, endPoint y: 63, distance: 32.3
click at [266, 62] on div "Sales concierge agent Sales concierge agent Country Region Product Select date …" at bounding box center [720, 61] width 1334 height 24
click at [1259, 61] on span "Select date range" at bounding box center [1302, 61] width 87 height 11
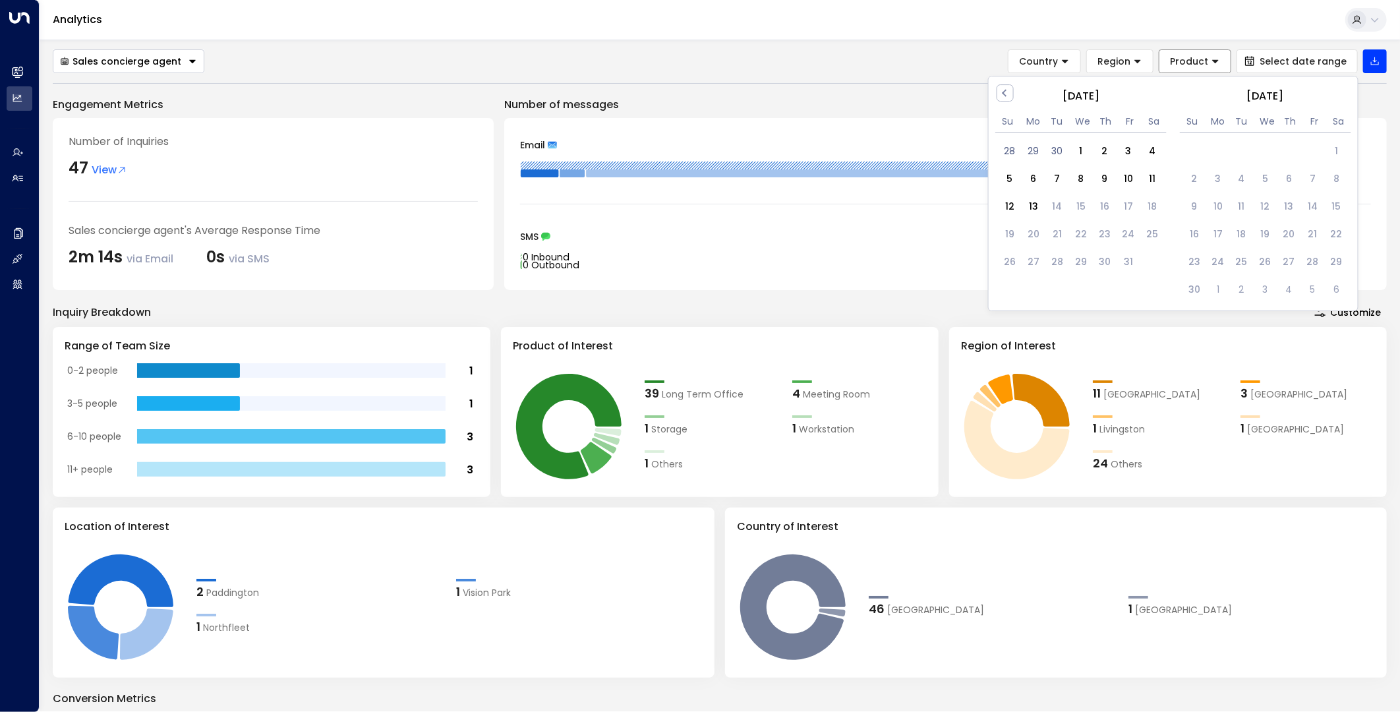
click at [1230, 62] on button "Product" at bounding box center [1195, 61] width 72 height 24
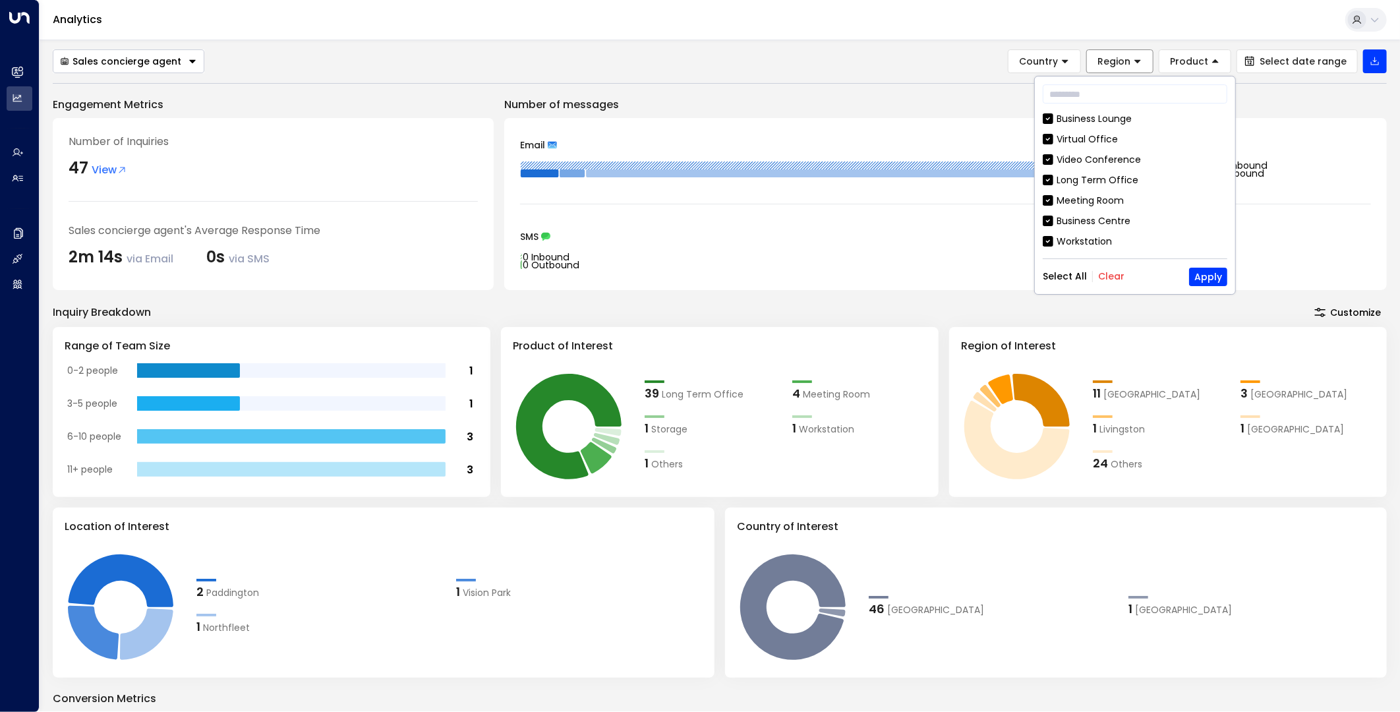
click at [1139, 67] on button "Region" at bounding box center [1119, 61] width 67 height 24
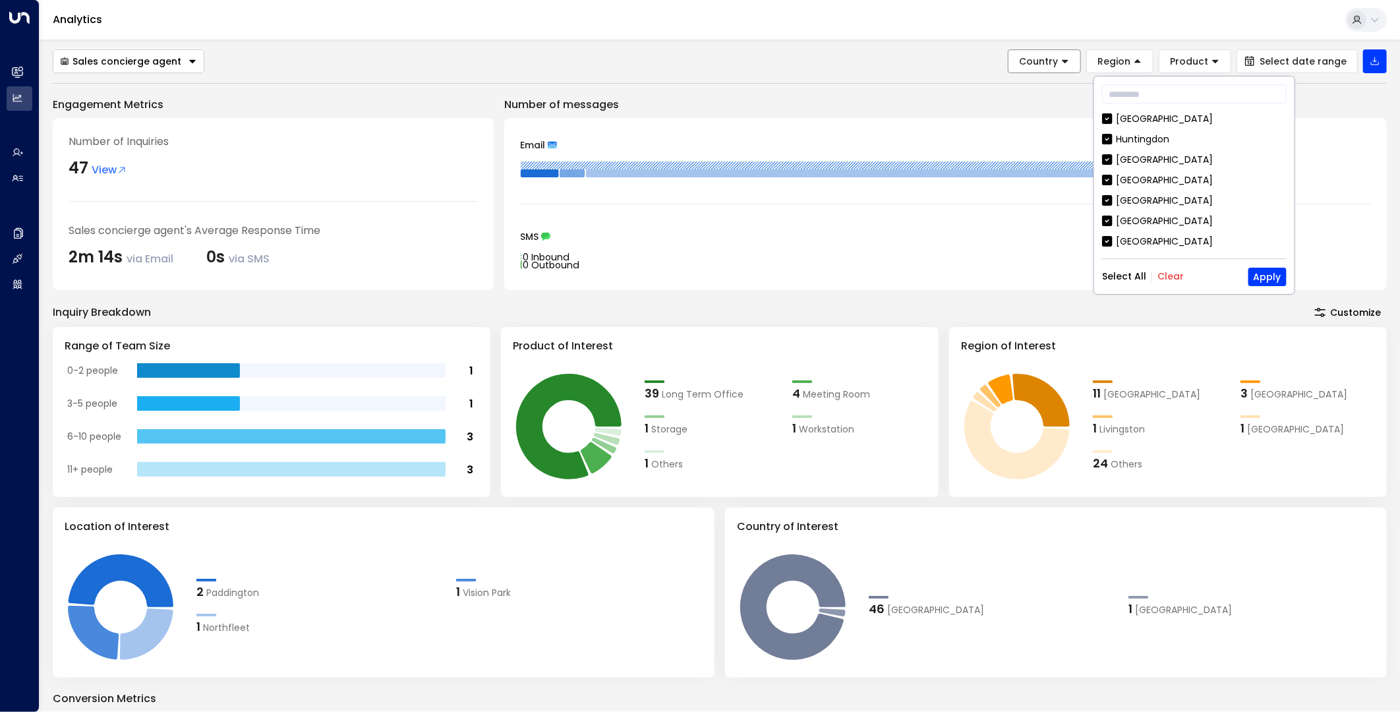
click at [1066, 63] on button "Country" at bounding box center [1044, 61] width 73 height 24
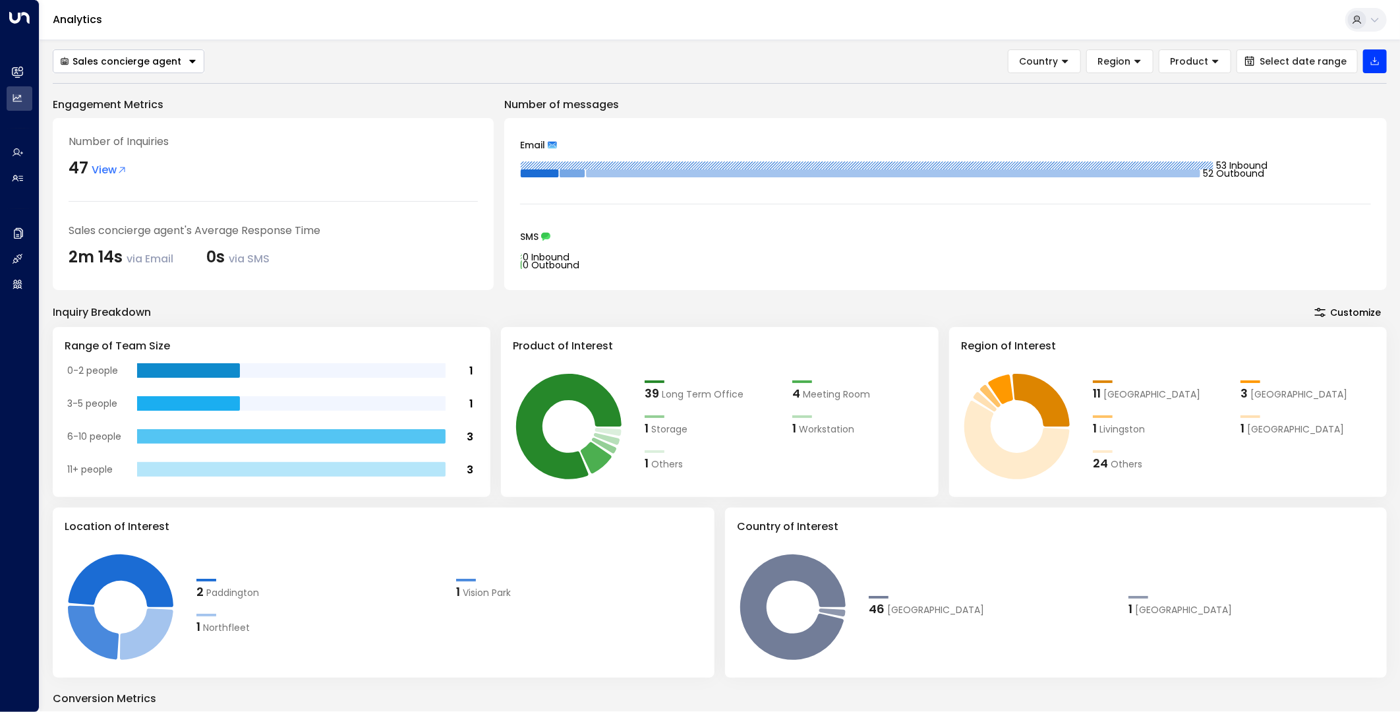
click at [925, 69] on div "Sales concierge agent Country Region Product Select date range" at bounding box center [720, 61] width 1334 height 24
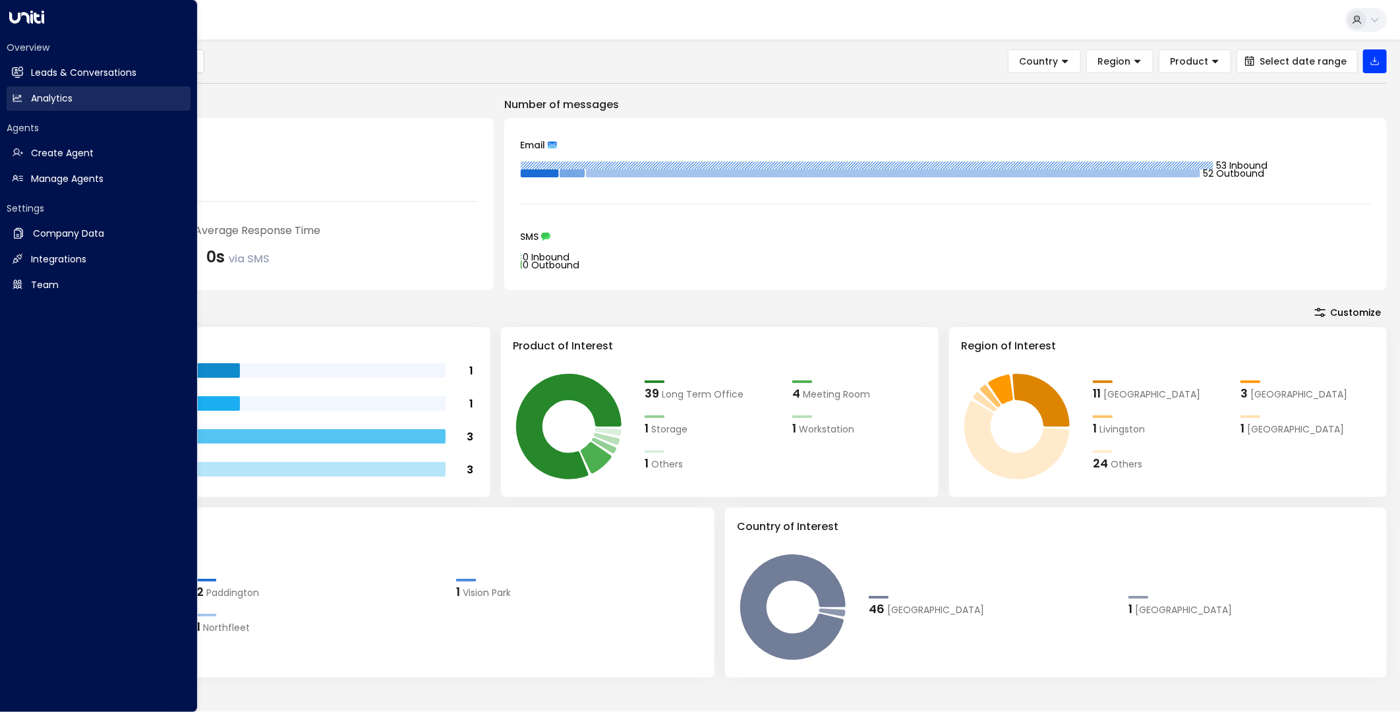
drag, startPoint x: 75, startPoint y: 74, endPoint x: 84, endPoint y: 92, distance: 19.7
click at [75, 74] on h2 "Leads & Conversations" at bounding box center [83, 73] width 105 height 14
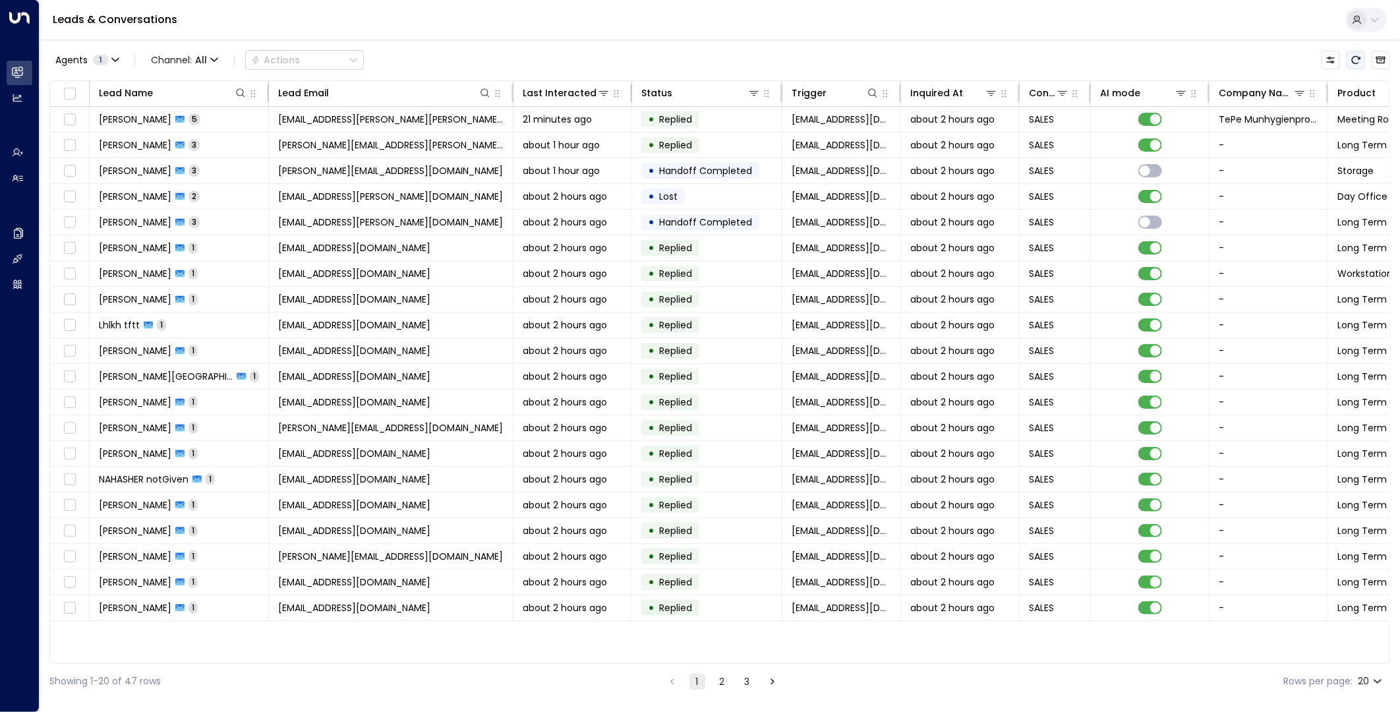
drag, startPoint x: 1348, startPoint y: 58, endPoint x: 1114, endPoint y: 61, distance: 234.6
click at [1259, 58] on button "Refresh" at bounding box center [1355, 60] width 18 height 18
click at [1259, 66] on button "Refresh" at bounding box center [1355, 60] width 18 height 18
